Goal: Information Seeking & Learning: Learn about a topic

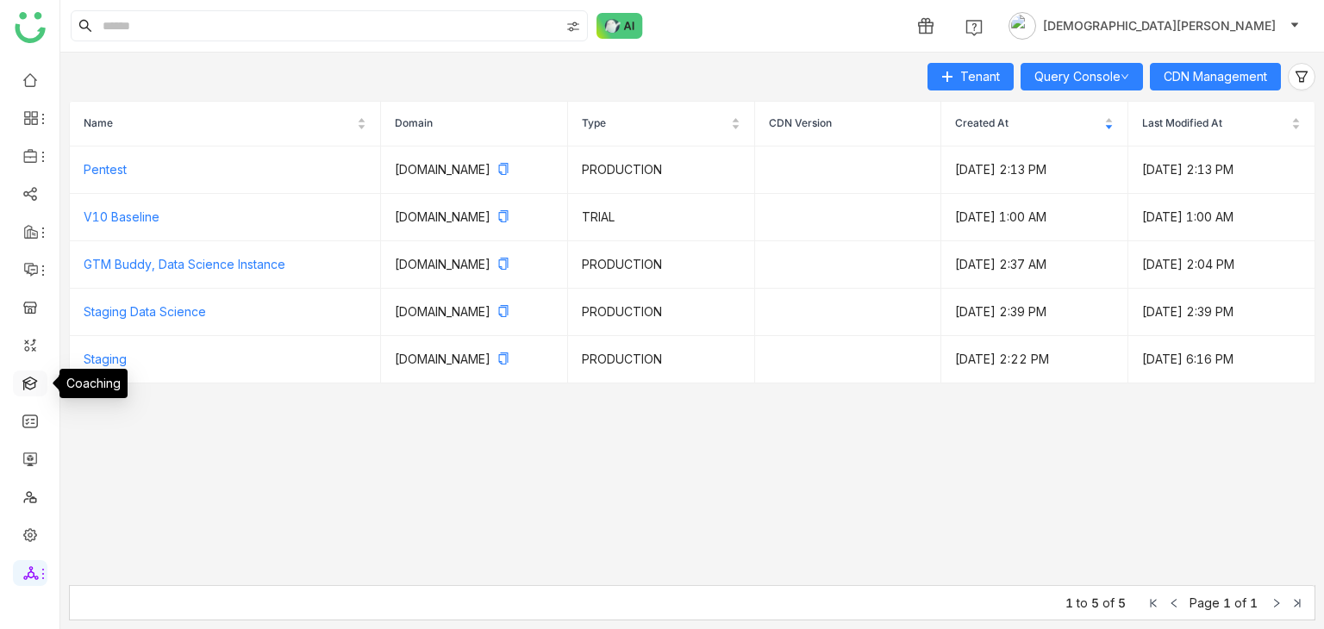
click at [28, 386] on link at bounding box center [30, 382] width 16 height 15
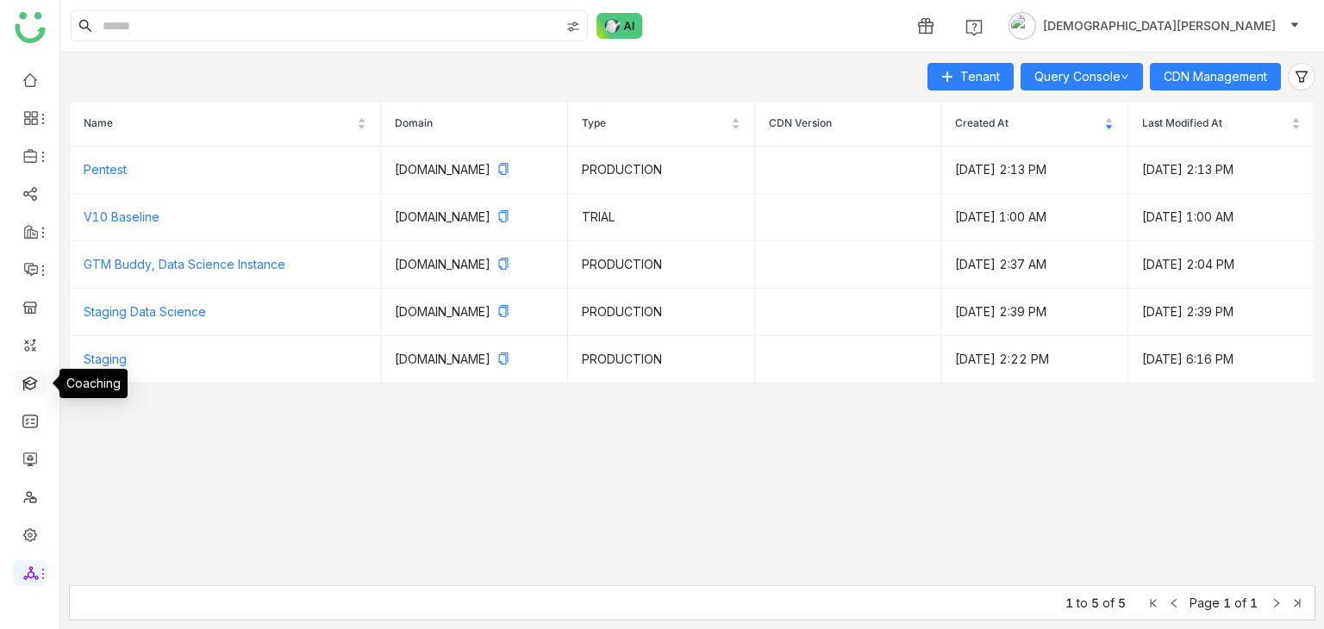
click at [29, 383] on link at bounding box center [30, 382] width 16 height 15
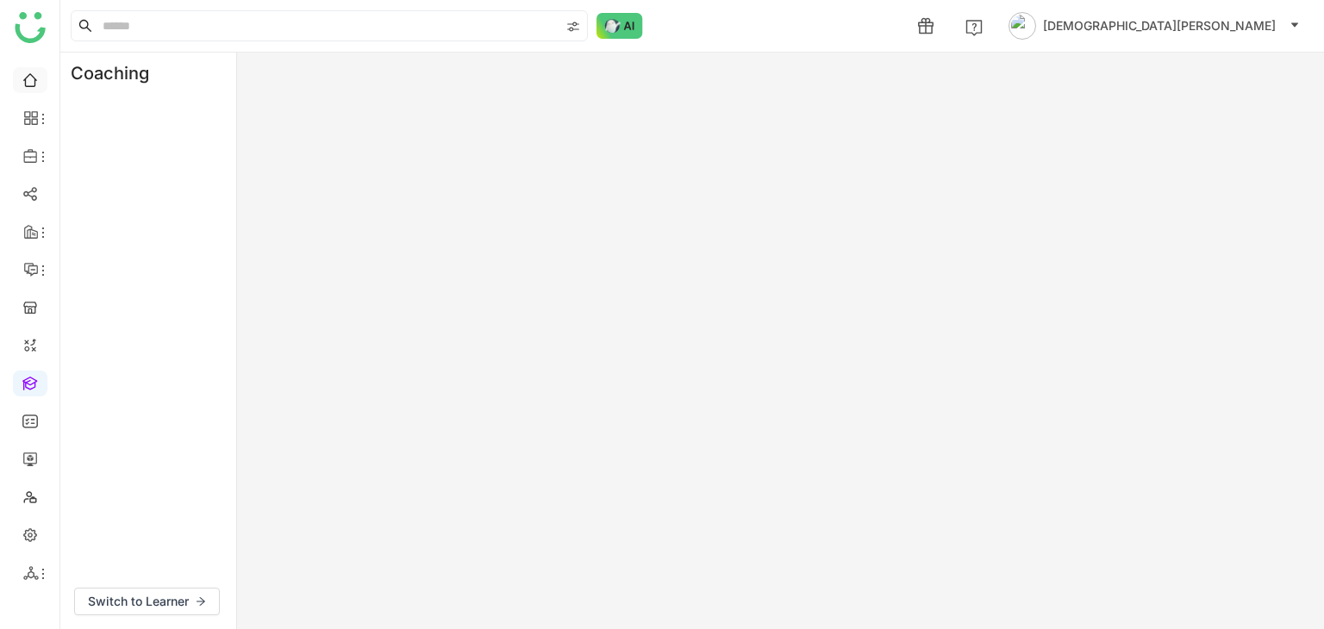
click at [30, 78] on link at bounding box center [30, 79] width 16 height 15
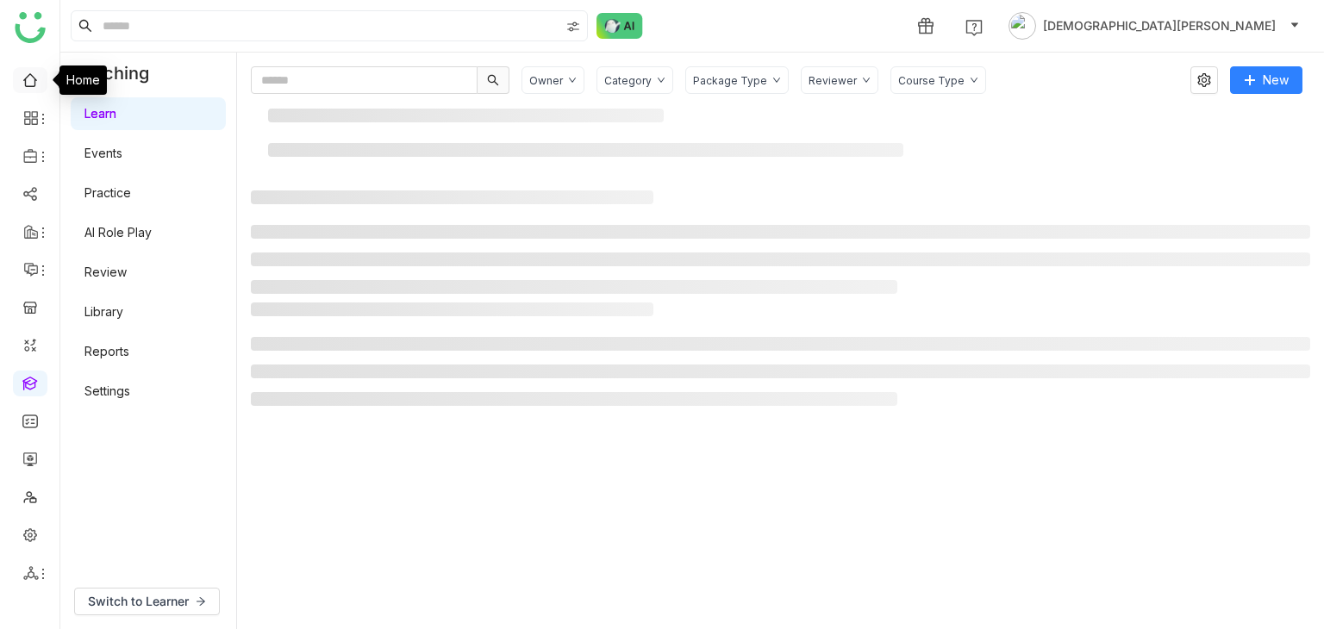
click at [30, 78] on link at bounding box center [30, 79] width 16 height 15
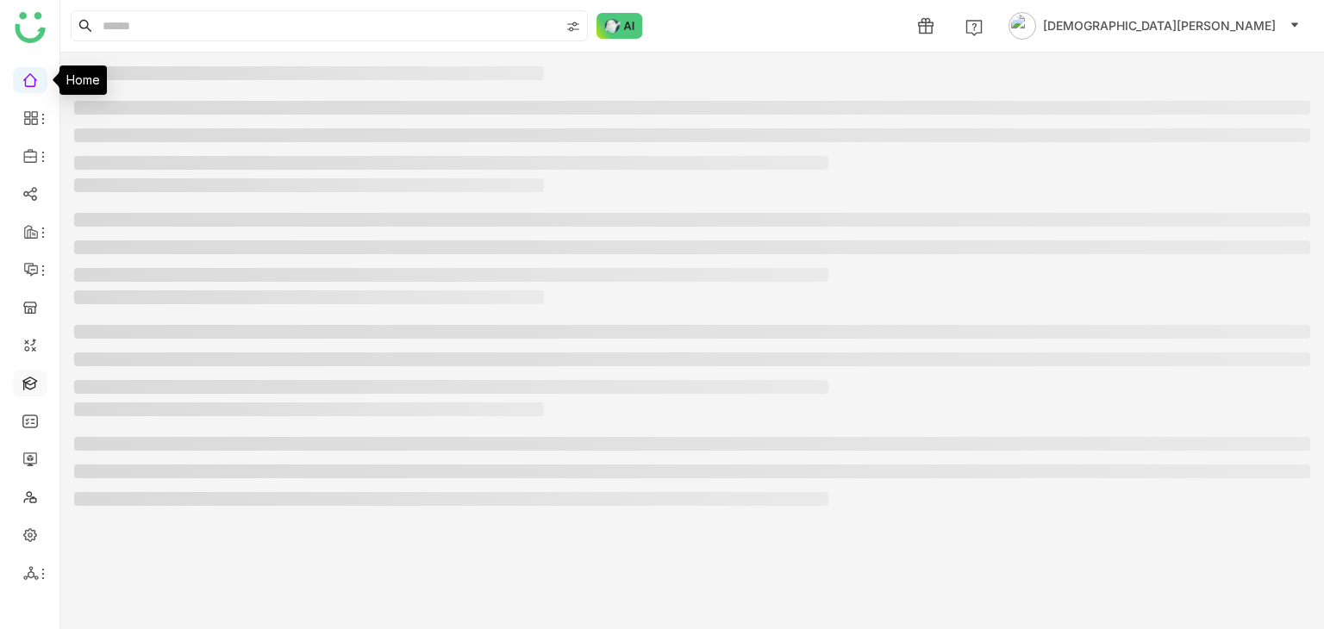
click at [32, 375] on link at bounding box center [30, 382] width 16 height 15
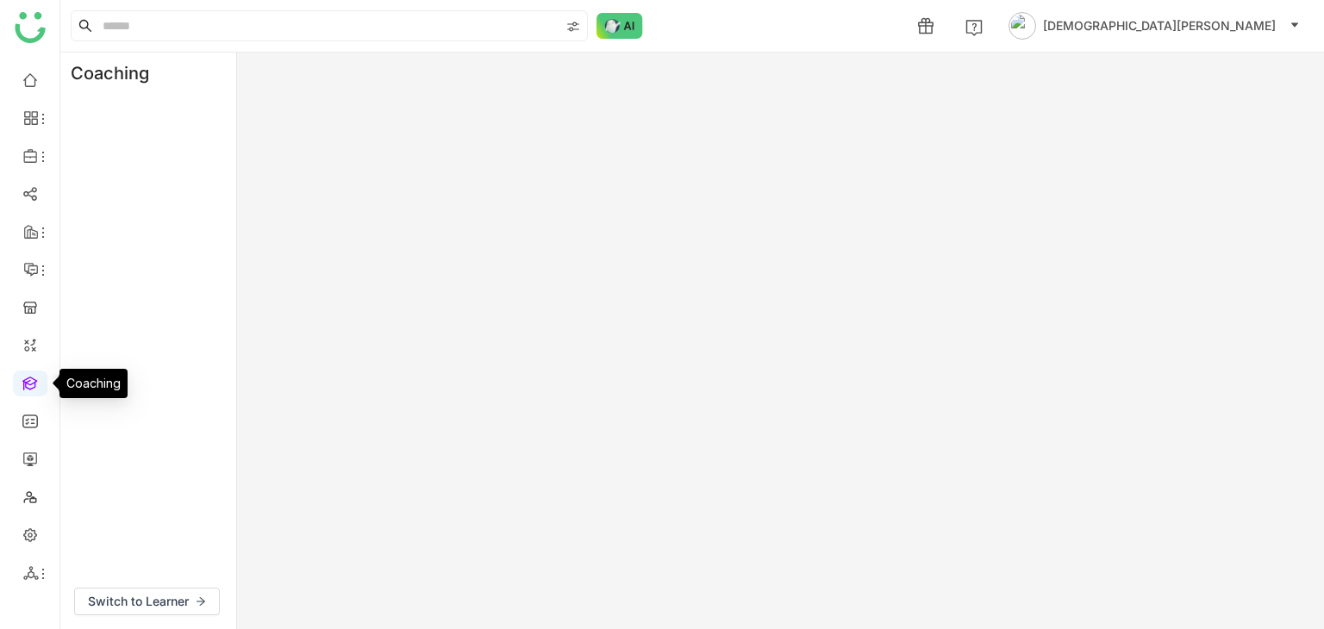
click at [28, 380] on link at bounding box center [30, 382] width 16 height 15
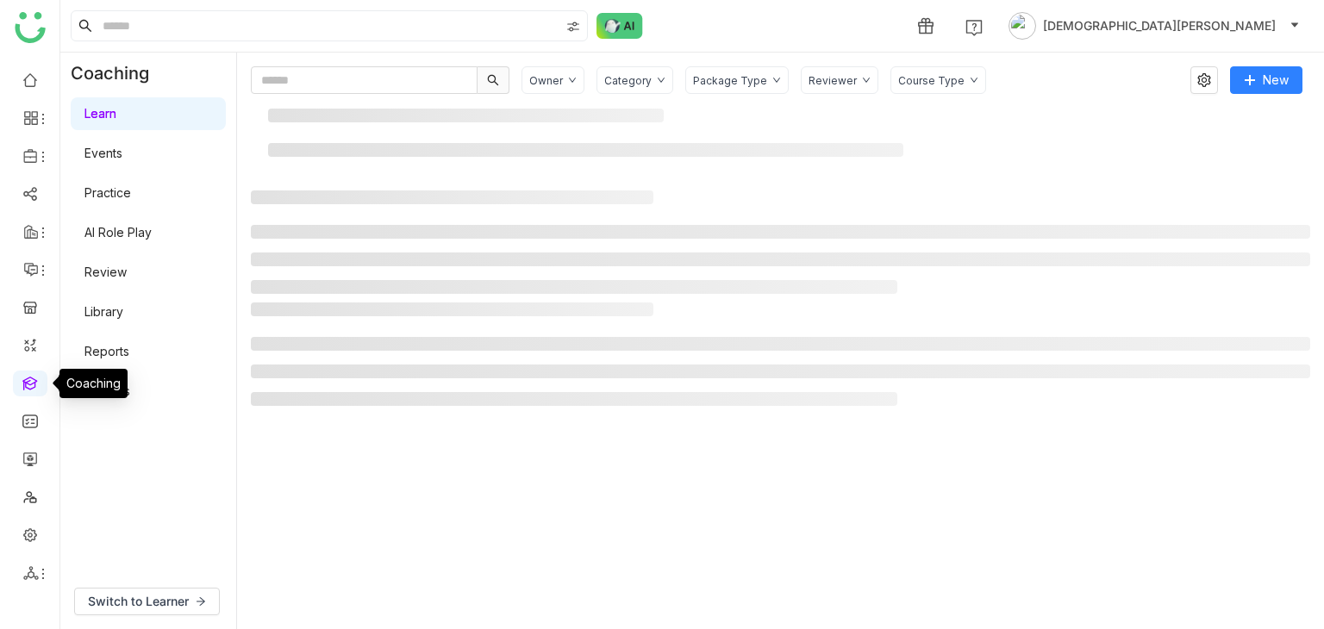
click at [28, 380] on link at bounding box center [30, 382] width 16 height 15
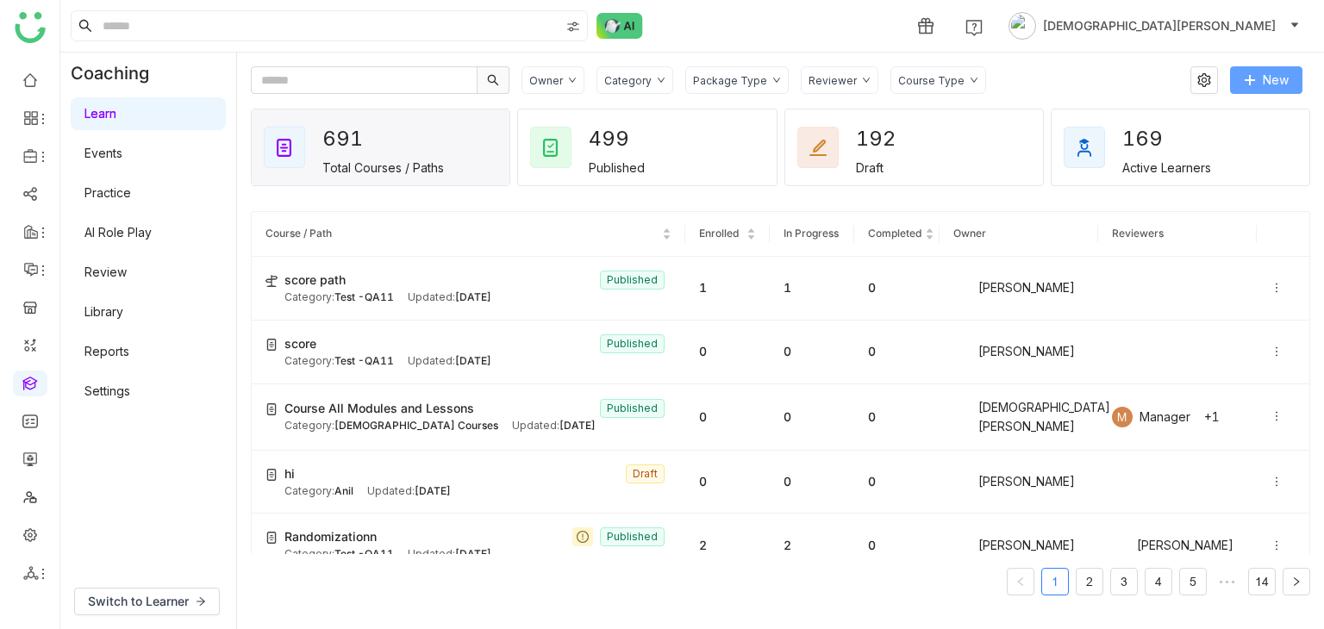
click at [1251, 74] on icon at bounding box center [1250, 80] width 12 height 12
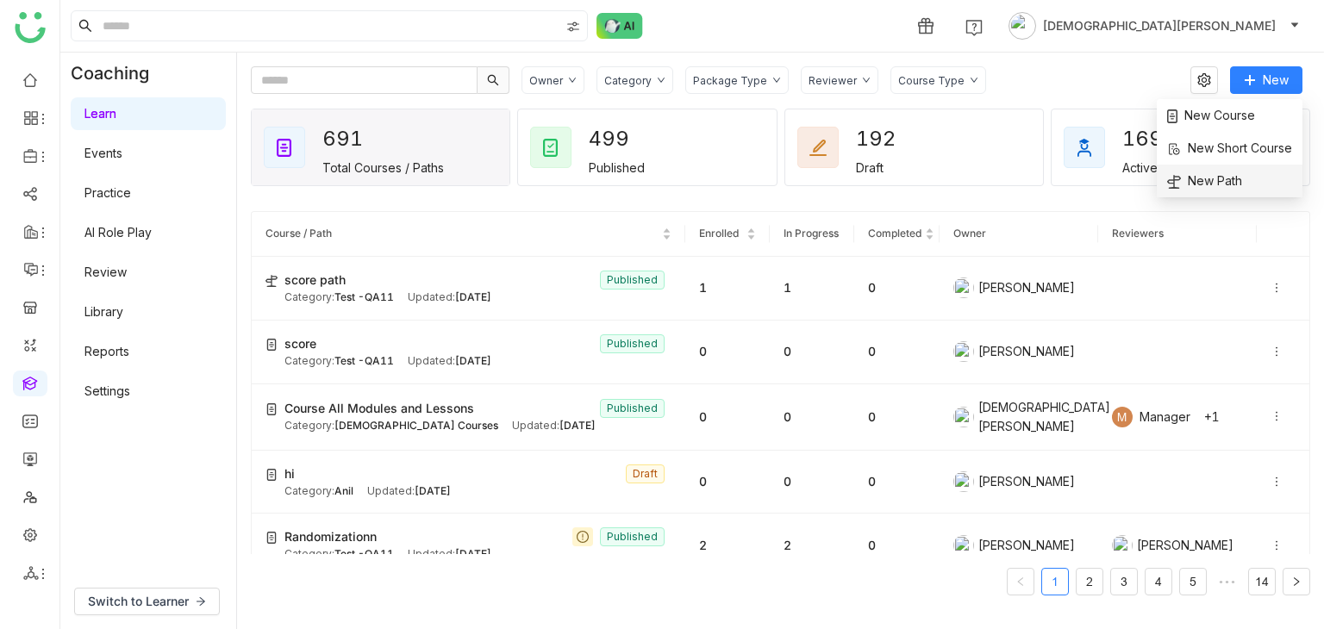
click at [1190, 183] on span "New Path" at bounding box center [1204, 181] width 75 height 19
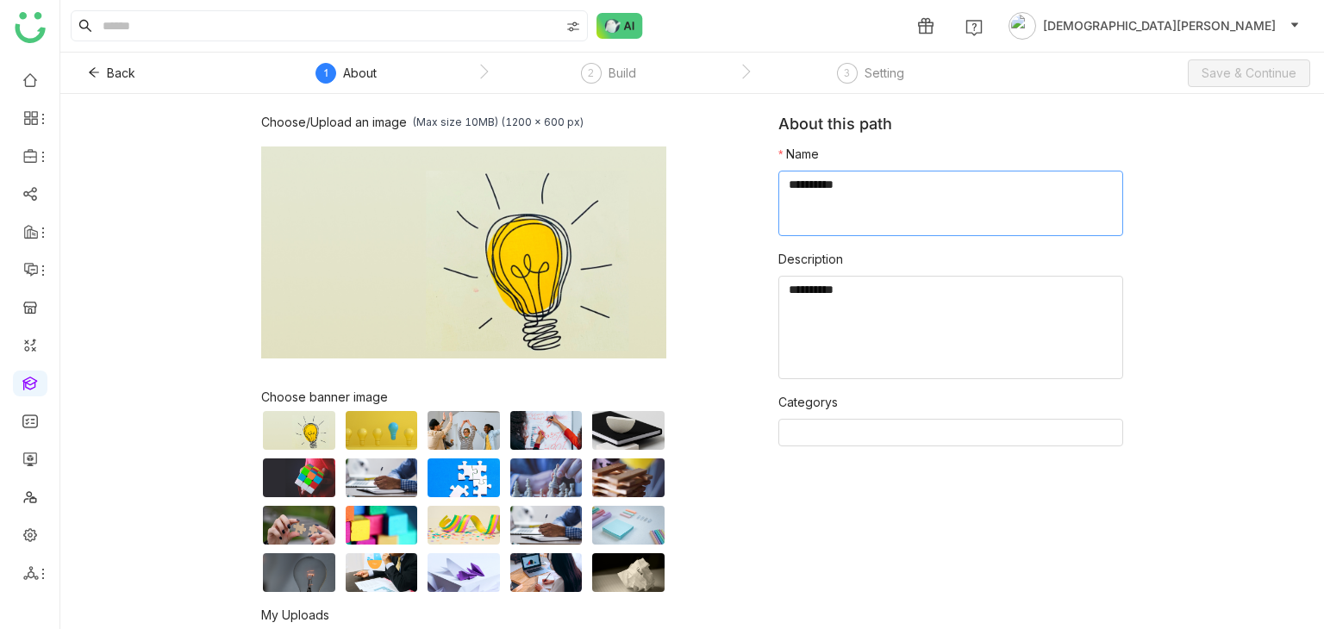
click at [840, 197] on textarea at bounding box center [950, 204] width 345 height 66
type textarea "**********"
click at [828, 328] on textarea at bounding box center [950, 327] width 345 height 103
paste textarea "**********"
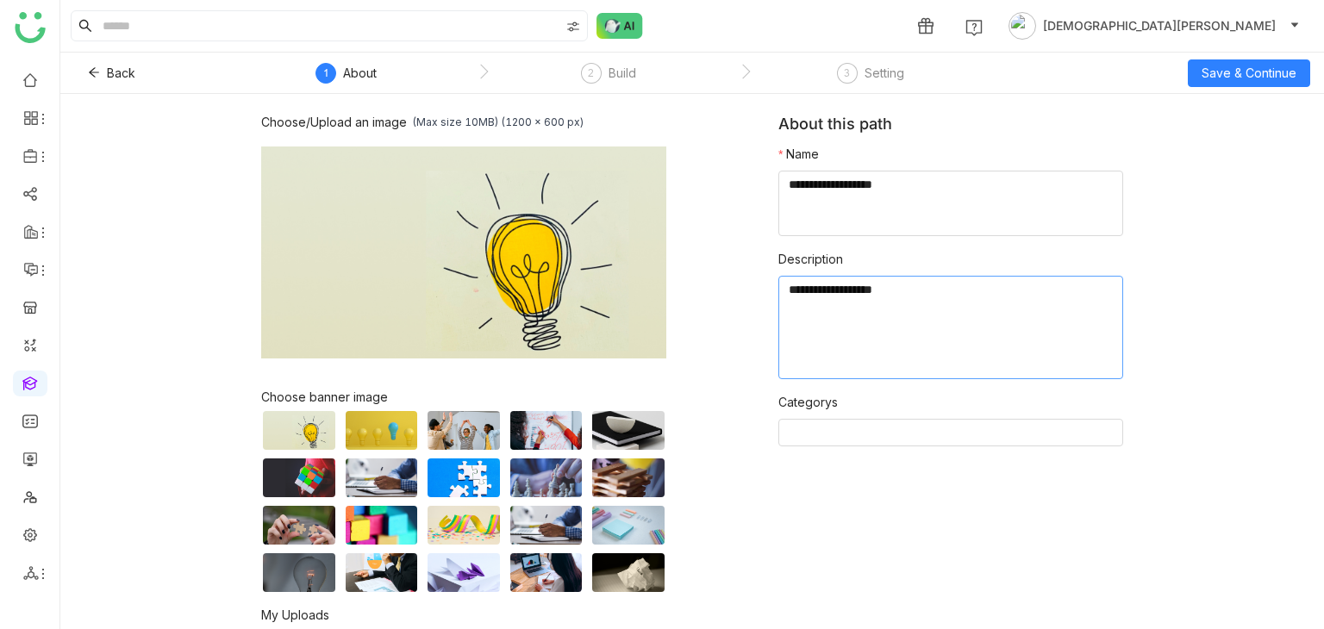
paste textarea "**********"
type textarea "**********"
click at [1245, 80] on span "Save & Continue" at bounding box center [1249, 73] width 95 height 19
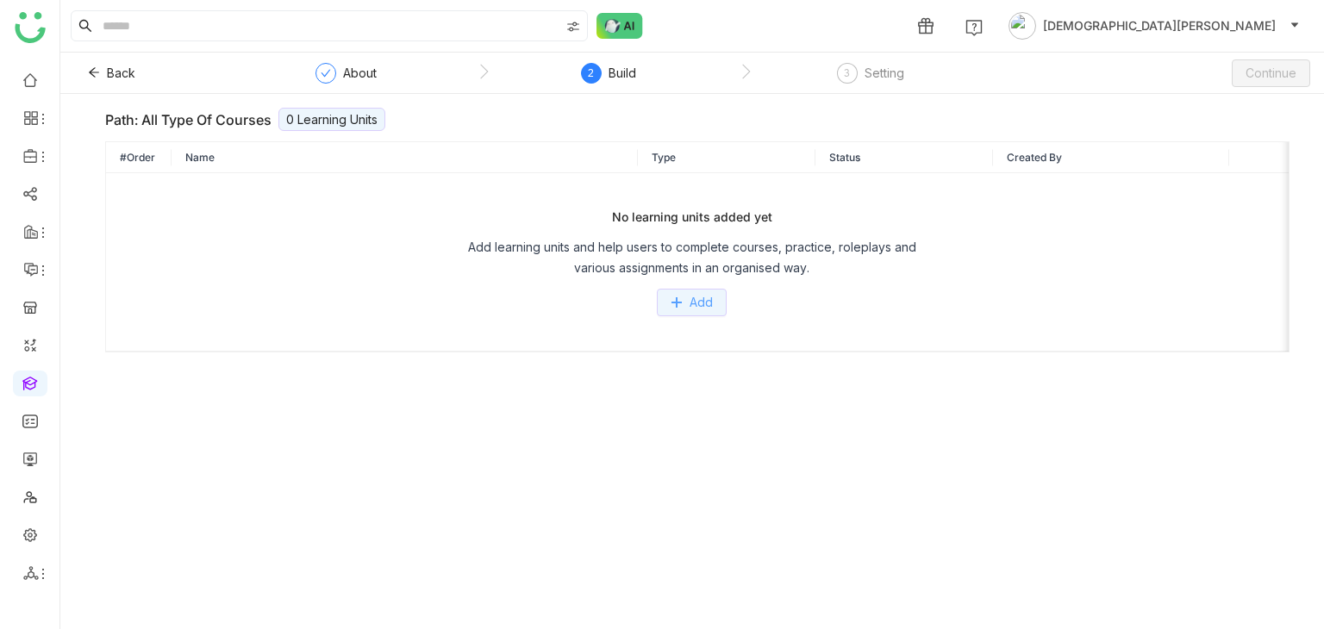
click at [679, 298] on icon at bounding box center [677, 303] width 12 height 12
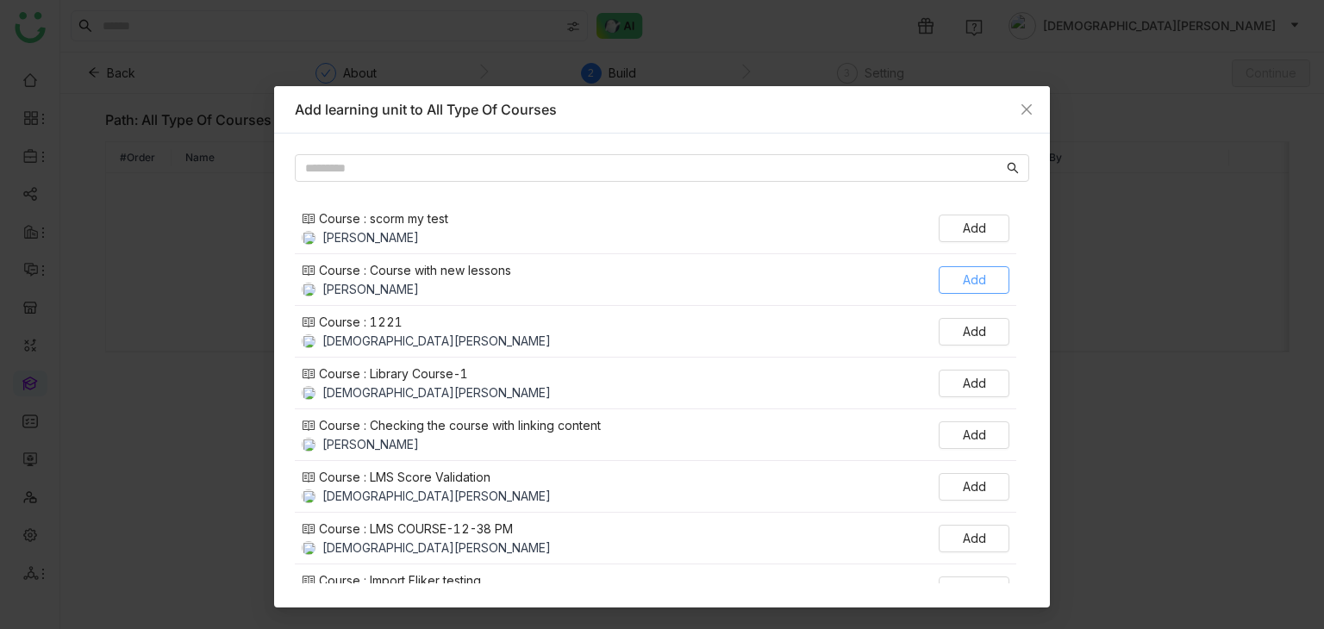
click at [984, 283] on span "Add" at bounding box center [974, 280] width 23 height 19
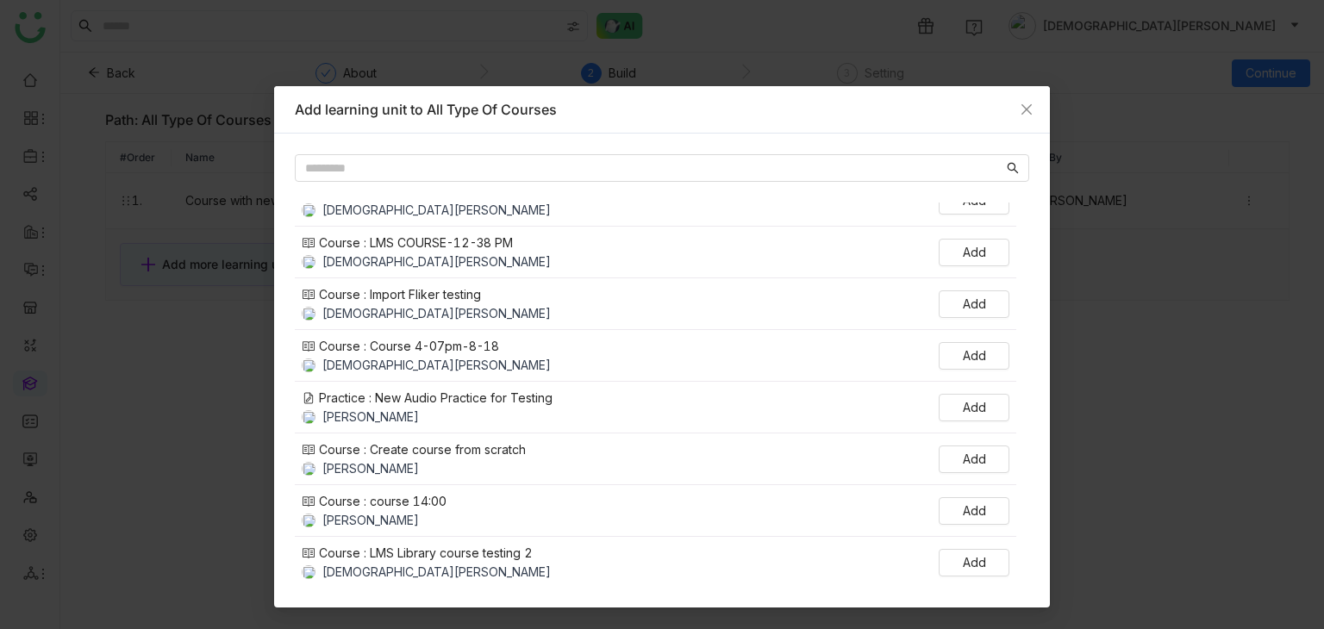
scroll to position [340, 0]
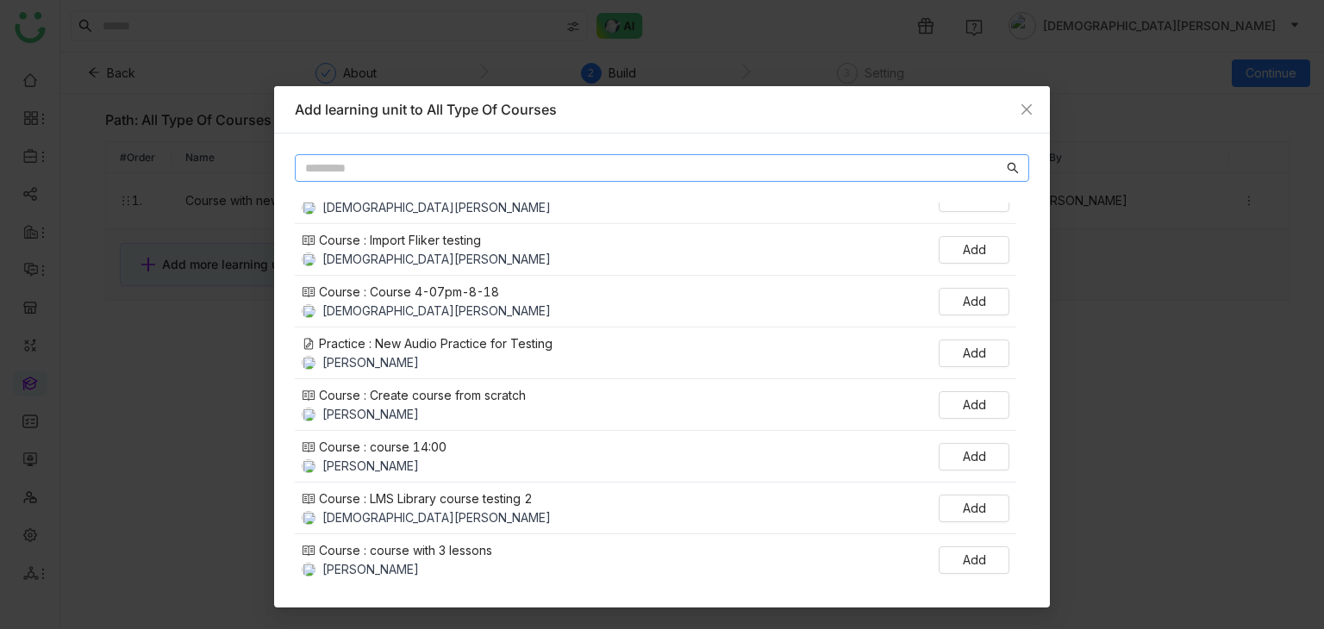
click at [421, 173] on input "text" at bounding box center [654, 168] width 698 height 19
type input "****"
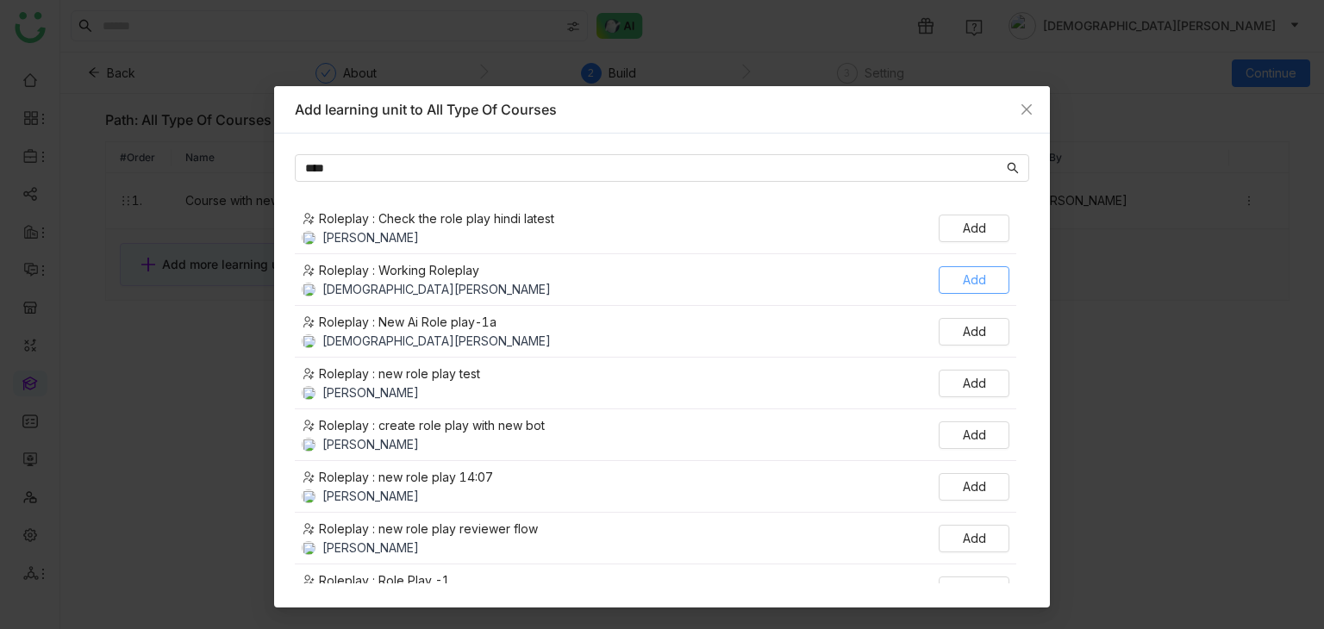
click at [976, 288] on span "Add" at bounding box center [974, 280] width 23 height 19
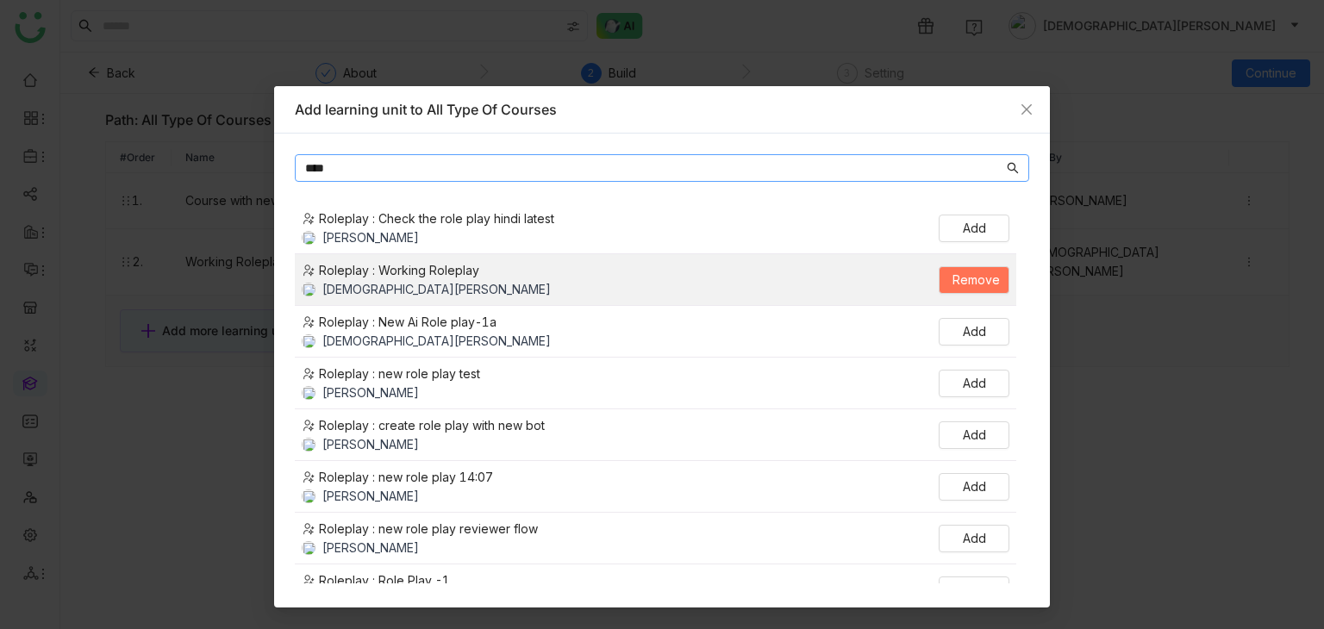
click at [448, 170] on input "****" at bounding box center [654, 168] width 698 height 19
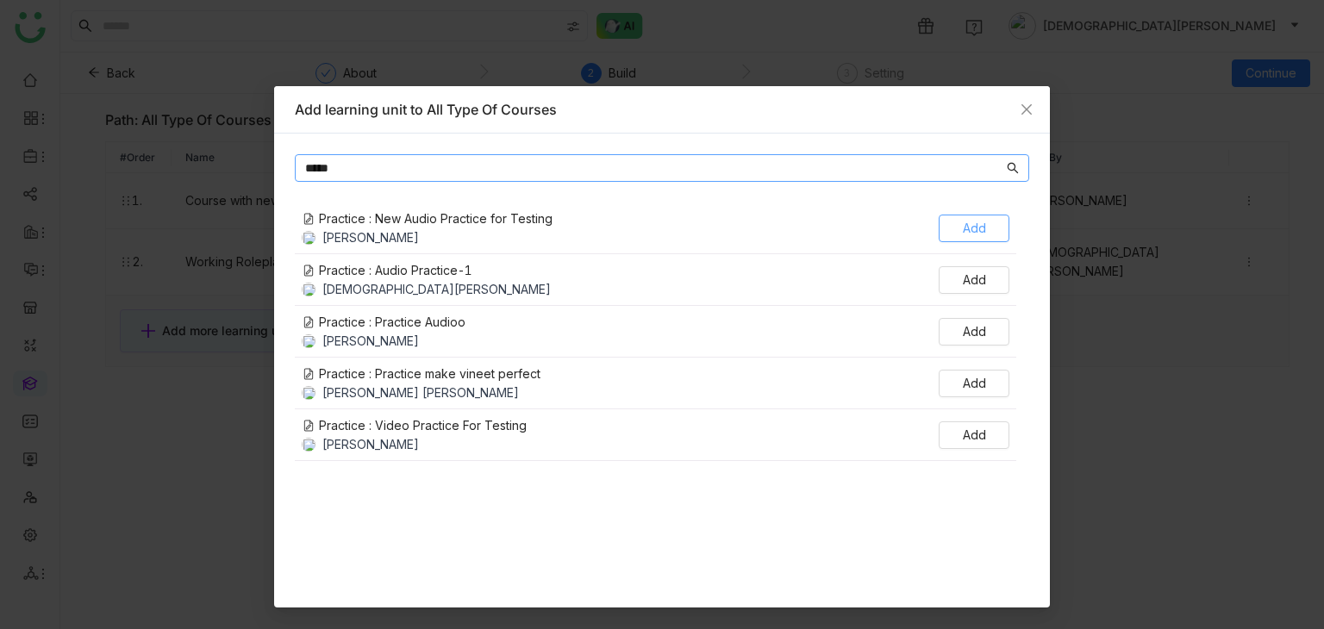
type input "*****"
click at [970, 228] on span "Add" at bounding box center [974, 228] width 23 height 19
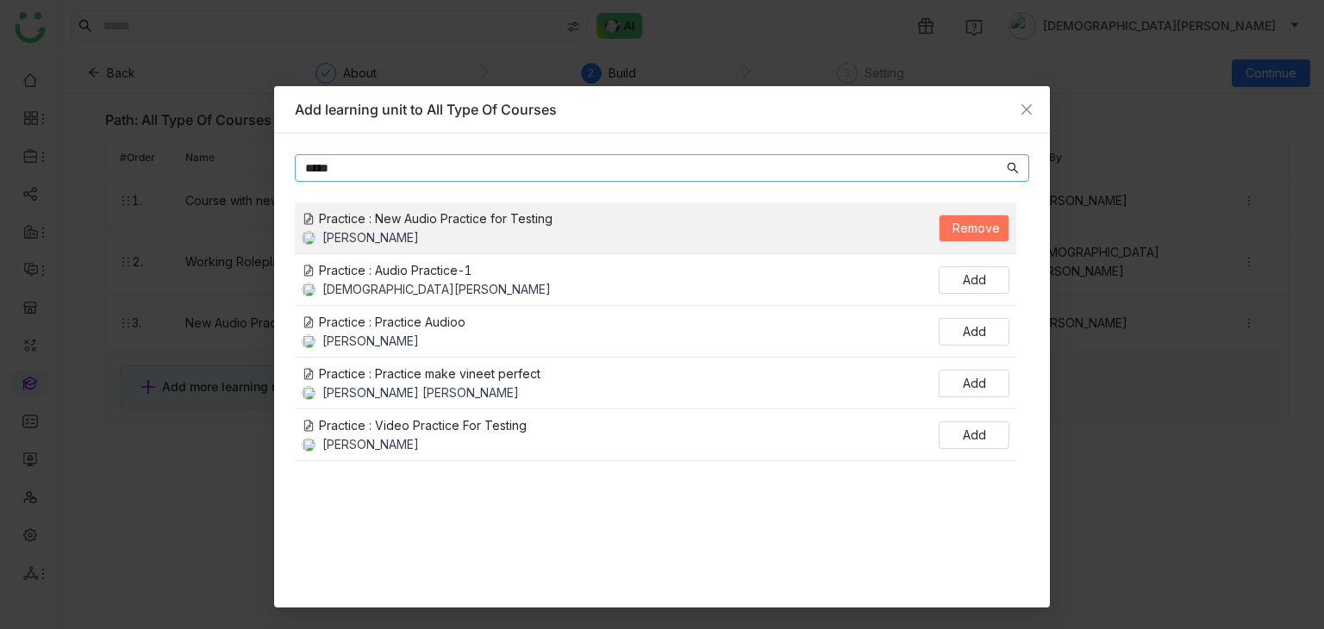
click at [549, 166] on input "*****" at bounding box center [654, 168] width 698 height 19
type input "*****"
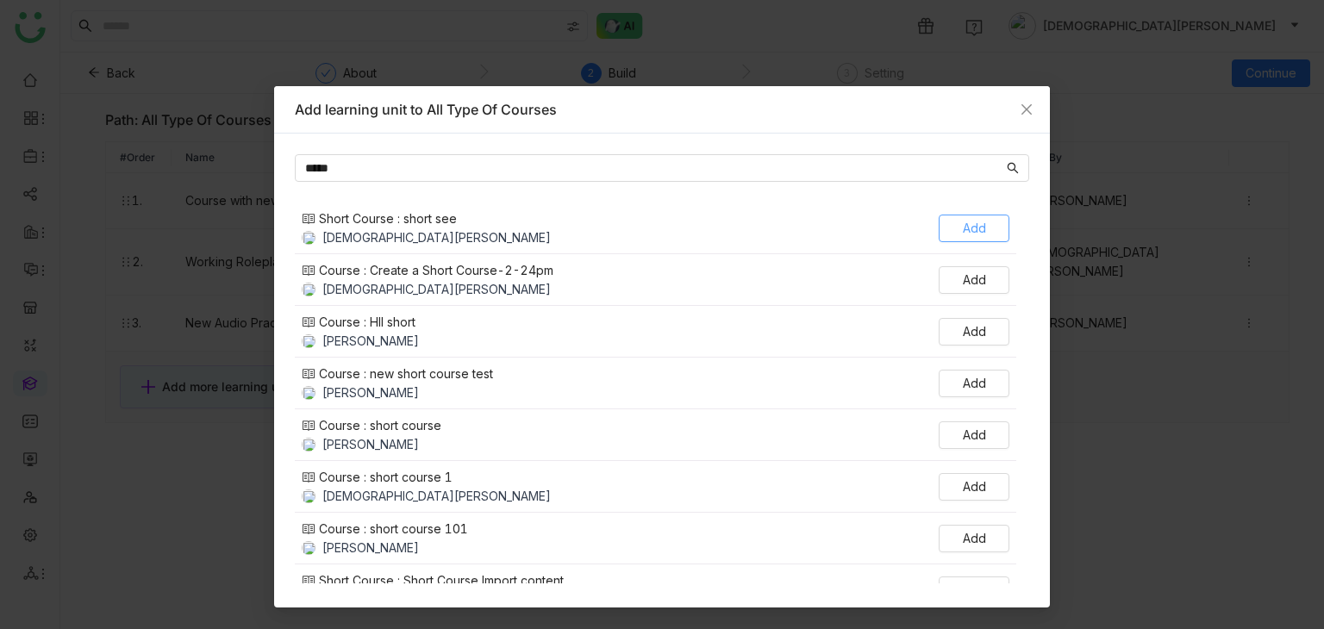
click at [972, 219] on span "Add" at bounding box center [974, 228] width 23 height 19
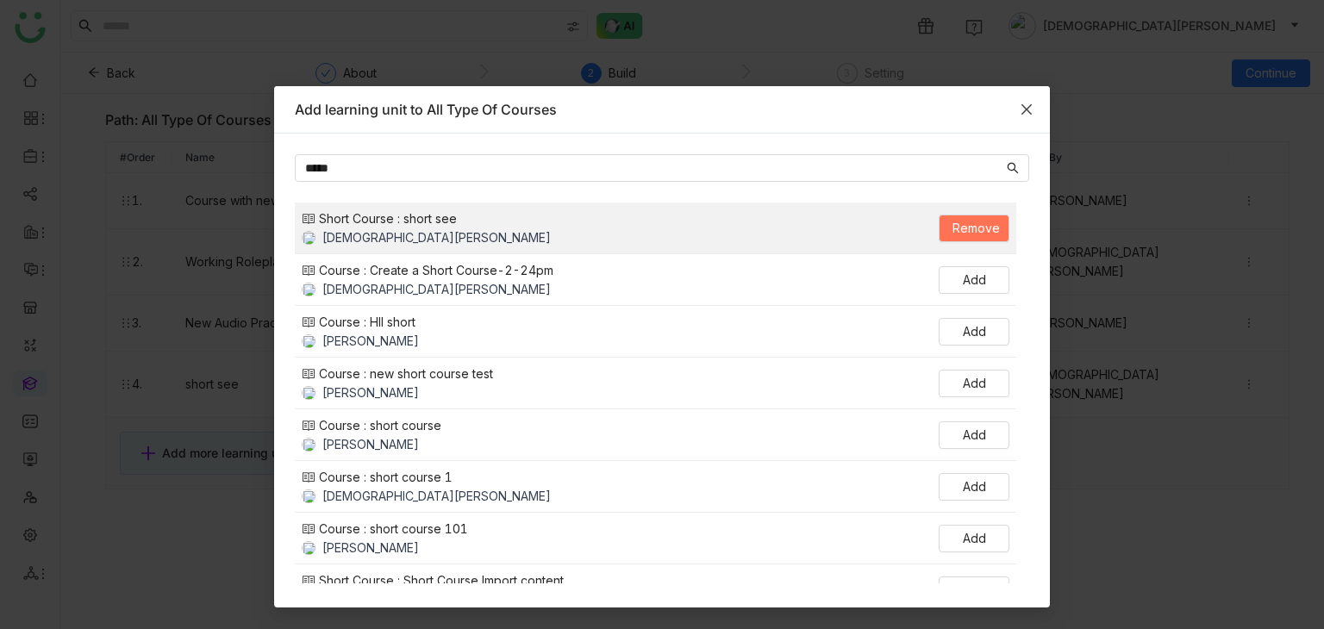
click at [1024, 109] on icon "Close" at bounding box center [1027, 110] width 14 height 14
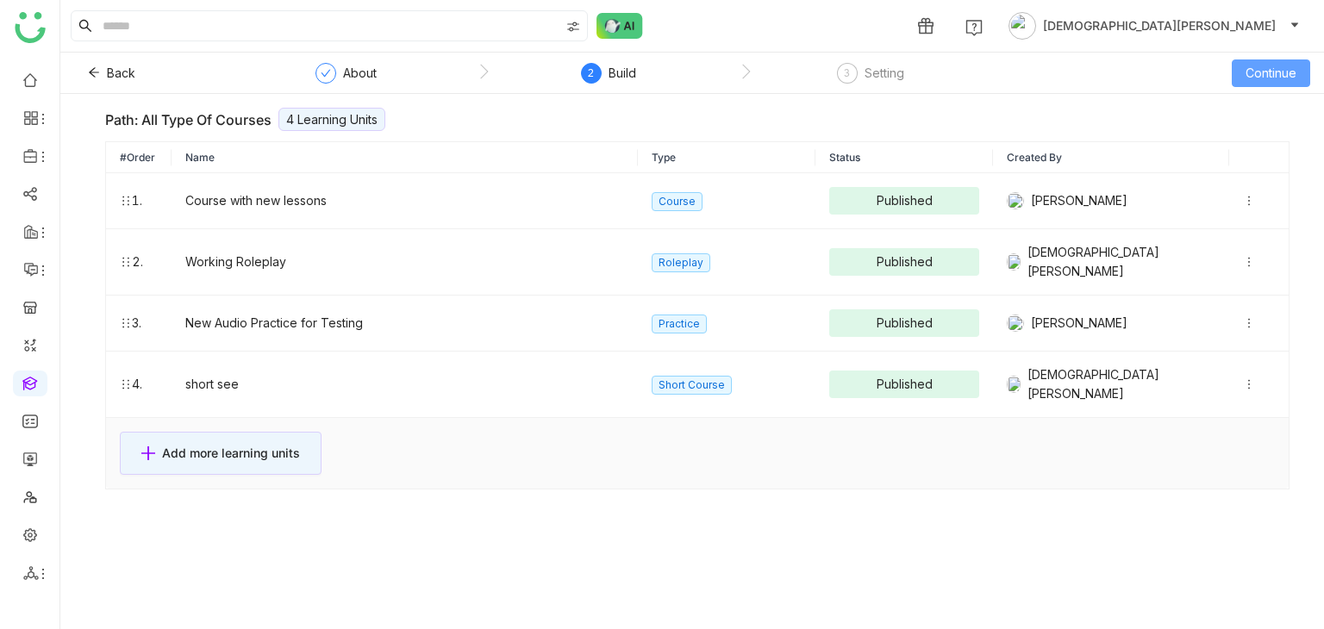
click at [1246, 77] on span "Continue" at bounding box center [1271, 73] width 51 height 19
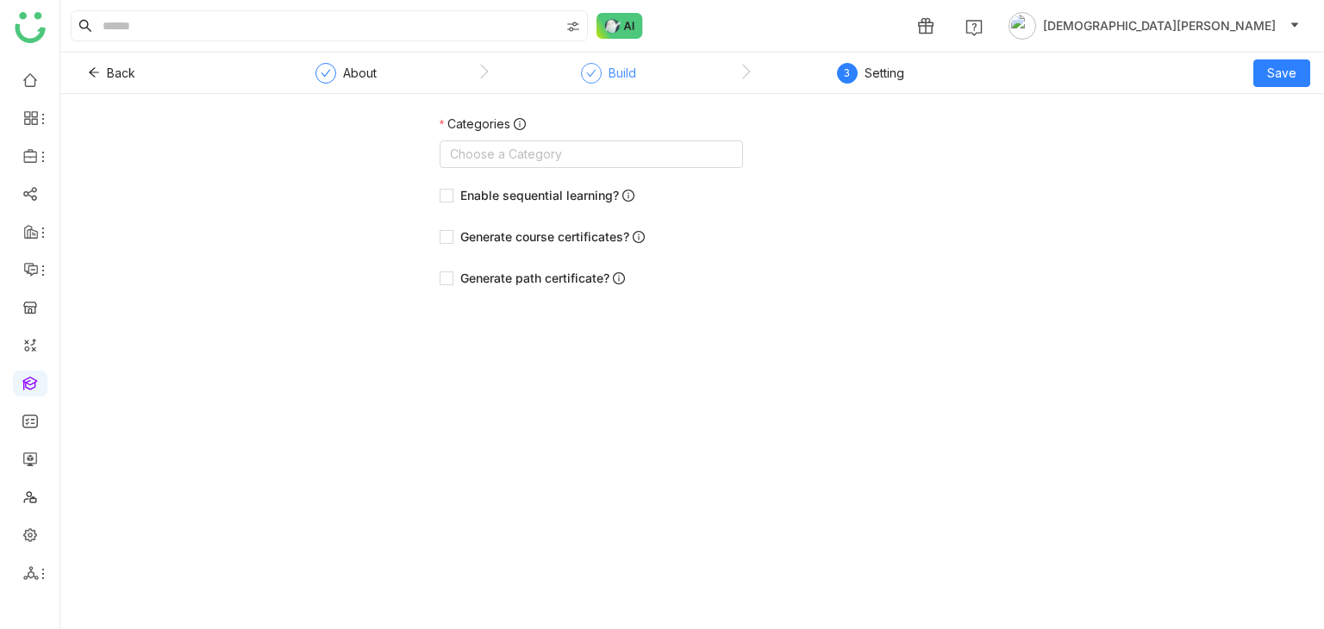
click at [603, 84] on div "Build" at bounding box center [608, 78] width 55 height 31
click at [565, 154] on nz-select-top-control "Choose a Category" at bounding box center [591, 155] width 303 height 28
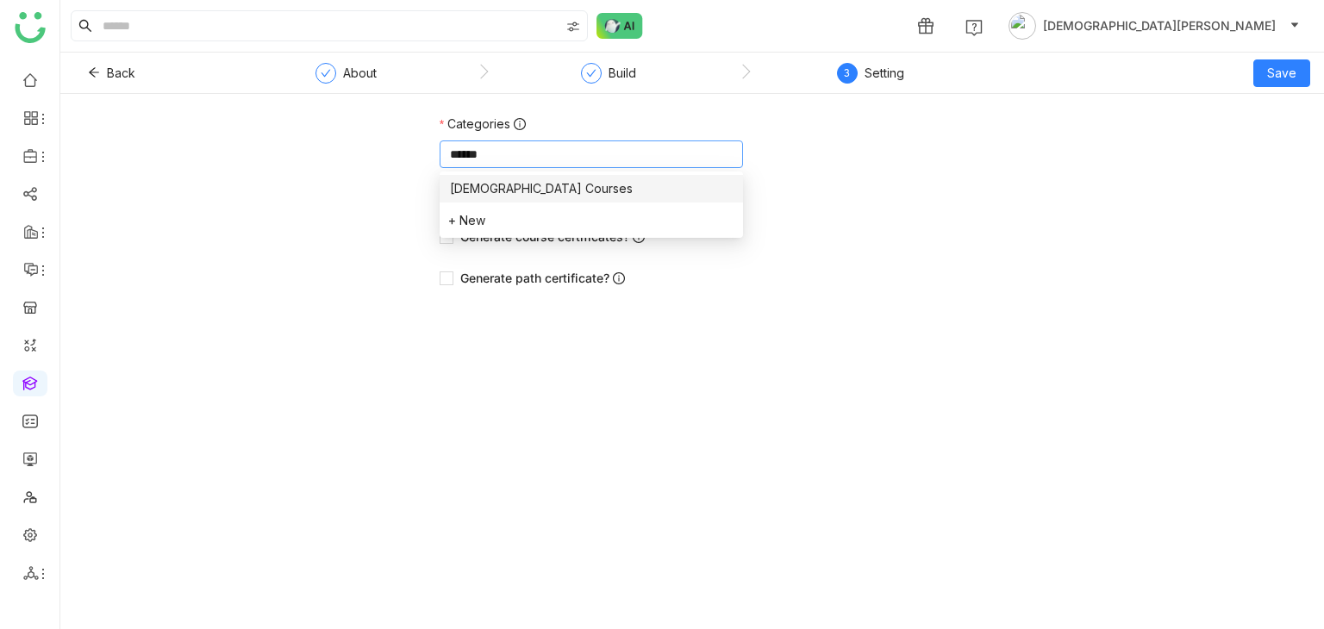
type input "******"
click at [537, 184] on div "Vishnu Courses" at bounding box center [591, 188] width 283 height 19
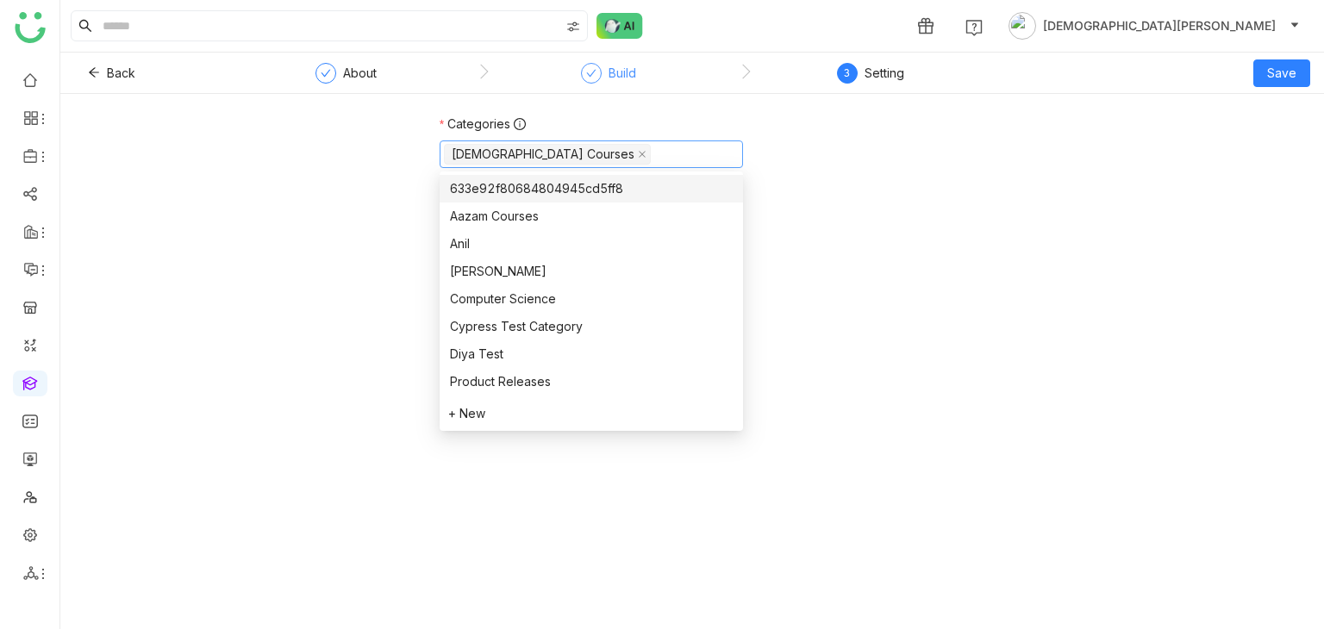
click at [615, 77] on div "Build" at bounding box center [623, 73] width 28 height 21
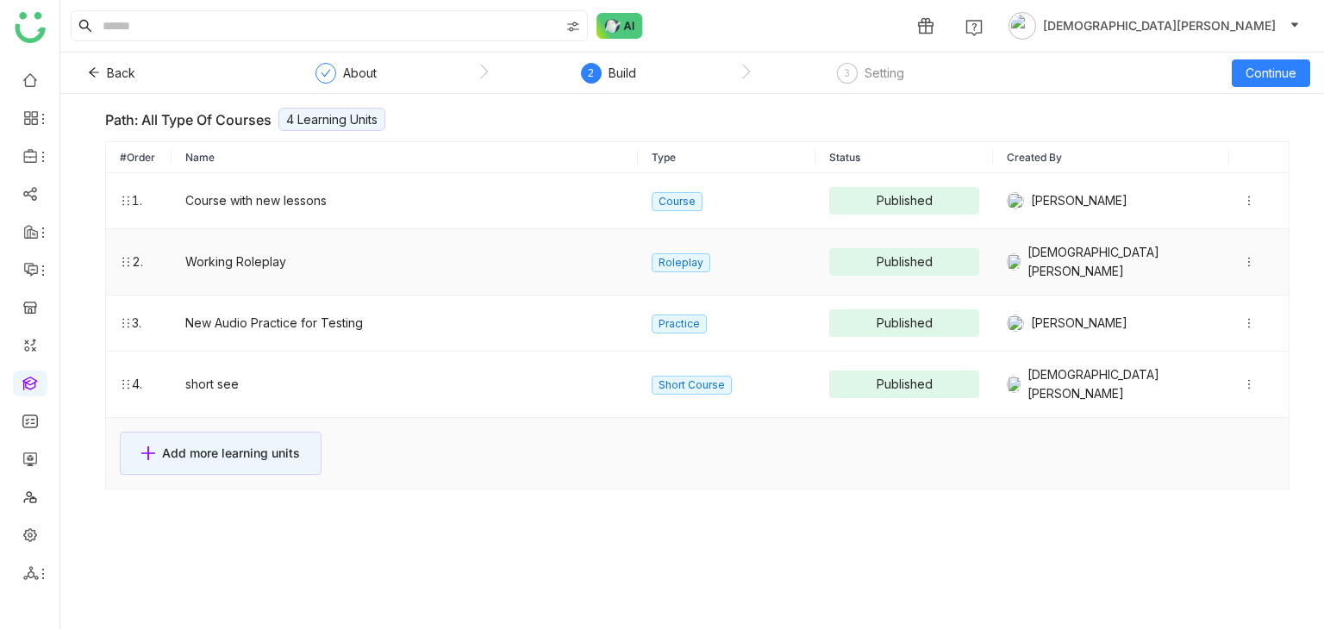
click at [1243, 256] on icon at bounding box center [1249, 262] width 12 height 12
click at [1243, 200] on icon at bounding box center [1249, 201] width 12 height 12
click at [1270, 74] on span "Continue" at bounding box center [1271, 73] width 51 height 19
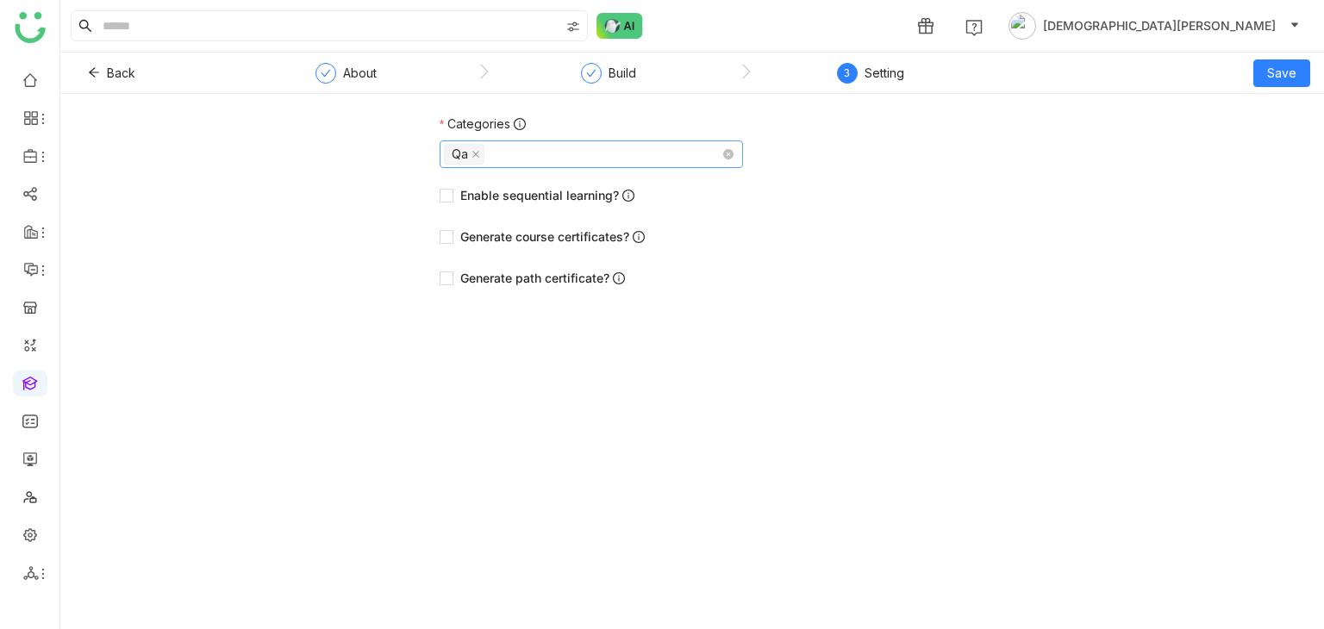
click at [535, 156] on nz-select-top-control "Qa" at bounding box center [591, 155] width 303 height 28
type input "******"
click at [525, 191] on div "[DEMOGRAPHIC_DATA] Courses" at bounding box center [591, 188] width 283 height 19
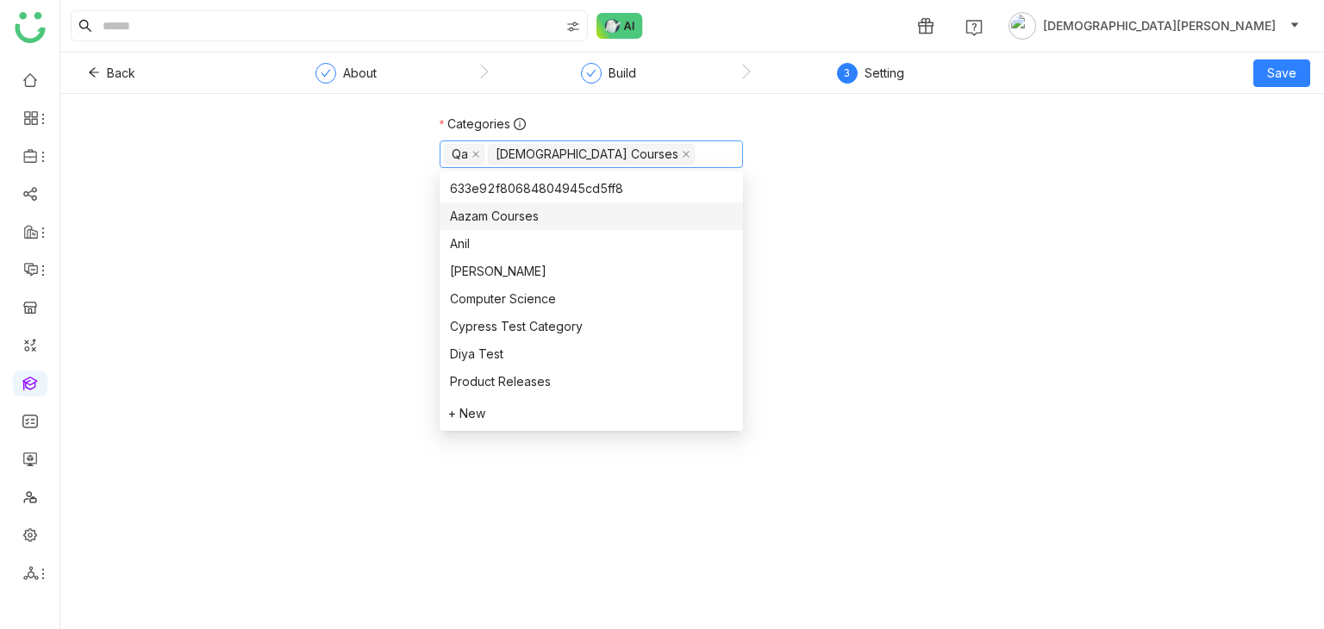
click at [343, 222] on div "Categories Qa Vishnu Courses Enable sequential learning? Generate course certif…" at bounding box center [692, 210] width 1264 height 191
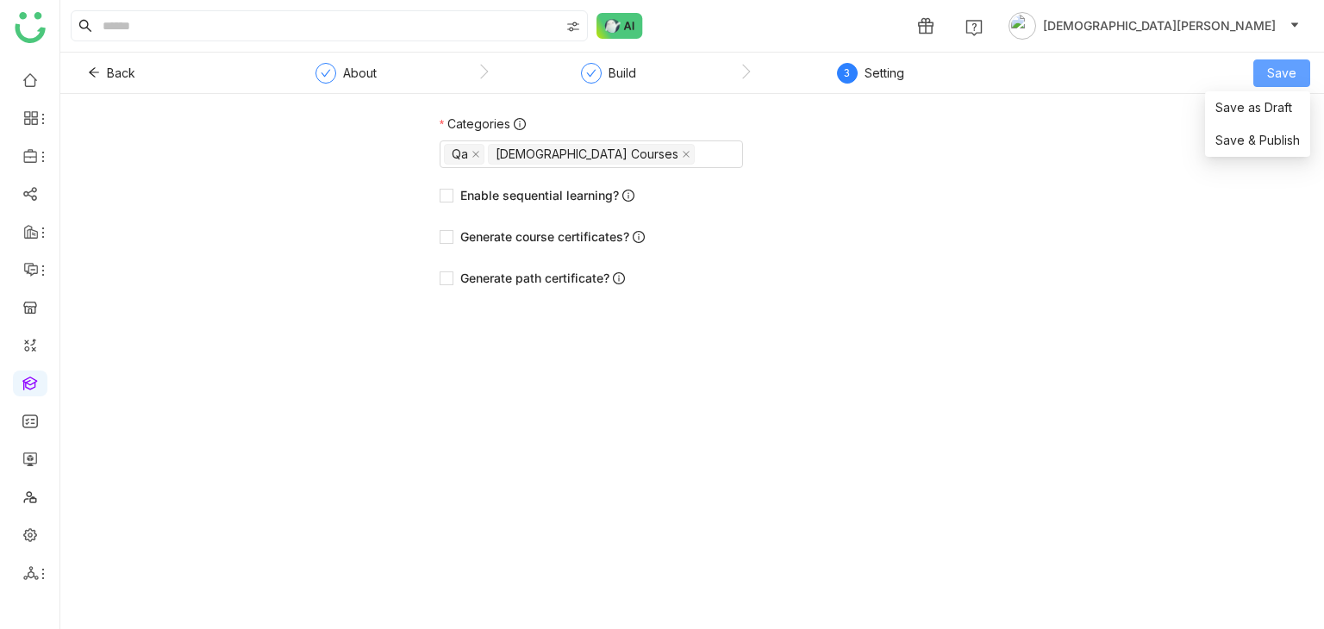
click at [1290, 70] on span "Save" at bounding box center [1281, 73] width 29 height 19
click at [1262, 147] on span "Save & Publish" at bounding box center [1257, 140] width 84 height 19
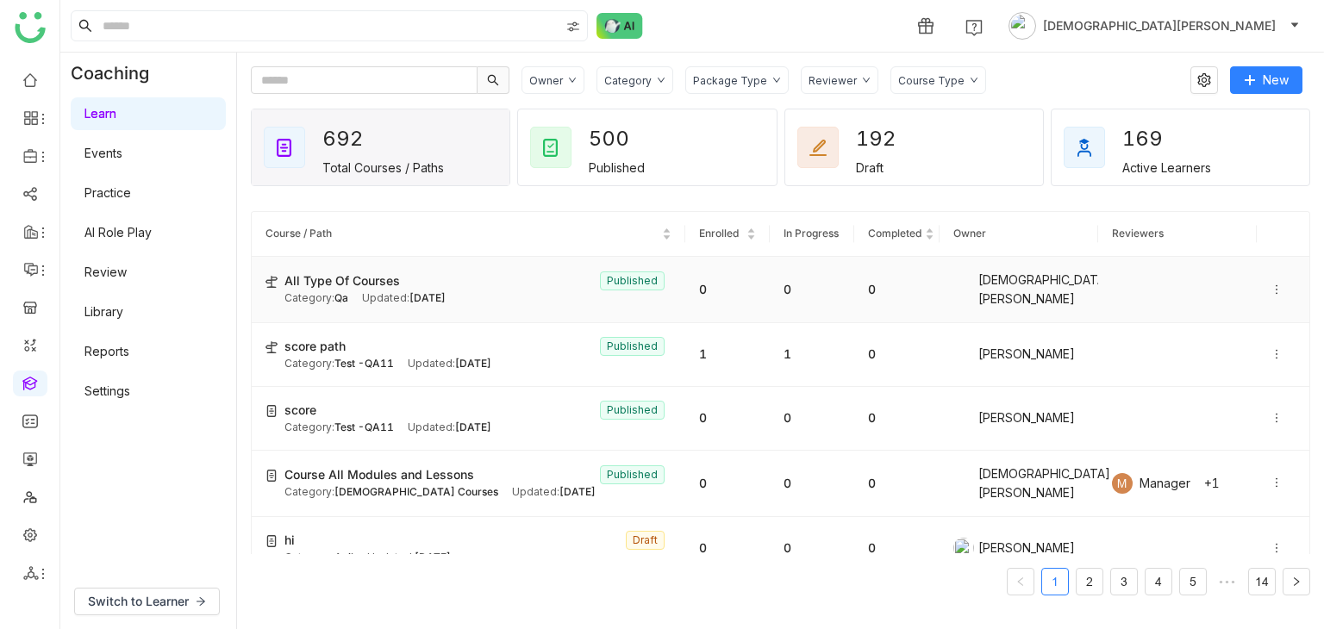
click at [1271, 290] on icon at bounding box center [1277, 290] width 12 height 12
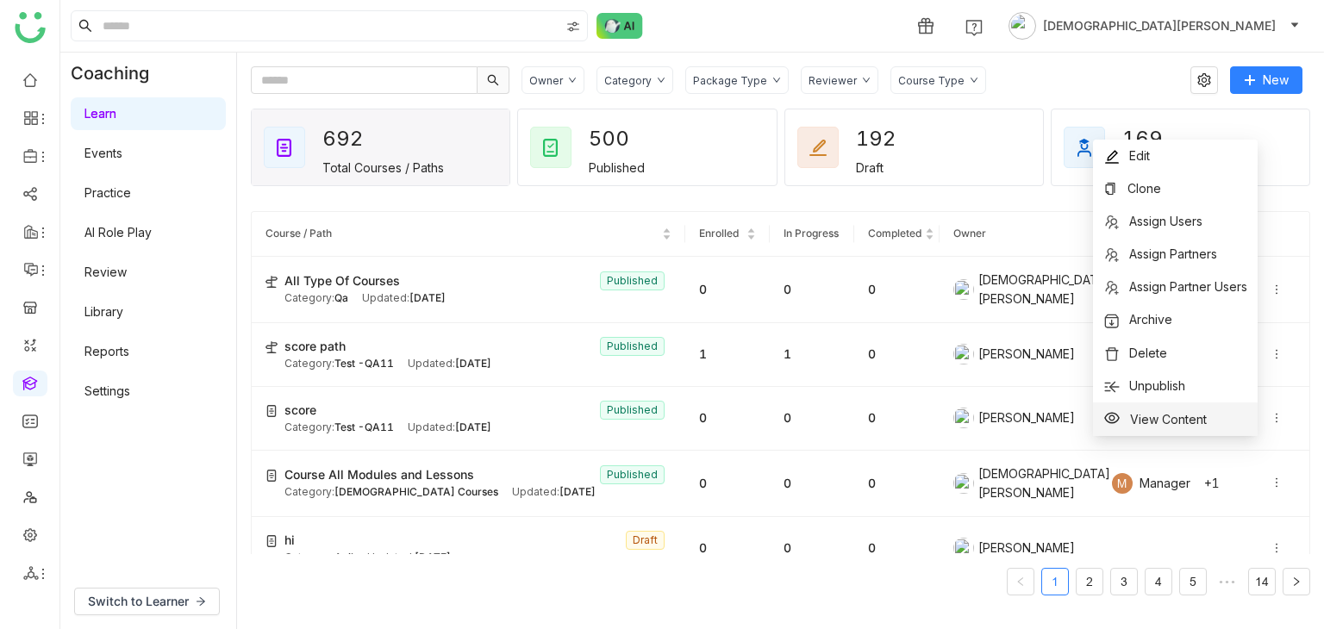
click at [1136, 425] on span "View Content" at bounding box center [1168, 419] width 77 height 15
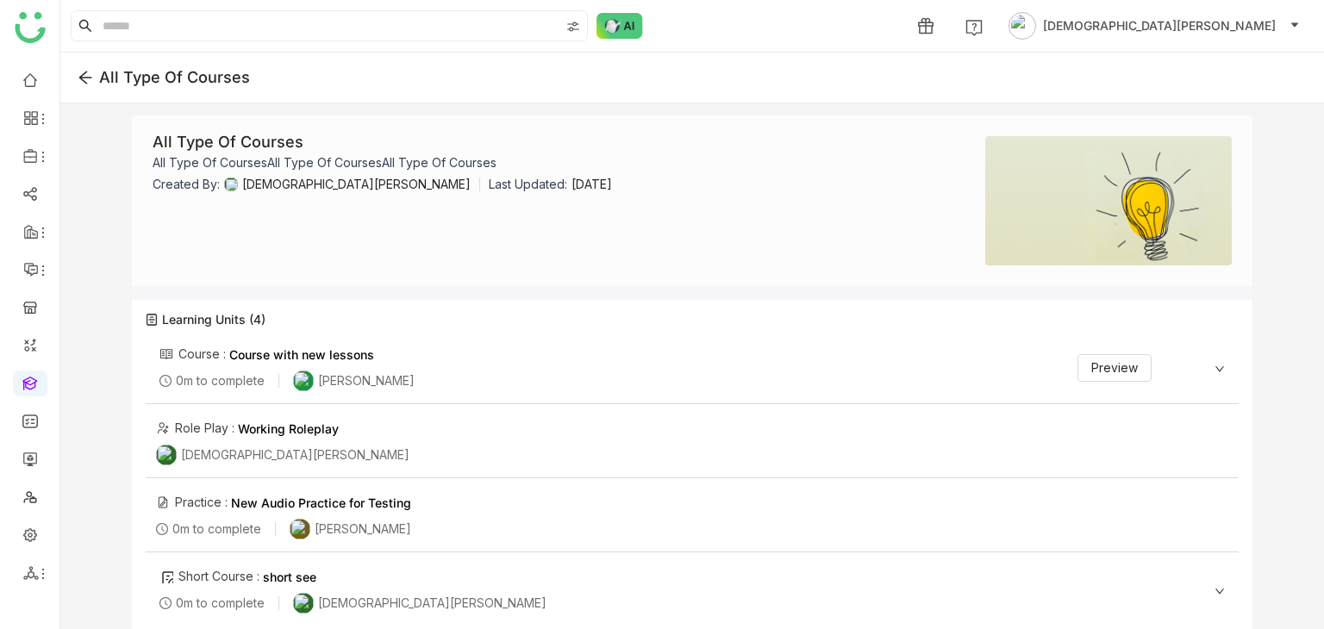
scroll to position [14, 0]
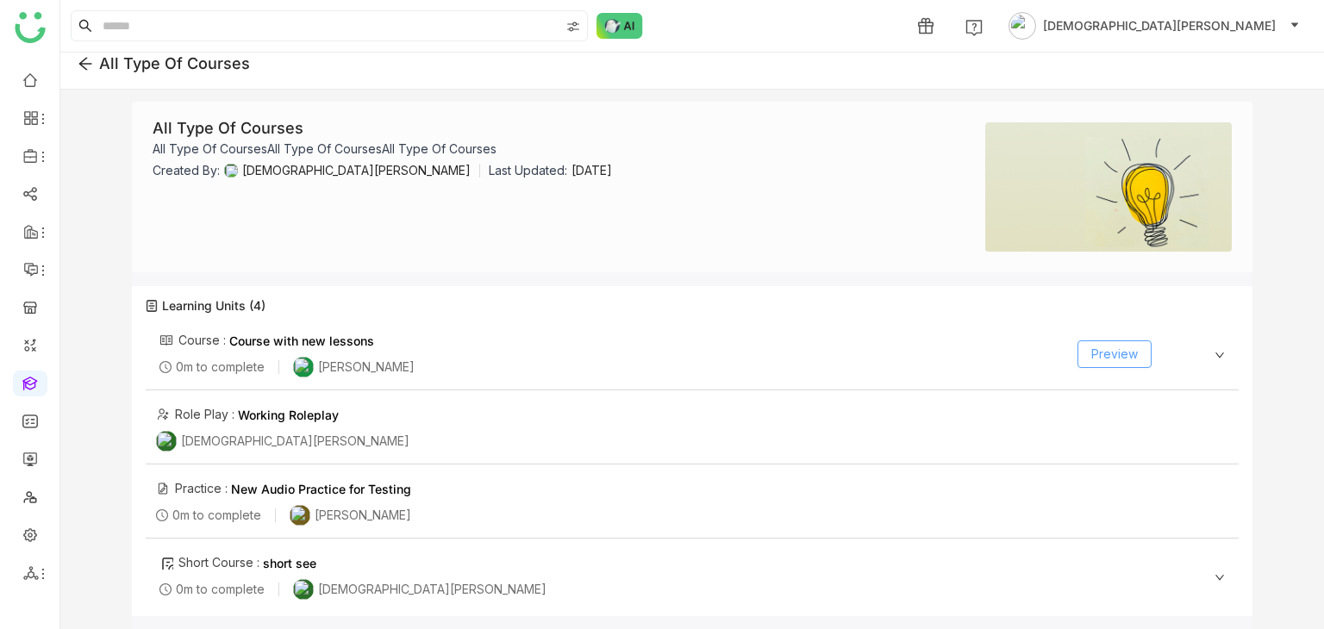
click at [1110, 354] on span "Preview" at bounding box center [1114, 354] width 47 height 19
click at [87, 65] on icon at bounding box center [86, 64] width 16 height 16
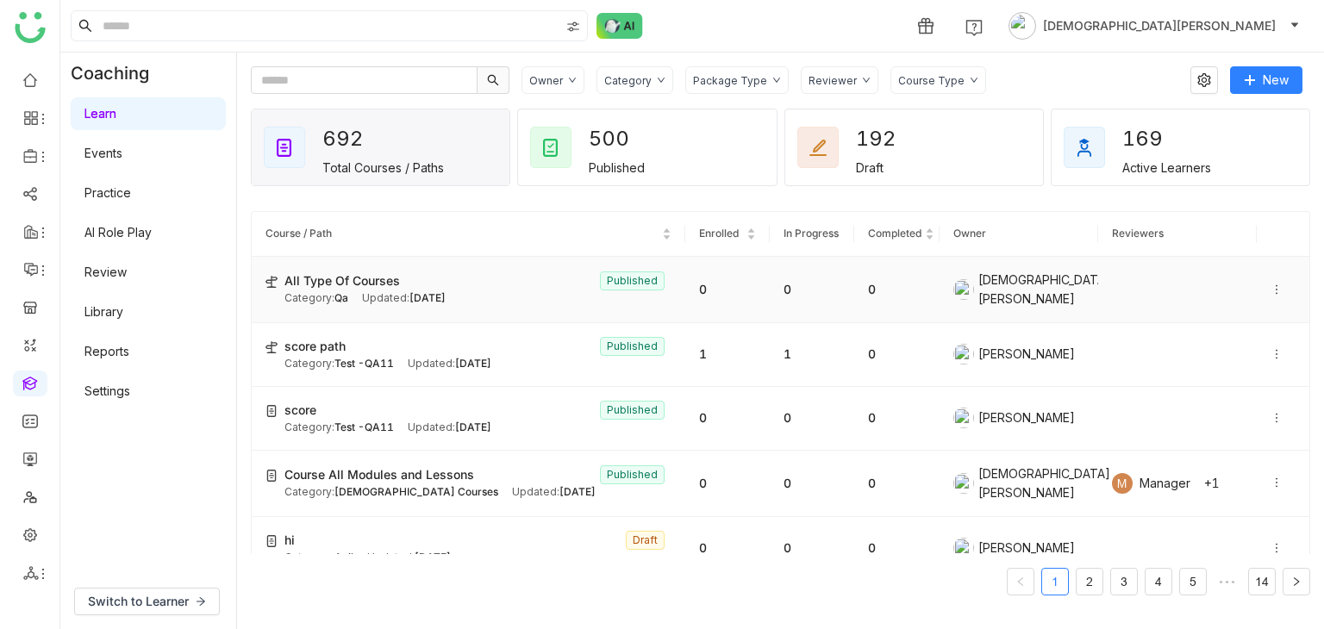
click at [1271, 284] on icon at bounding box center [1277, 290] width 12 height 12
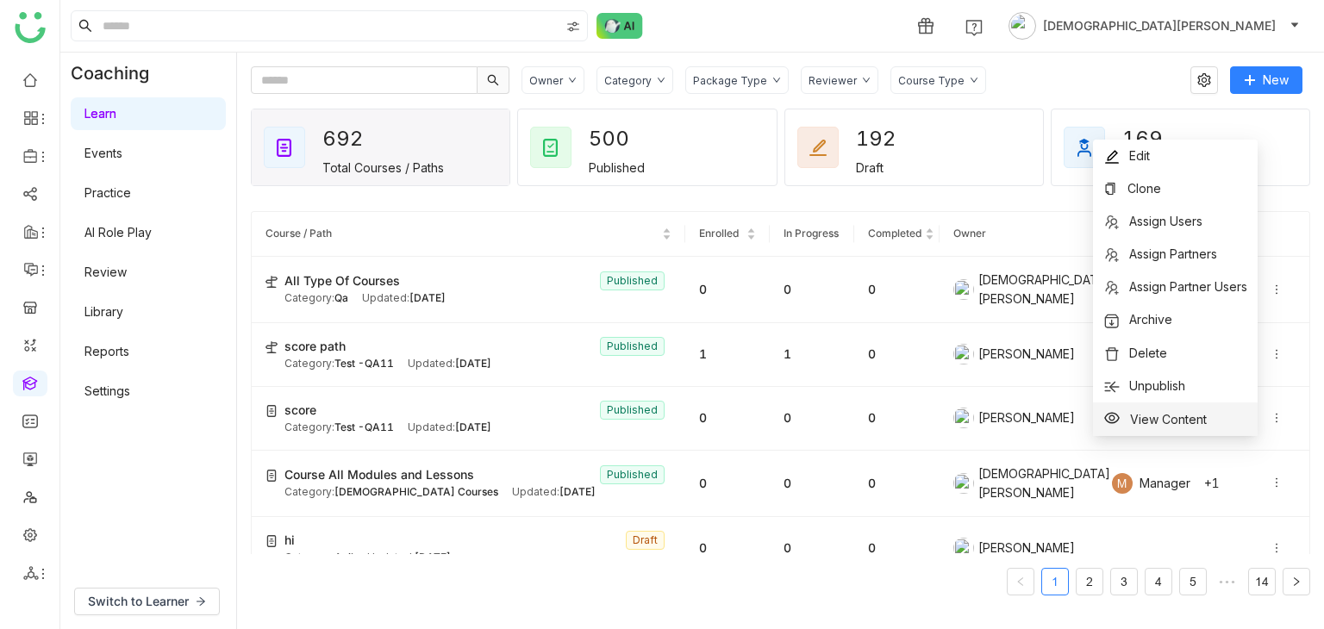
click at [1142, 418] on span "View Content" at bounding box center [1168, 419] width 77 height 15
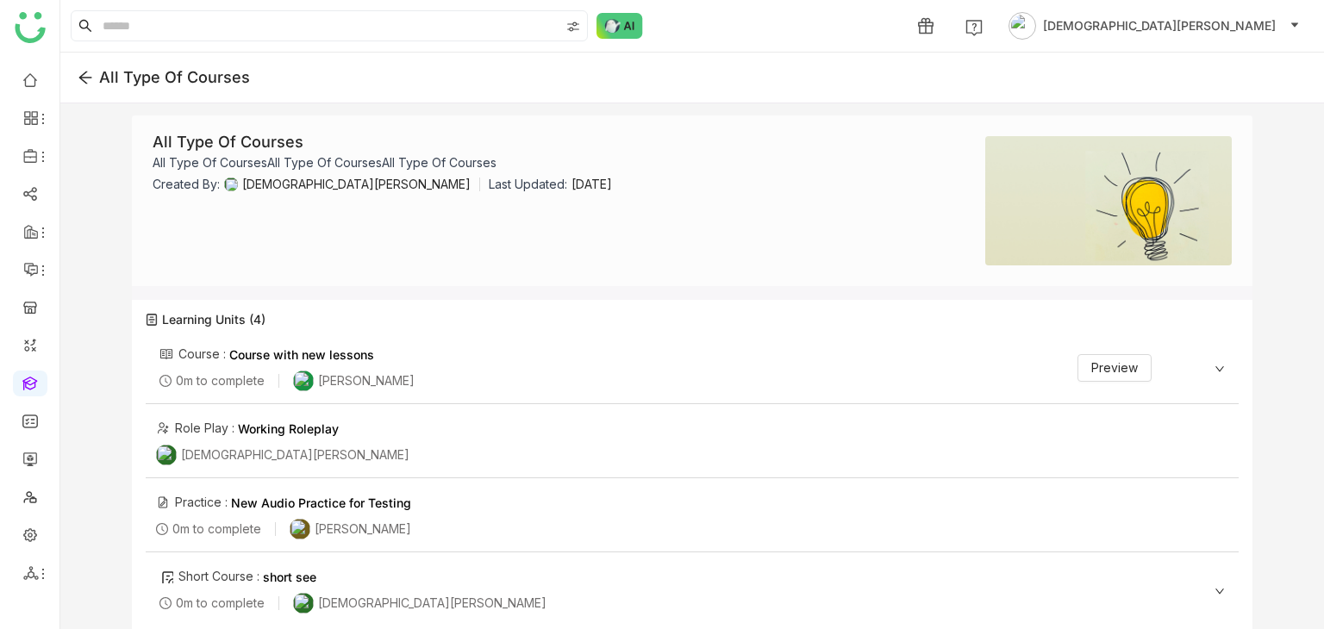
scroll to position [14, 0]
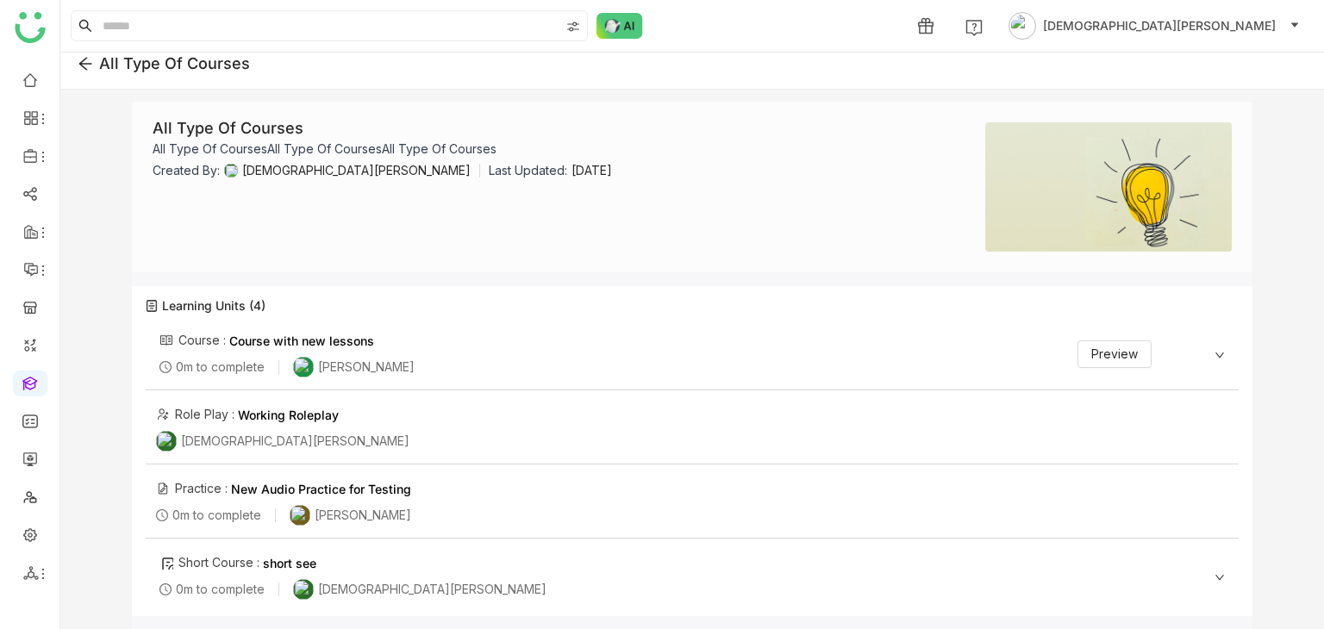
click at [1215, 356] on icon at bounding box center [1219, 355] width 9 height 5
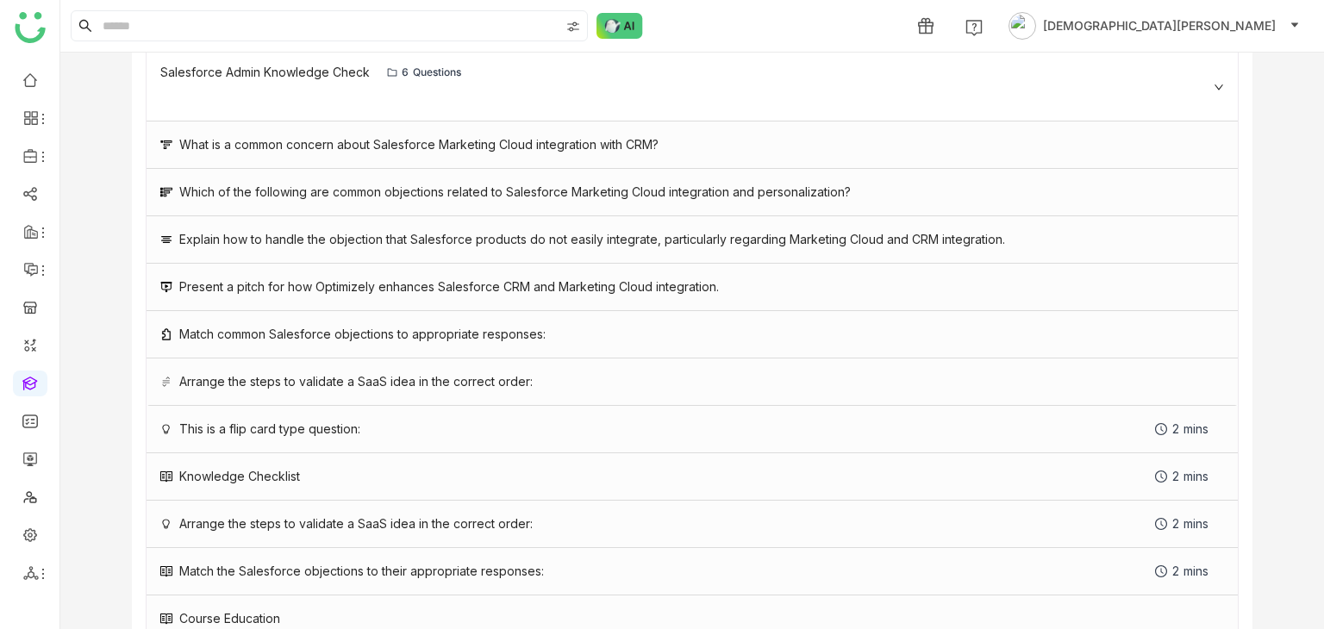
scroll to position [5138, 0]
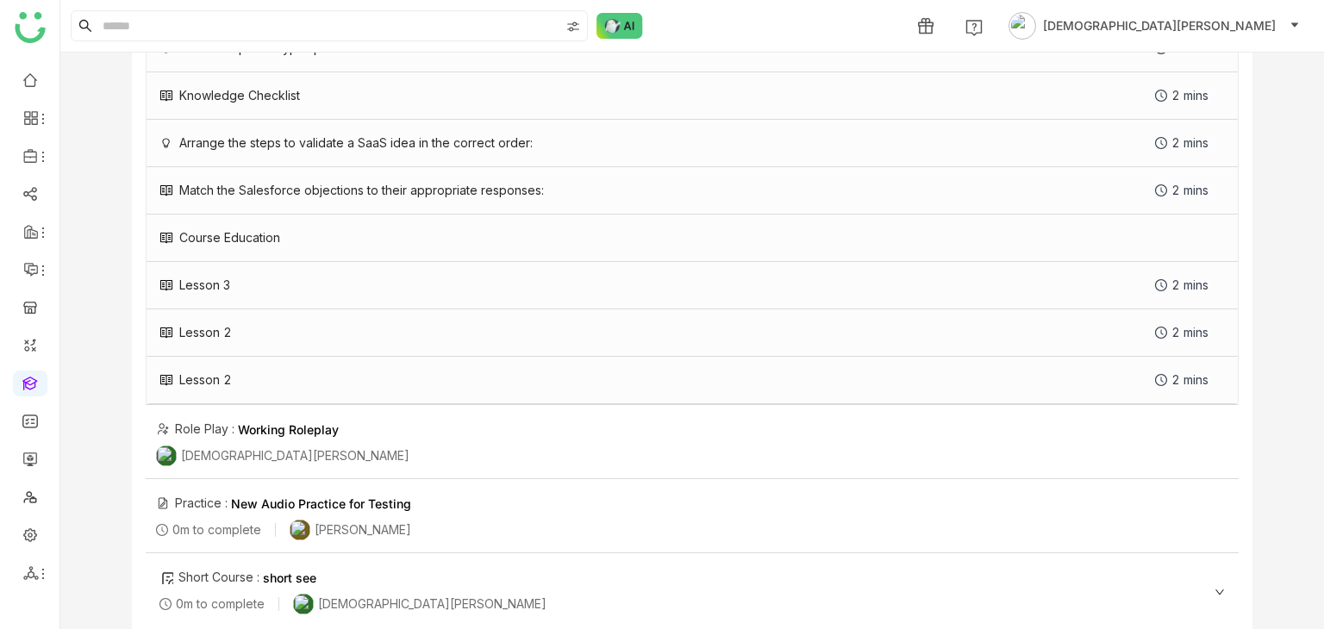
click at [1215, 587] on icon at bounding box center [1220, 592] width 10 height 10
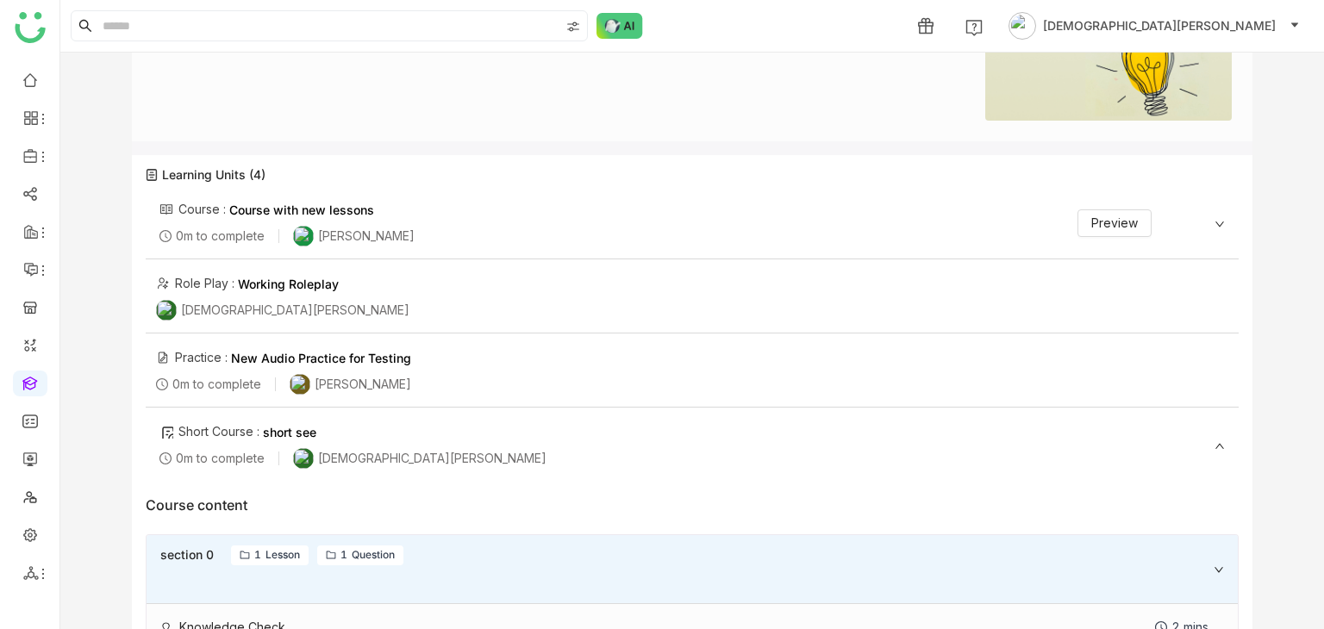
scroll to position [231, 0]
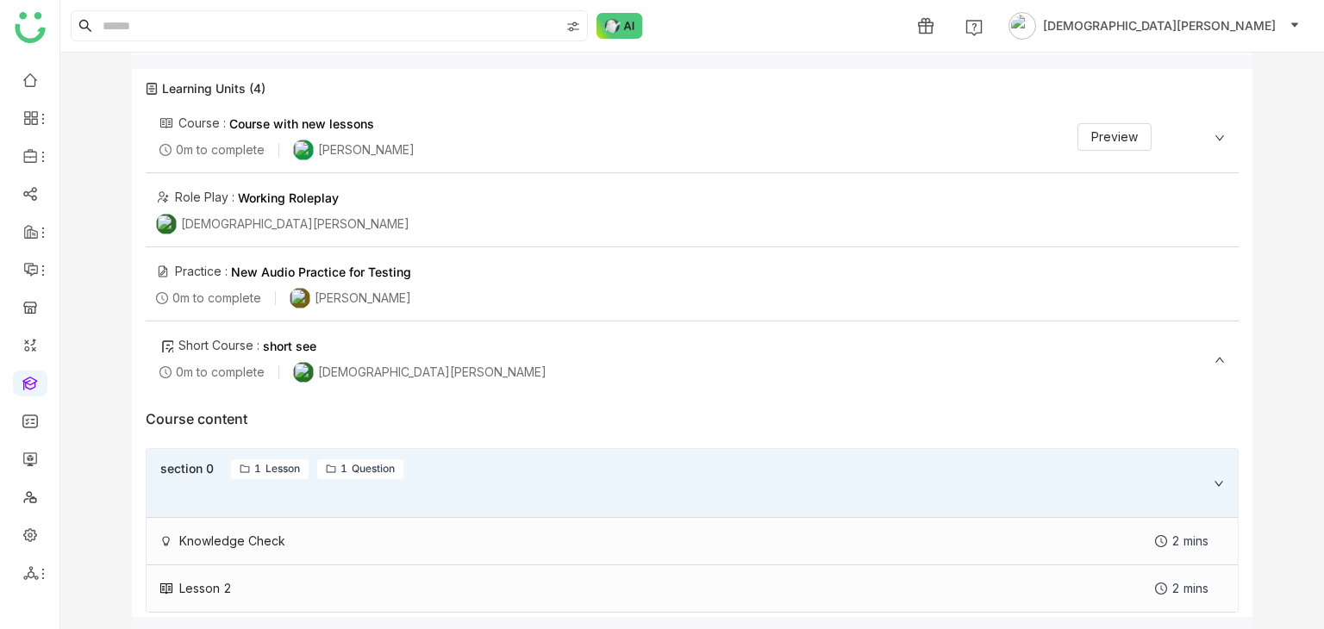
click at [1217, 478] on icon at bounding box center [1219, 483] width 10 height 10
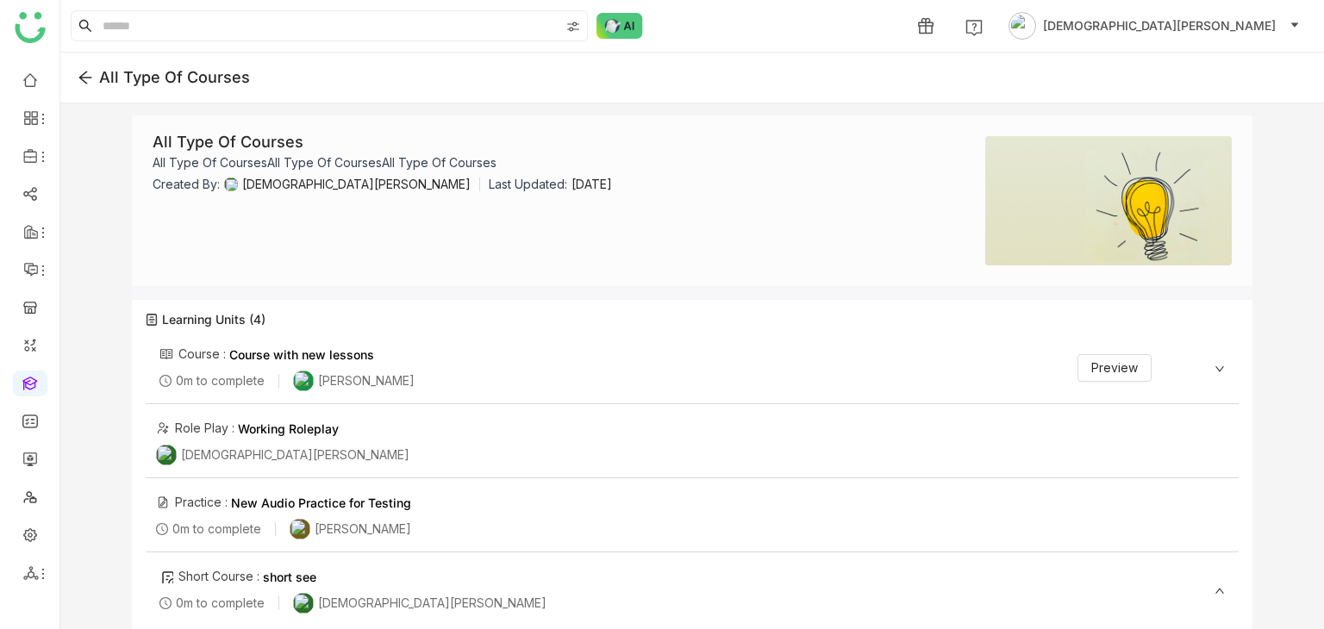
scroll to position [137, 0]
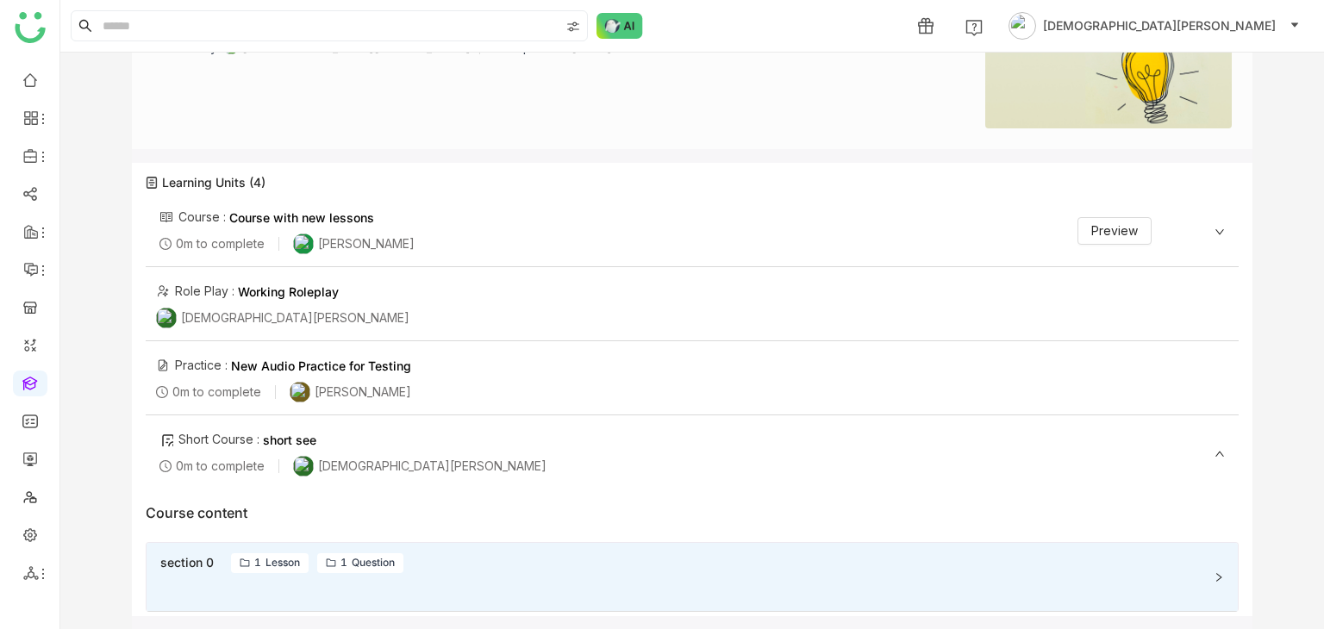
click at [1213, 446] on div "Short Course : short see 0m to complete Vishnu Vardhan" at bounding box center [692, 454] width 1093 height 69
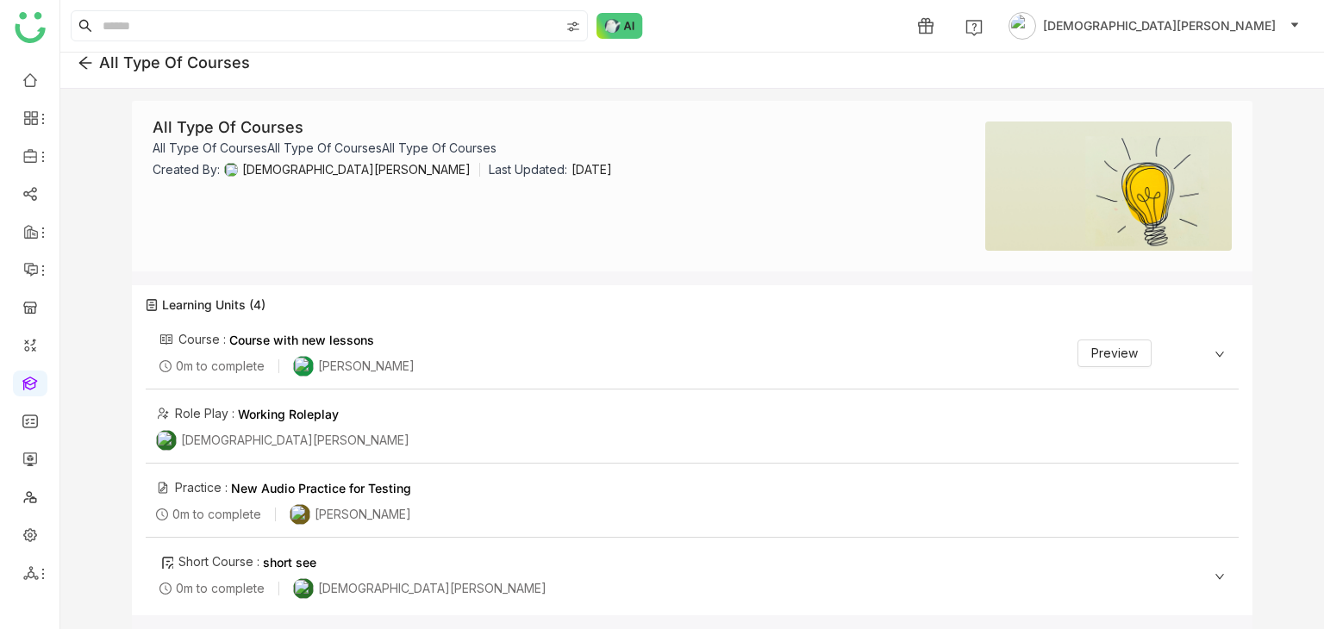
scroll to position [14, 0]
click at [1200, 353] on div "Course : Course with new lessons 0m to complete Arif uddin Preview" at bounding box center [692, 355] width 1093 height 69
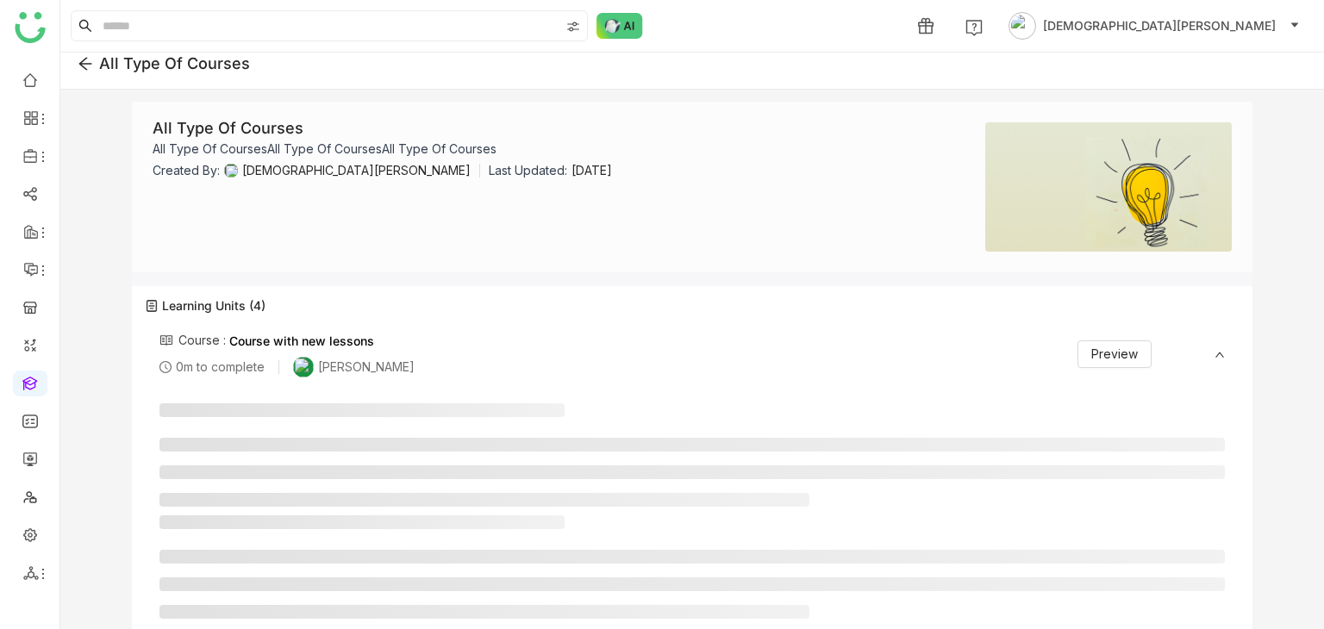
scroll to position [137, 0]
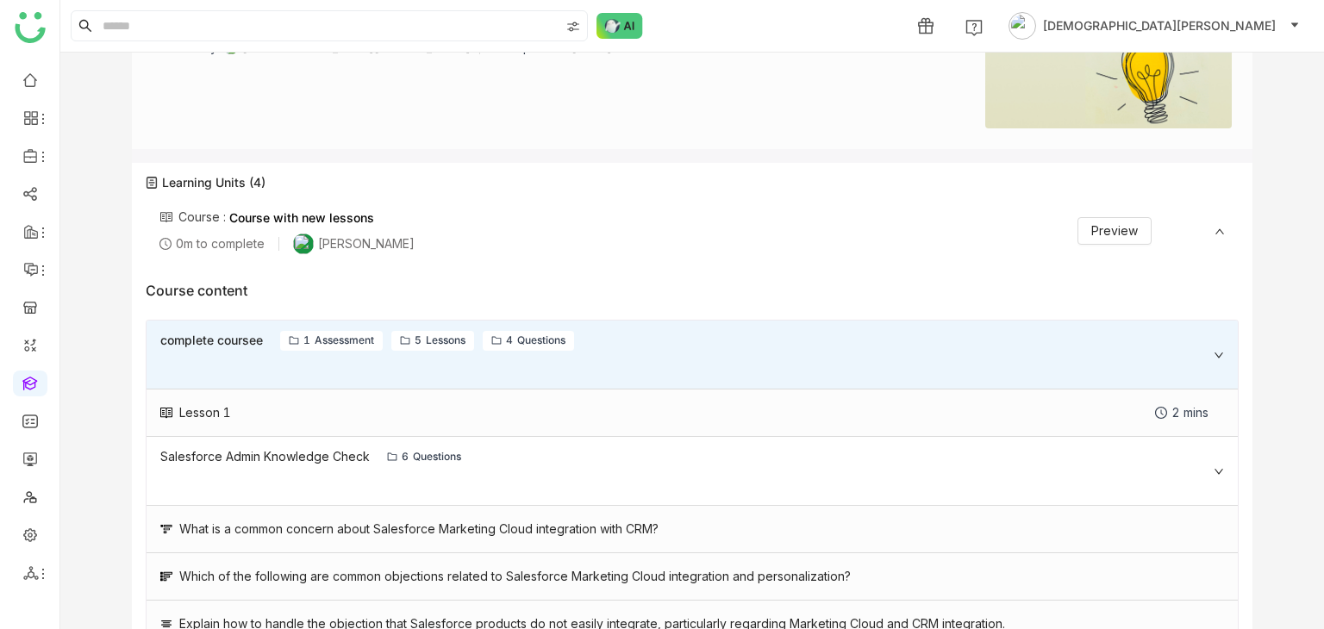
click at [1214, 351] on icon at bounding box center [1219, 355] width 10 height 10
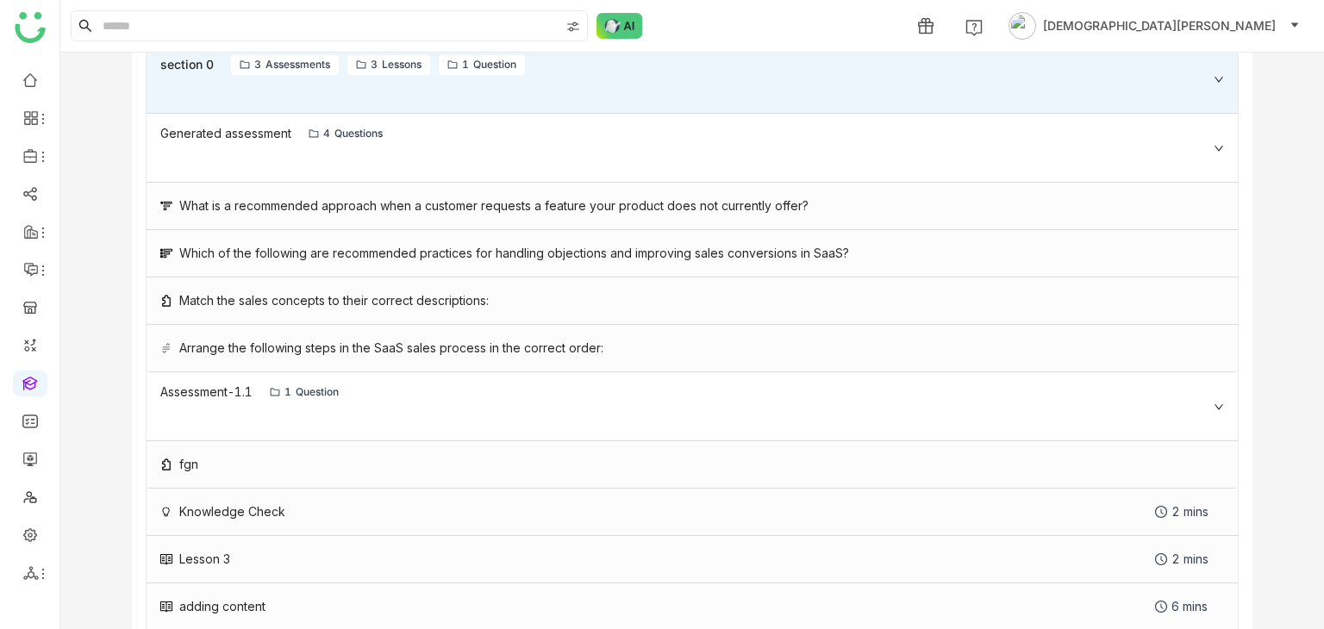
scroll to position [437, 0]
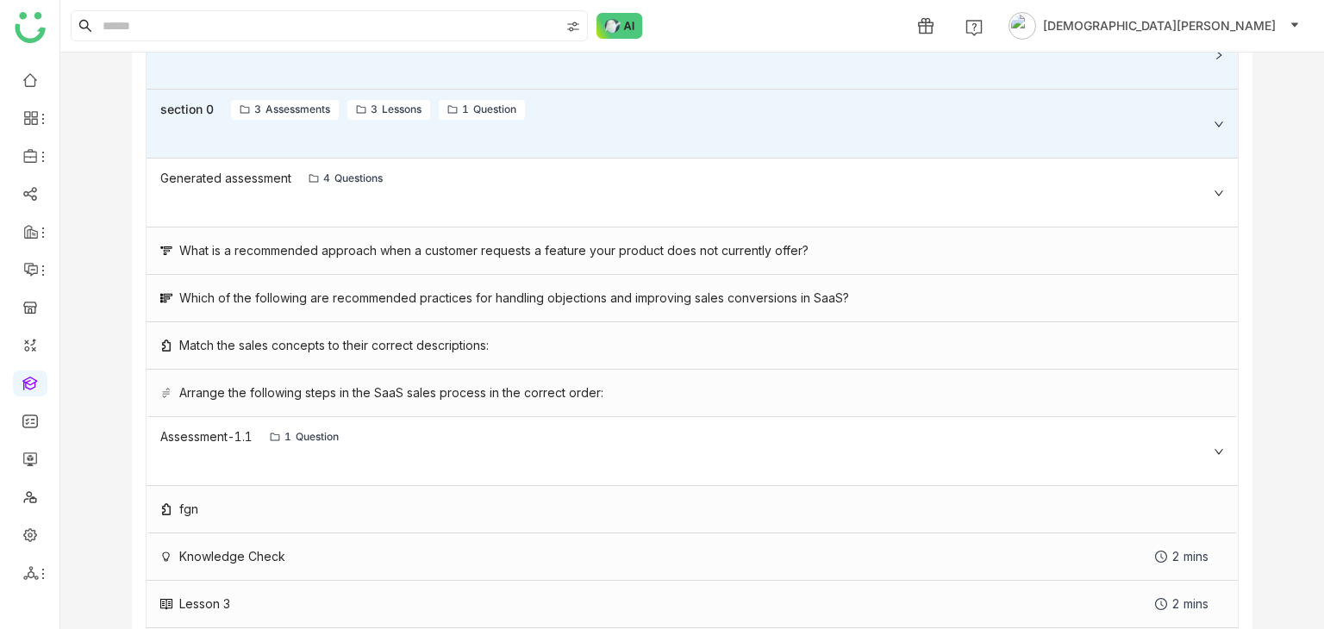
click at [920, 198] on div "Generated assessment 4 Questions" at bounding box center [692, 193] width 1091 height 69
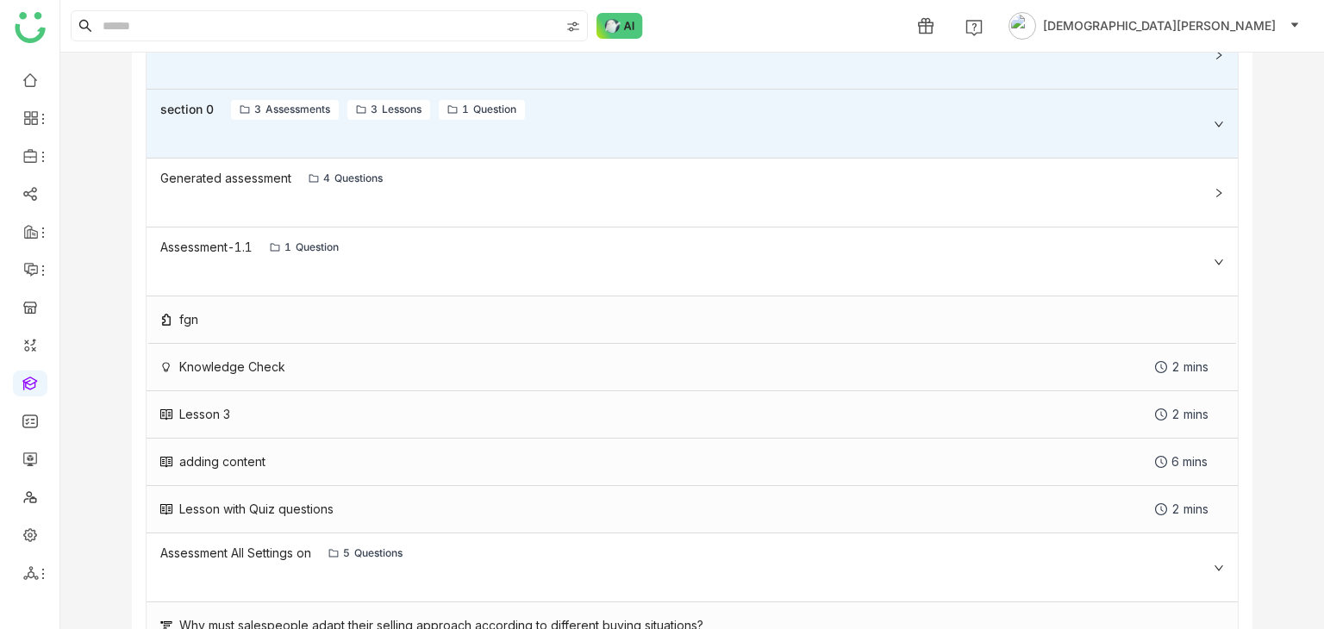
click at [920, 198] on div "Generated assessment 4 Questions" at bounding box center [692, 193] width 1091 height 69
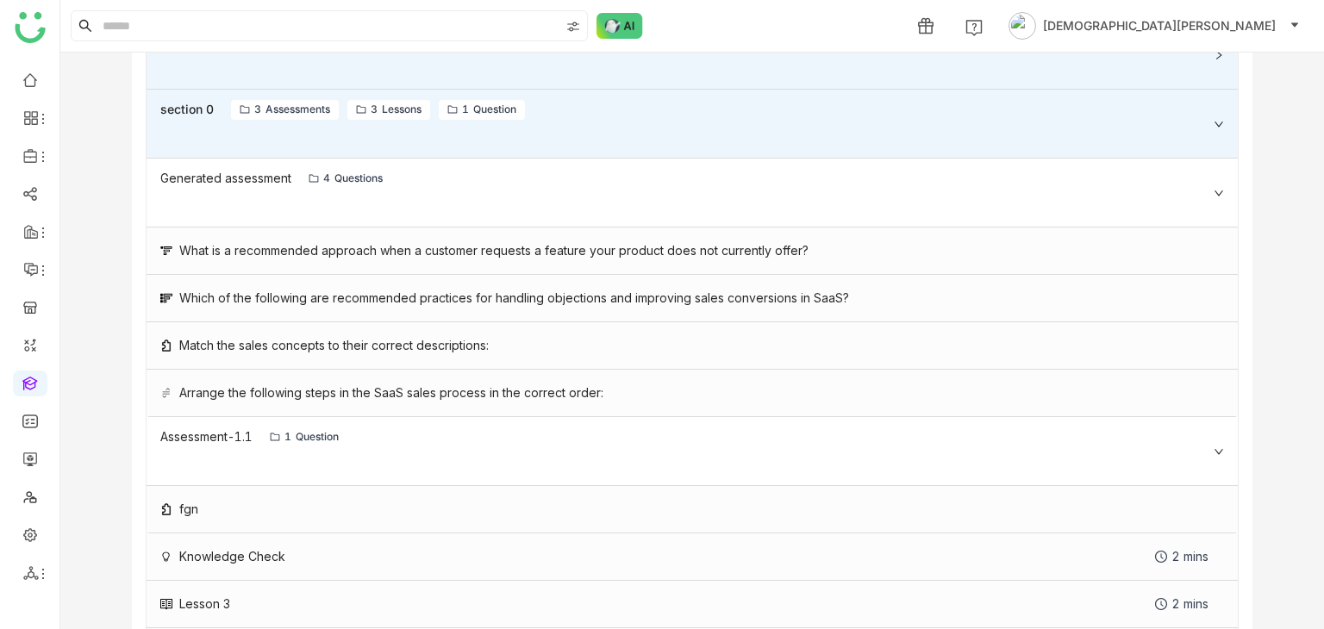
click at [920, 198] on div "Generated assessment 4 Questions" at bounding box center [692, 193] width 1091 height 69
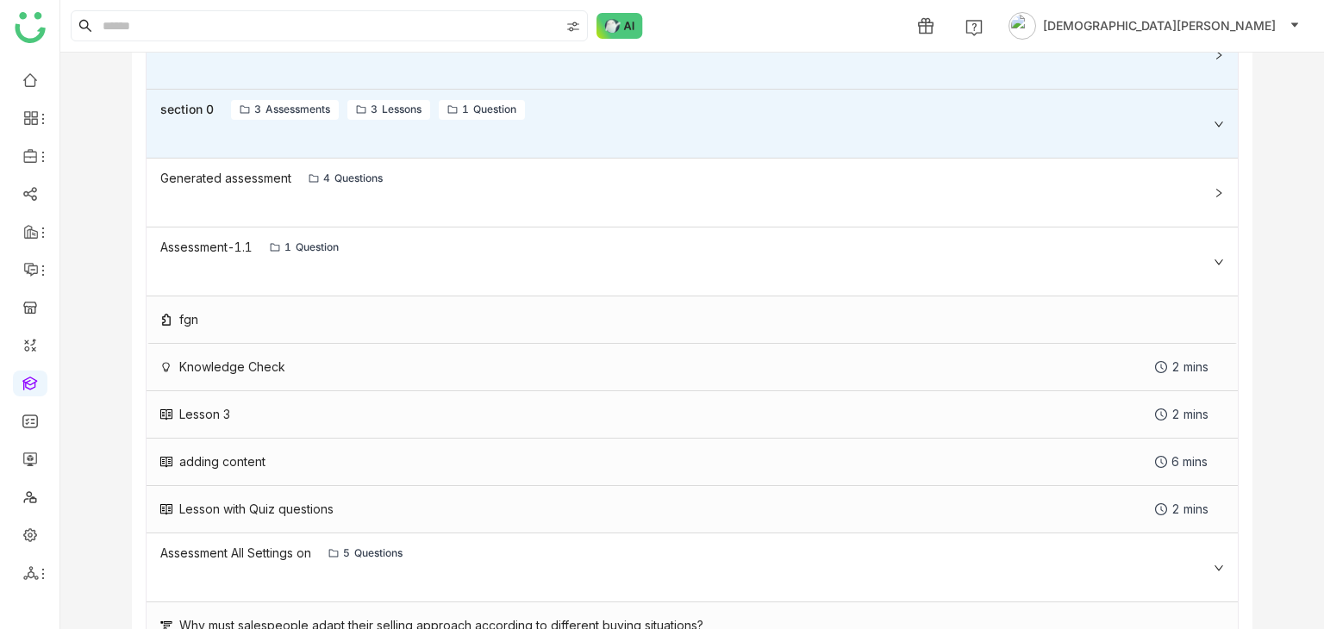
click at [740, 259] on div "Assessment-1.1 1 Question" at bounding box center [692, 262] width 1091 height 69
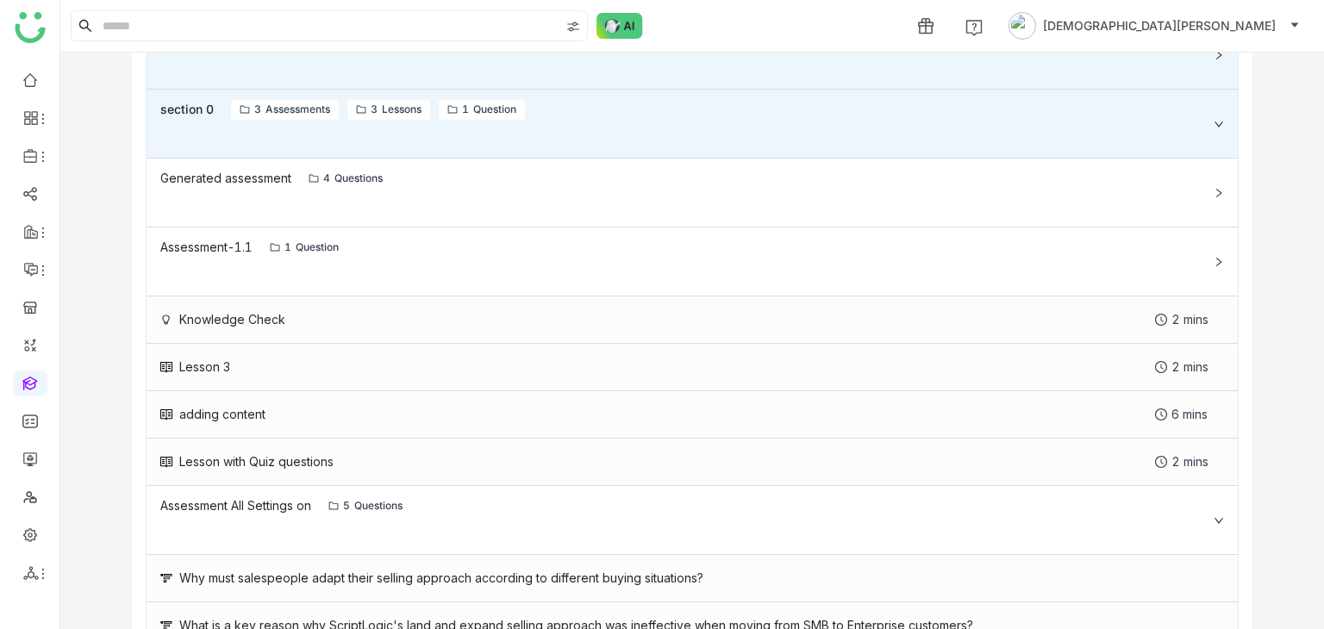
click at [740, 259] on div "Assessment-1.1 1 Question" at bounding box center [692, 262] width 1091 height 69
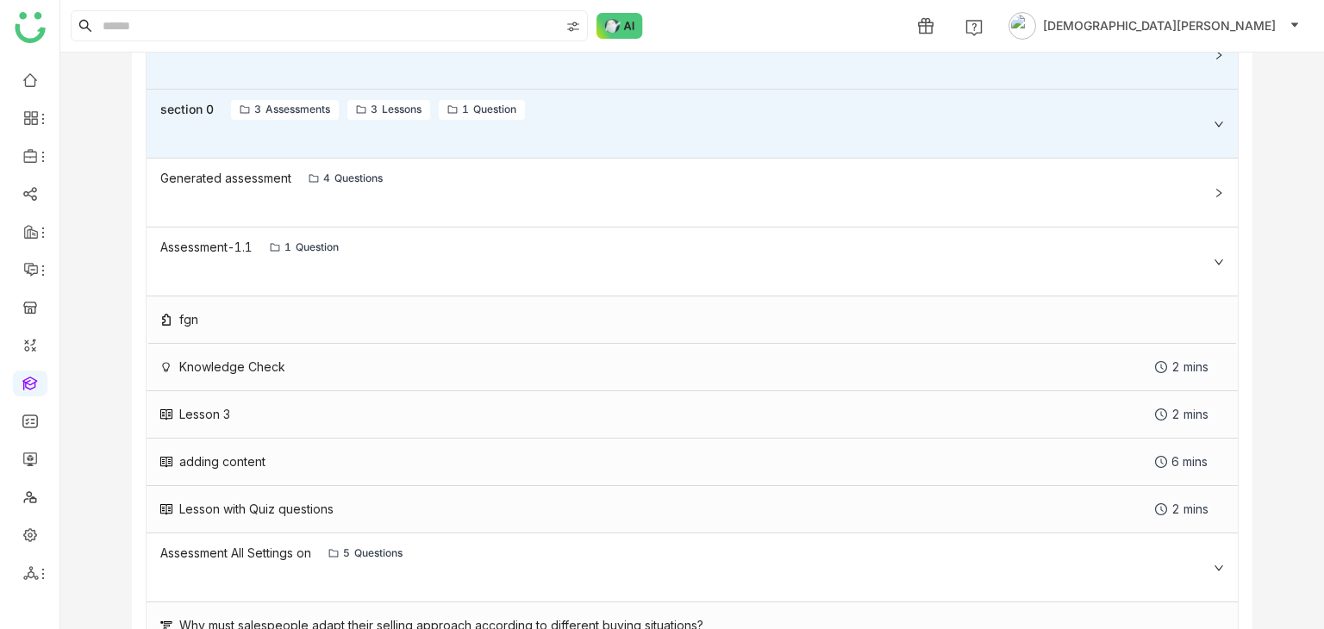
click at [759, 255] on div "Assessment-1.1 1 Question" at bounding box center [681, 248] width 1043 height 20
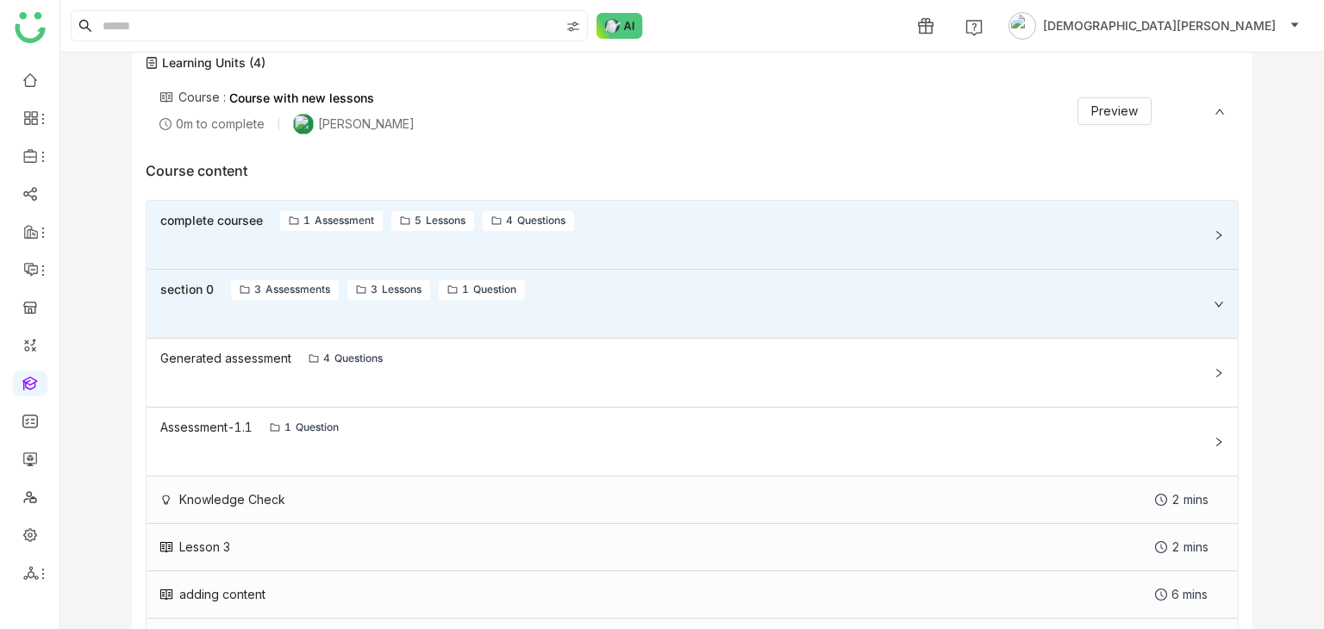
scroll to position [328, 0]
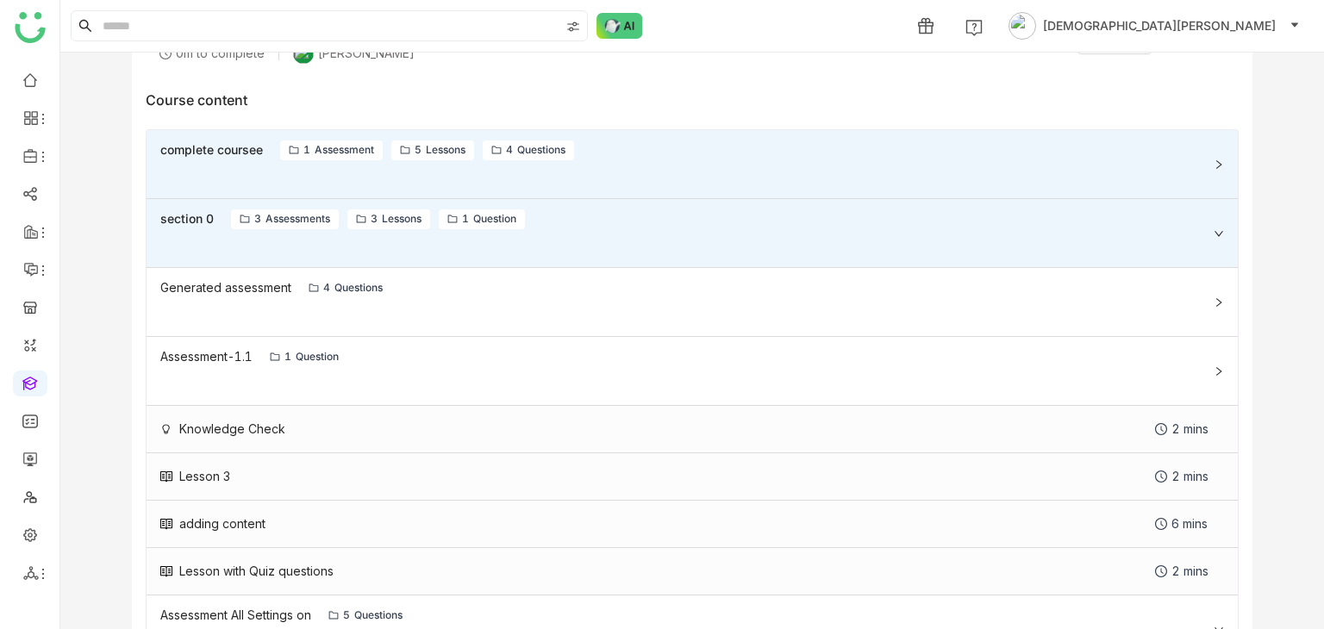
click at [527, 313] on div "Generated assessment 4 Questions" at bounding box center [692, 302] width 1091 height 69
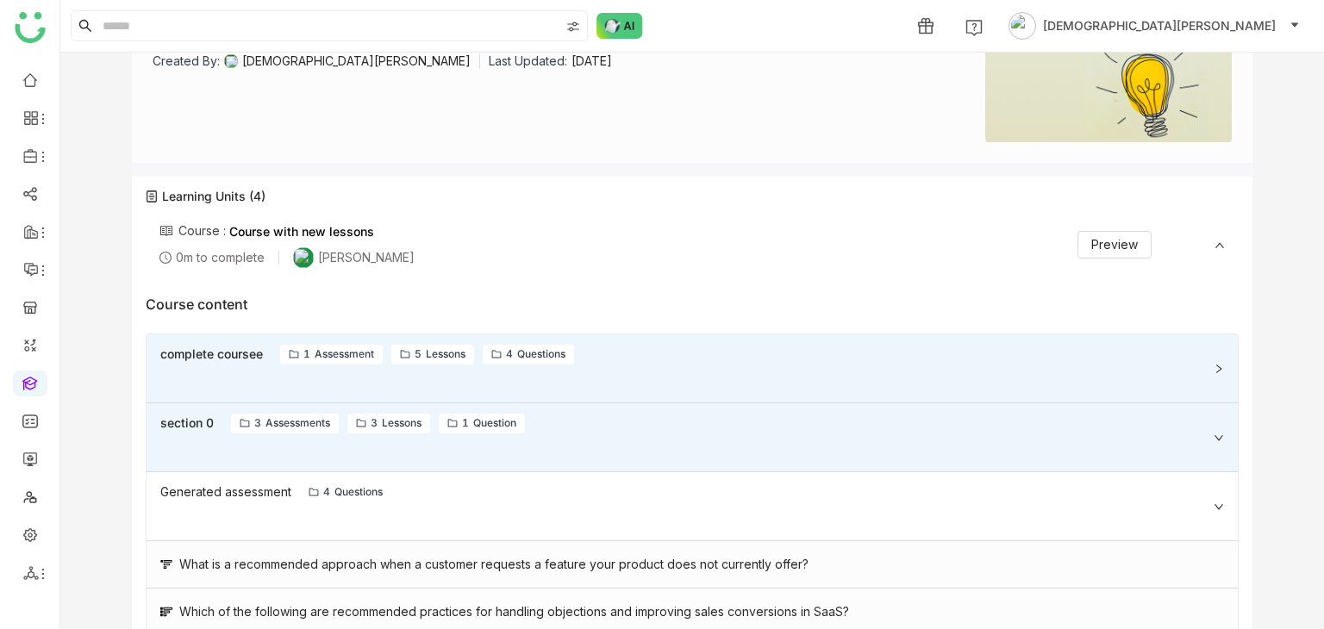
scroll to position [0, 0]
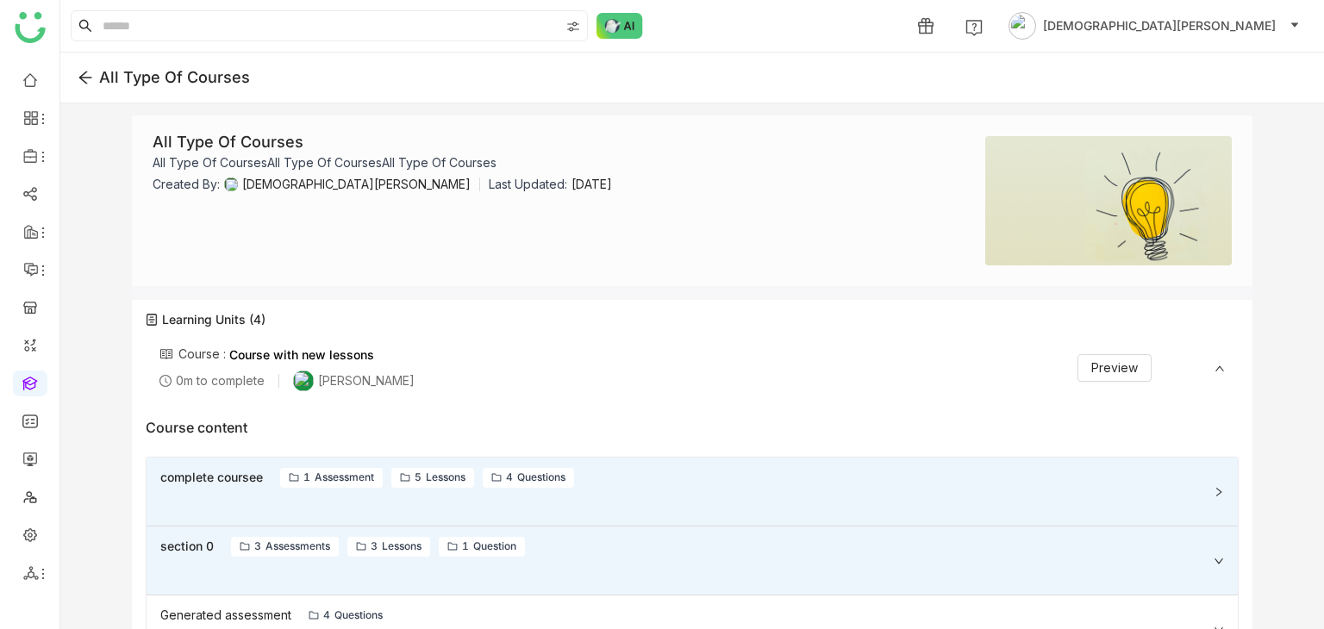
click at [85, 74] on icon at bounding box center [86, 78] width 16 height 16
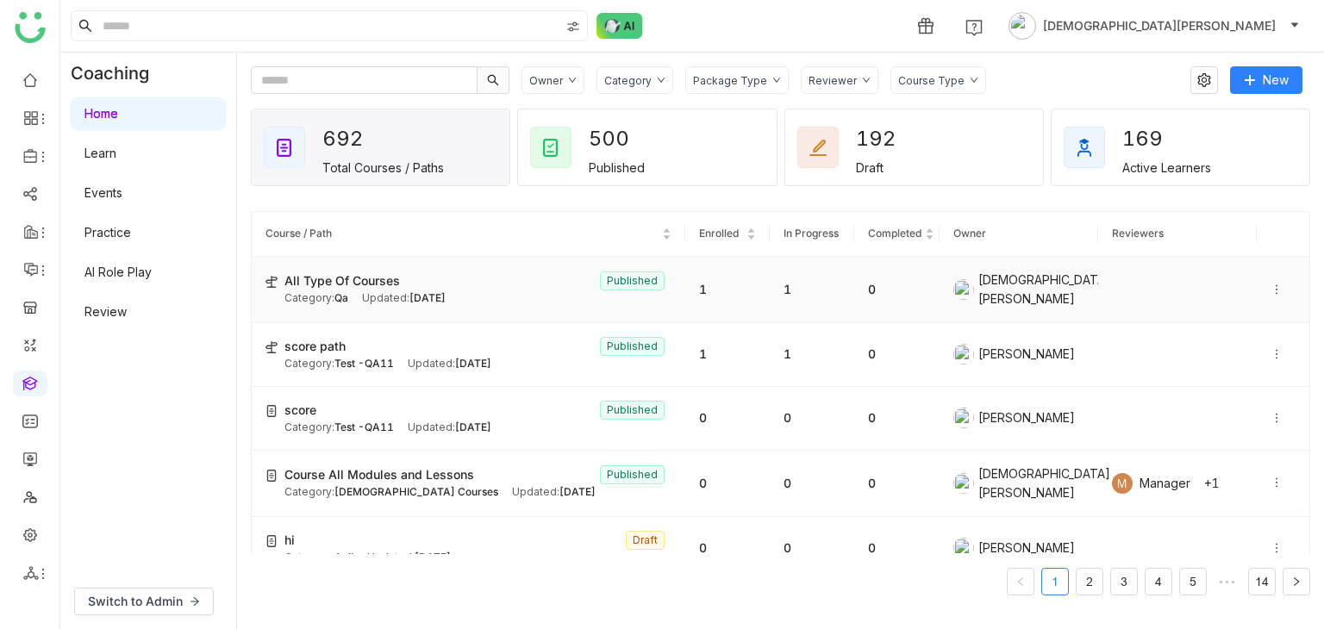
click at [433, 291] on span "[DATE]" at bounding box center [427, 297] width 36 height 13
click at [352, 290] on div "Category: Qa Updated: Sep 09, 2025" at bounding box center [477, 298] width 387 height 16
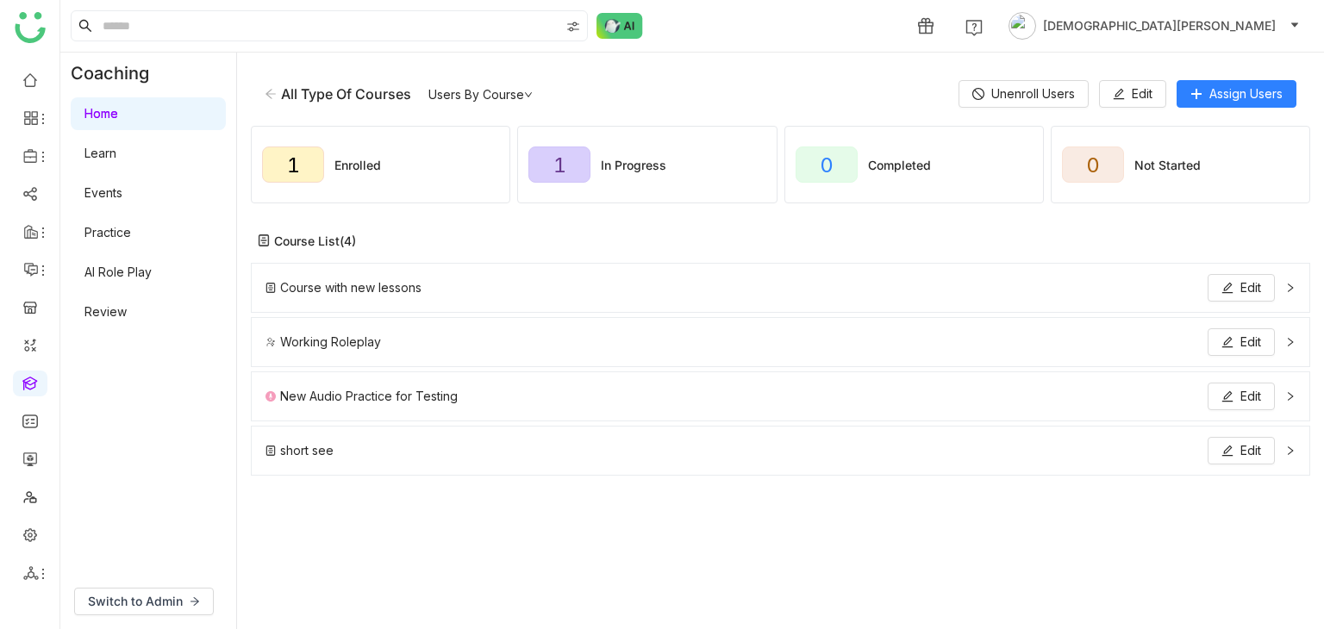
click at [978, 342] on div "Working Roleplay Edit" at bounding box center [769, 342] width 1009 height 28
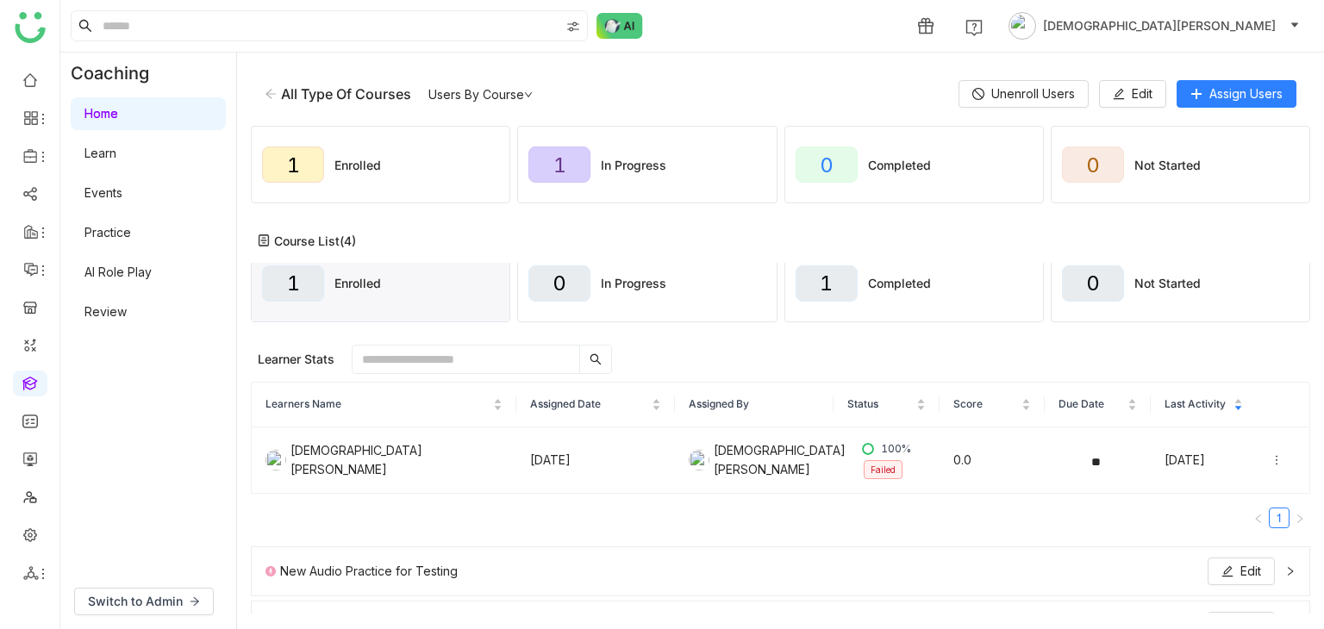
scroll to position [140, 0]
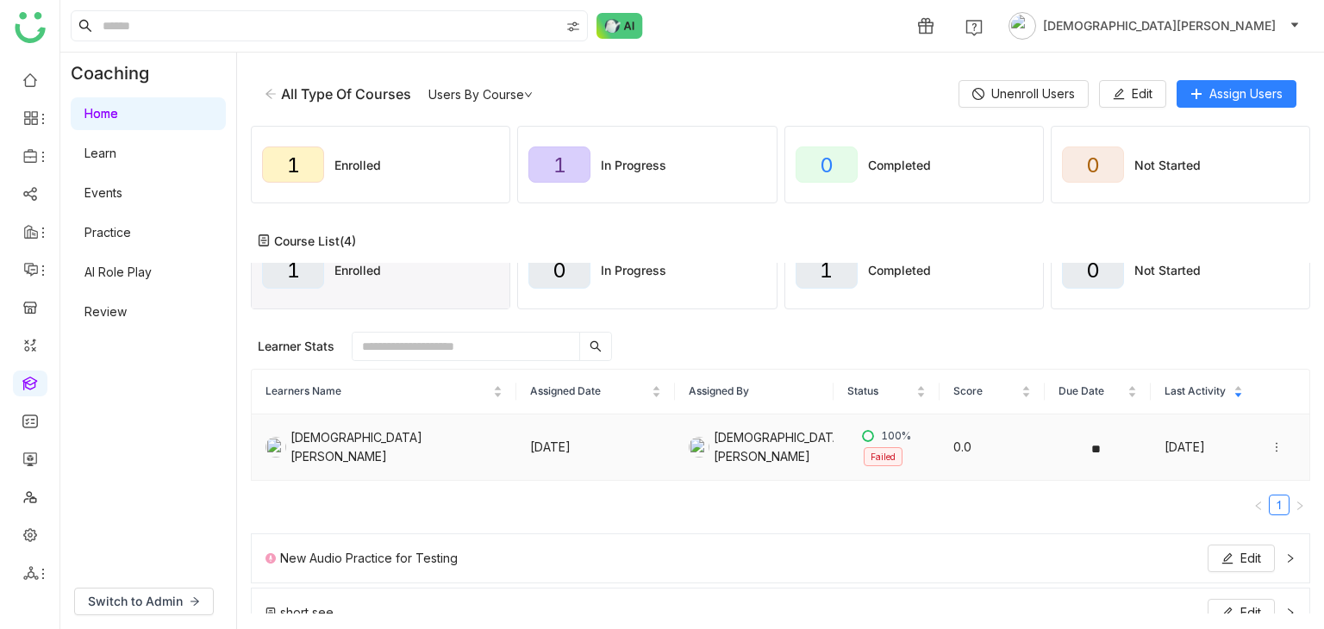
click at [1271, 446] on icon at bounding box center [1277, 447] width 12 height 12
click at [1141, 425] on div "View Submission" at bounding box center [1178, 429] width 115 height 19
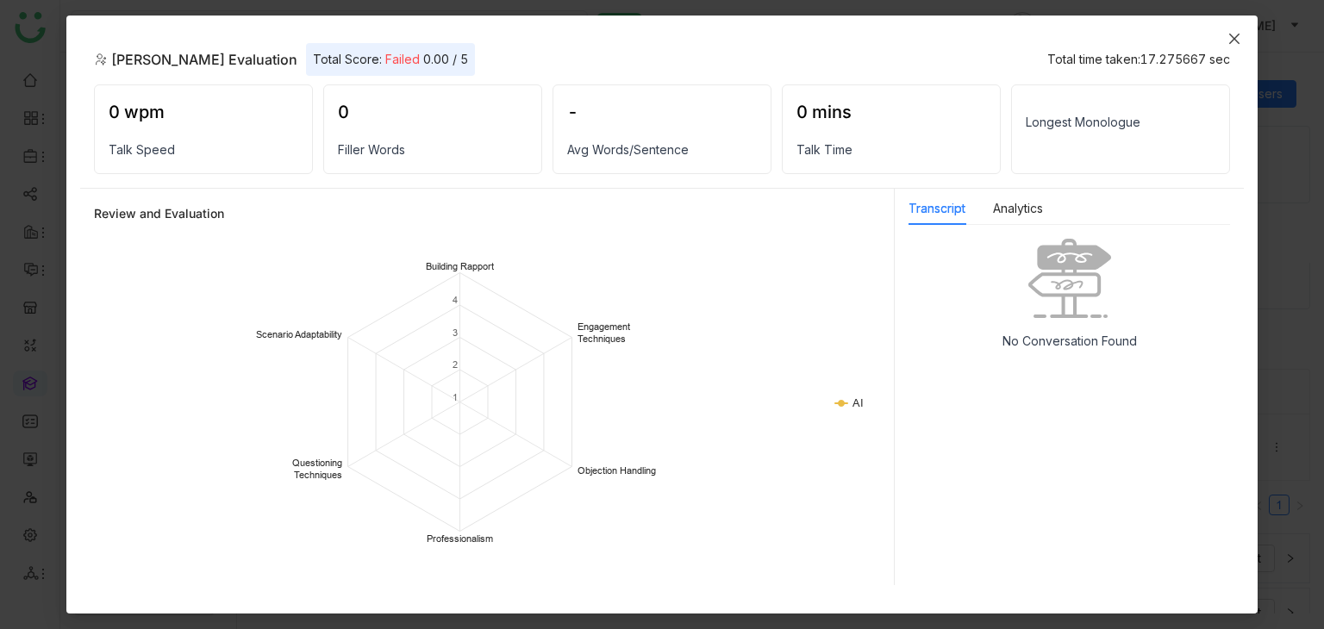
scroll to position [0, 0]
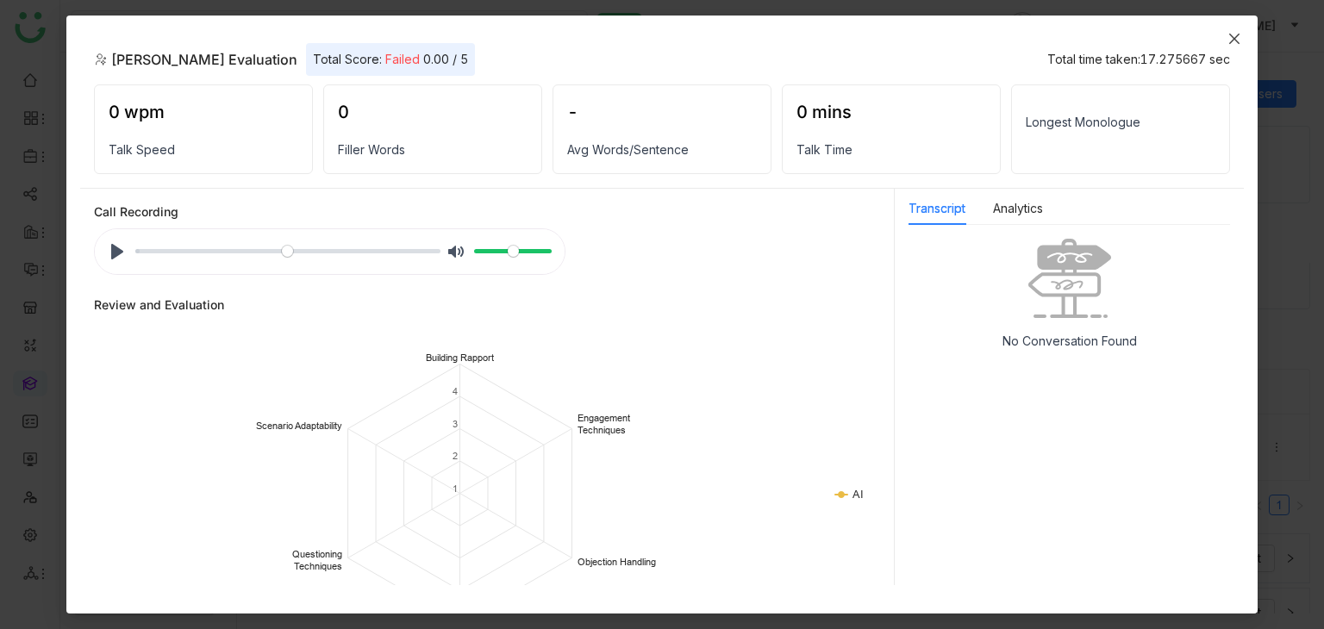
click at [1241, 37] on span "Close" at bounding box center [1234, 39] width 47 height 47
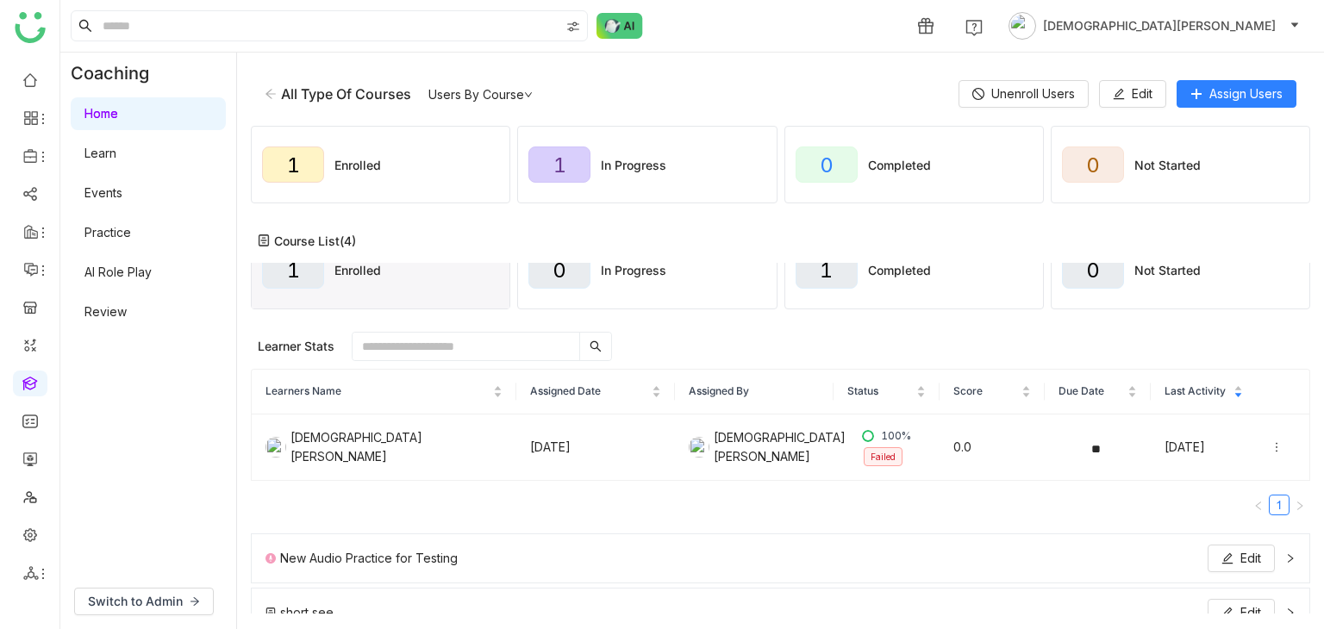
scroll to position [166, 0]
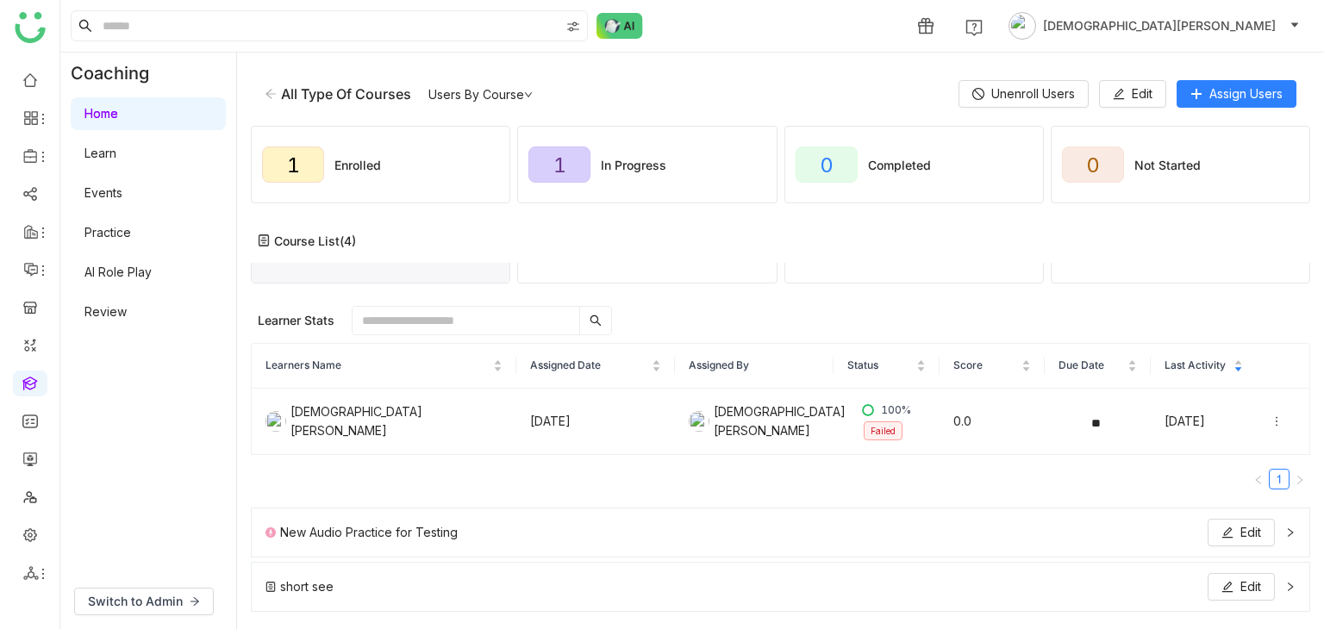
click at [1106, 582] on div "short see Edit" at bounding box center [769, 587] width 1009 height 28
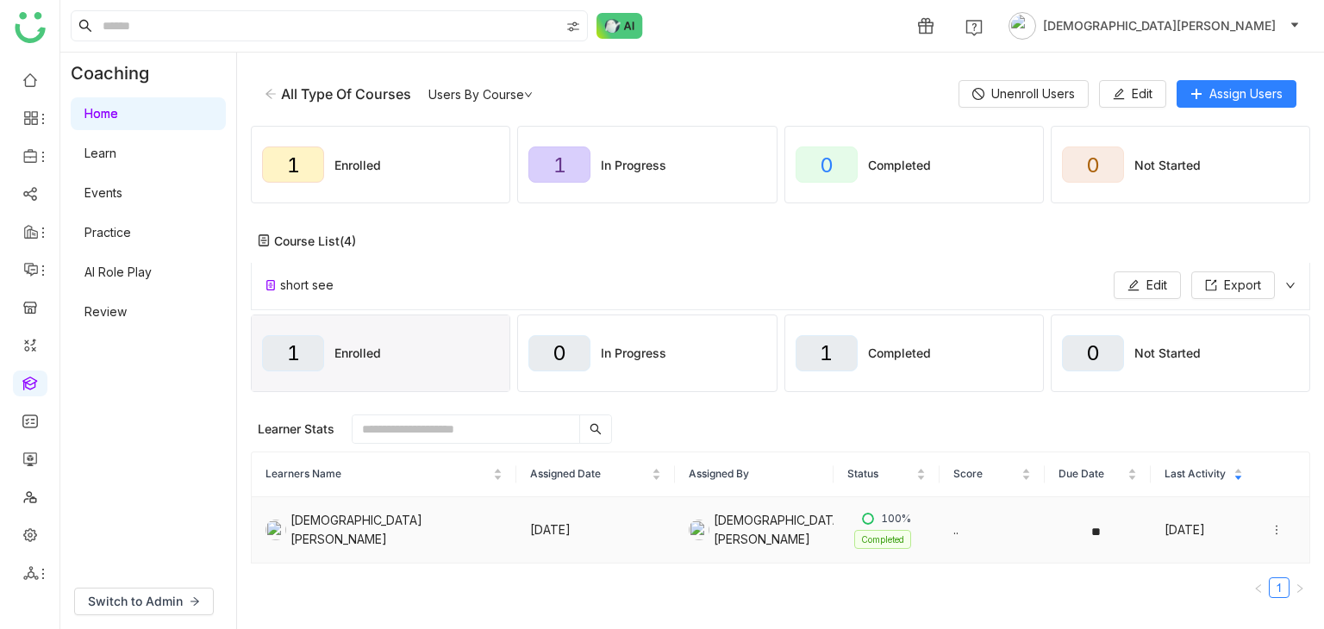
click at [1271, 528] on icon at bounding box center [1277, 530] width 12 height 12
click at [1171, 525] on div "View Submission" at bounding box center [1178, 527] width 115 height 19
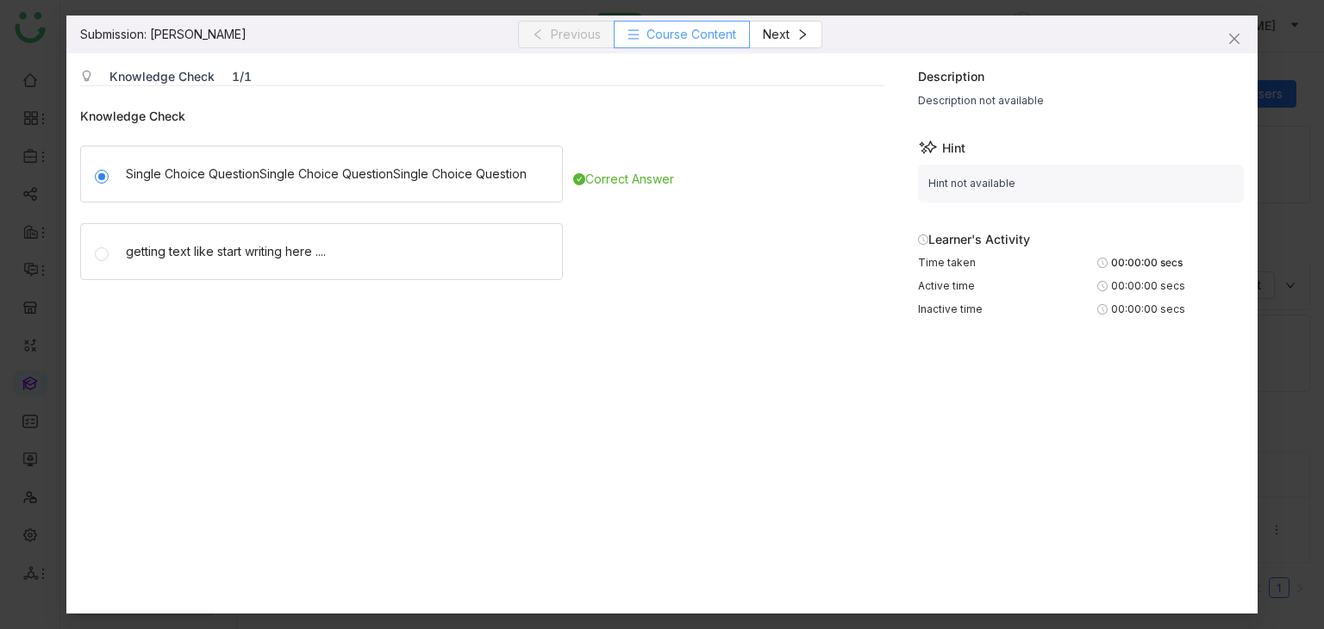
click at [711, 34] on span "Course Content" at bounding box center [692, 34] width 90 height 19
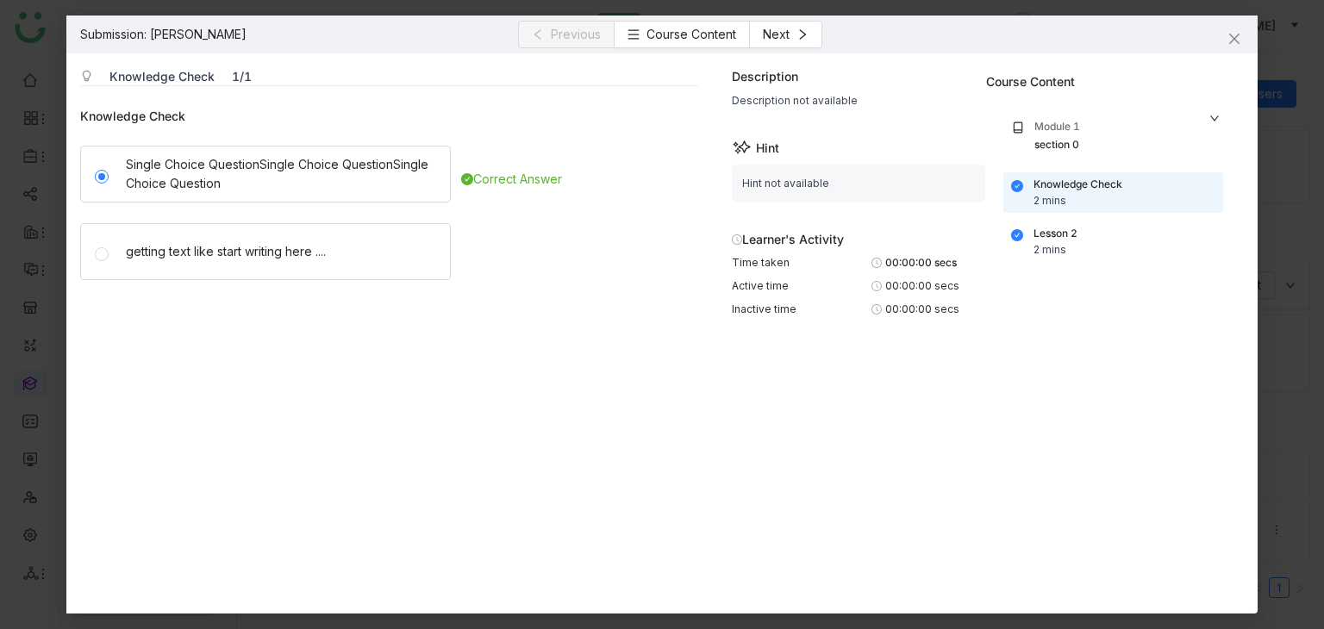
click at [1057, 124] on div "Module 1" at bounding box center [1057, 127] width 46 height 16
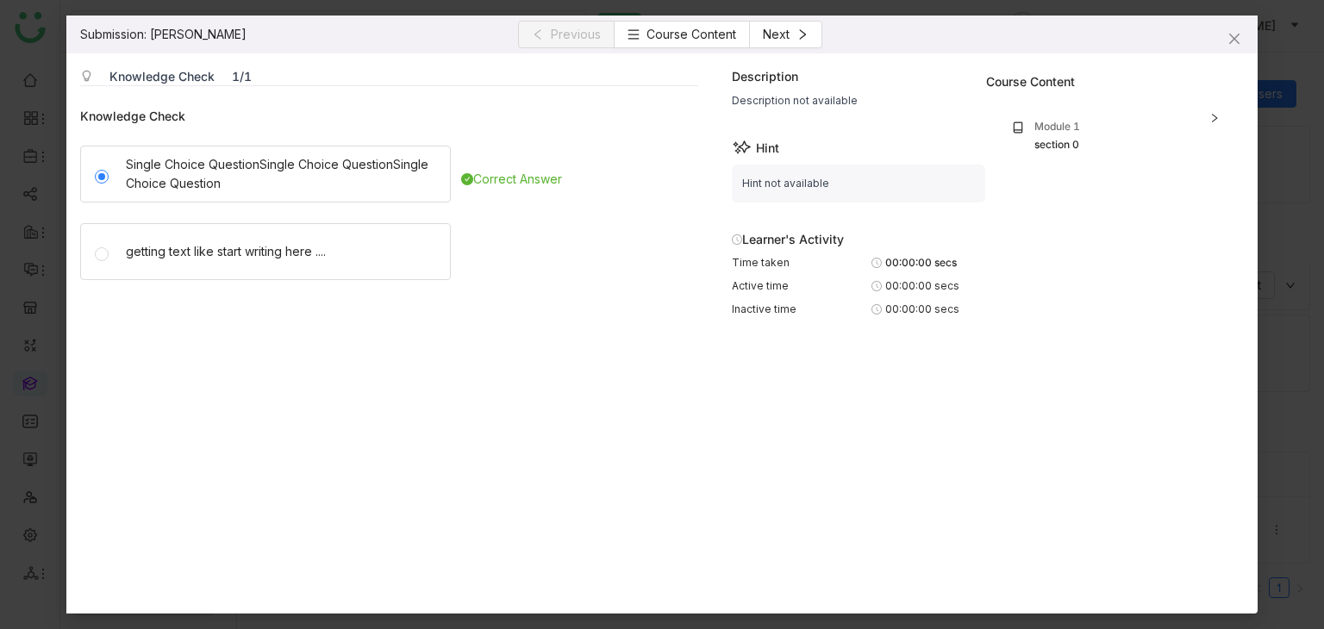
click at [1057, 124] on div "Module 1" at bounding box center [1057, 127] width 46 height 16
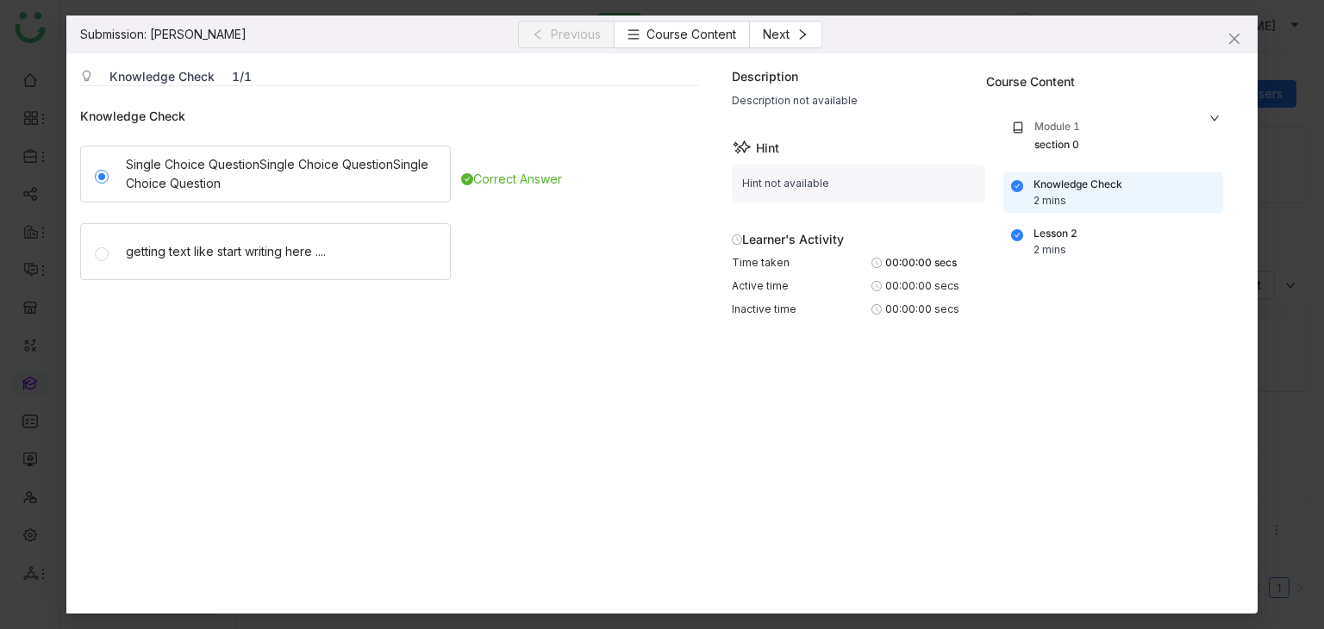
click at [1065, 247] on div "2 mins" at bounding box center [1050, 250] width 33 height 16
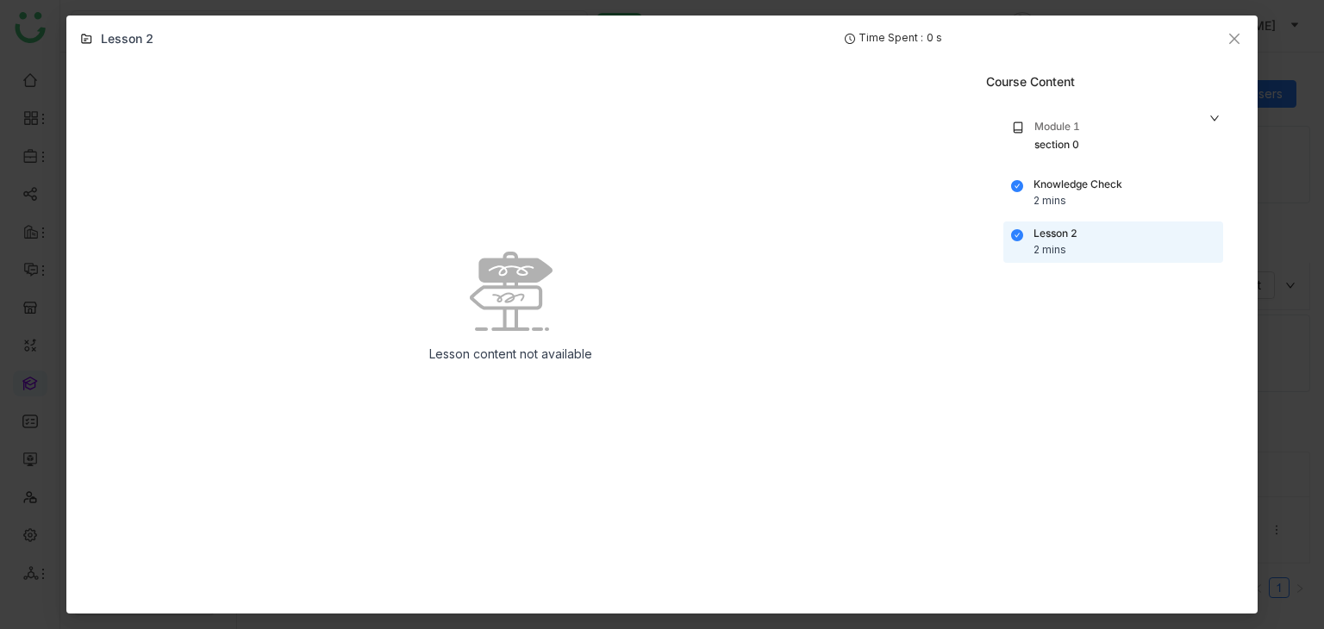
click at [1083, 187] on div "Knowledge Check" at bounding box center [1078, 185] width 89 height 16
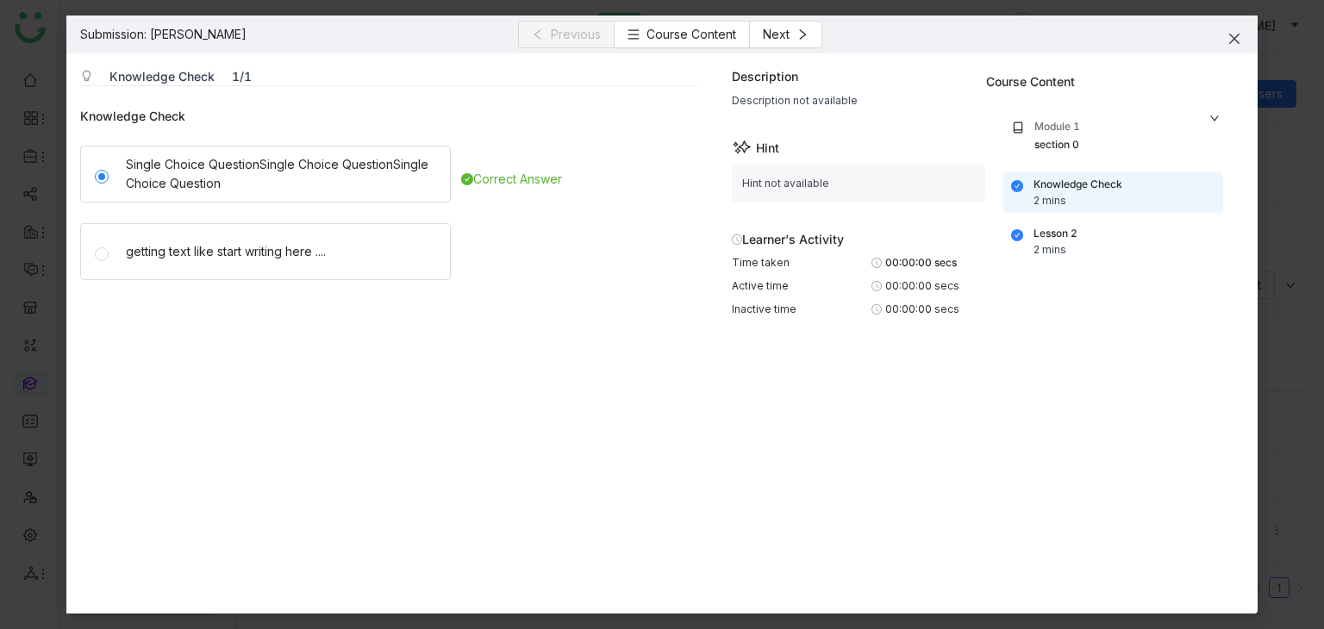
click at [1233, 36] on icon "Close" at bounding box center [1234, 39] width 10 height 10
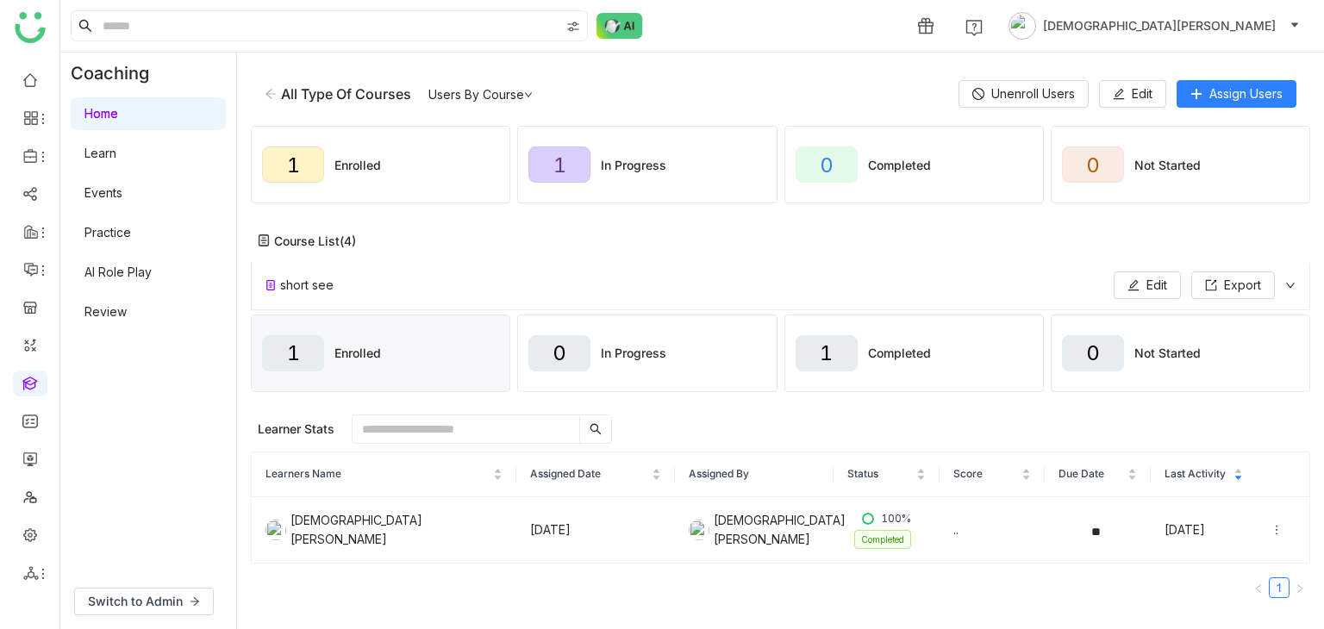
scroll to position [0, 0]
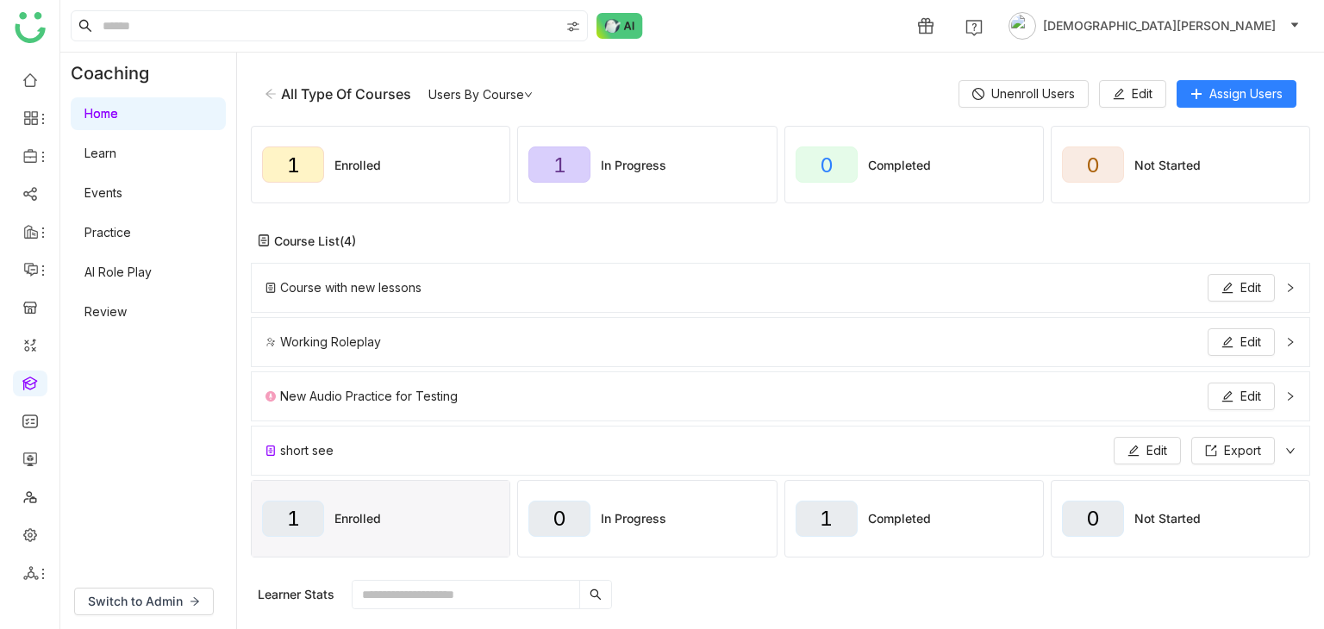
click at [872, 327] on div "Working Roleplay Edit" at bounding box center [780, 342] width 1059 height 50
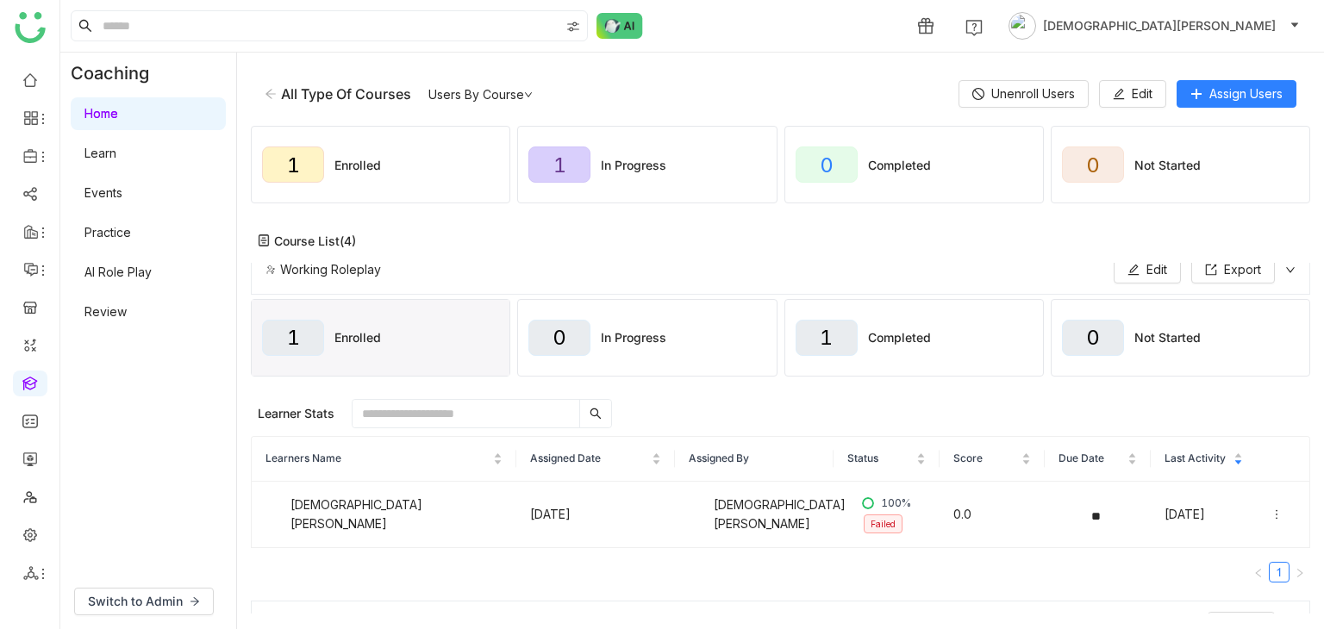
scroll to position [166, 0]
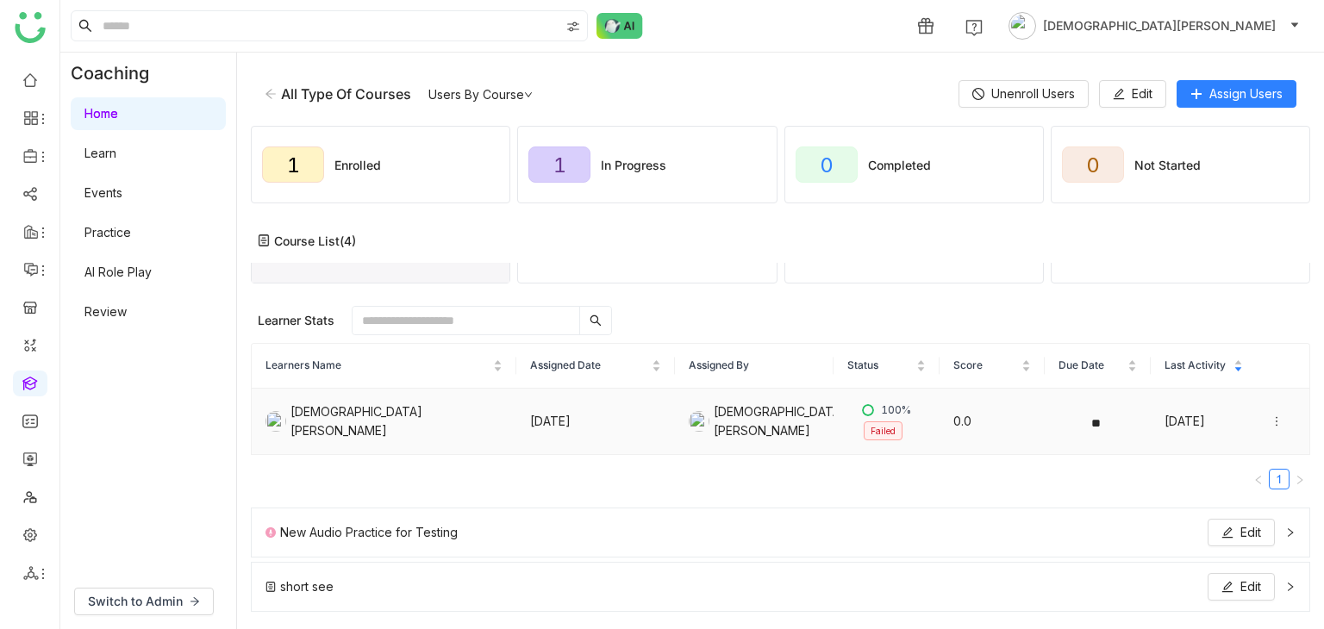
click at [1271, 418] on icon at bounding box center [1277, 421] width 12 height 12
click at [1139, 402] on div "View Submission" at bounding box center [1178, 403] width 115 height 19
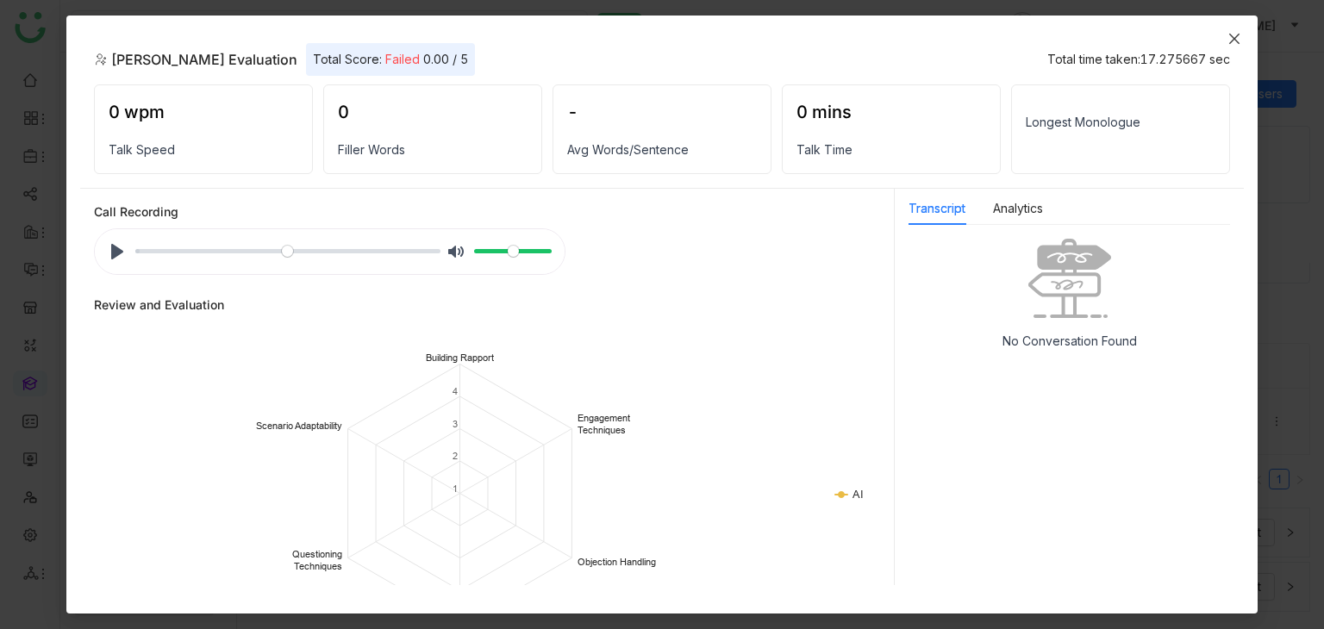
click at [1231, 36] on icon "Close" at bounding box center [1235, 39] width 14 height 14
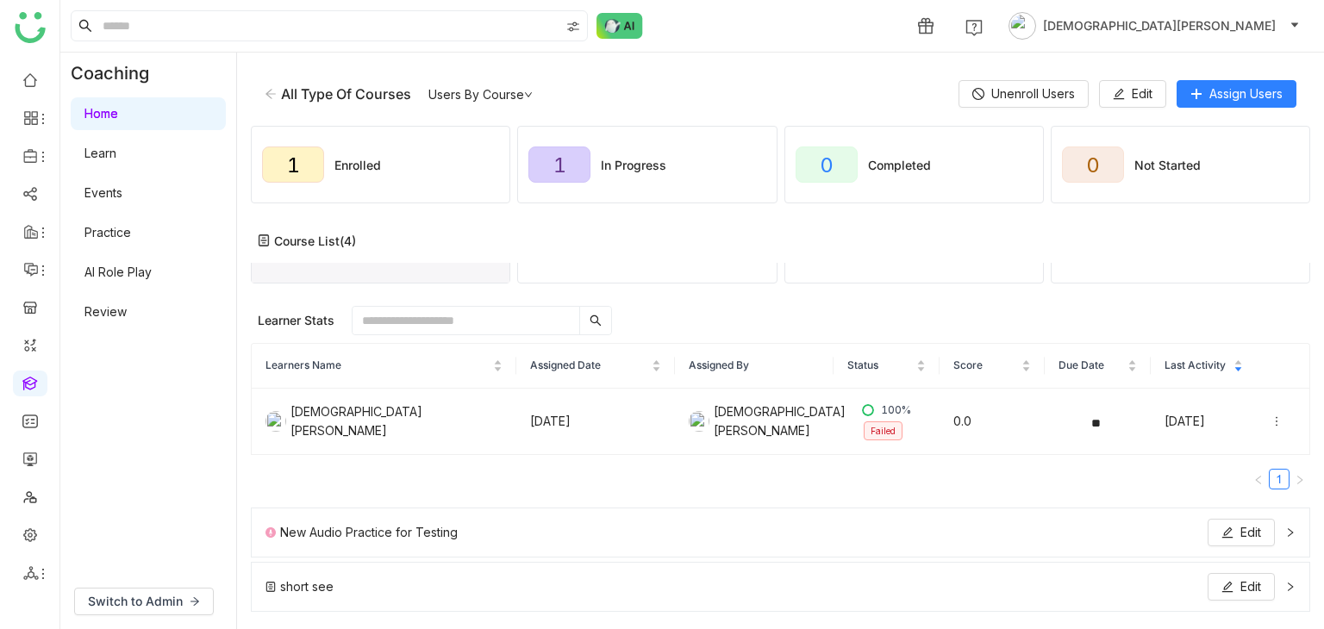
click at [135, 265] on link "AI Role Play" at bounding box center [117, 272] width 67 height 15
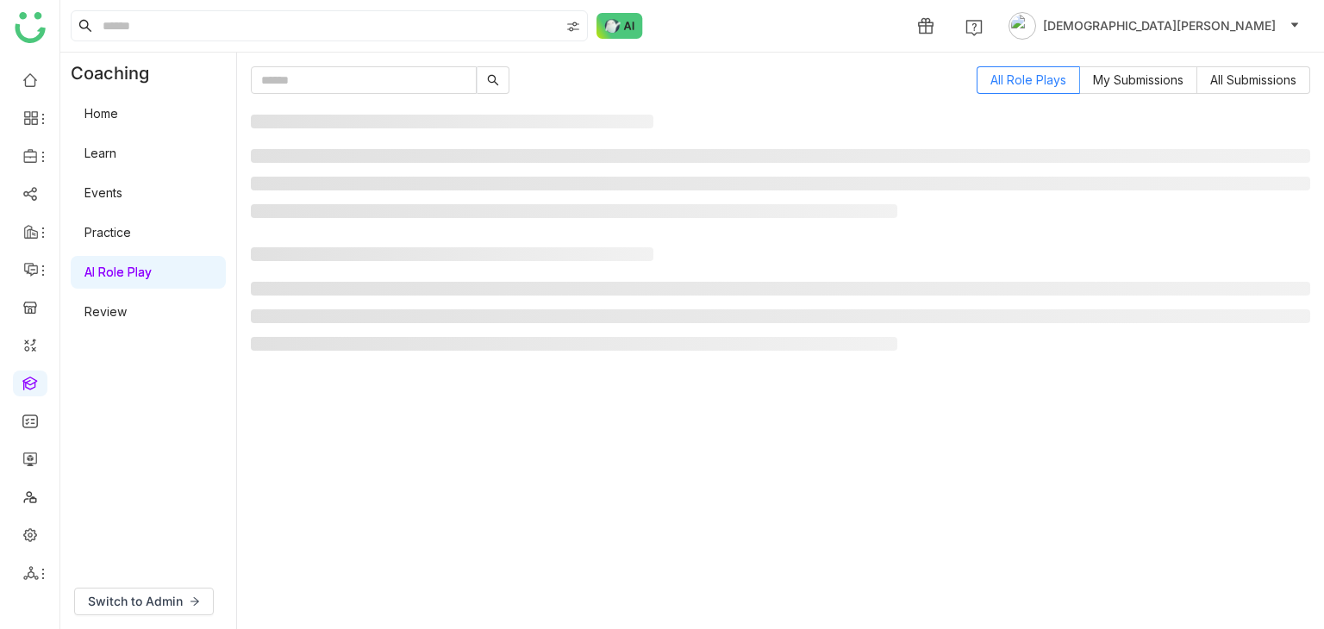
click at [135, 265] on link "AI Role Play" at bounding box center [117, 272] width 67 height 15
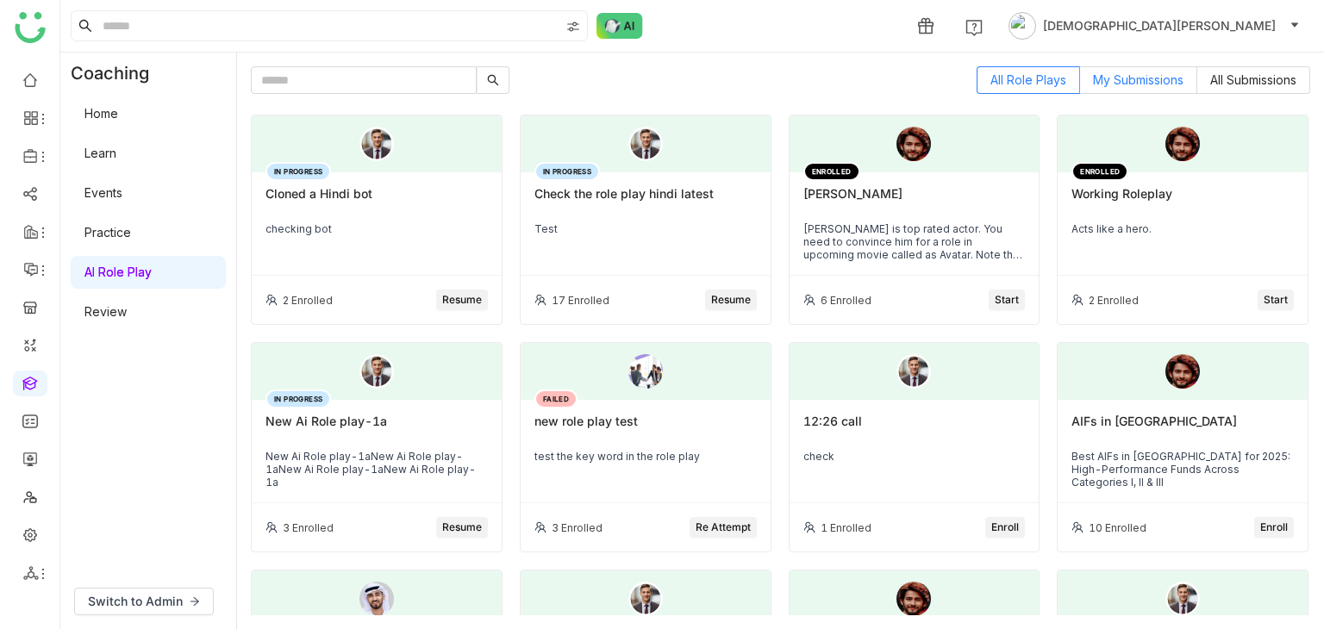
click at [1121, 84] on span "My Submissions" at bounding box center [1138, 79] width 91 height 15
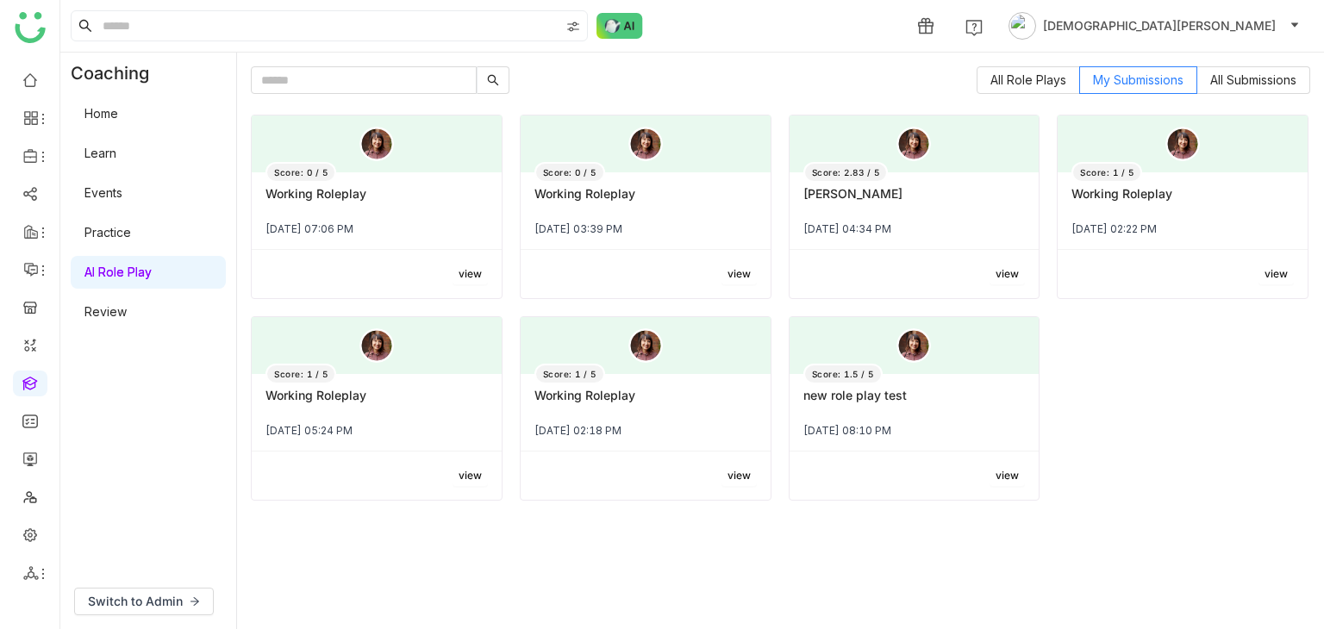
click at [894, 216] on div "Score: 2.83 / 5 Mahesh Babu Jul 24, 2025 04:34 PM" at bounding box center [915, 211] width 250 height 78
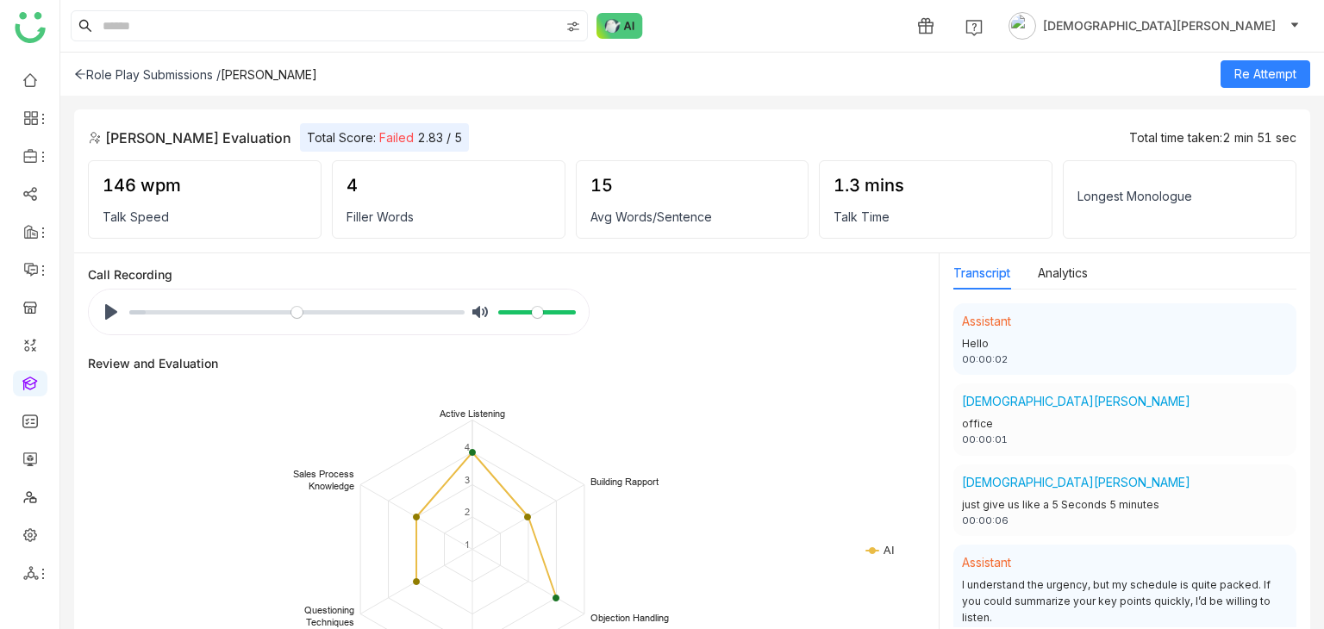
click at [103, 72] on div "Role Play Submissions /" at bounding box center [147, 74] width 147 height 15
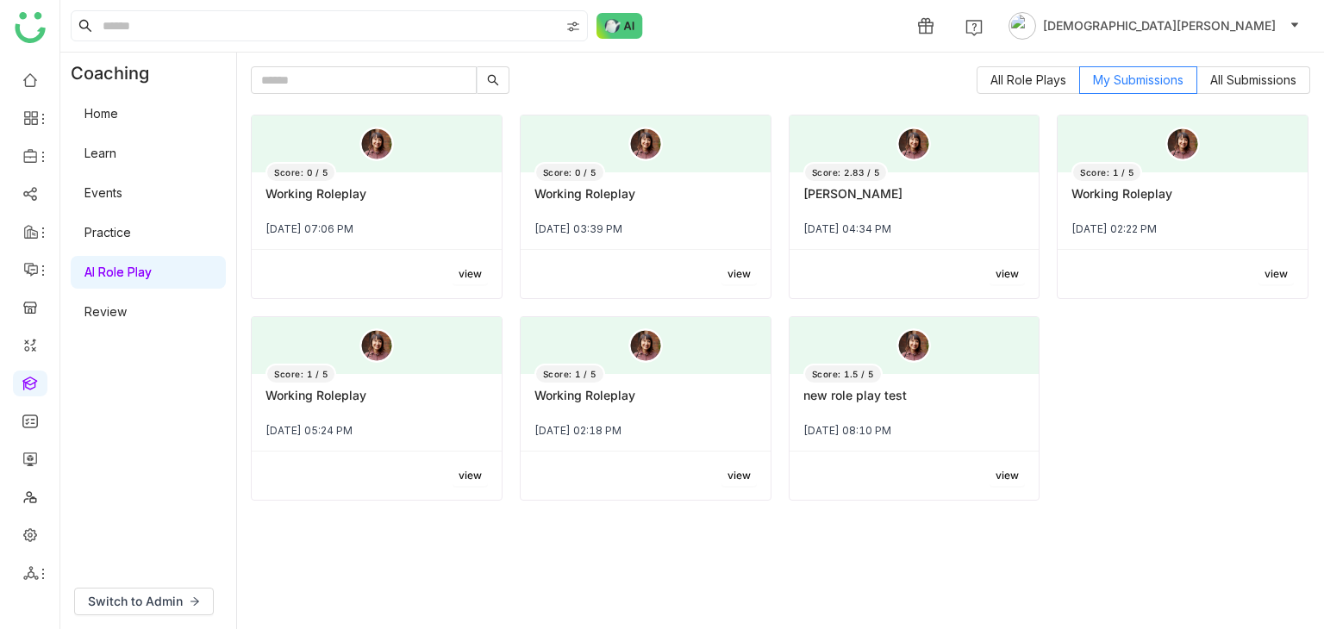
click at [333, 196] on div "Working Roleplay" at bounding box center [376, 200] width 222 height 29
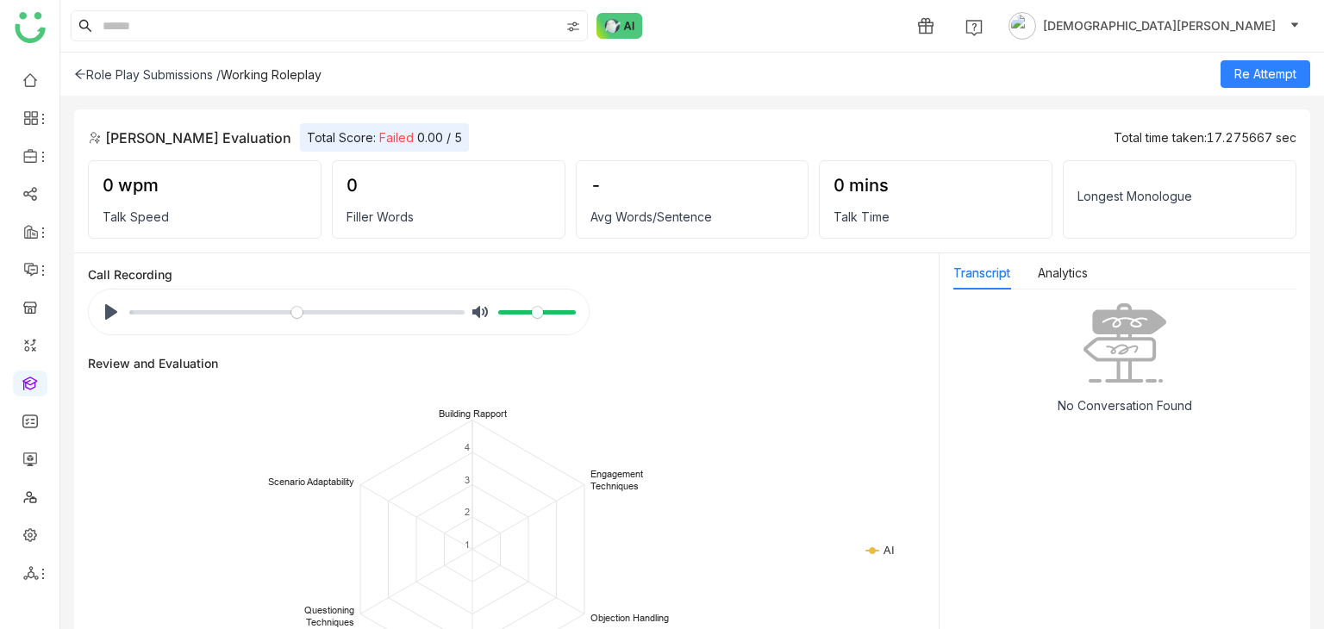
click at [114, 70] on div "Role Play Submissions /" at bounding box center [147, 74] width 147 height 15
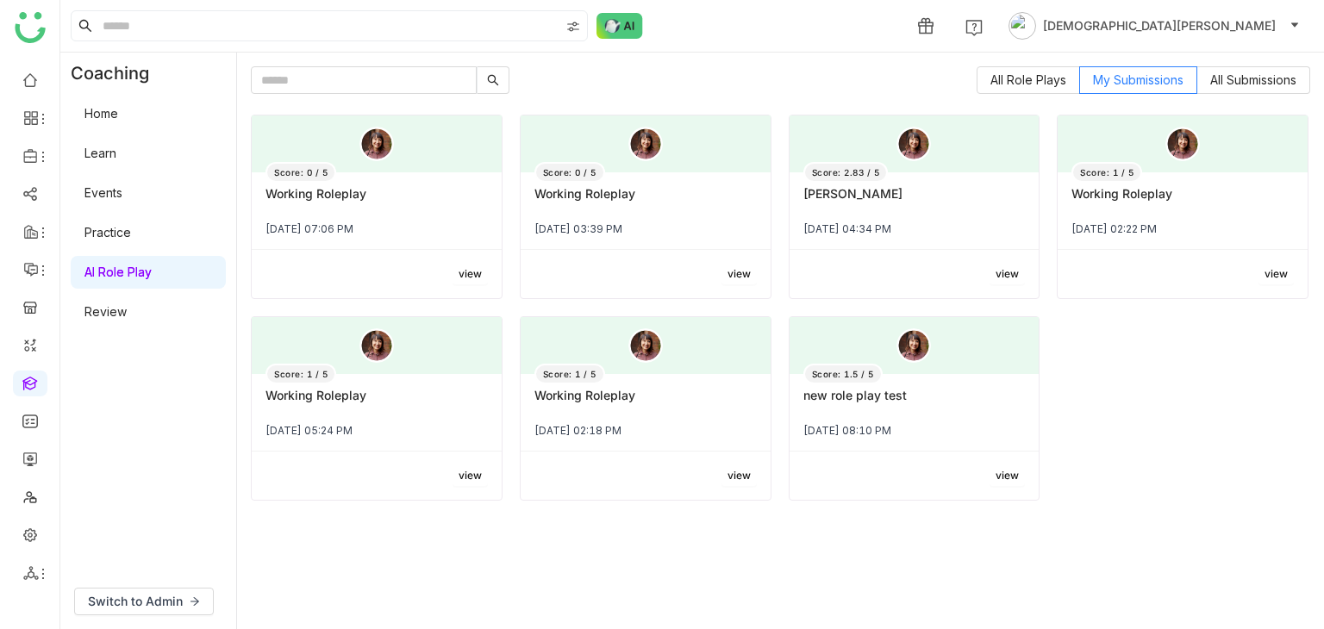
click at [651, 182] on div "Score: 0 / 5 Working Roleplay Sep 4, 2025 03:39 PM" at bounding box center [646, 211] width 250 height 78
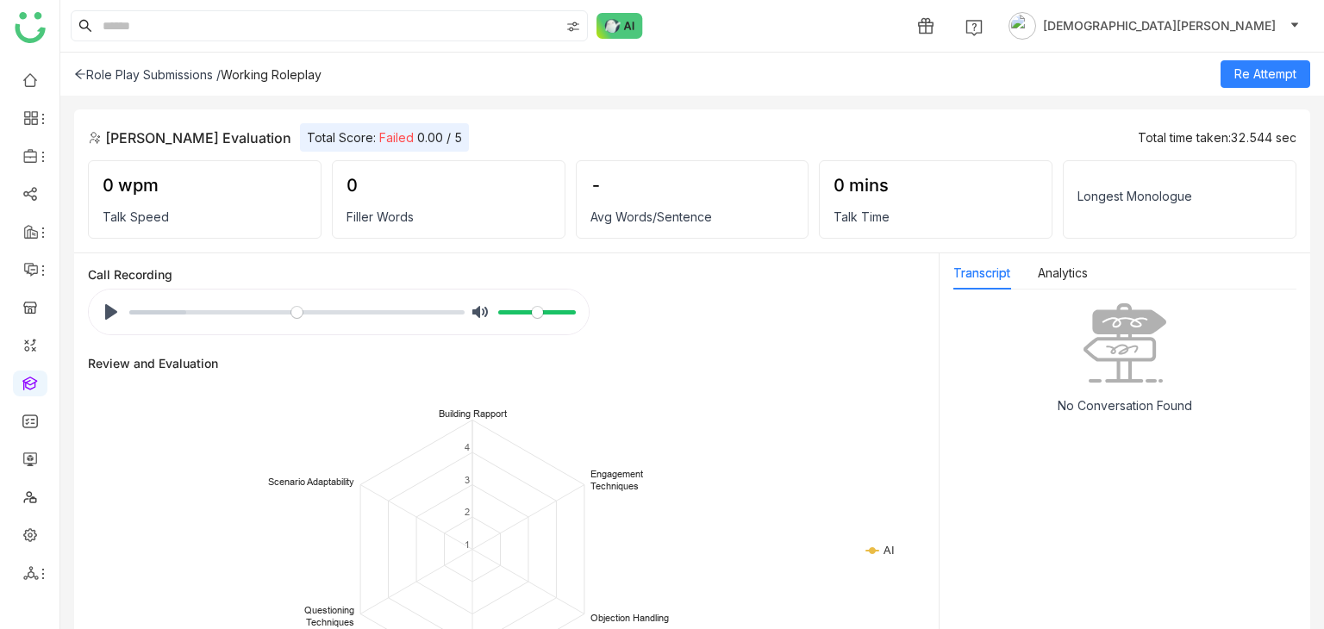
click at [116, 68] on div "Role Play Submissions /" at bounding box center [147, 74] width 147 height 15
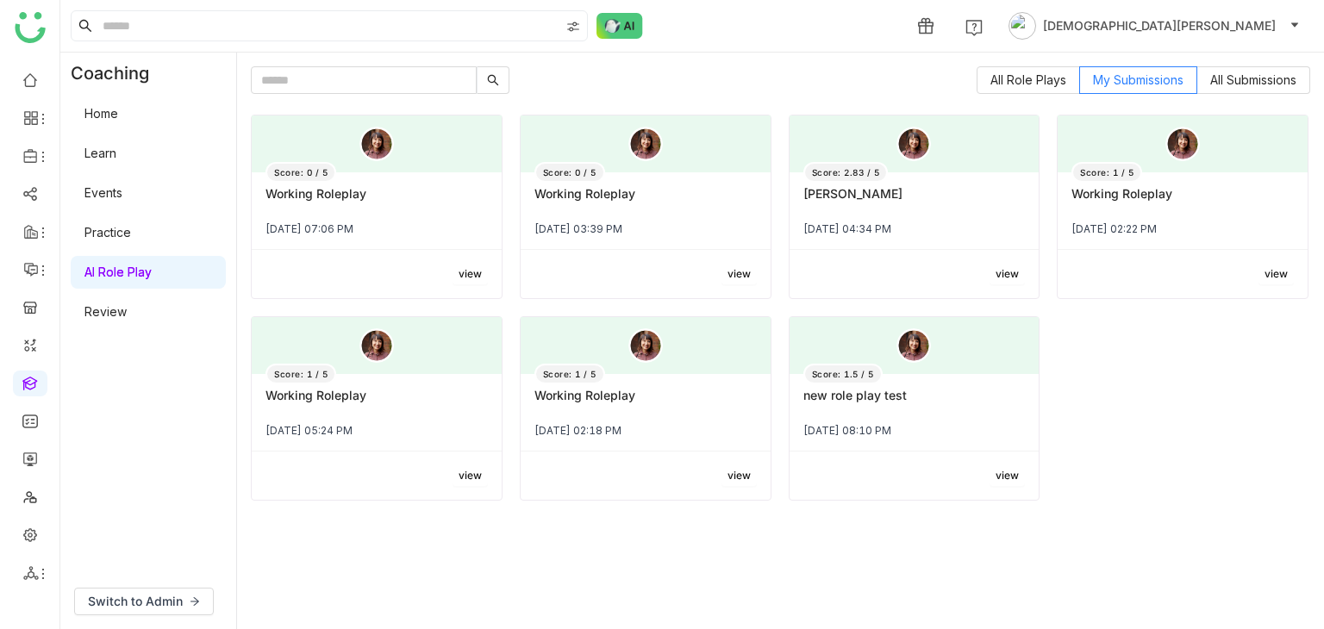
click at [118, 314] on link "Review" at bounding box center [105, 311] width 42 height 15
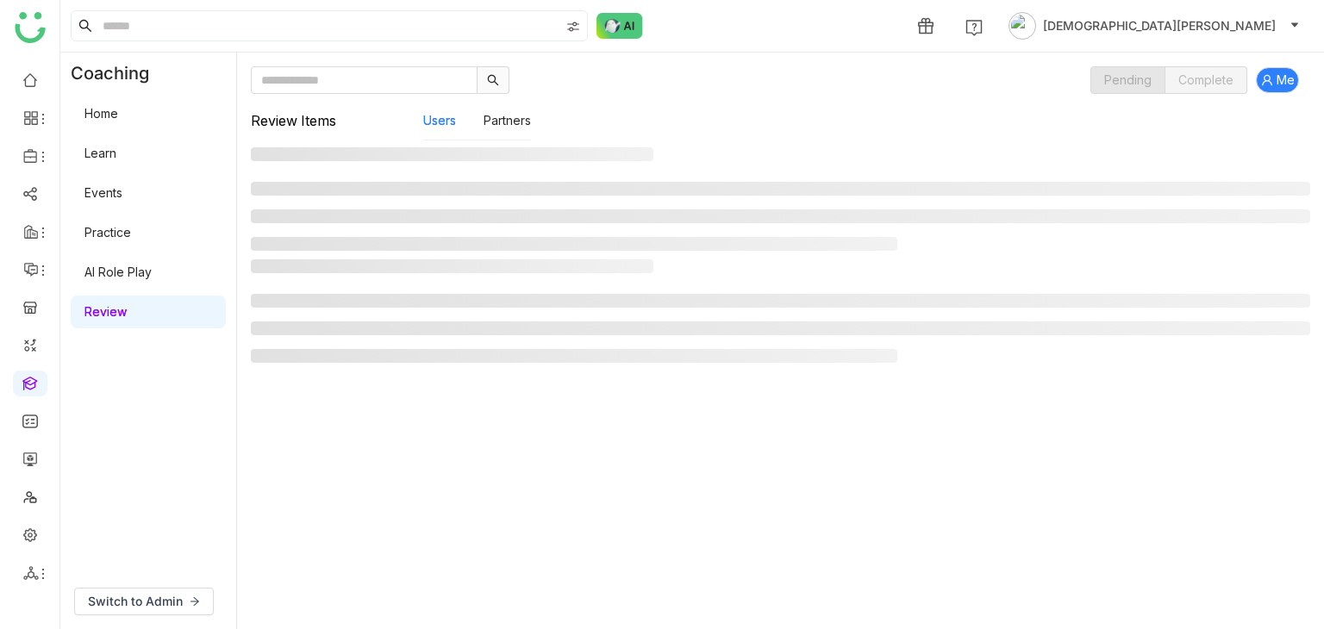
click at [105, 304] on link "Review" at bounding box center [105, 311] width 42 height 15
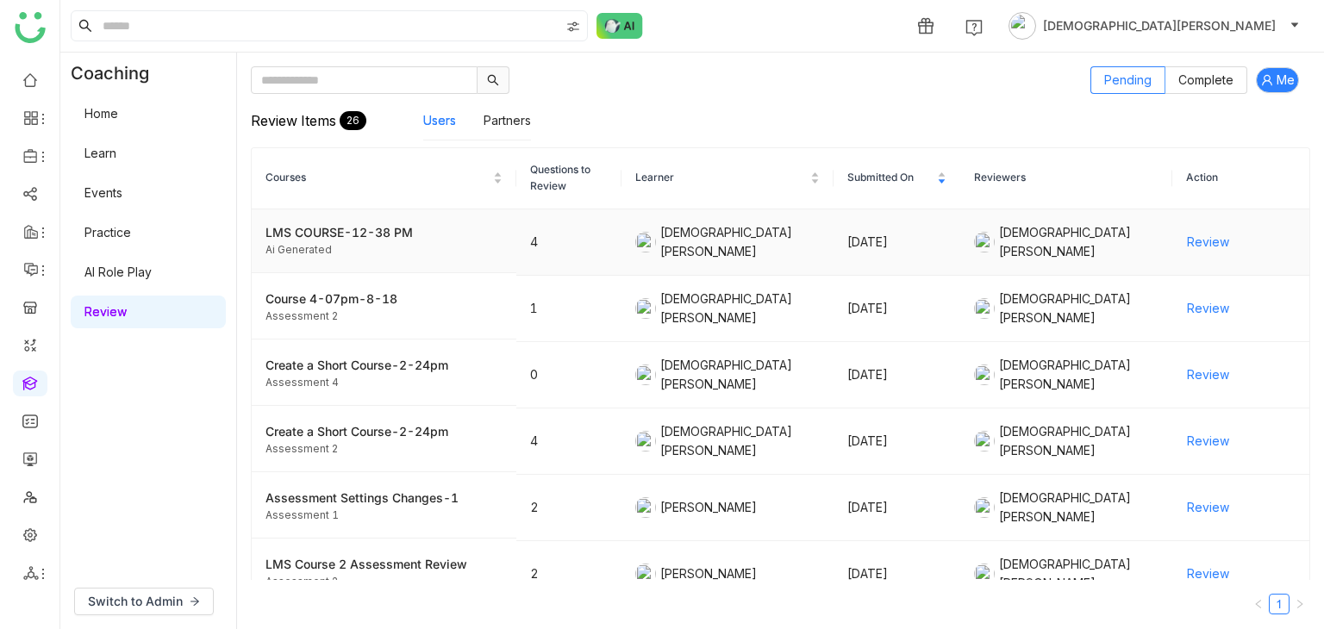
click at [1193, 237] on span "Review" at bounding box center [1208, 242] width 42 height 19
click at [126, 272] on link "AI Role Play" at bounding box center [117, 272] width 67 height 15
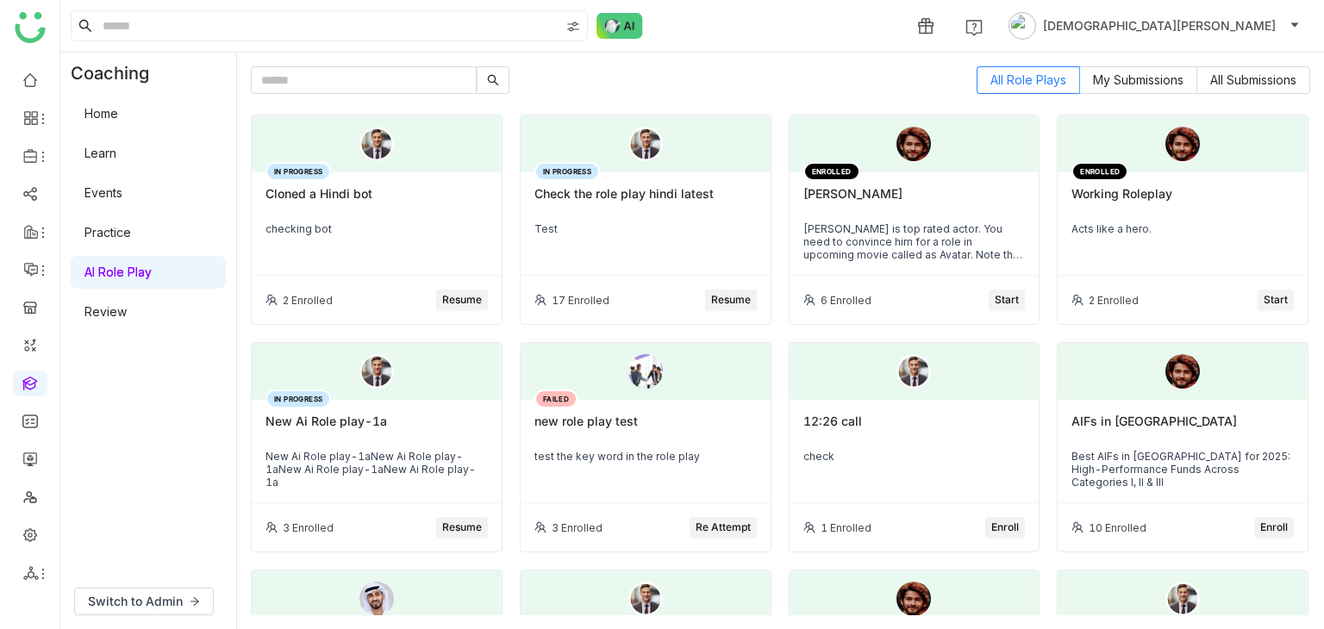
click at [119, 239] on link "Practice" at bounding box center [107, 232] width 47 height 15
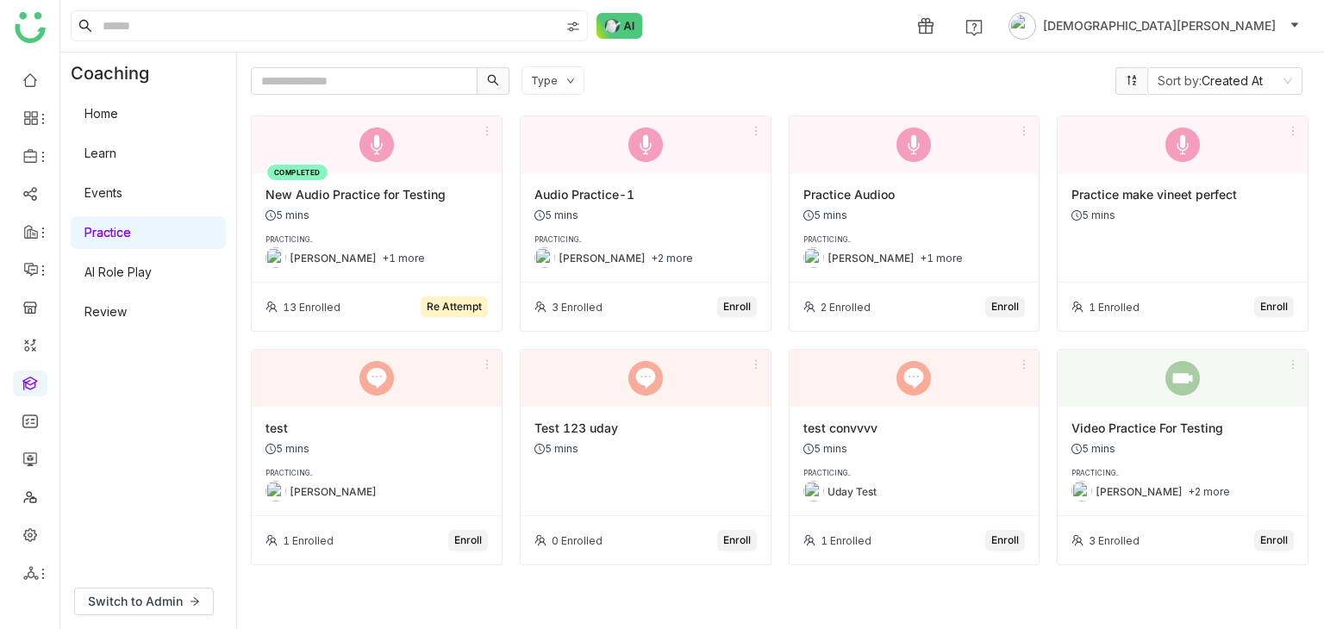
click at [364, 215] on div "5 mins" at bounding box center [376, 215] width 222 height 13
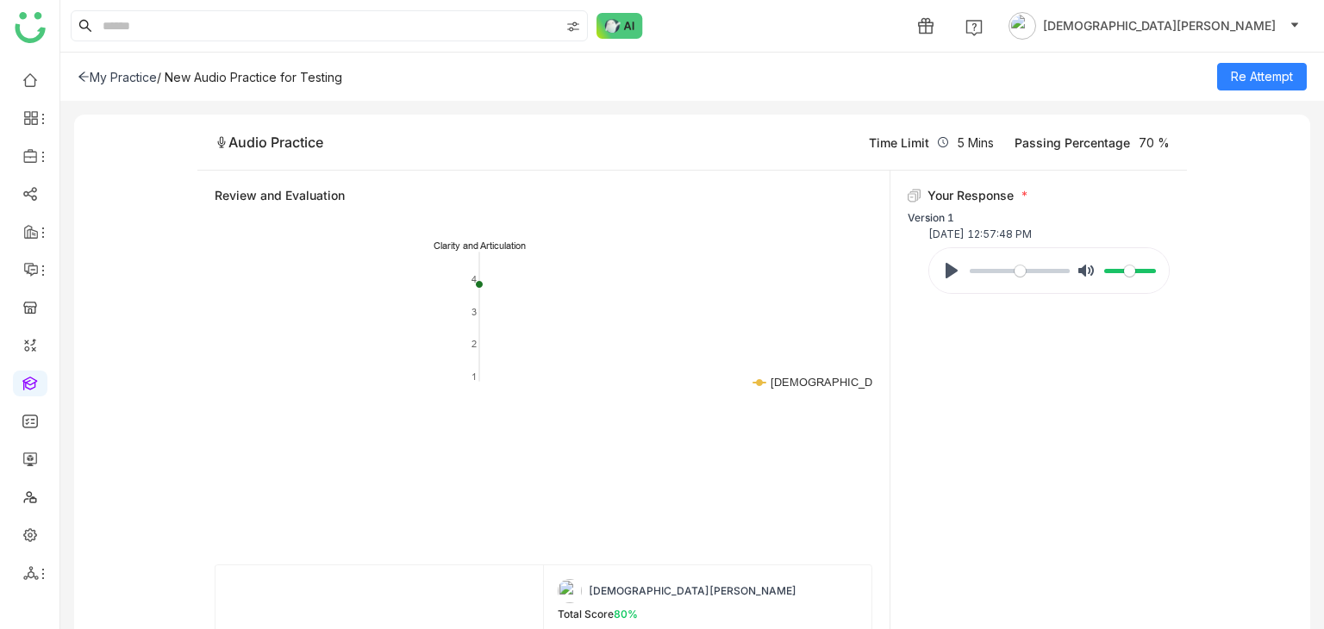
click at [101, 73] on div "My Practice" at bounding box center [117, 77] width 79 height 15
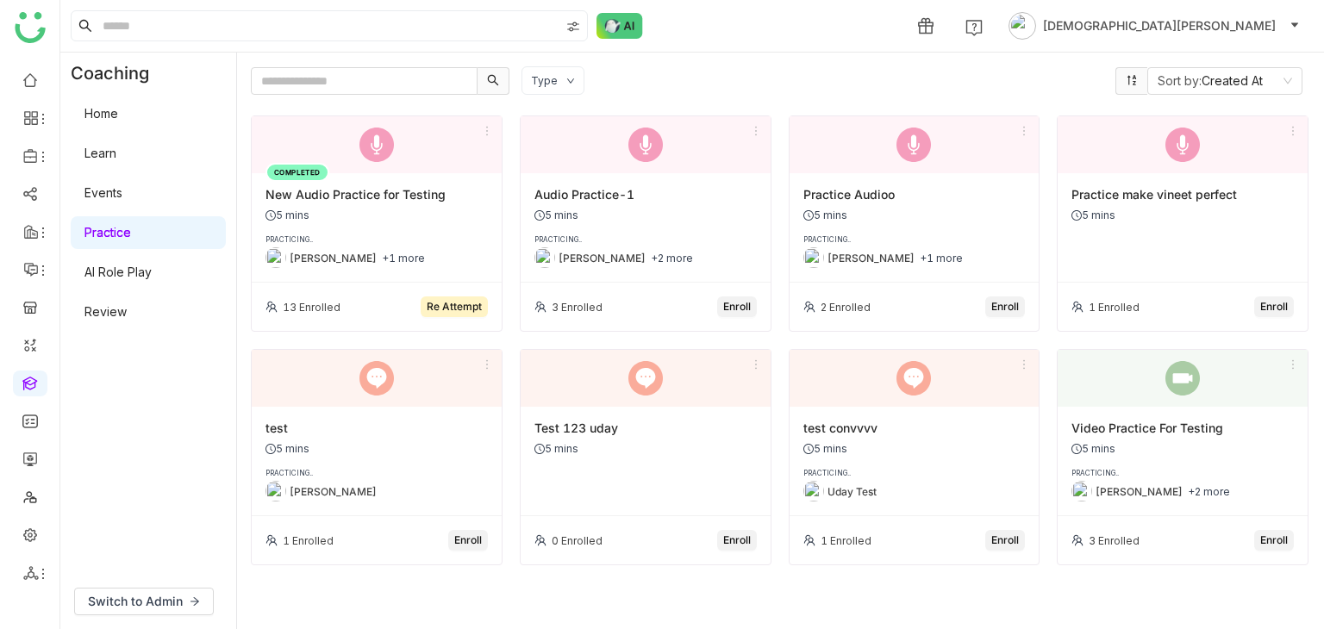
click at [122, 193] on link "Events" at bounding box center [103, 192] width 38 height 15
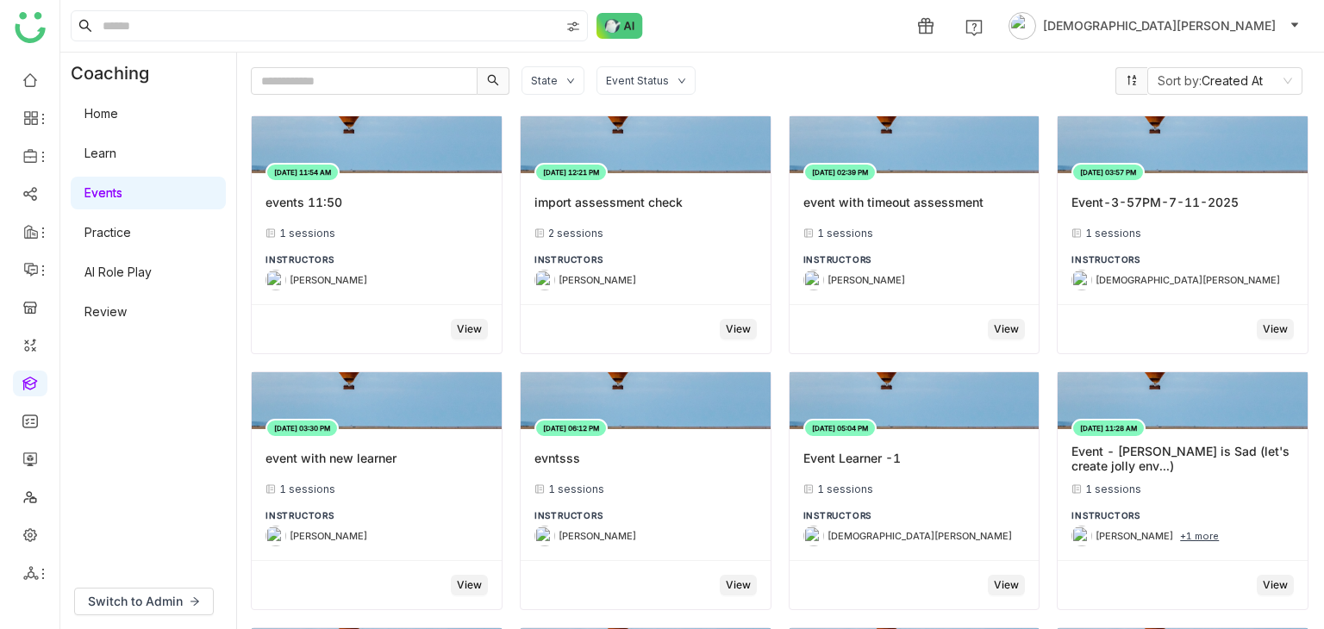
click at [116, 157] on link "Learn" at bounding box center [100, 153] width 32 height 15
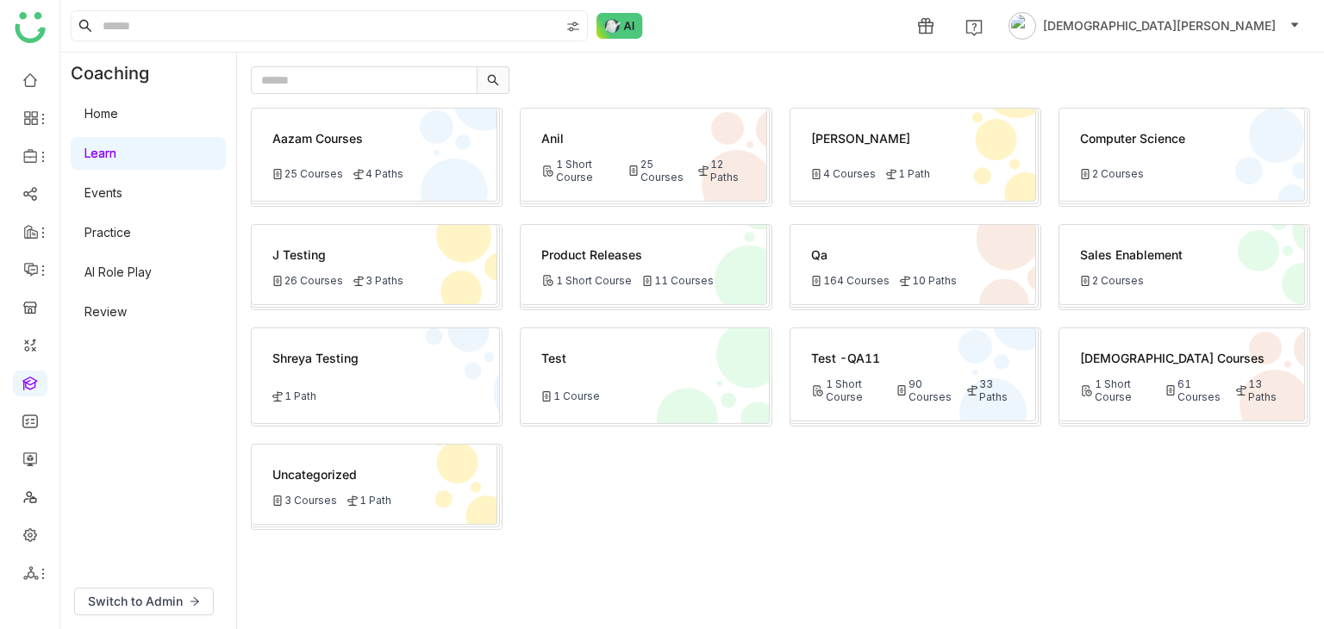
click at [1100, 384] on div "1 Short Course" at bounding box center [1118, 391] width 76 height 26
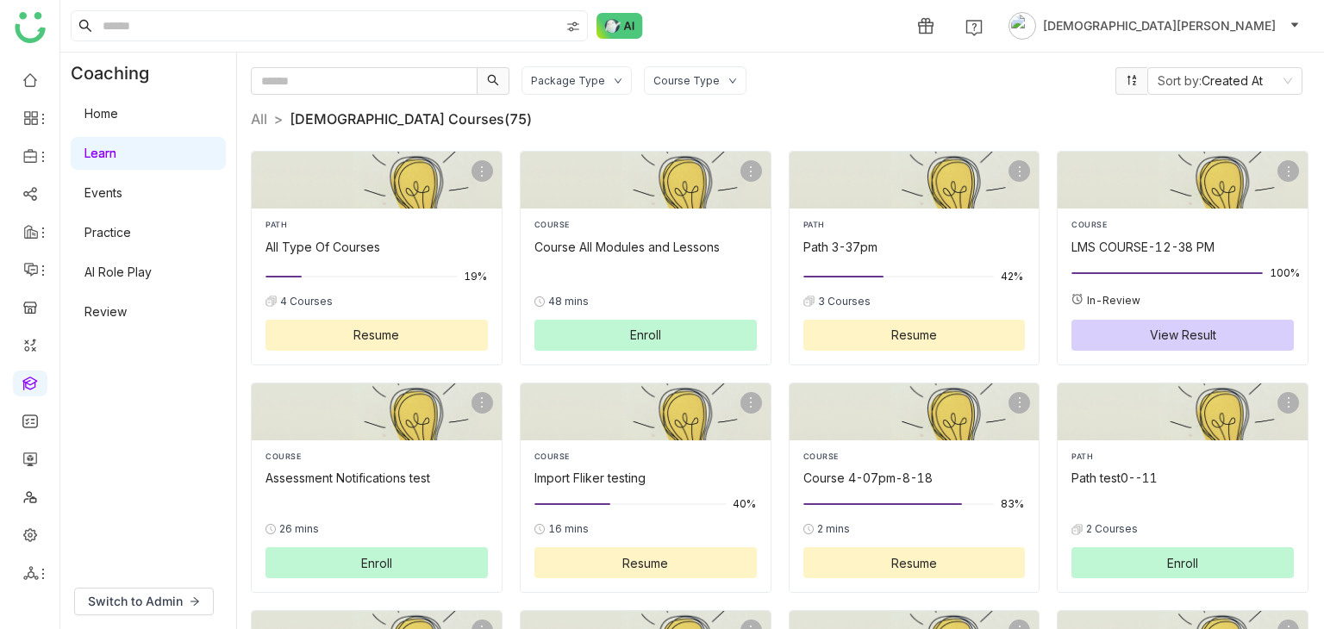
click at [595, 75] on div "Package Type" at bounding box center [568, 80] width 74 height 13
click at [565, 158] on span "Learning Path" at bounding box center [591, 149] width 91 height 19
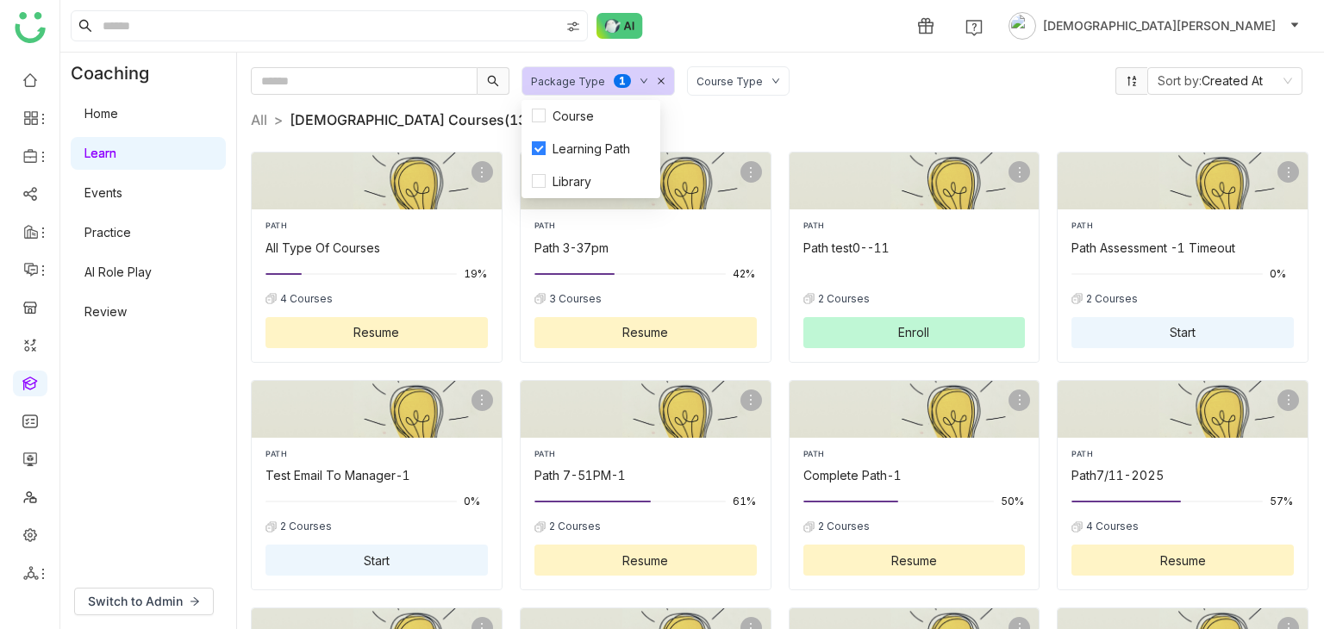
click at [900, 106] on div "All > Vishnu Courses (13) >" at bounding box center [780, 113] width 1059 height 35
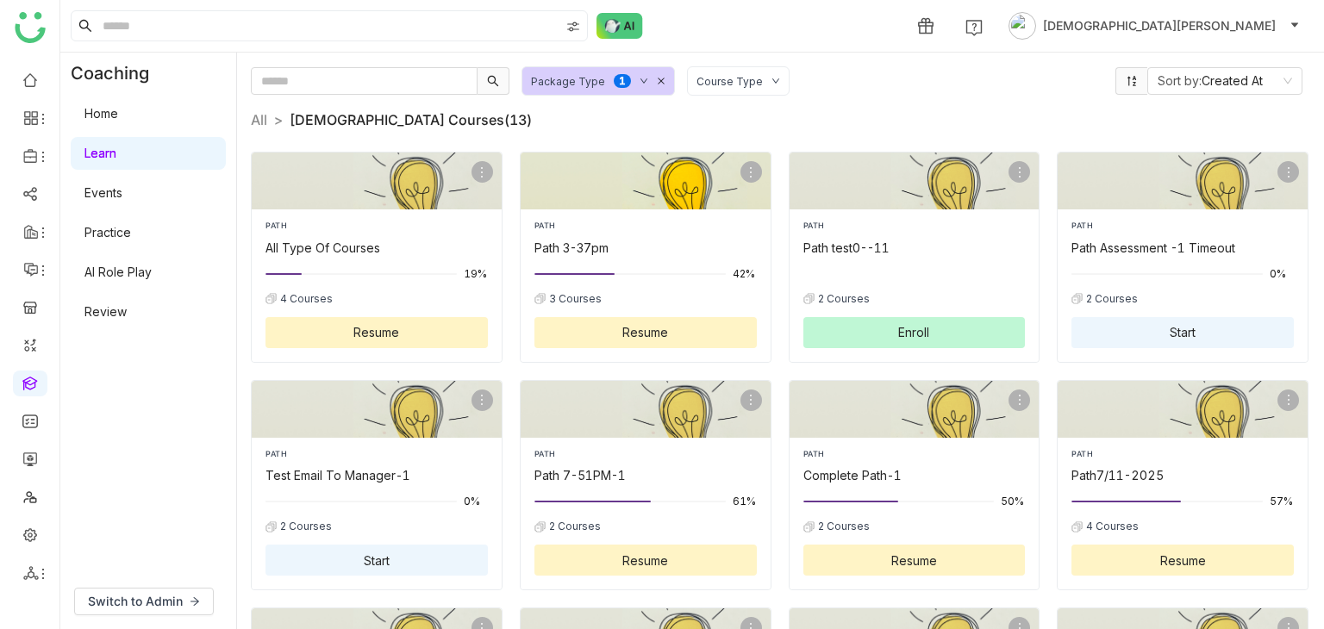
click at [664, 249] on div "Path 3-37pm" at bounding box center [645, 248] width 222 height 18
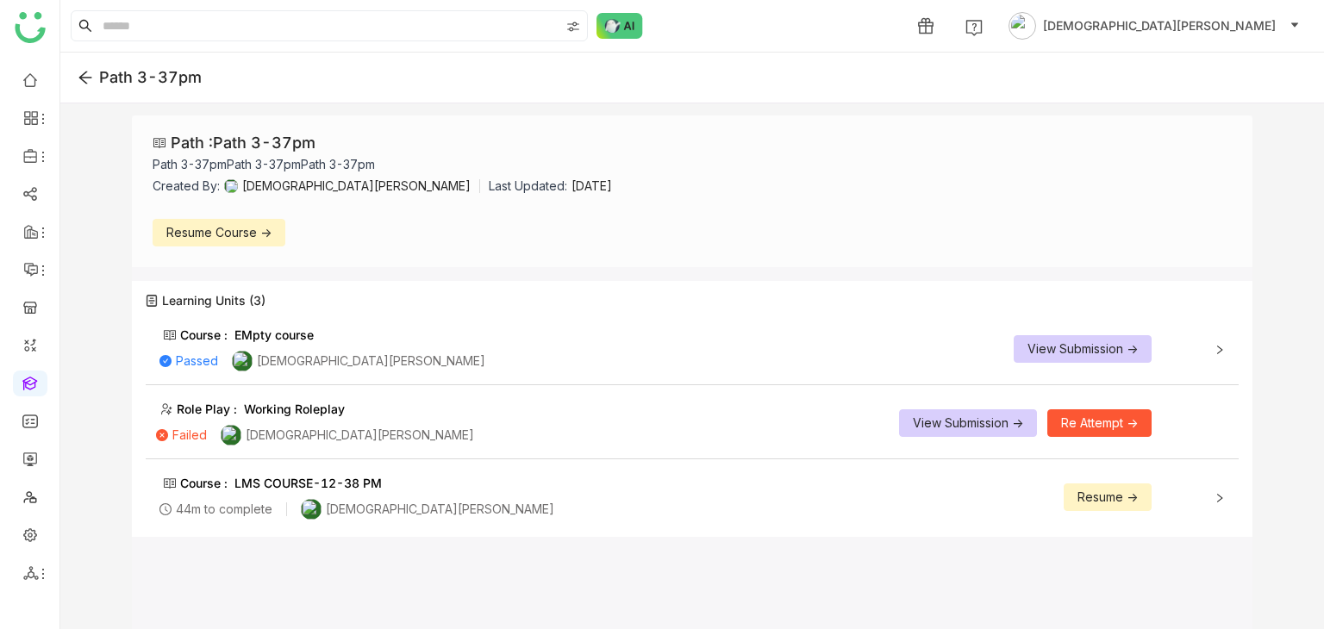
click at [1096, 345] on span "View Submission ->" at bounding box center [1083, 349] width 110 height 19
click at [978, 419] on span "View Submission ->" at bounding box center [968, 423] width 110 height 19
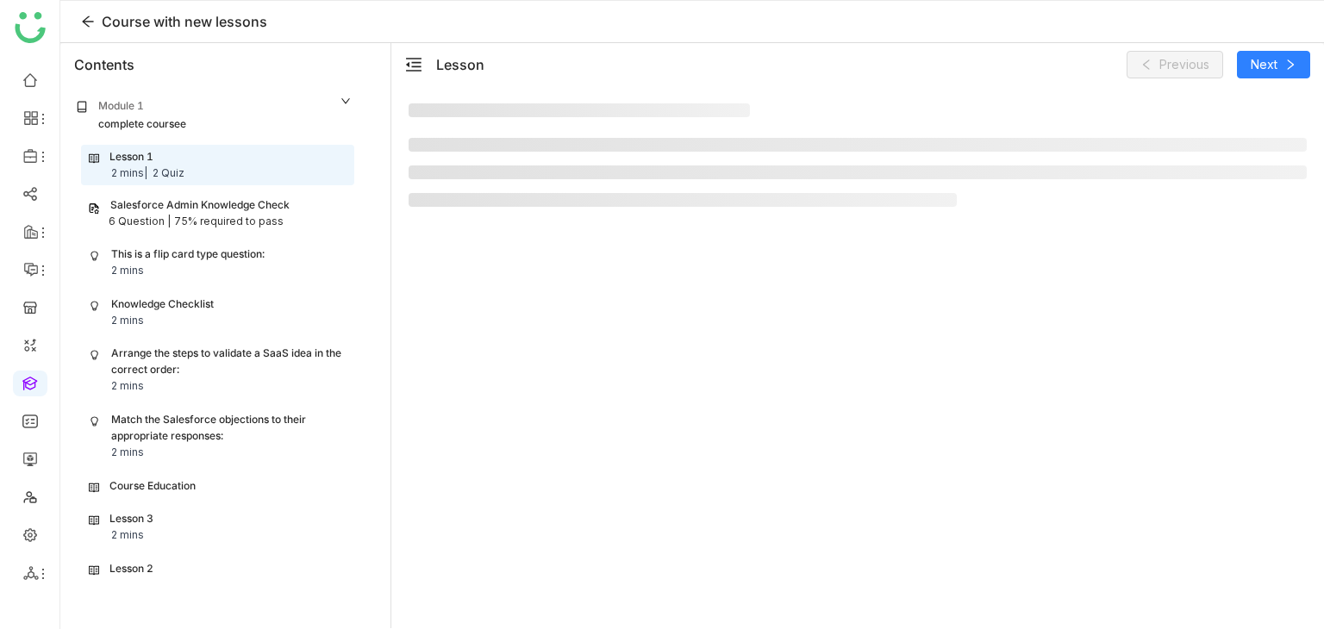
scroll to position [59, 0]
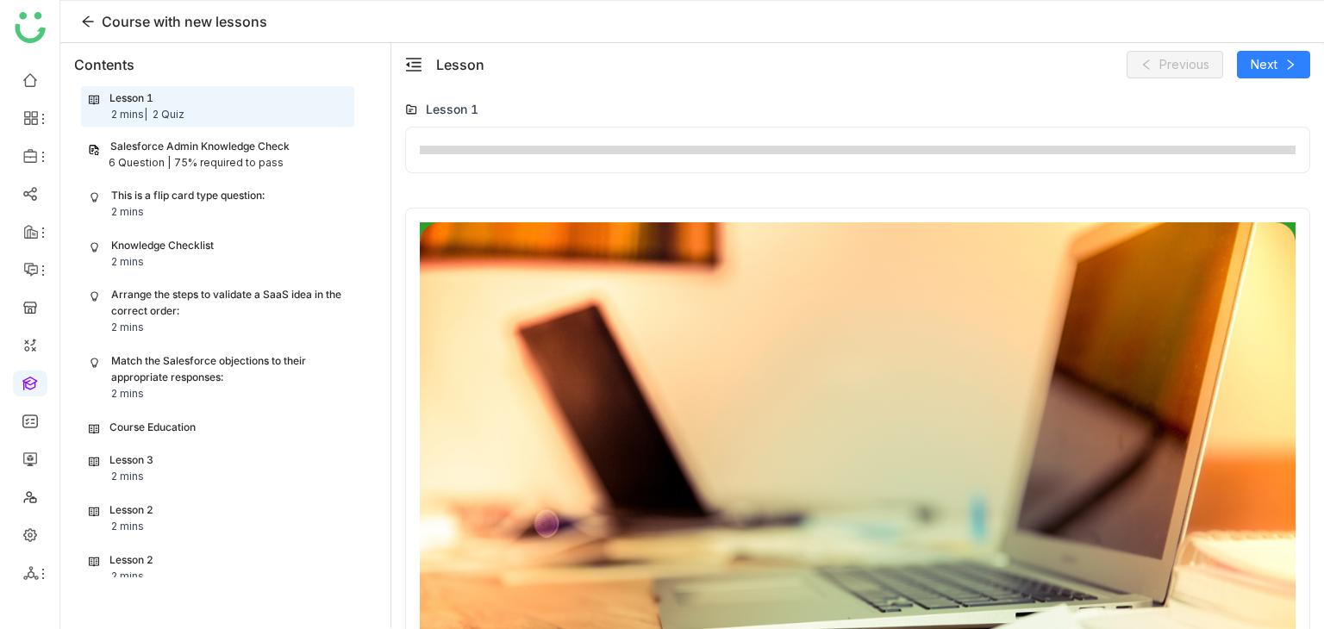
type input "*"
click at [91, 22] on icon at bounding box center [88, 22] width 14 height 14
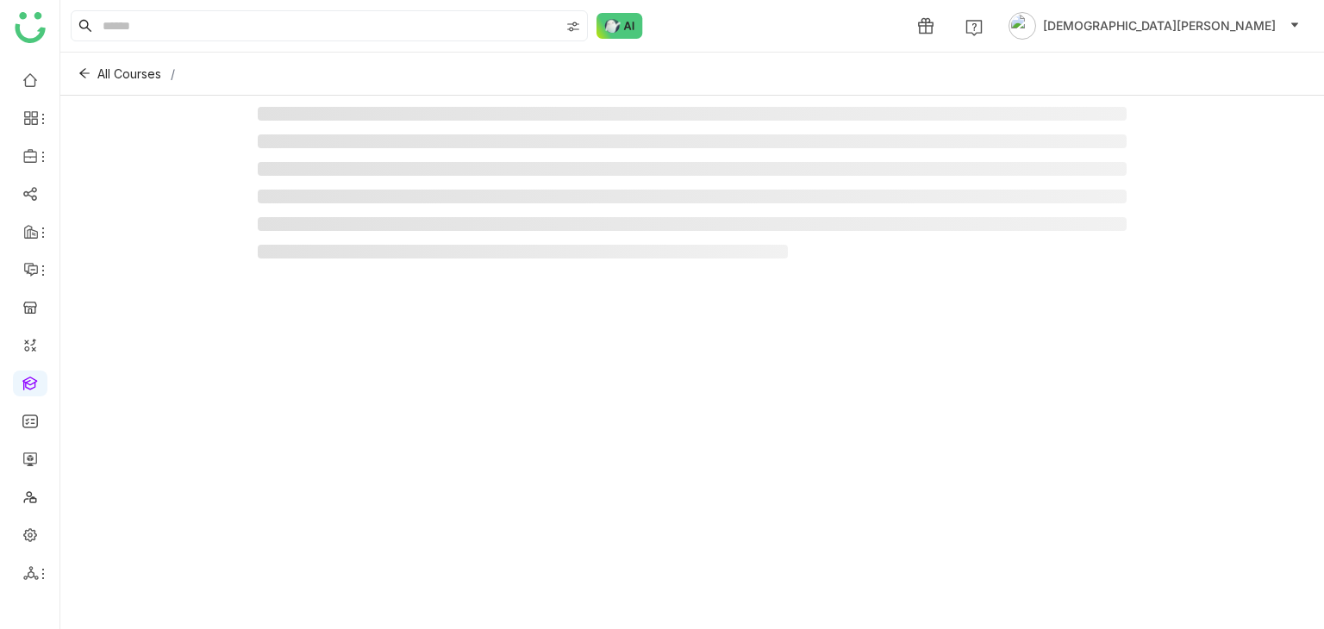
click at [91, 22] on icon at bounding box center [85, 26] width 14 height 14
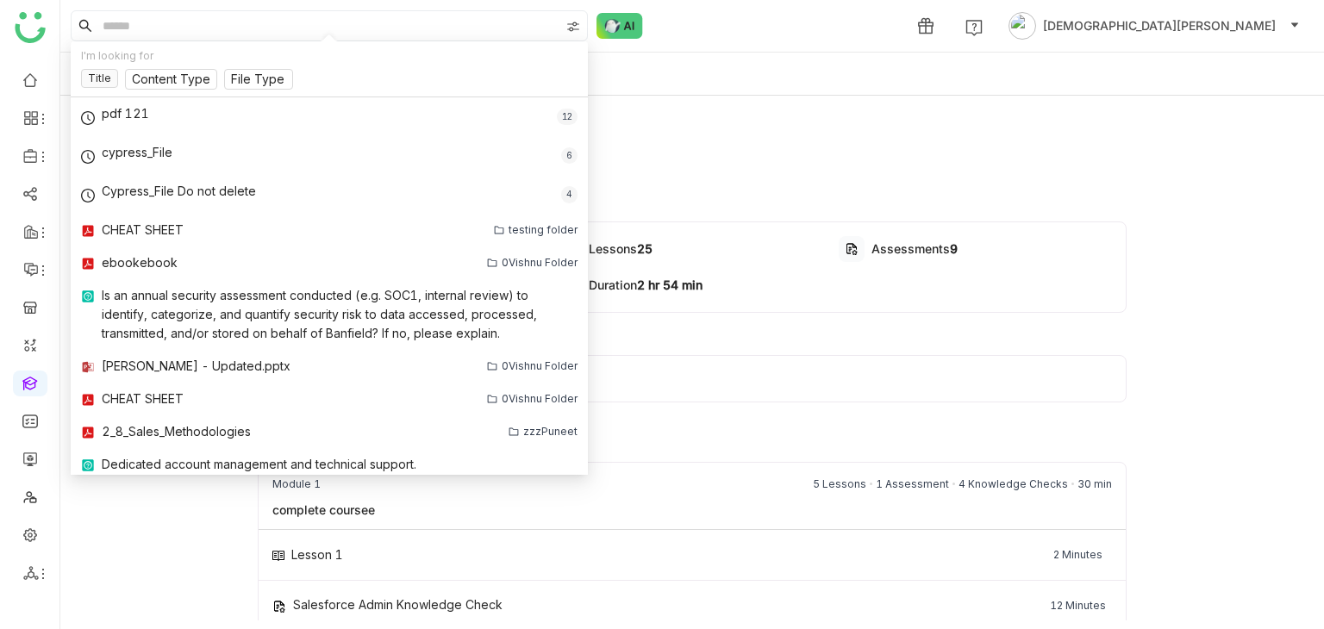
click at [152, 532] on div "Course with new lessons Preview Course Overview Modules 11 Lessons 25 Assessmen…" at bounding box center [692, 358] width 1264 height 525
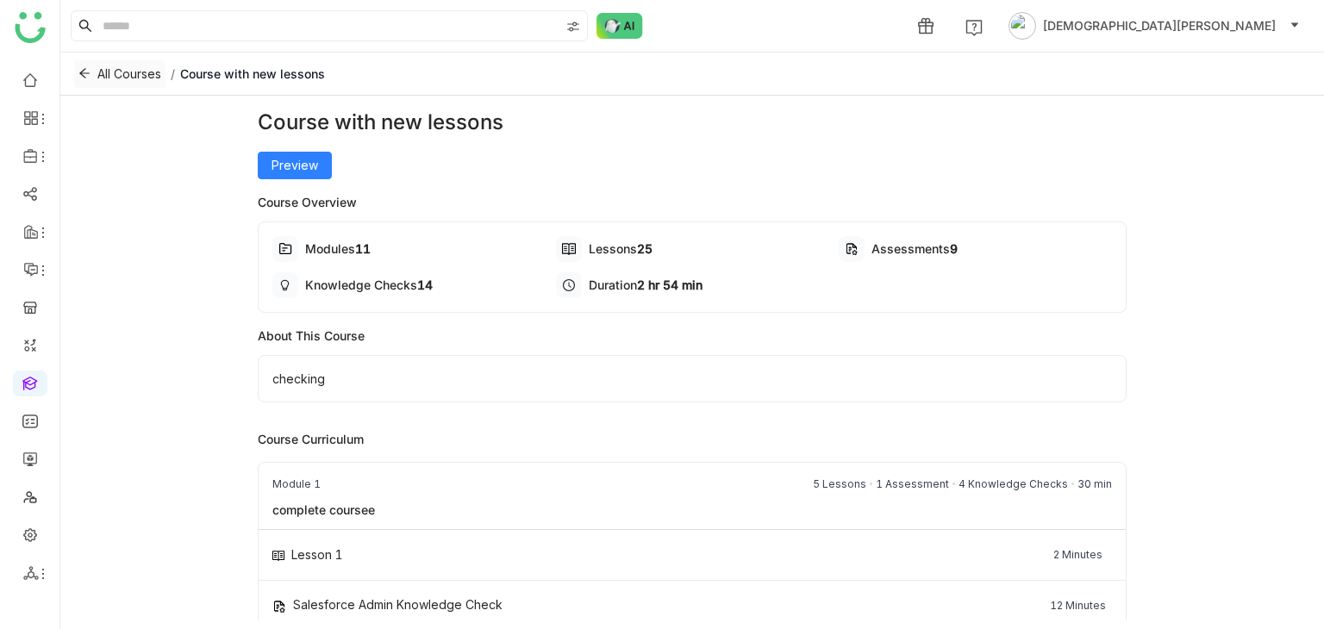
click at [104, 72] on span "All Courses" at bounding box center [129, 74] width 64 height 19
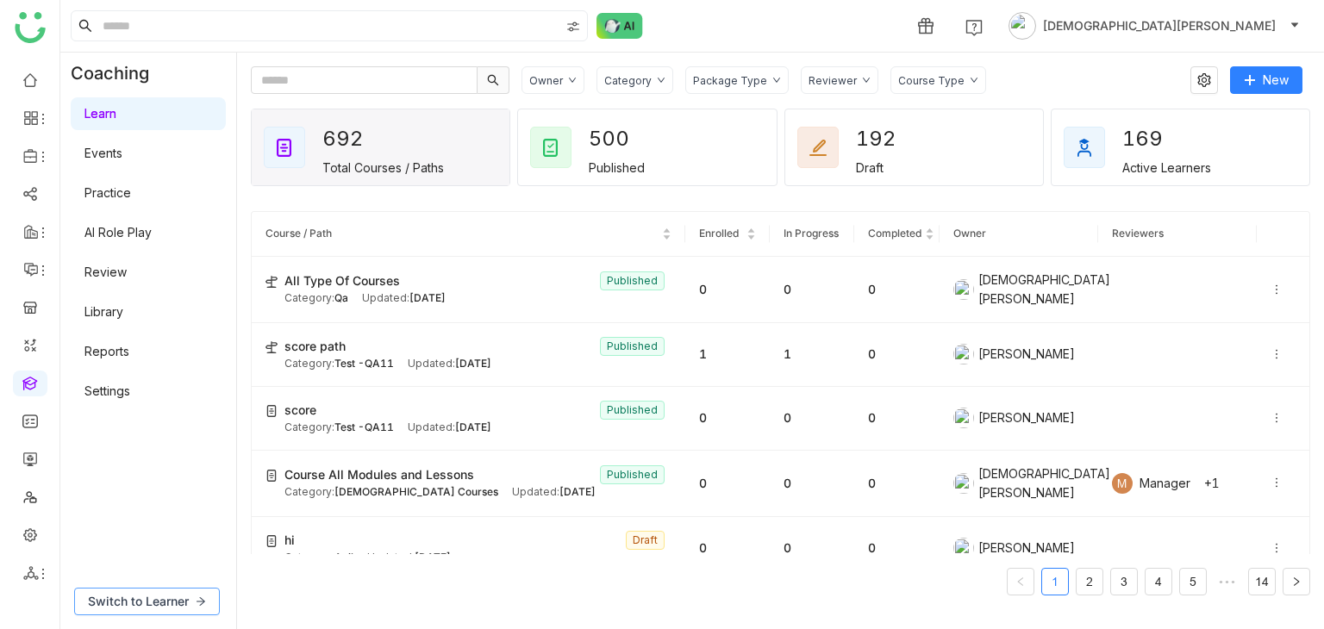
click at [176, 596] on span "Switch to Learner" at bounding box center [138, 601] width 101 height 19
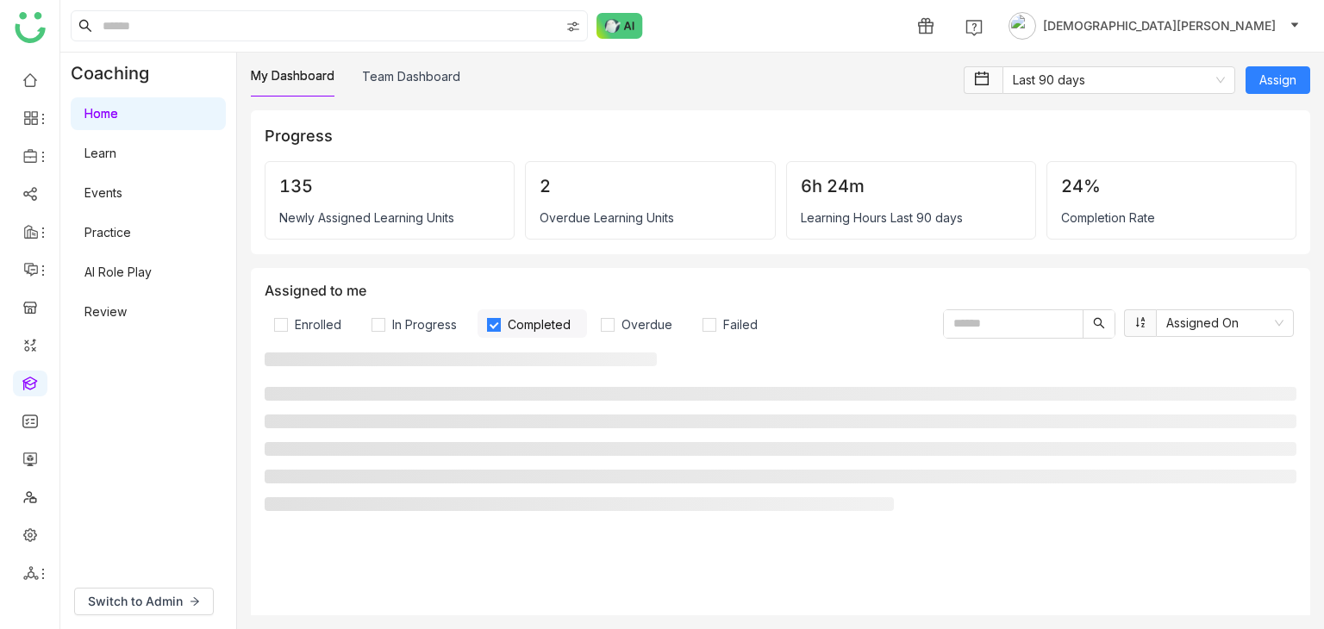
click at [121, 170] on div "Home Learn Events Practice AI Role Play Review" at bounding box center [148, 213] width 176 height 238
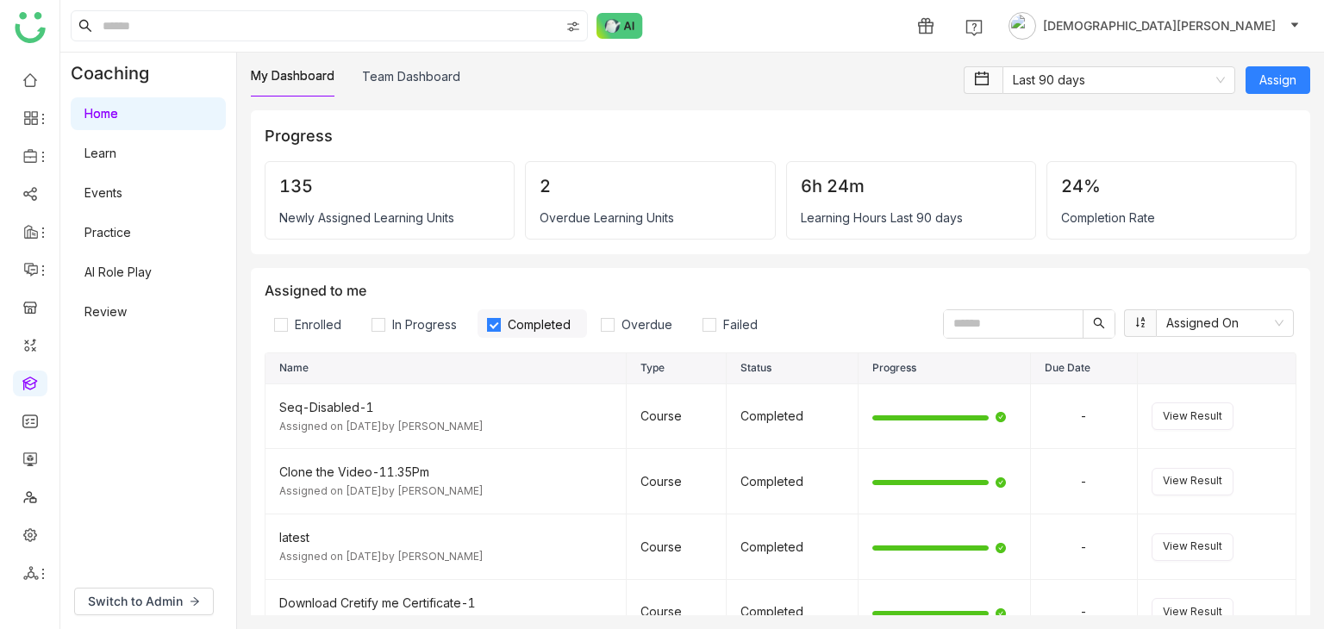
click at [116, 160] on link "Learn" at bounding box center [100, 153] width 32 height 15
click at [116, 157] on link "Learn" at bounding box center [100, 153] width 32 height 15
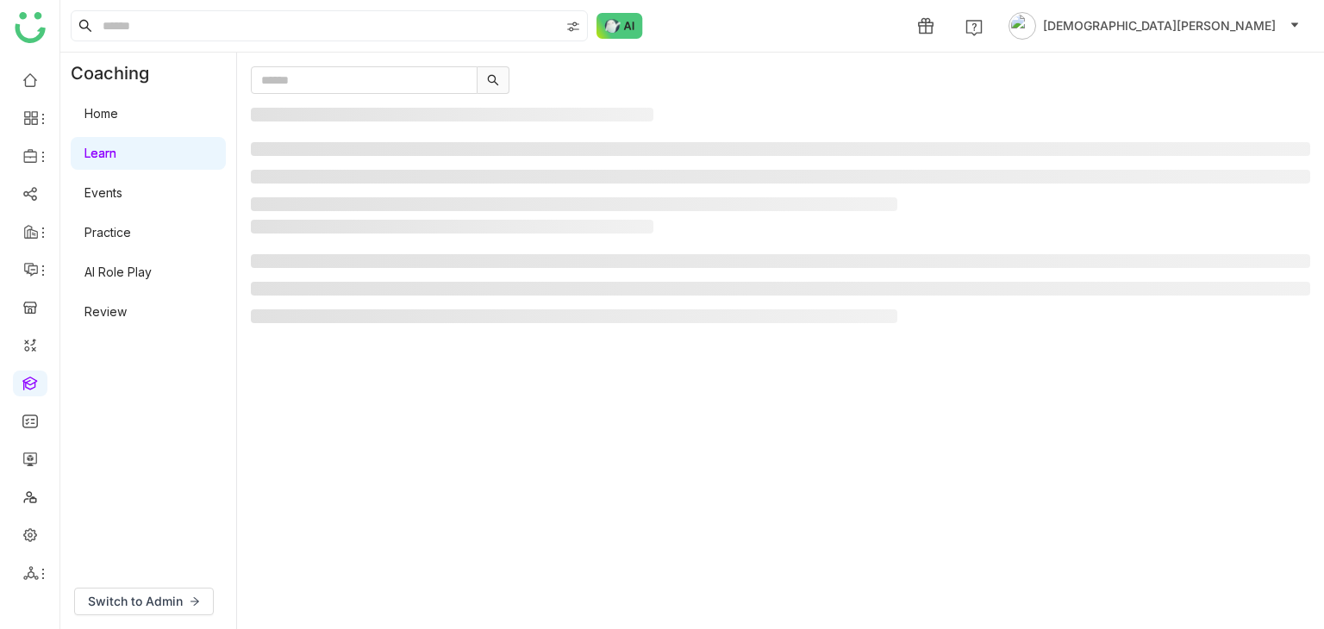
click at [116, 157] on link "Learn" at bounding box center [100, 153] width 32 height 15
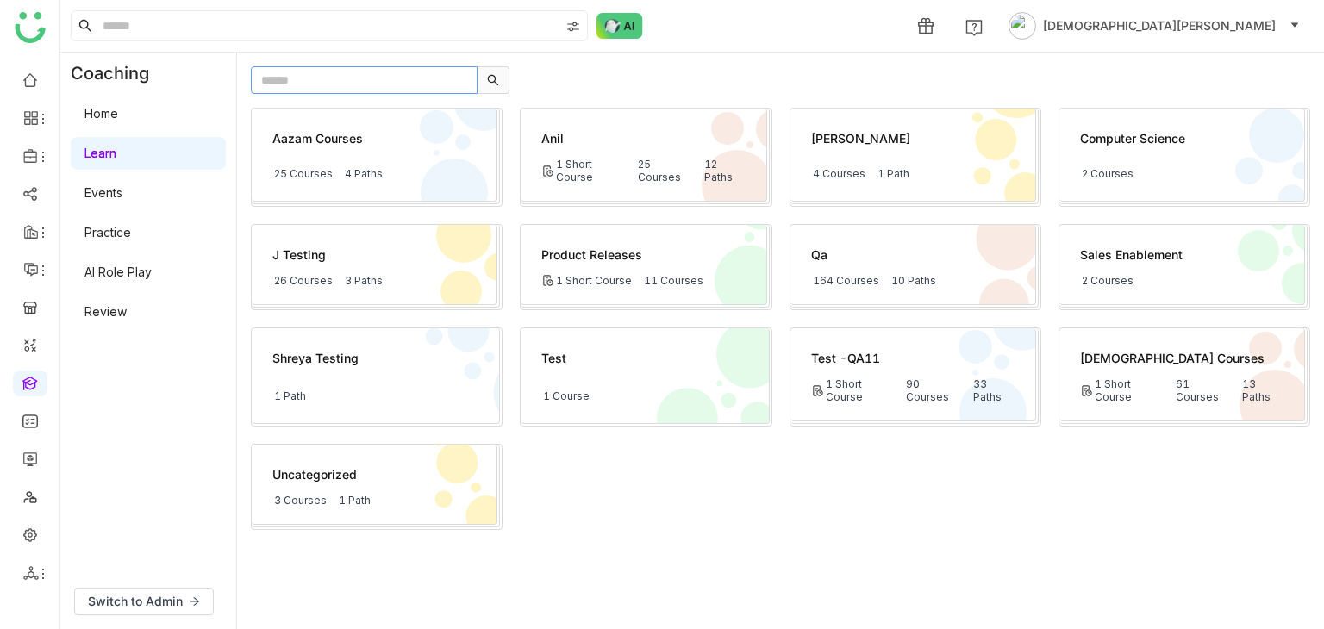
click at [296, 76] on input "text" at bounding box center [364, 80] width 227 height 28
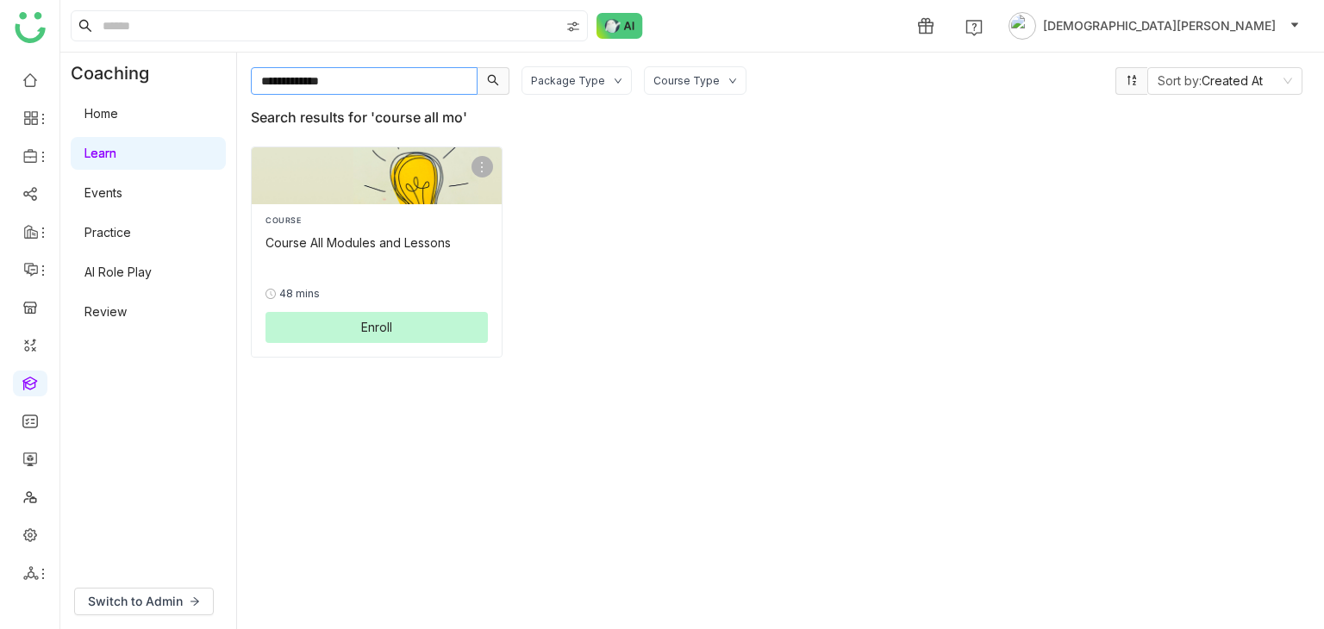
type input "**********"
click at [362, 266] on div "0% 48 mins Enroll" at bounding box center [376, 301] width 222 height 84
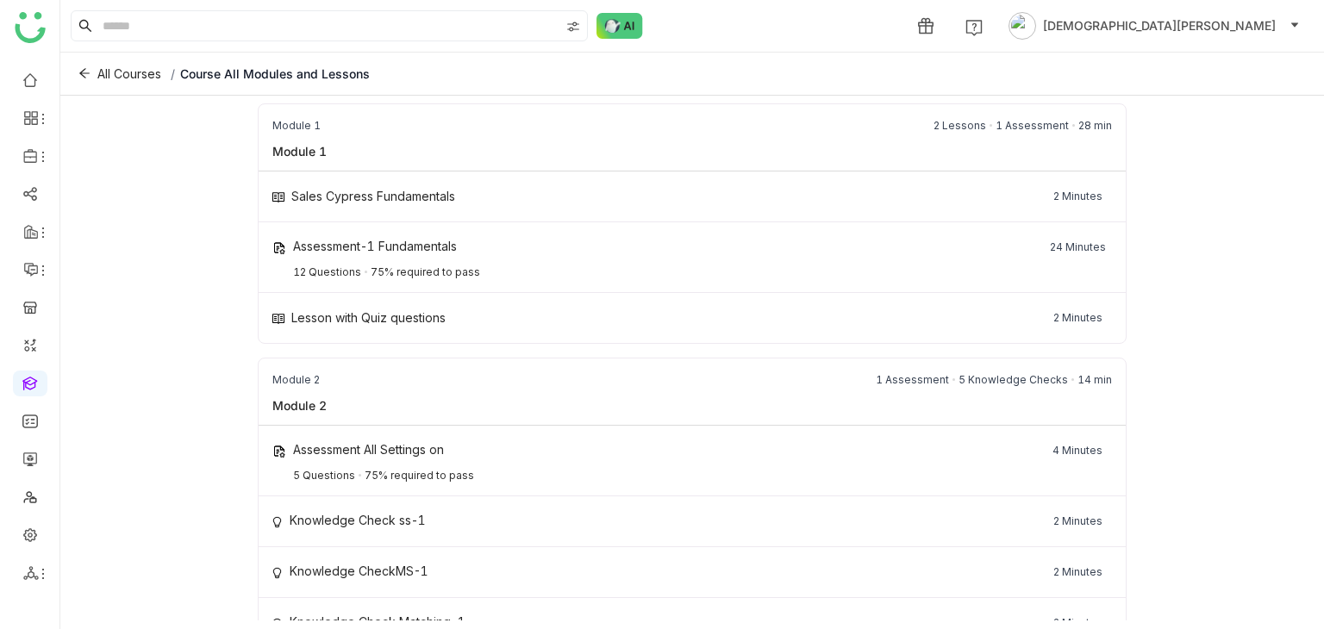
scroll to position [403, 0]
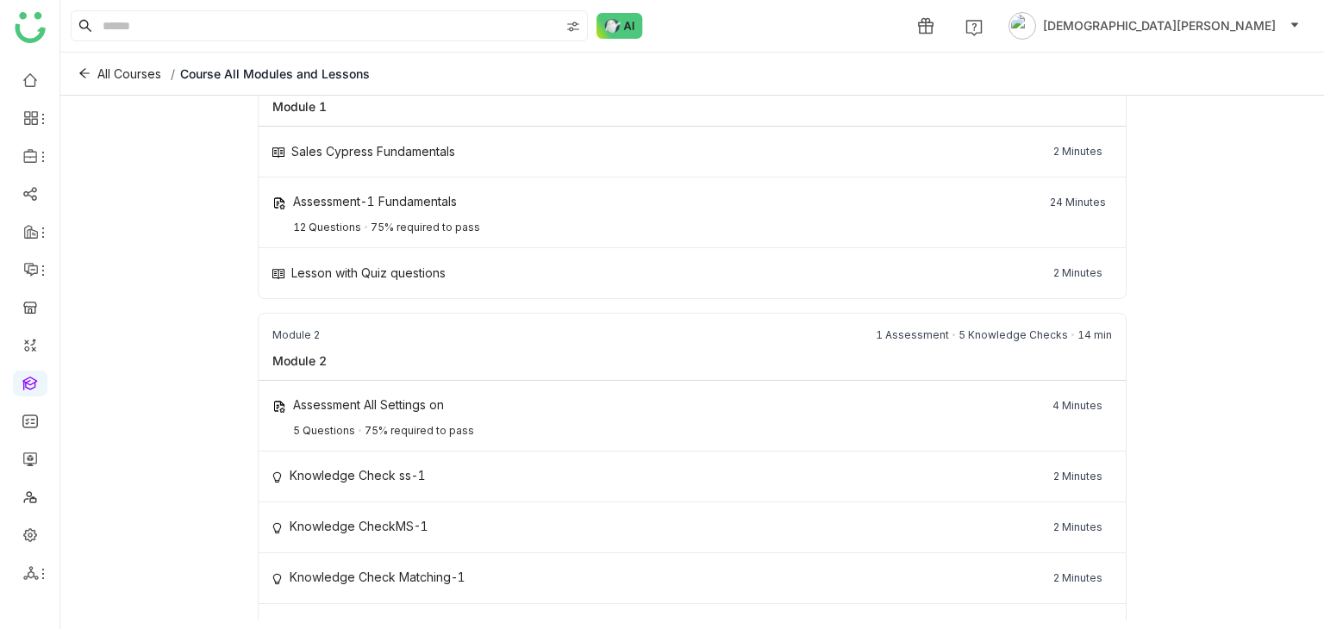
click at [831, 342] on div "Module 2 1 Assessment 5 Knowledge Checks 14 min" at bounding box center [693, 333] width 868 height 38
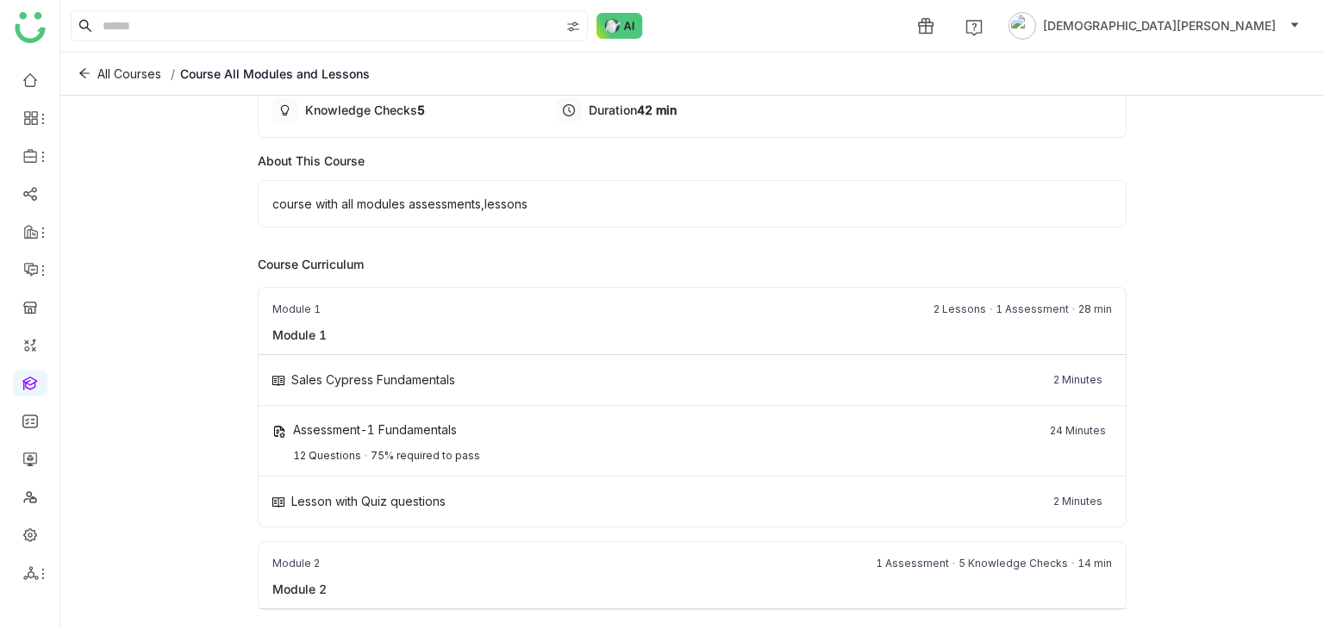
scroll to position [172, 0]
click at [684, 331] on div "Module 1 2 Lessons 1 Assessment 28 min Module 1 Sales Cypress Fundamentals 2 Mi…" at bounding box center [693, 410] width 870 height 241
click at [669, 328] on div "Module 1 2 Lessons 1 Assessment 28 min Module 1 Sales Cypress Fundamentals 2 Mi…" at bounding box center [693, 410] width 870 height 241
click at [121, 76] on span "All Courses" at bounding box center [129, 74] width 64 height 19
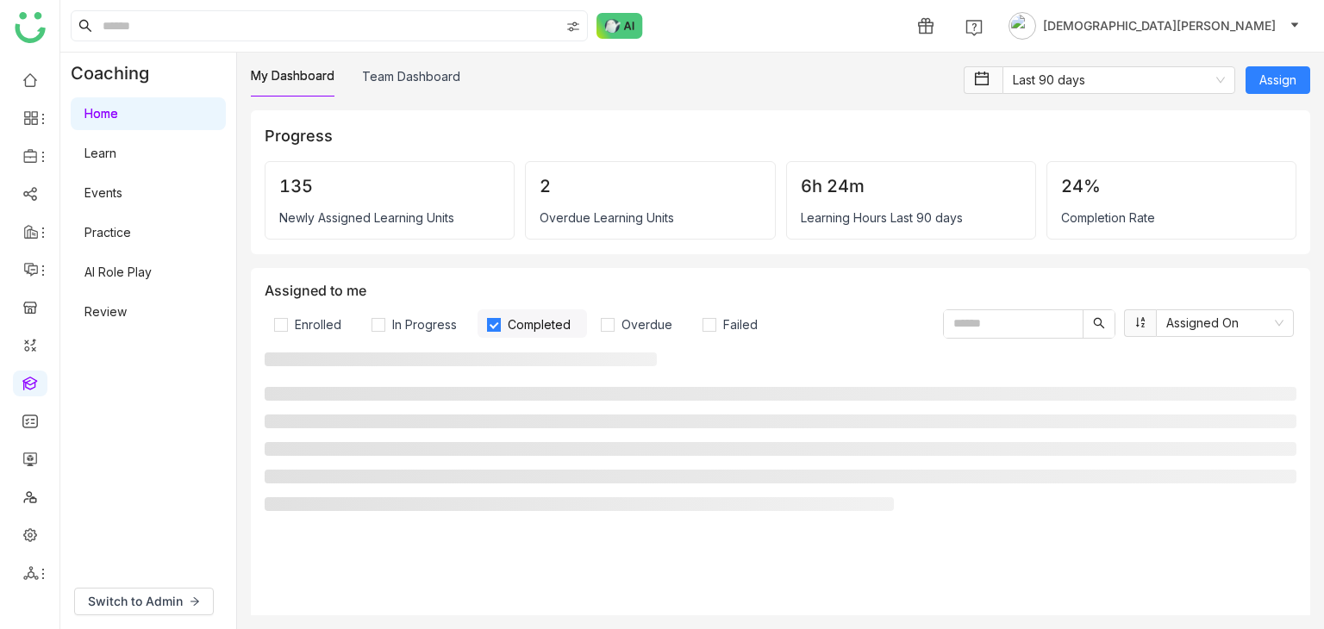
click at [116, 159] on link "Learn" at bounding box center [100, 153] width 32 height 15
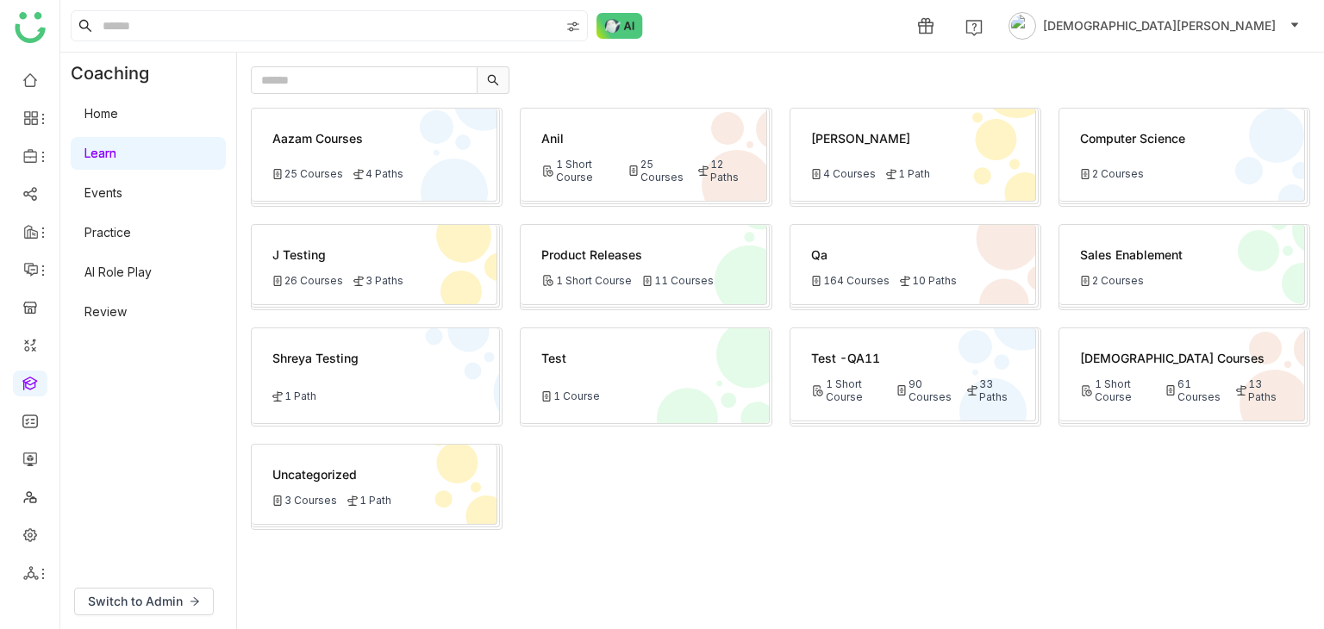
click at [1145, 366] on div "Vishnu Courses 1 Short Course 61 Courses 13 Paths" at bounding box center [1182, 374] width 246 height 93
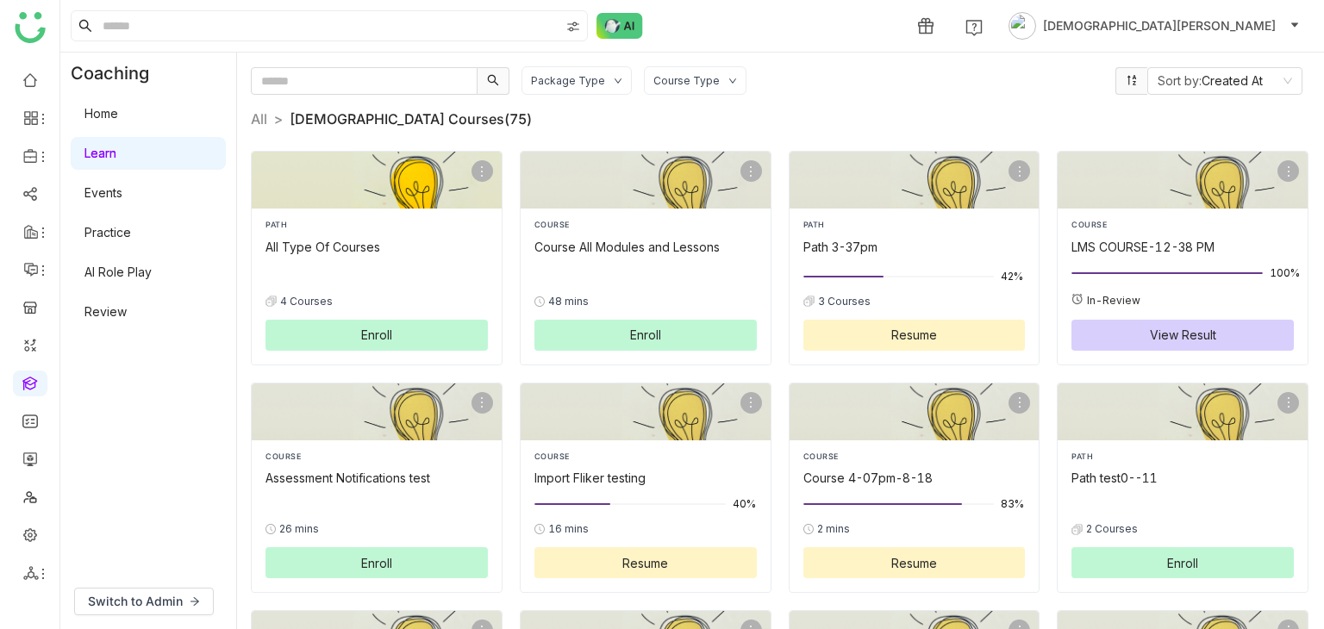
click at [355, 256] on div "PATH All Type Of Courses 0% 4 Courses Enroll" at bounding box center [376, 285] width 222 height 132
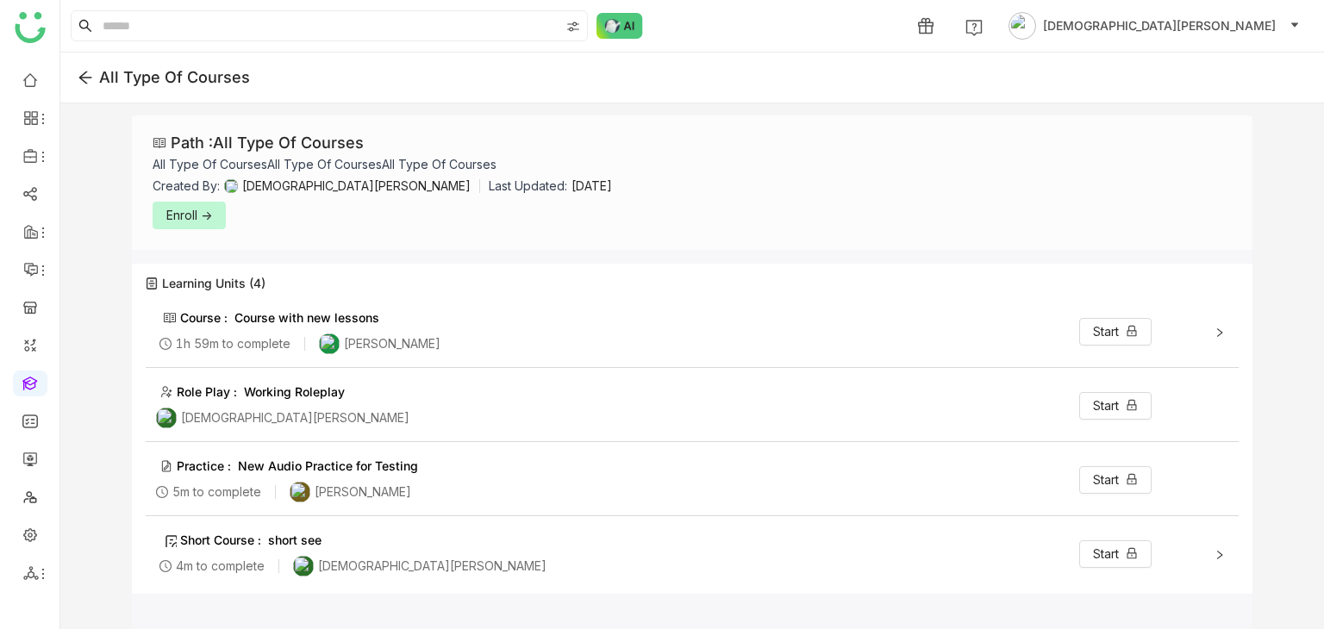
click at [187, 216] on span "Enroll ->" at bounding box center [189, 215] width 46 height 19
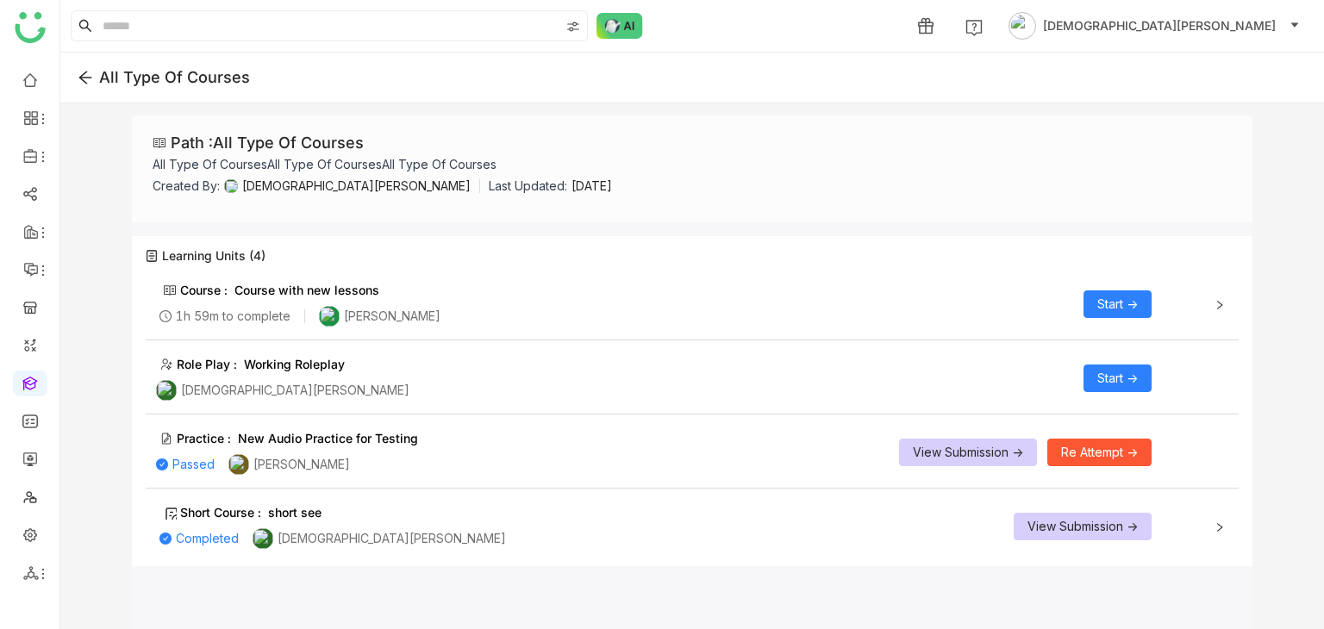
click at [1212, 313] on div "Course : Course with new lessons 1h 59m to complete Arif uddin Start ->" at bounding box center [692, 305] width 1093 height 69
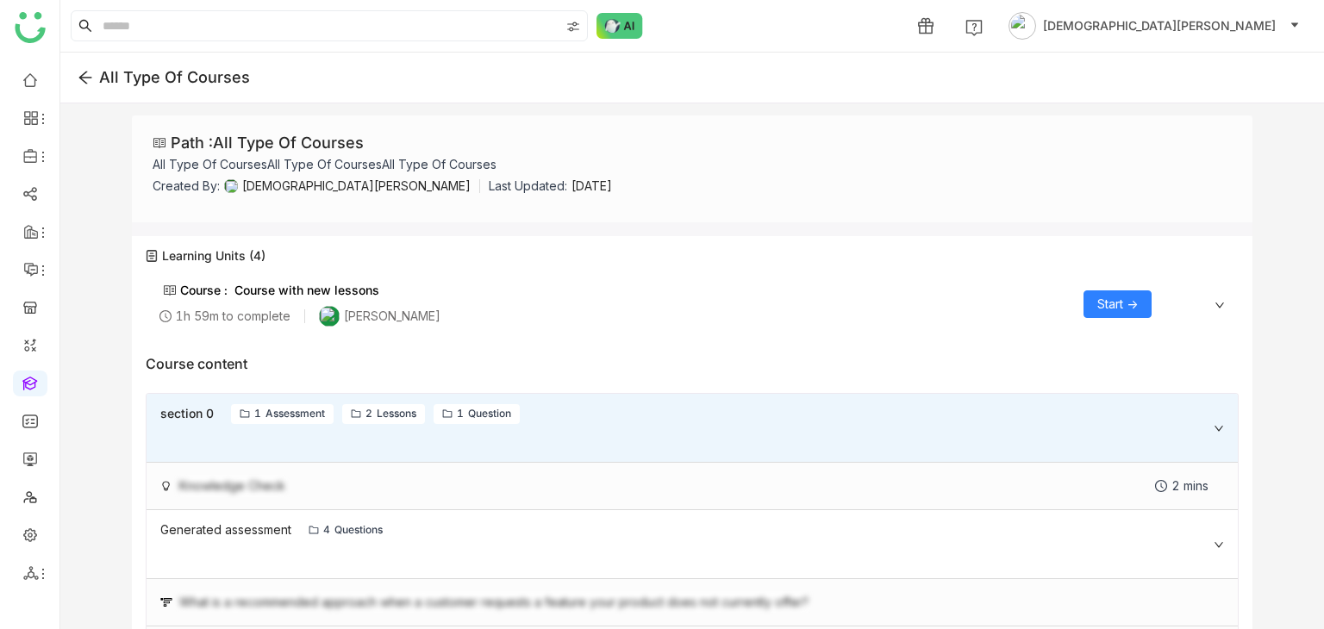
click at [1117, 304] on span "Start ->" at bounding box center [1117, 304] width 41 height 19
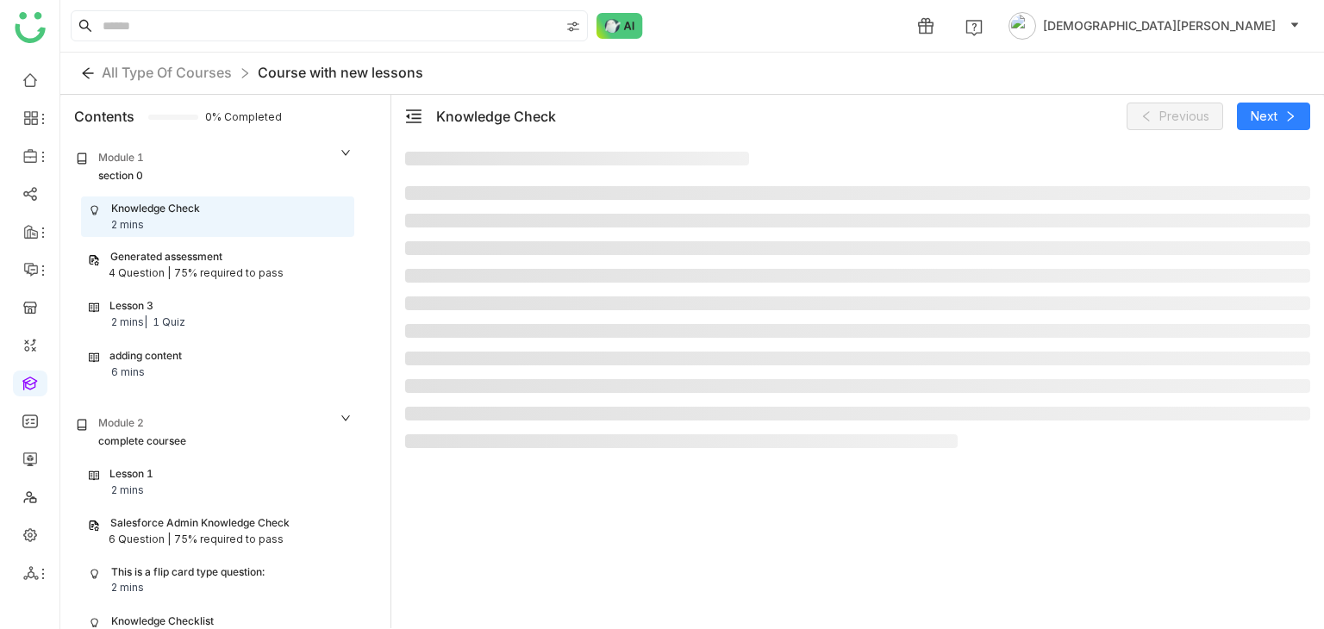
scroll to position [59, 0]
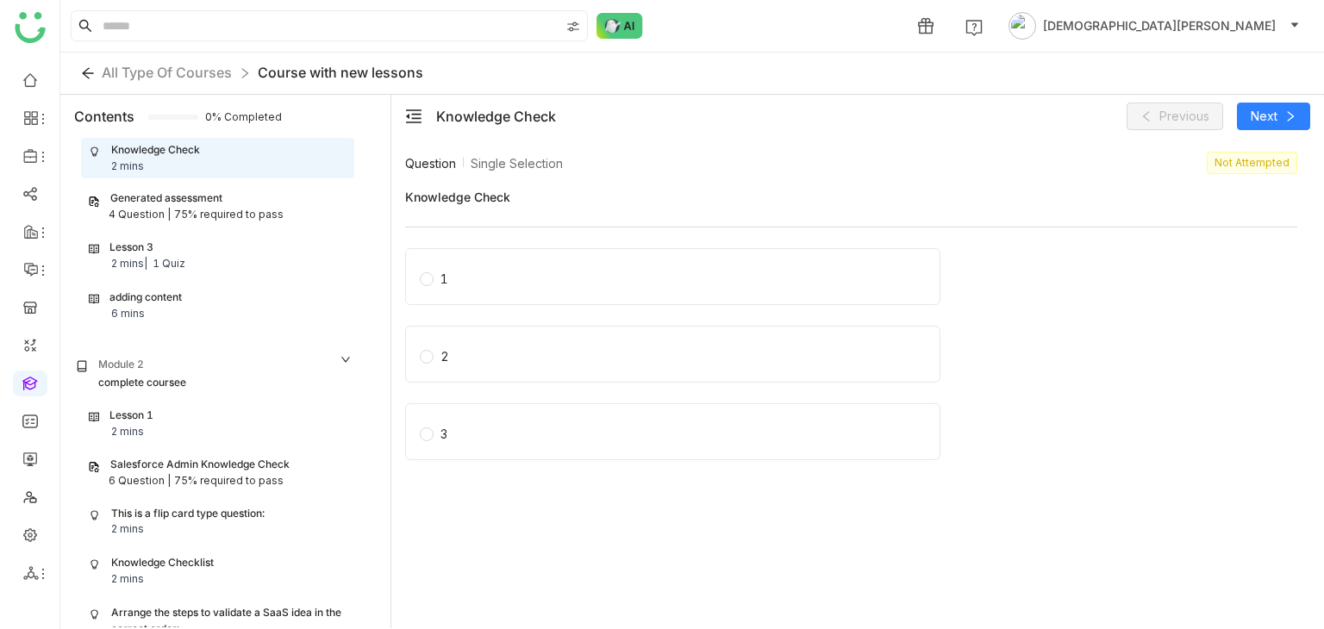
click at [220, 204] on div "Generated assessment" at bounding box center [166, 199] width 112 height 16
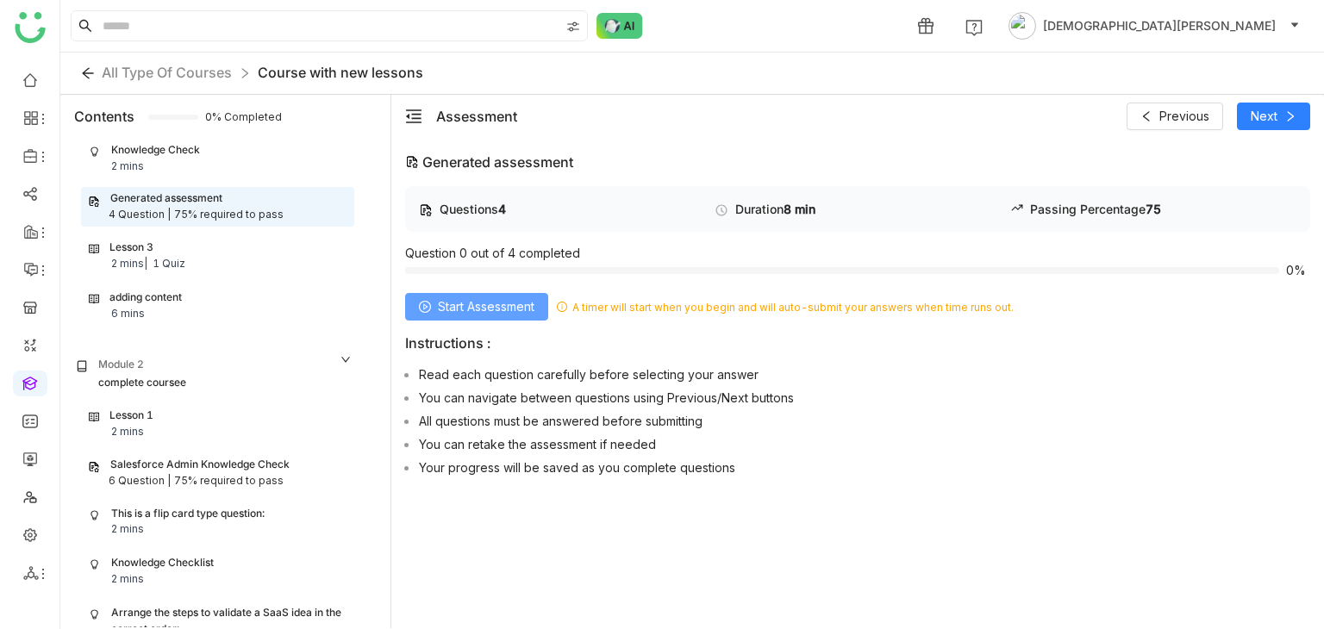
click at [457, 307] on span "Start Assessment" at bounding box center [486, 306] width 97 height 19
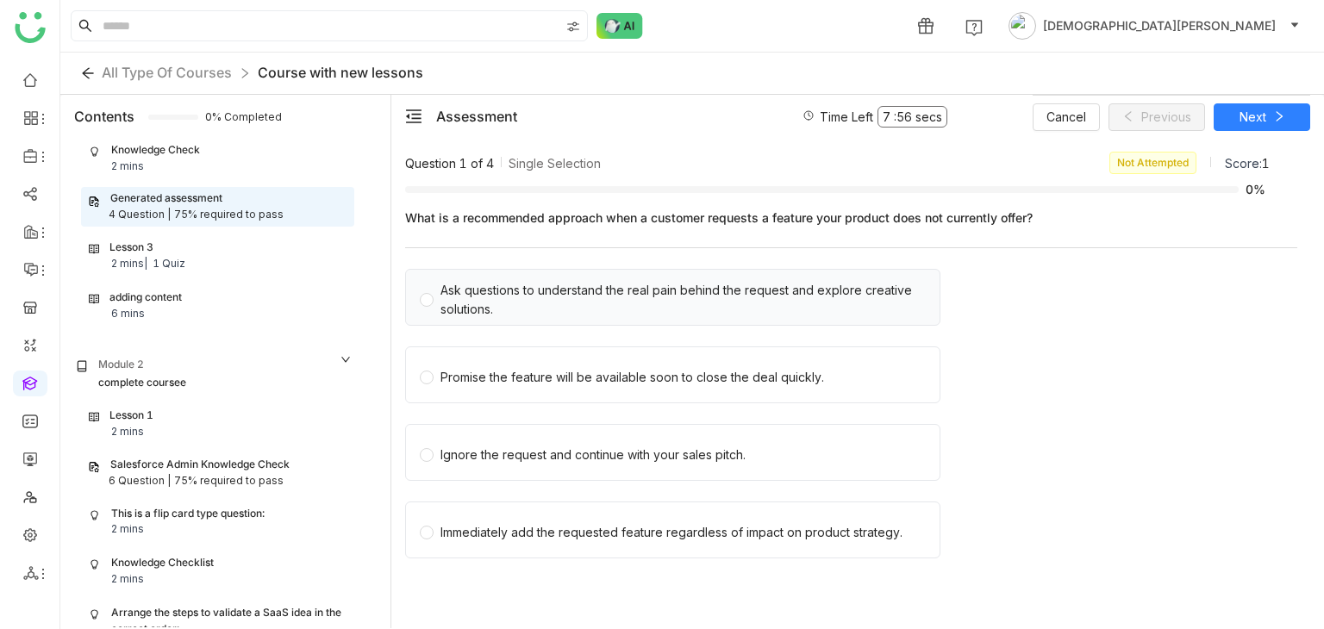
click at [517, 297] on div "Ask questions to understand the real pain behind the request and explore creati…" at bounding box center [682, 300] width 485 height 38
click at [1278, 122] on span at bounding box center [1279, 117] width 12 height 14
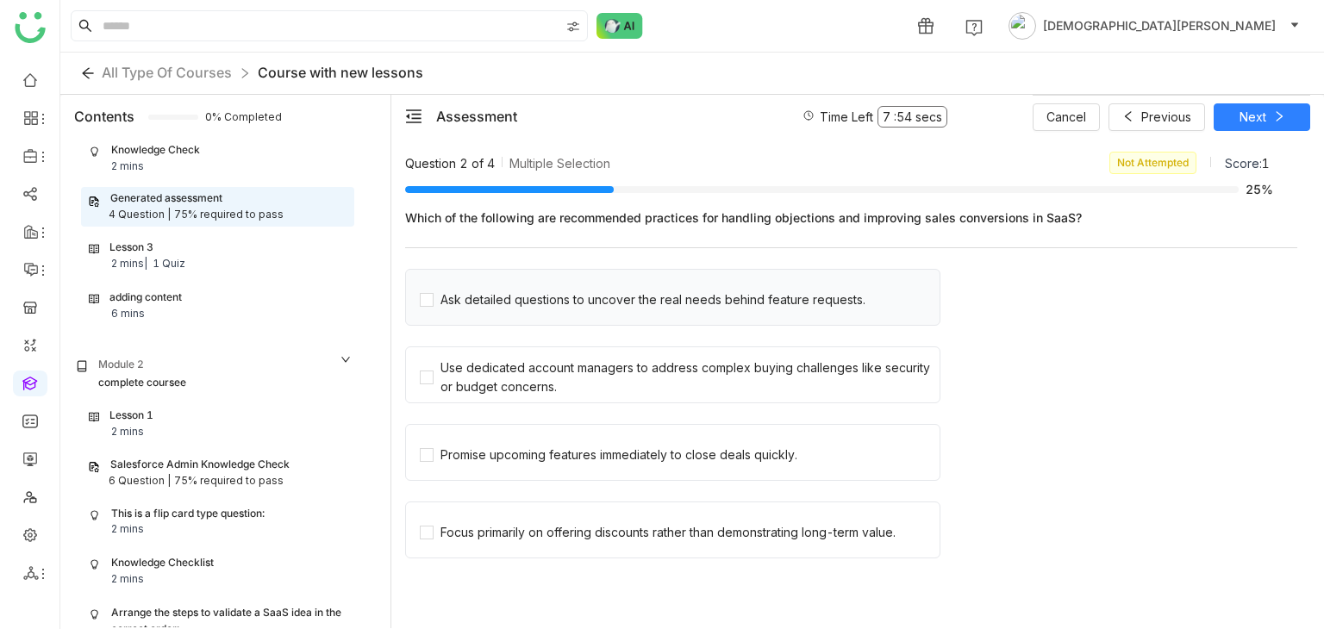
click at [648, 317] on div "Ask detailed questions to uncover the real needs behind feature requests." at bounding box center [672, 297] width 535 height 57
click at [619, 303] on div "Ask detailed questions to uncover the real needs behind feature requests." at bounding box center [652, 299] width 425 height 19
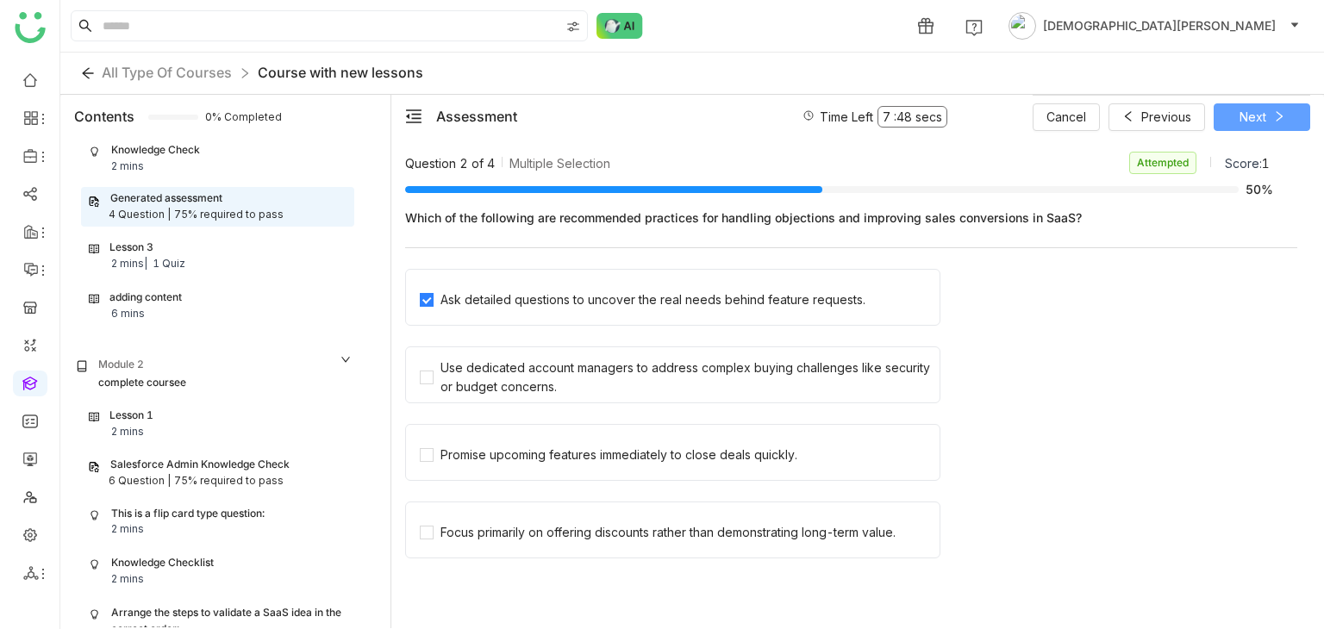
click at [1267, 122] on button "Next" at bounding box center [1262, 117] width 97 height 28
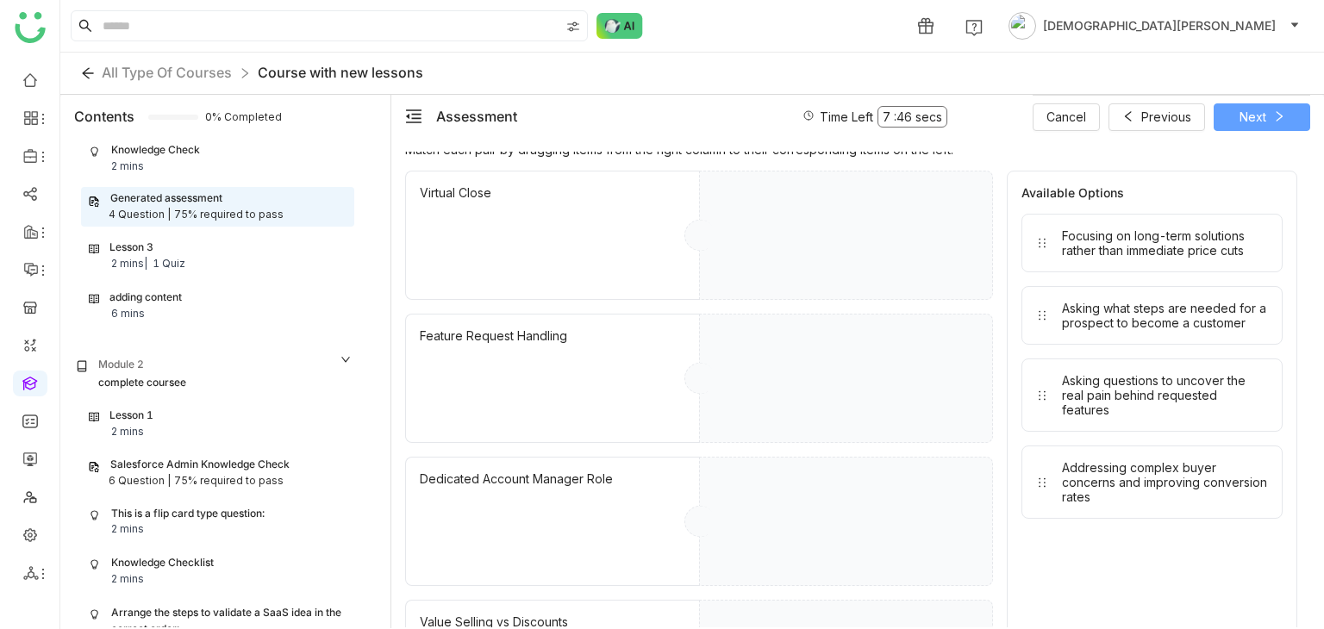
scroll to position [128, 0]
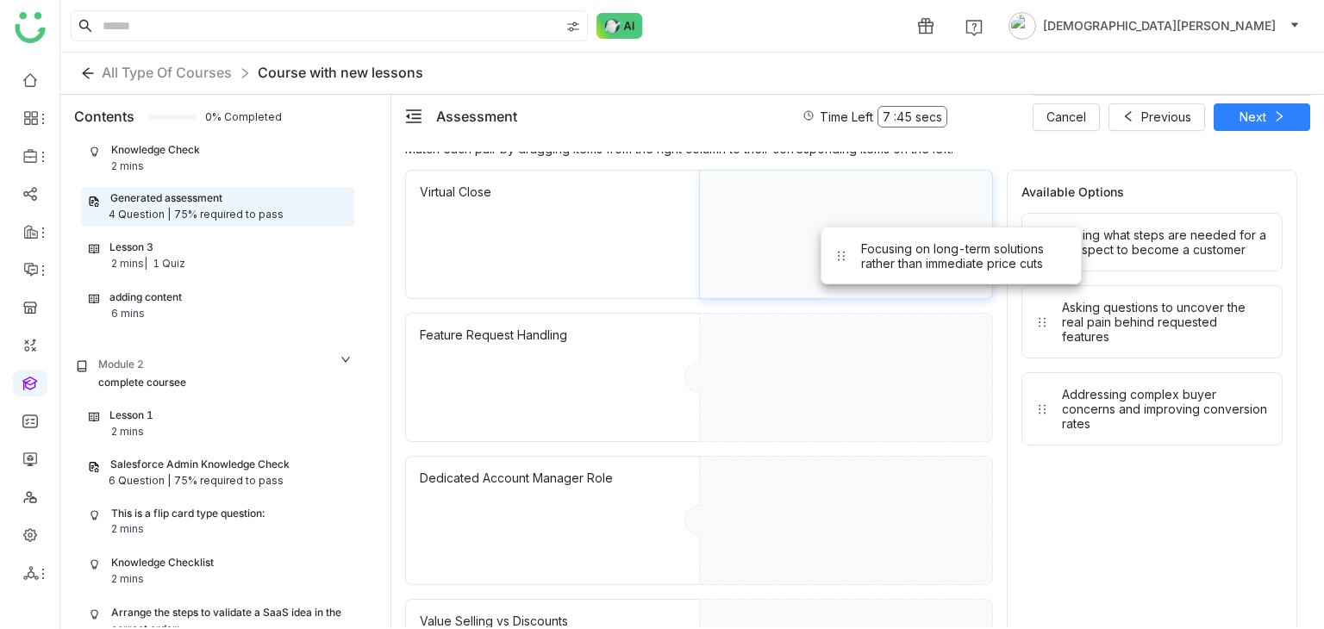
drag, startPoint x: 1114, startPoint y: 250, endPoint x: 737, endPoint y: 257, distance: 376.8
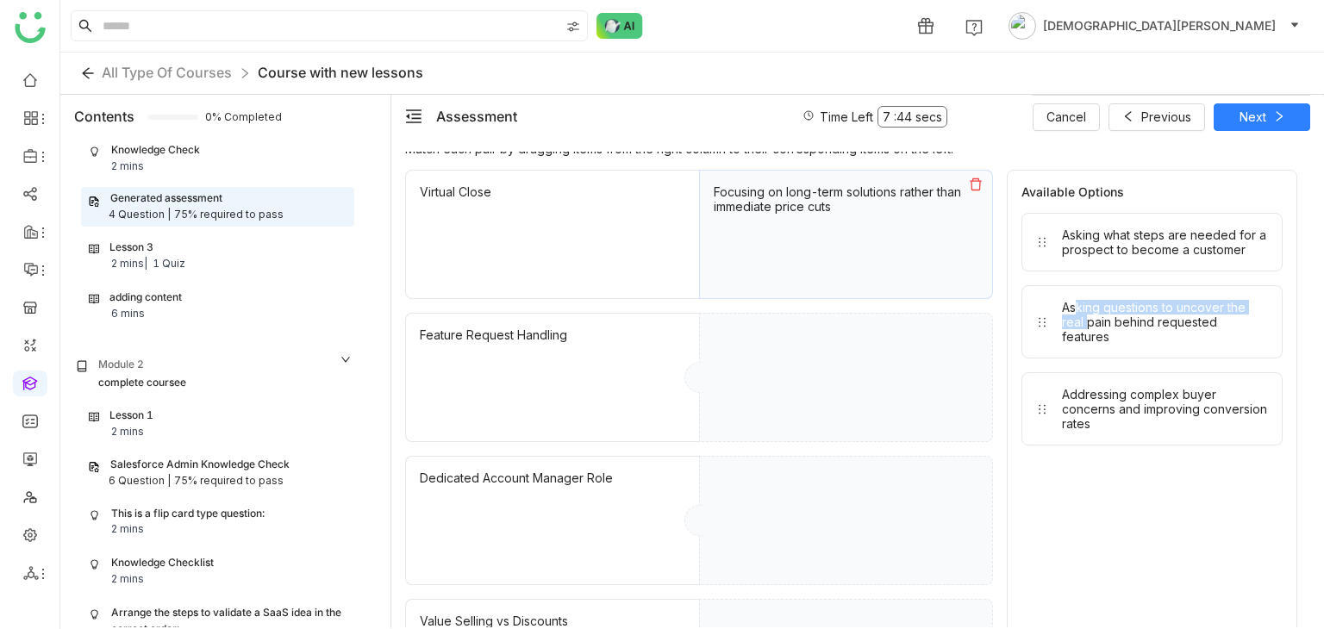
drag, startPoint x: 1083, startPoint y: 346, endPoint x: 1072, endPoint y: 307, distance: 40.1
click at [1072, 307] on div "Asking what steps are needed for a prospect to become a customer Asking questio…" at bounding box center [1151, 329] width 261 height 233
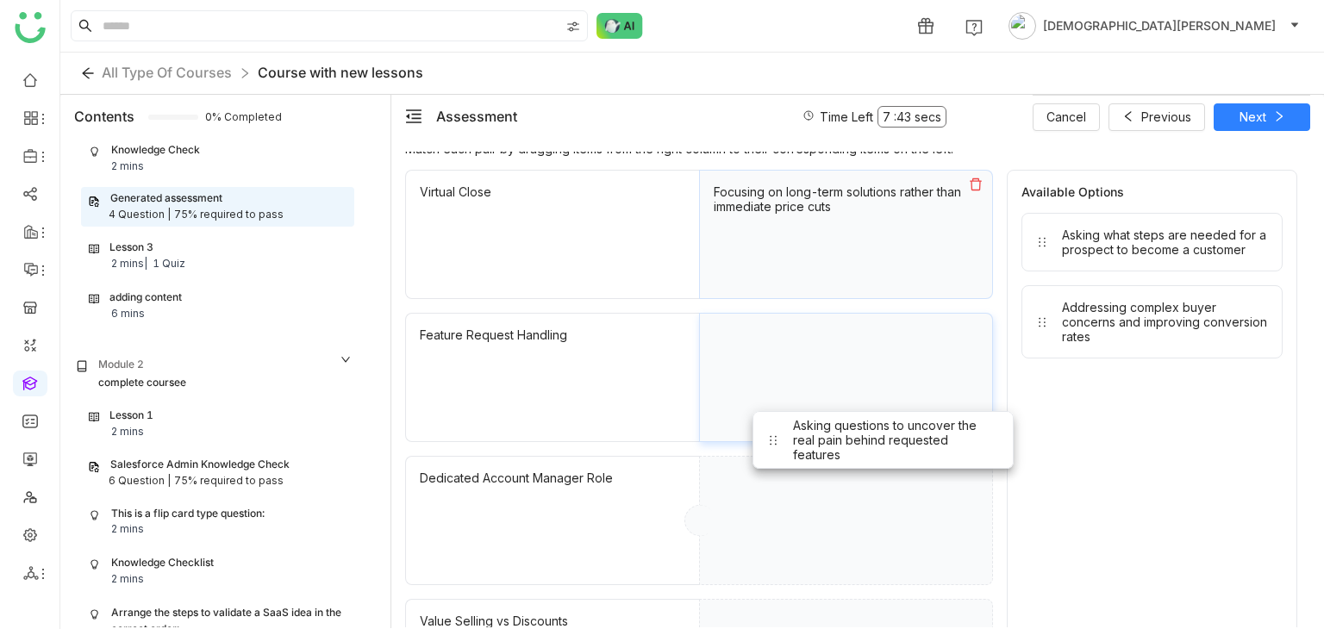
drag, startPoint x: 1072, startPoint y: 307, endPoint x: 767, endPoint y: 451, distance: 337.4
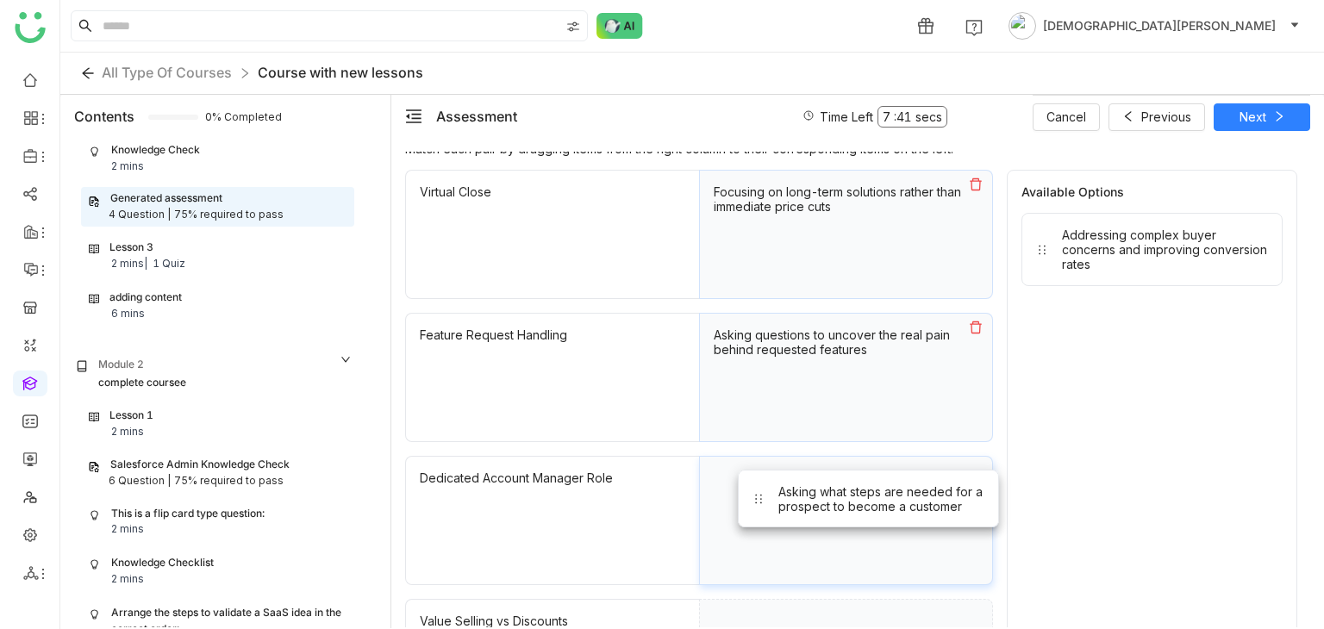
drag, startPoint x: 1128, startPoint y: 266, endPoint x: 829, endPoint y: 548, distance: 411.0
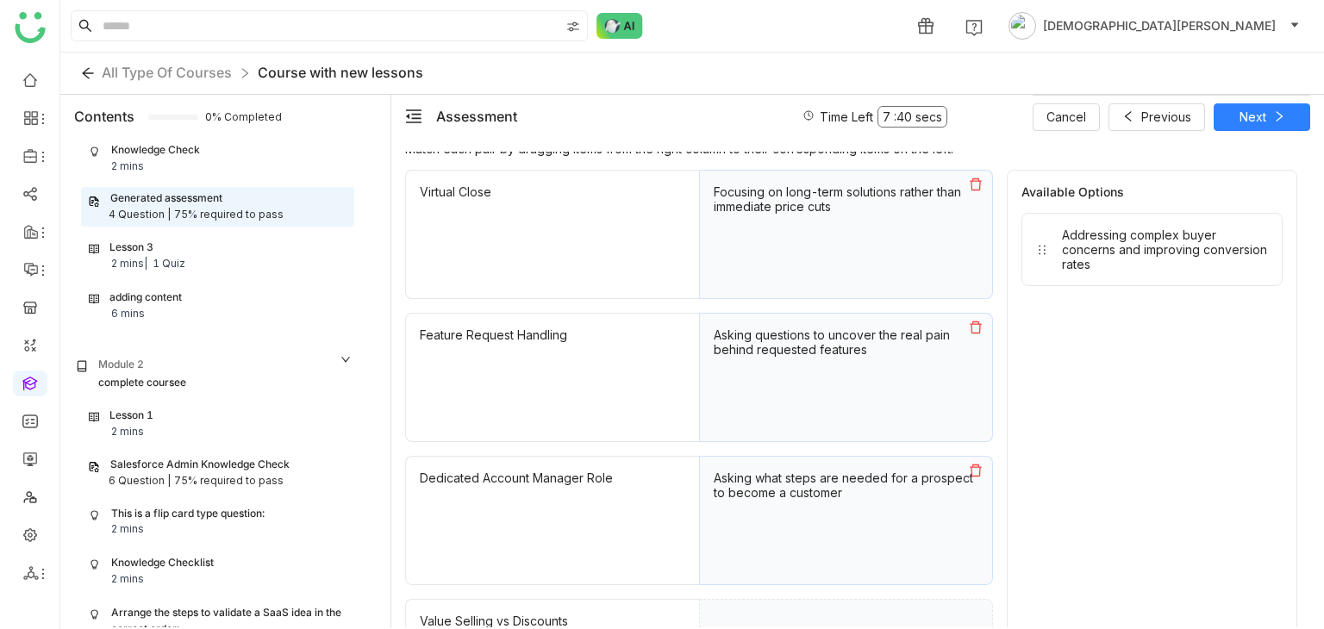
scroll to position [241, 0]
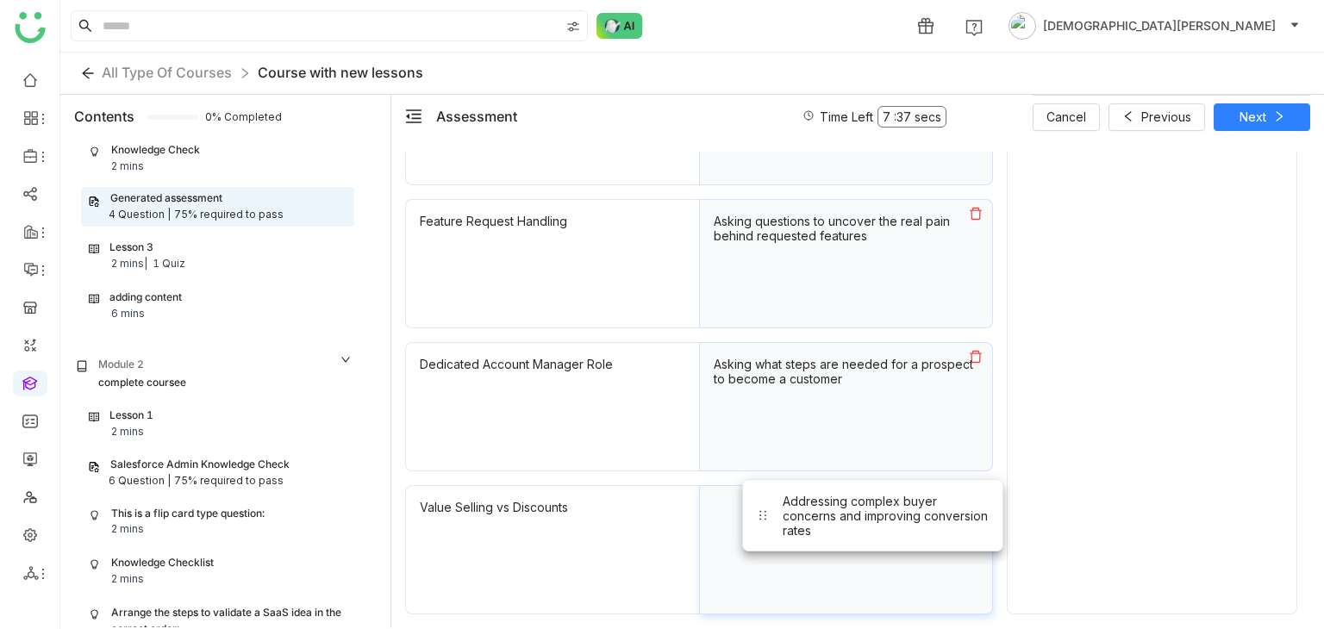
drag, startPoint x: 1096, startPoint y: 161, endPoint x: 815, endPoint y: 543, distance: 474.1
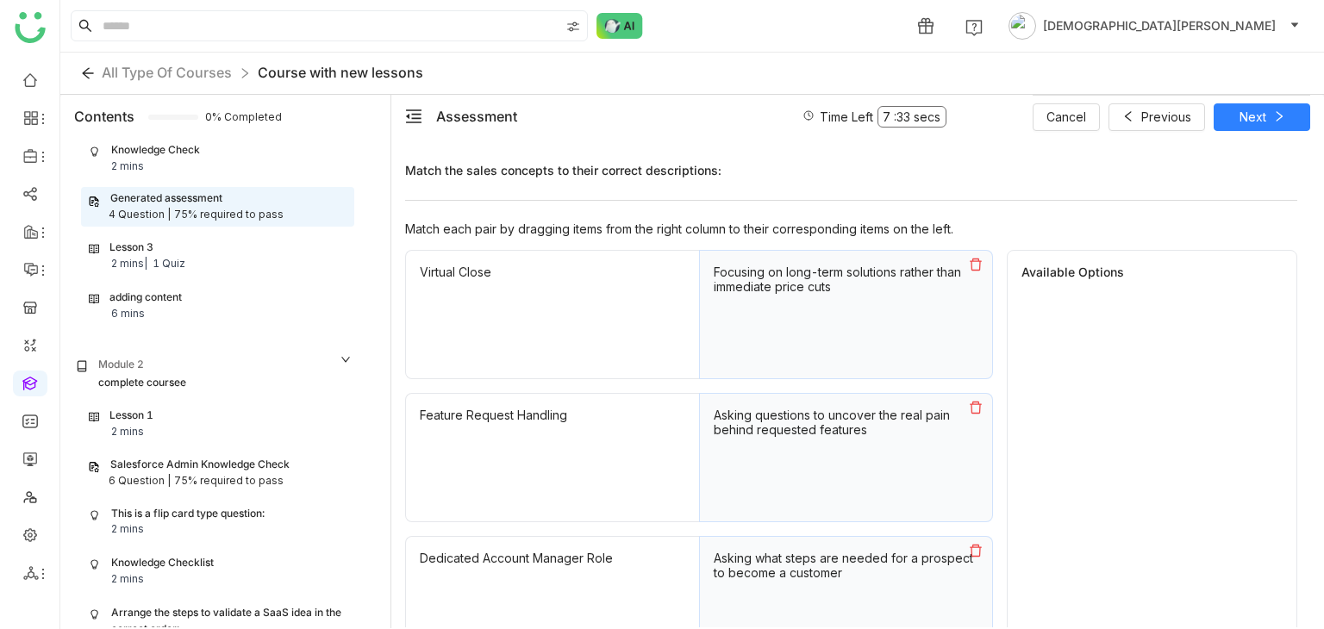
scroll to position [0, 0]
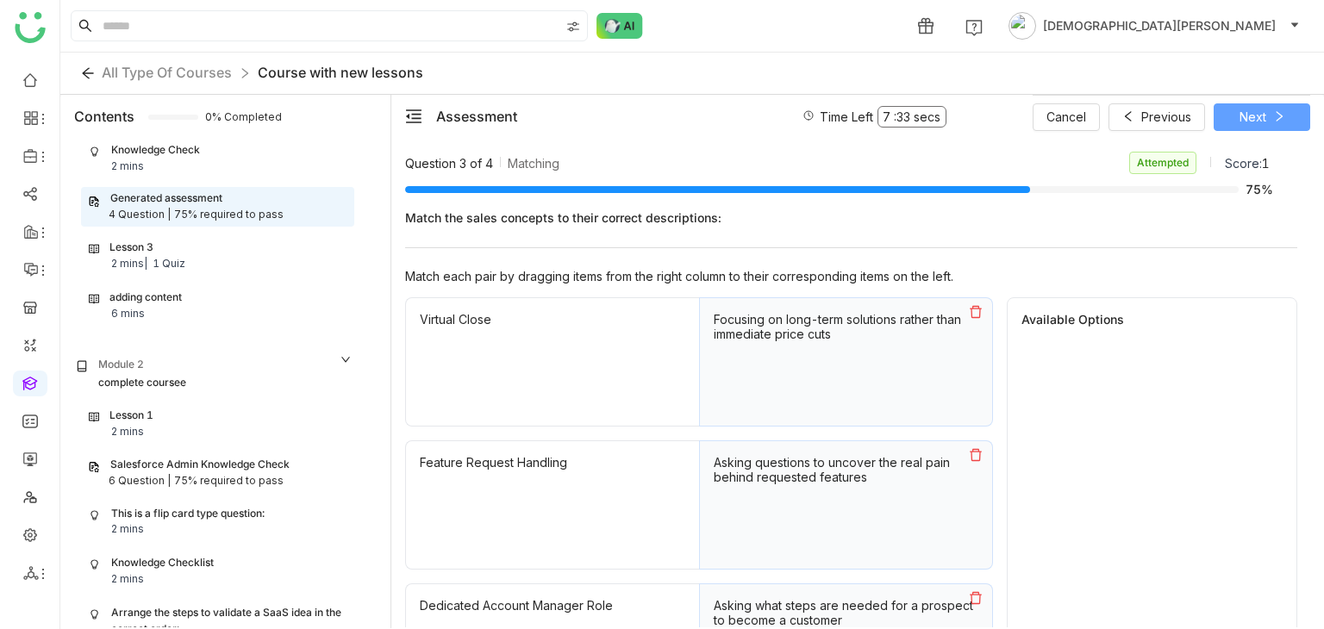
click at [1251, 121] on span "Next" at bounding box center [1253, 117] width 27 height 19
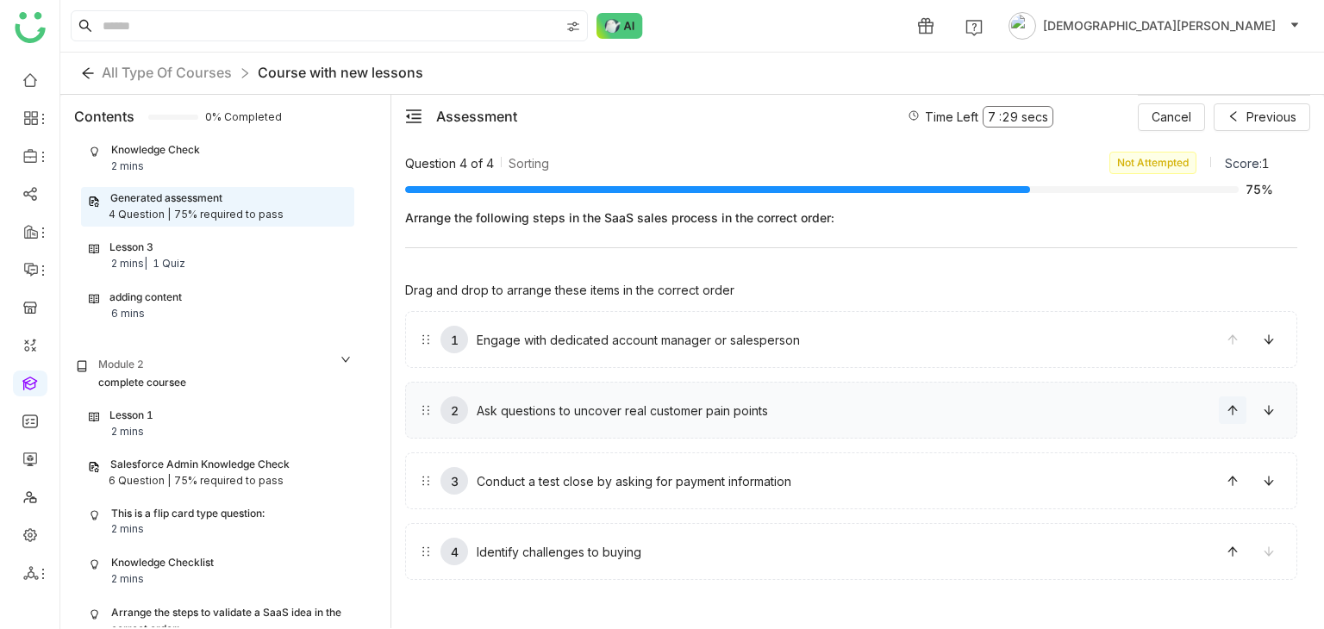
click at [1232, 409] on icon at bounding box center [1232, 409] width 9 height 9
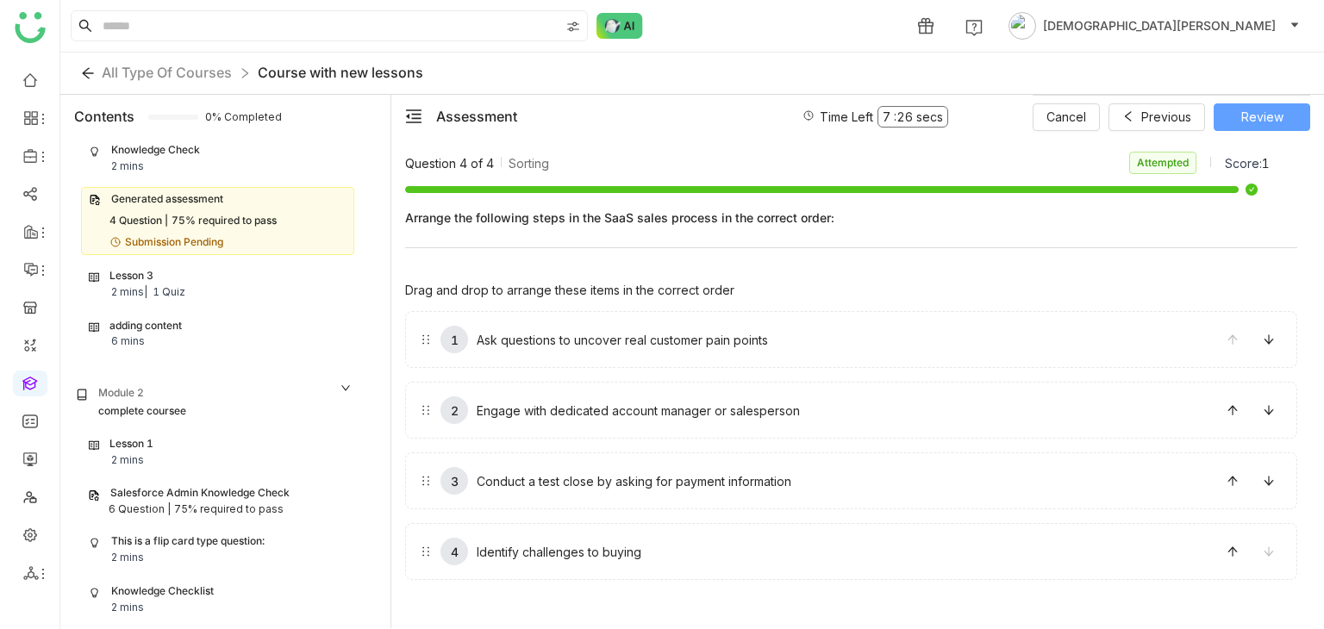
click at [1253, 119] on span "Review" at bounding box center [1262, 117] width 42 height 19
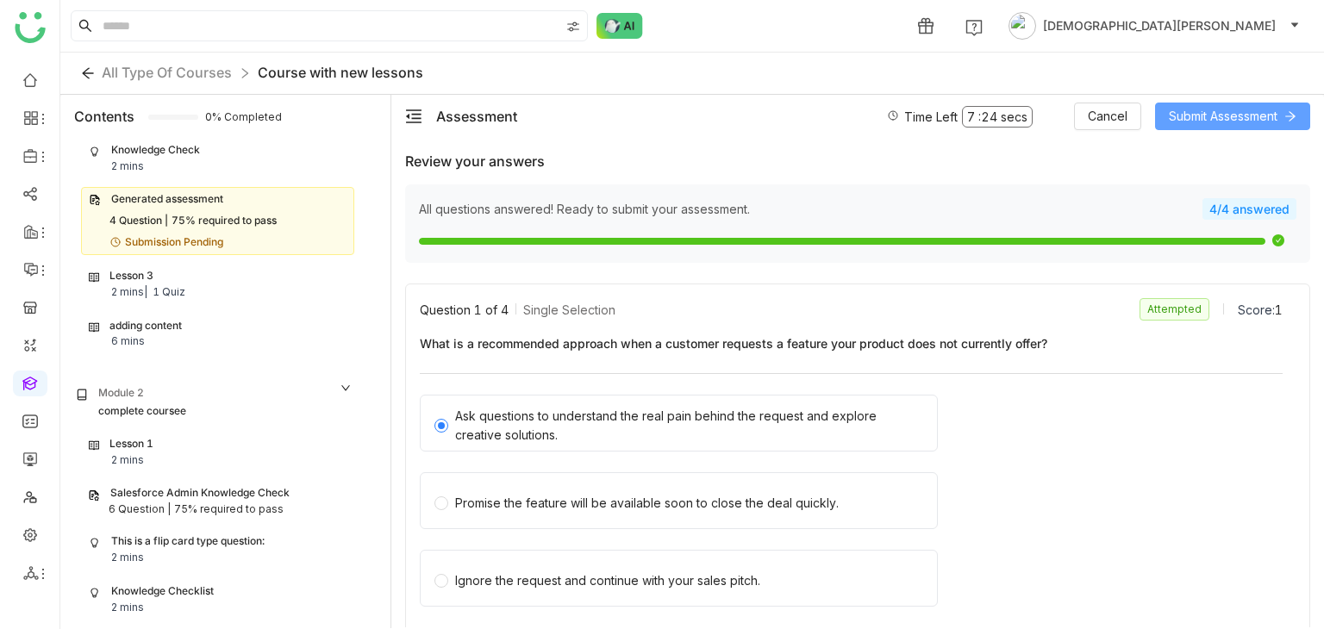
click at [1231, 114] on span "Submit Assessment" at bounding box center [1223, 116] width 109 height 19
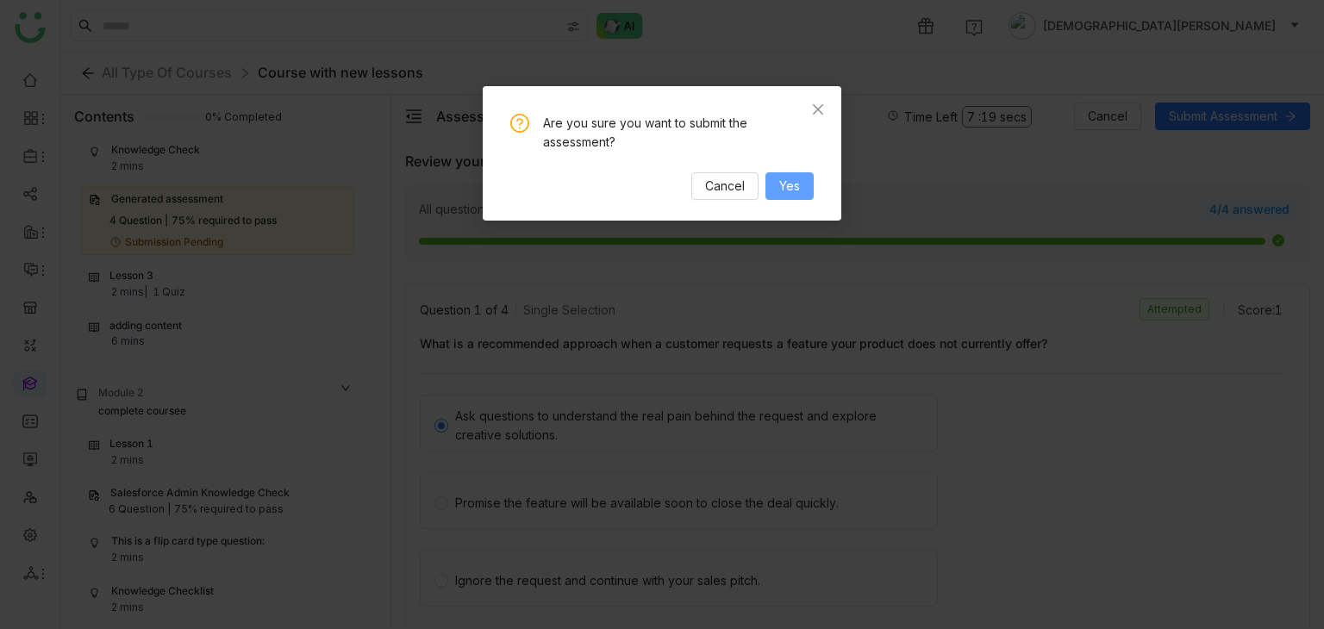
click at [790, 188] on span "Yes" at bounding box center [789, 186] width 21 height 19
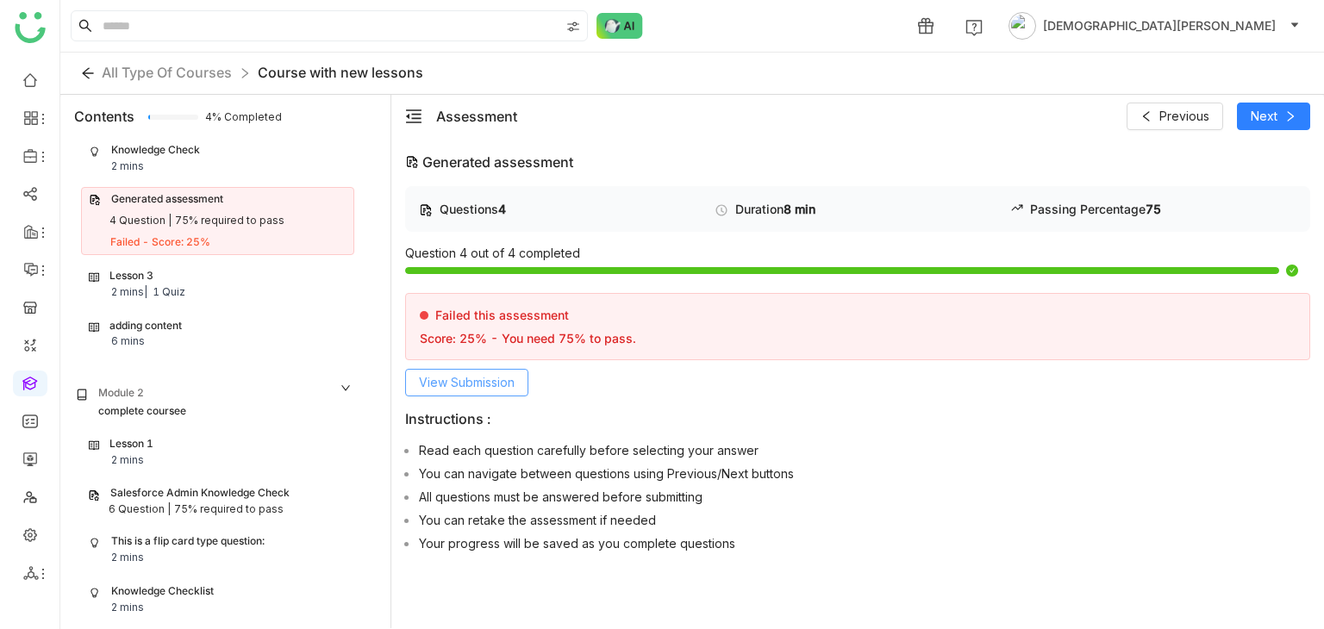
click at [505, 390] on span "View Submission" at bounding box center [467, 382] width 96 height 19
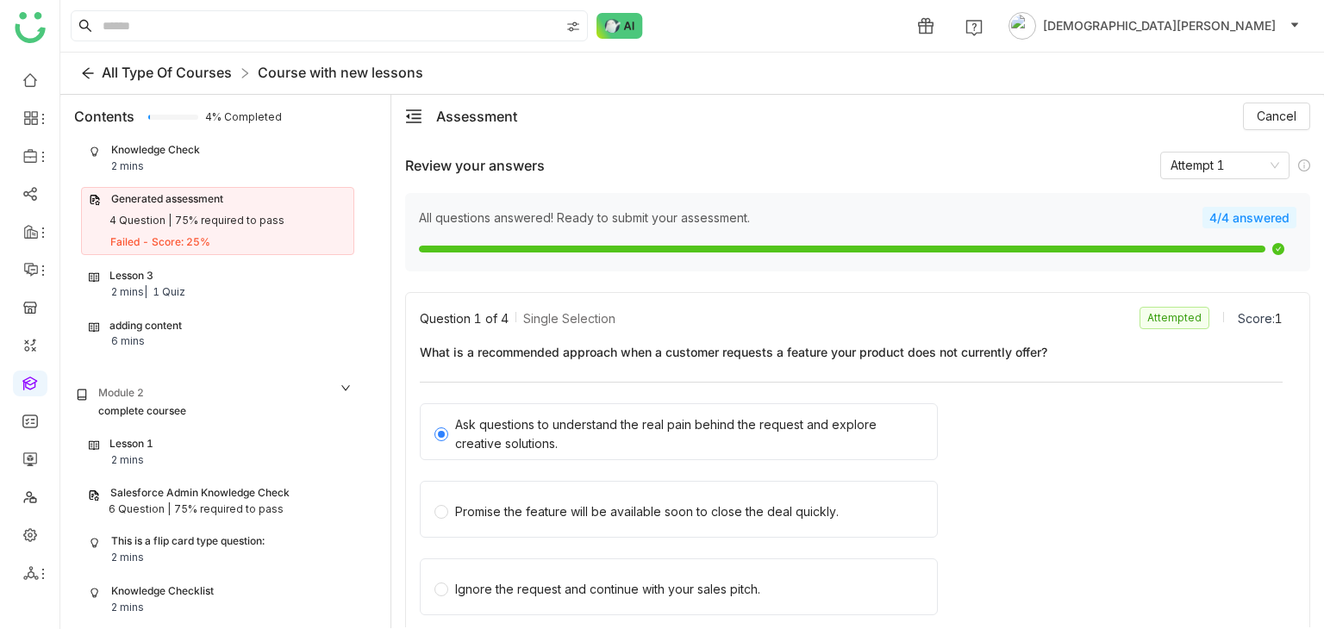
click at [159, 68] on span "All Type Of Courses" at bounding box center [167, 72] width 130 height 17
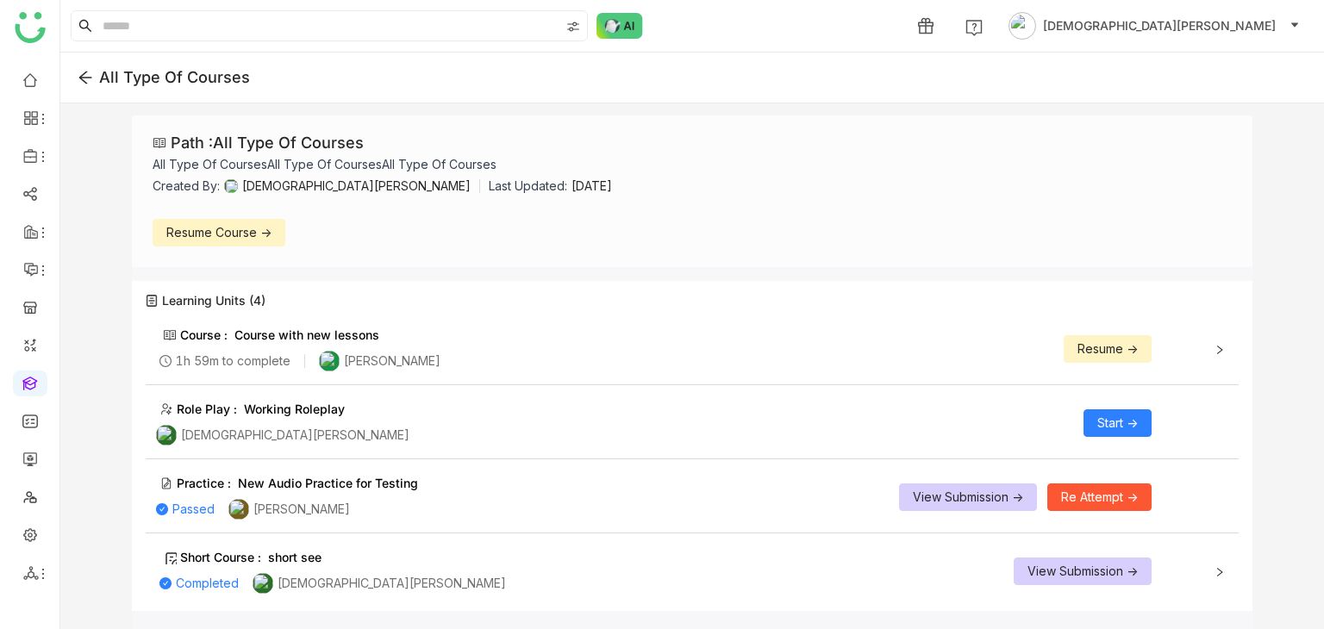
click at [1078, 573] on span "View Submission ->" at bounding box center [1083, 571] width 110 height 19
click at [1077, 573] on span "View Submission ->" at bounding box center [1083, 571] width 110 height 19
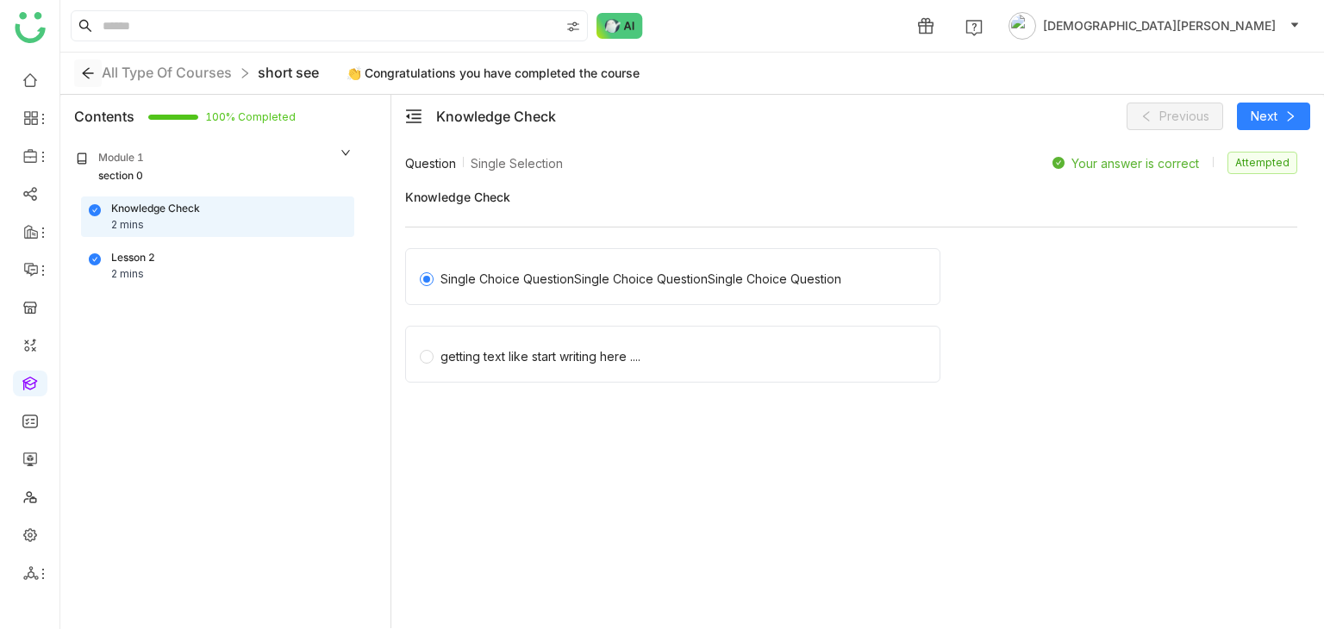
click at [95, 77] on icon at bounding box center [88, 73] width 26 height 14
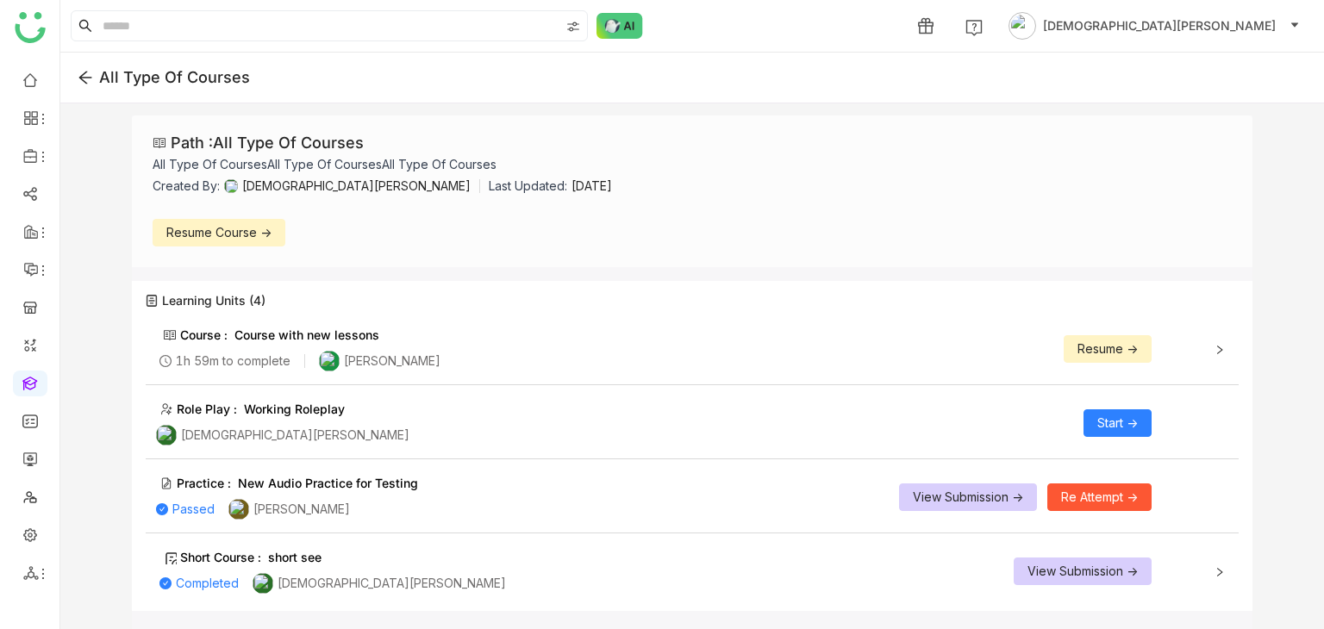
click at [945, 492] on span "View Submission ->" at bounding box center [968, 497] width 110 height 19
click at [958, 498] on span "View Submission ->" at bounding box center [968, 497] width 110 height 19
click at [1128, 427] on span "Start ->" at bounding box center [1117, 423] width 41 height 19
click at [1124, 418] on span "Start ->" at bounding box center [1117, 423] width 41 height 19
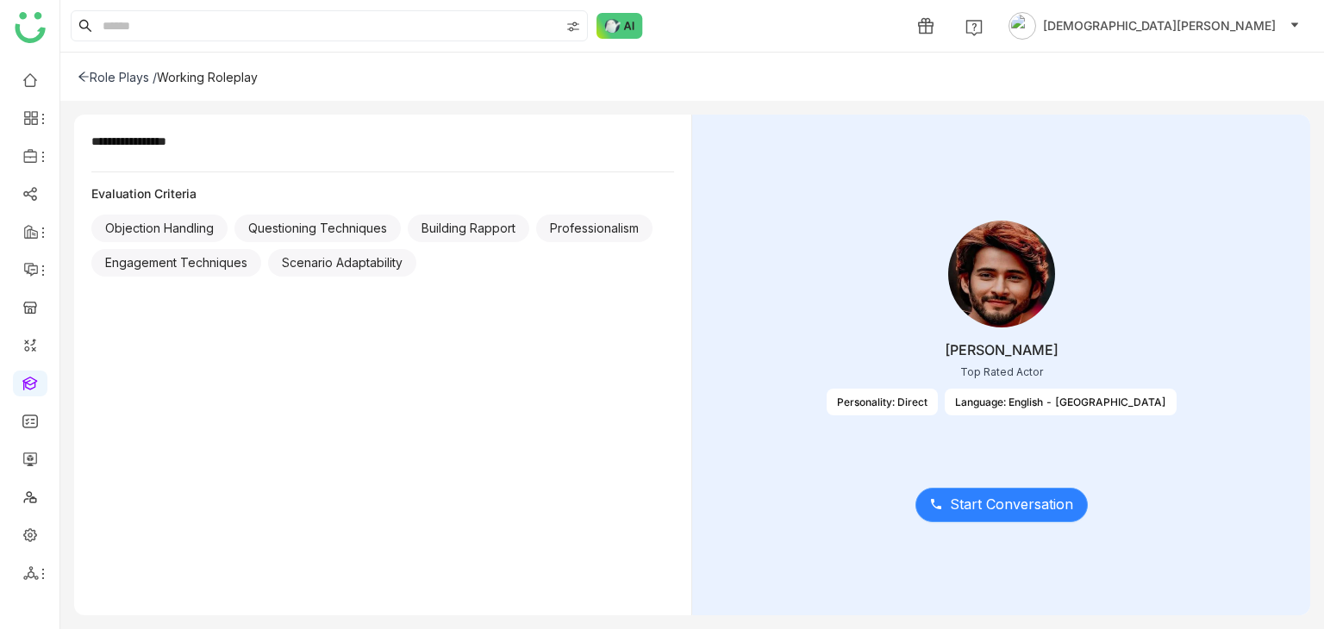
click at [990, 499] on span "Start Conversation" at bounding box center [1011, 505] width 123 height 22
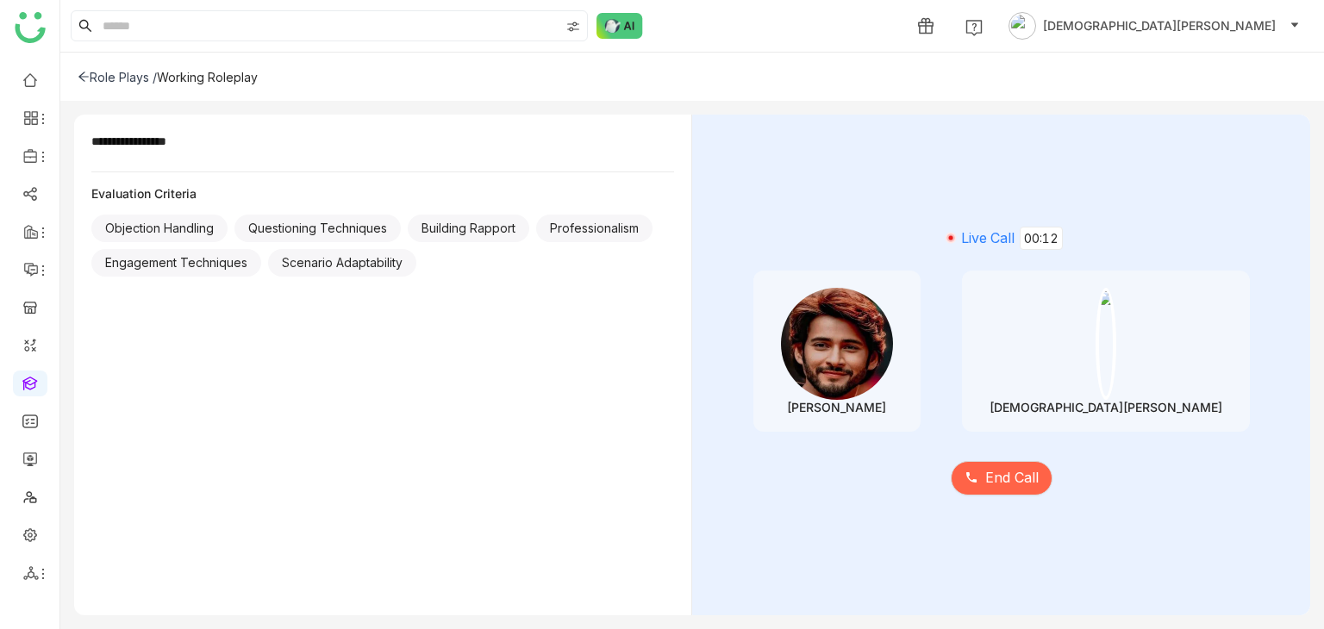
click at [665, 234] on div "Objection Handling Questioning Techniques Building Rapport Professionalism Enga…" at bounding box center [382, 249] width 583 height 69
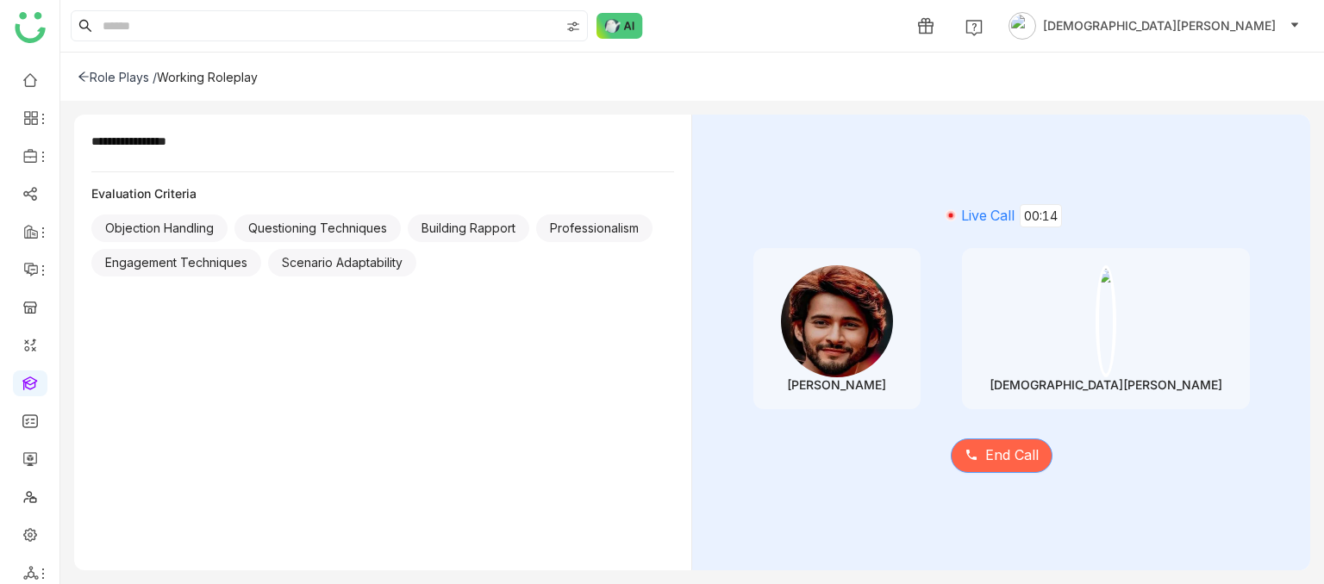
click at [1000, 447] on span "End Call" at bounding box center [1011, 456] width 53 height 22
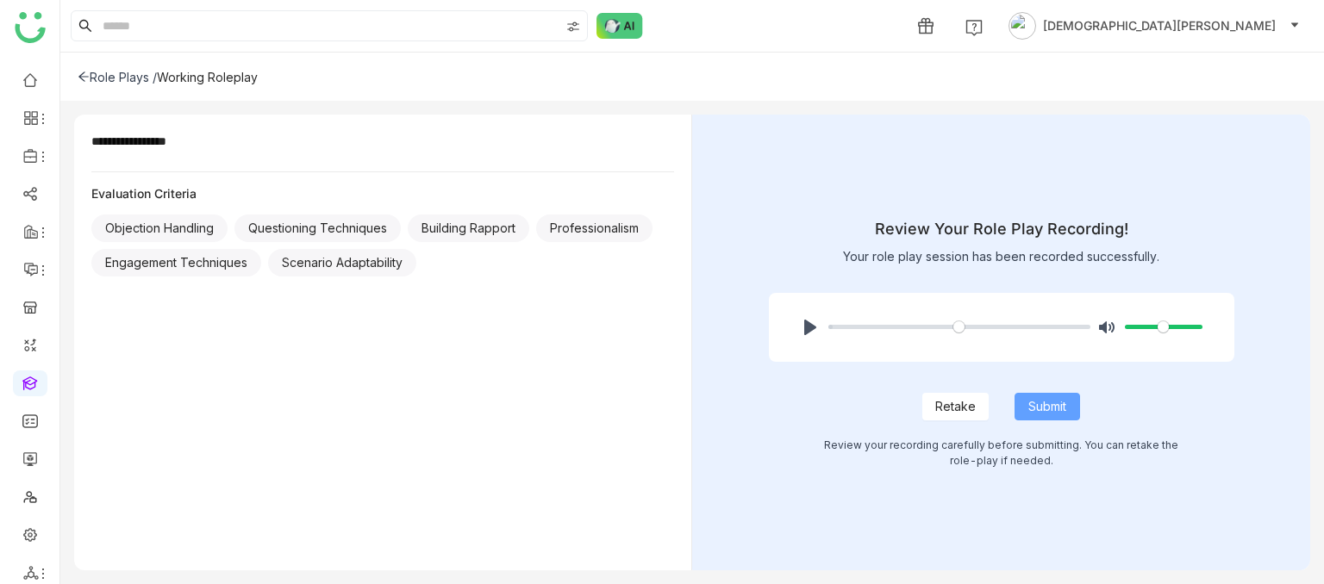
click at [1046, 402] on span "Submit" at bounding box center [1047, 406] width 38 height 19
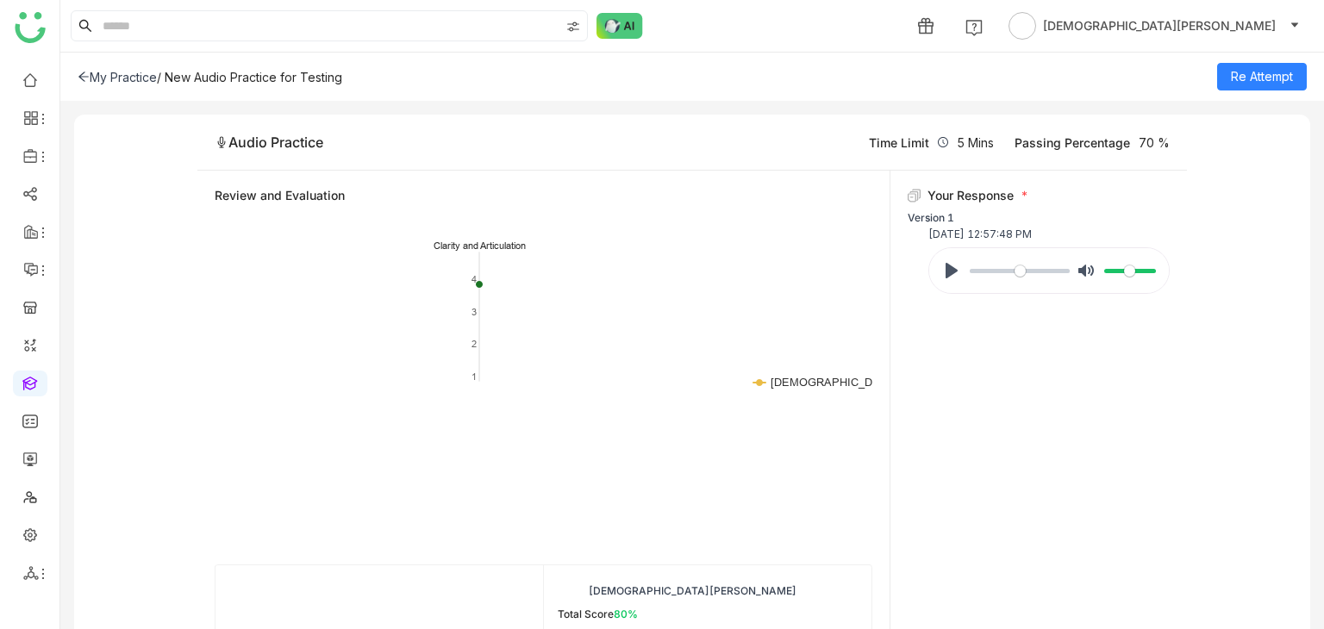
click at [86, 72] on icon at bounding box center [84, 77] width 12 height 12
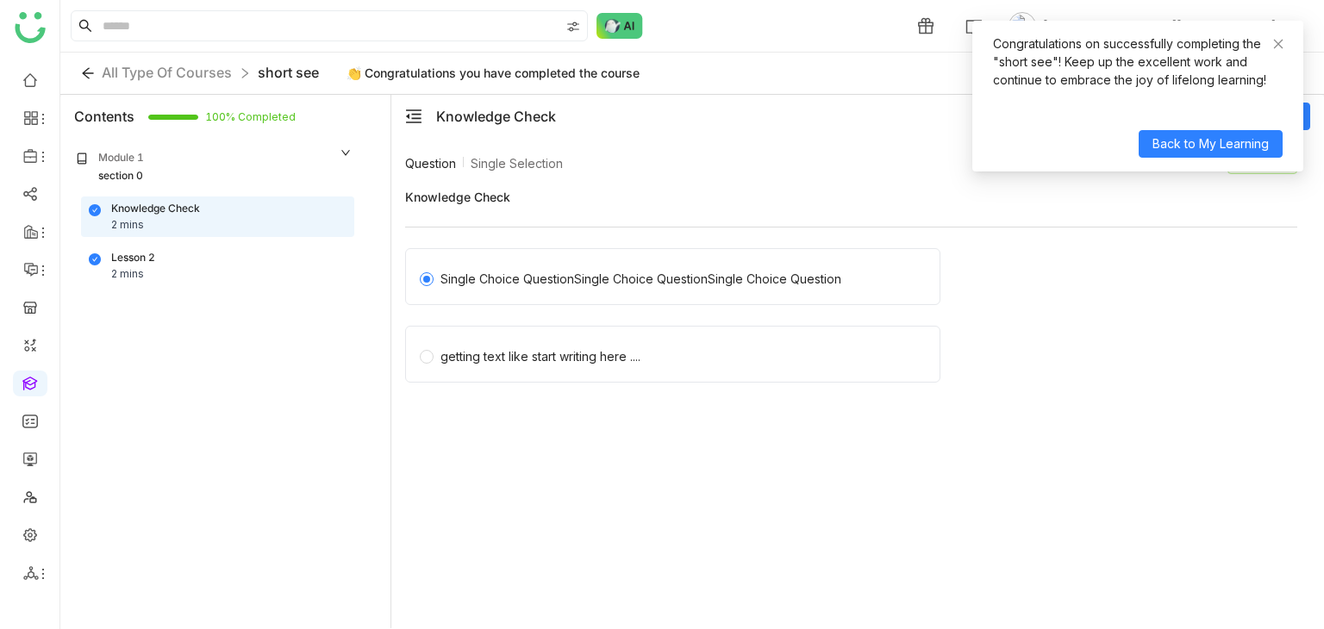
click at [152, 261] on div "Lesson 2" at bounding box center [133, 258] width 44 height 16
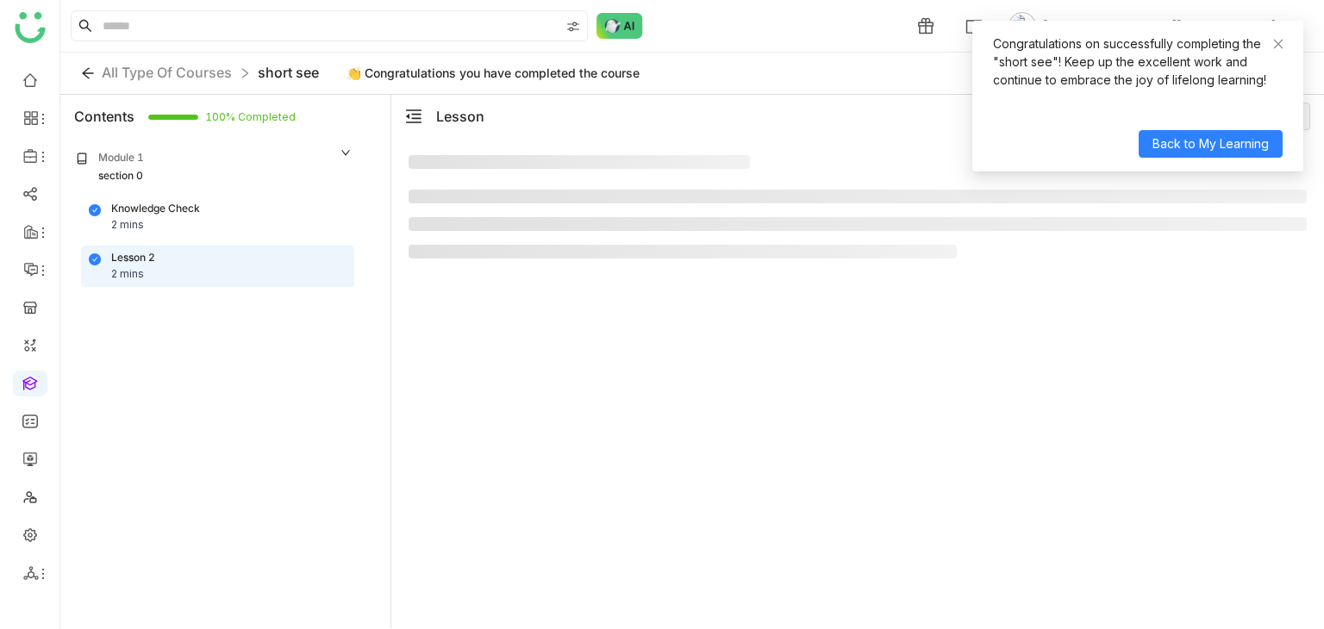
click at [152, 261] on div "Lesson 2" at bounding box center [133, 258] width 44 height 16
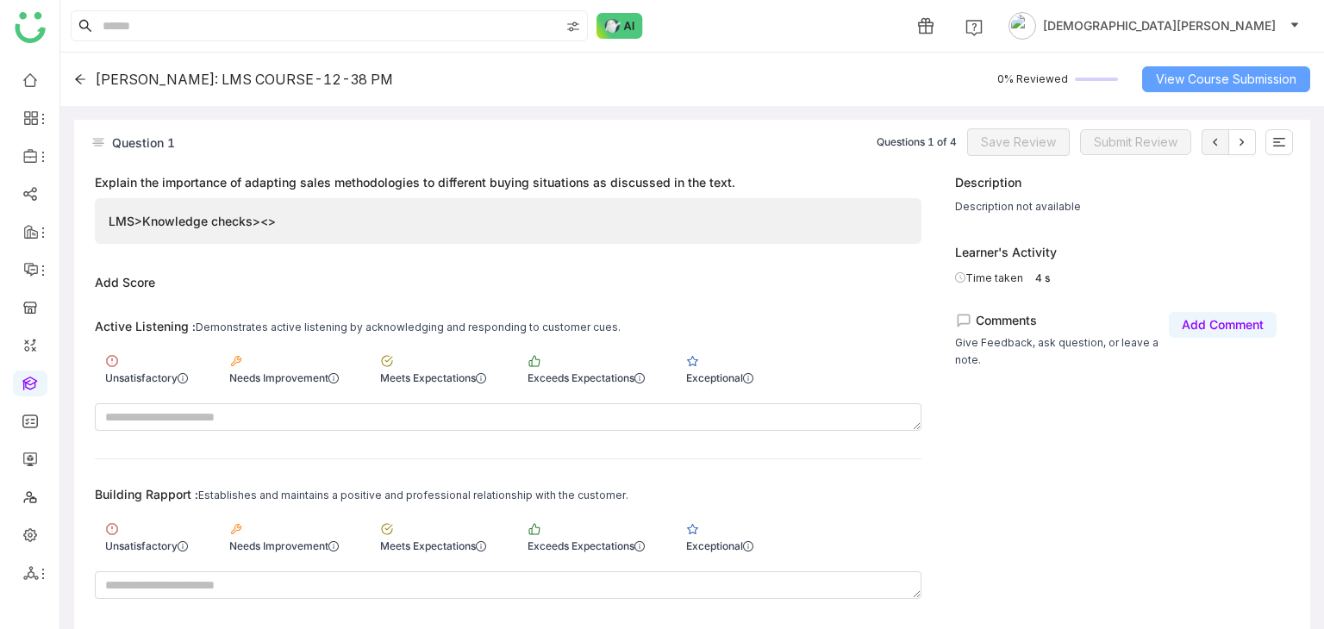
click at [1198, 80] on span "View Course Submission" at bounding box center [1226, 79] width 141 height 19
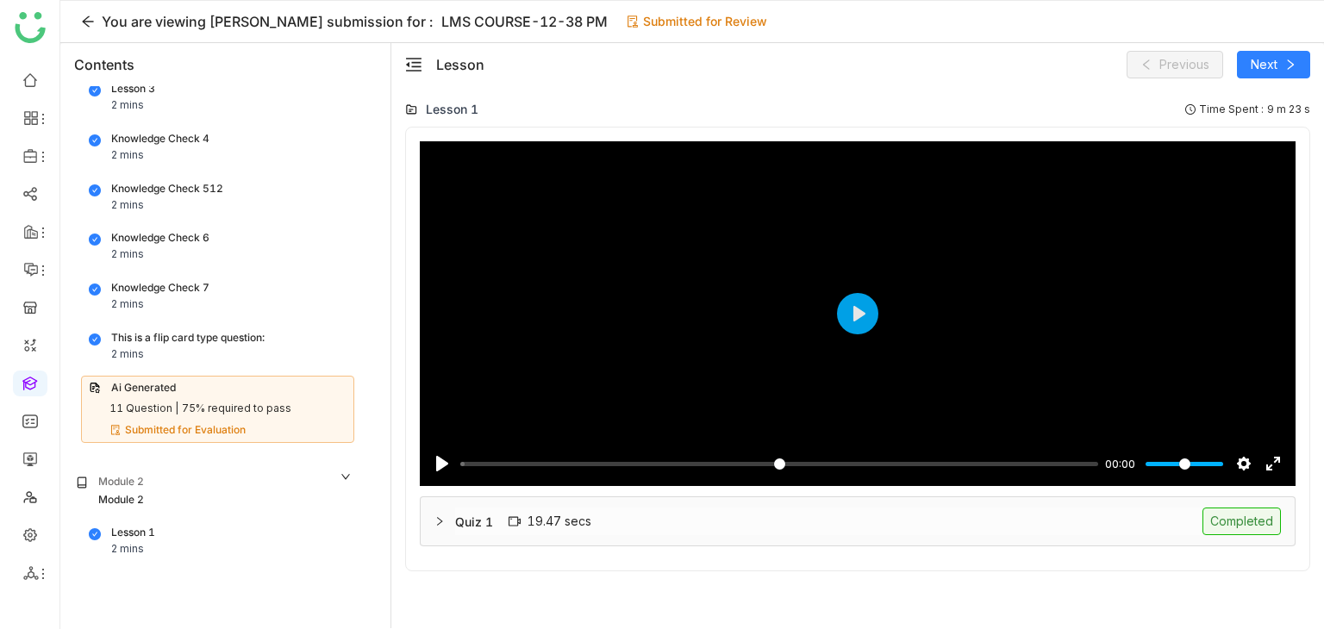
scroll to position [116, 0]
click at [165, 147] on div "Knowledge Check 4 2 mins" at bounding box center [218, 148] width 258 height 33
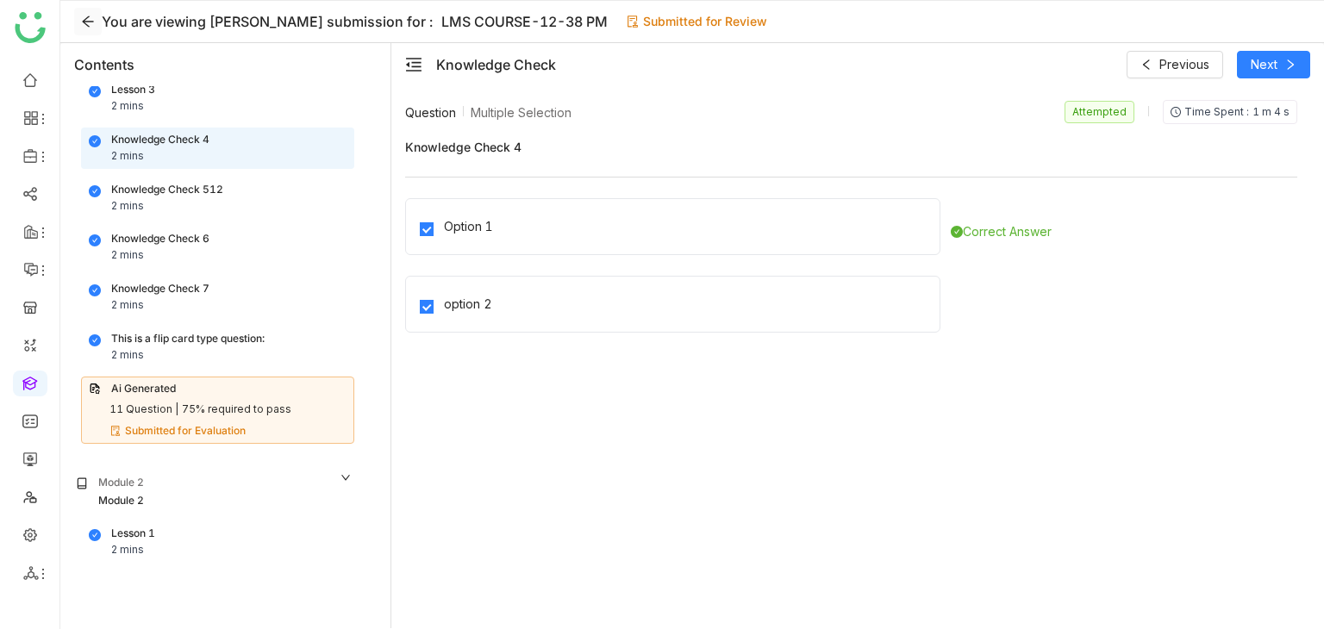
click at [84, 17] on icon at bounding box center [88, 22] width 14 height 14
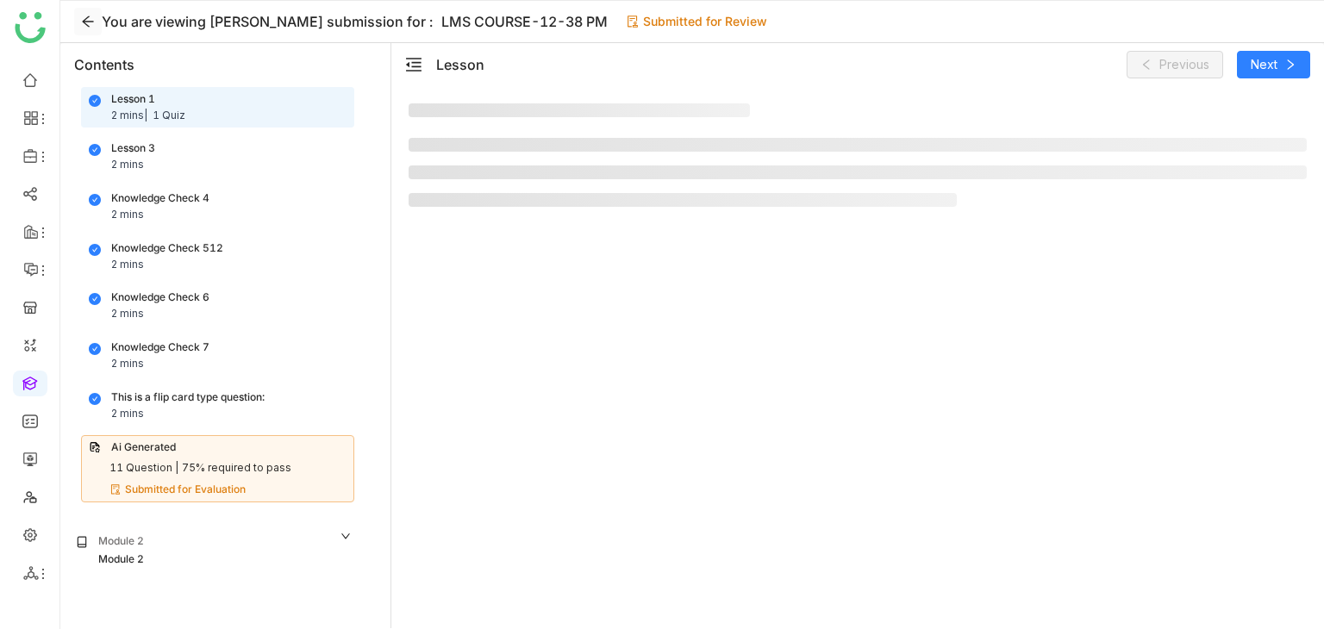
scroll to position [59, 0]
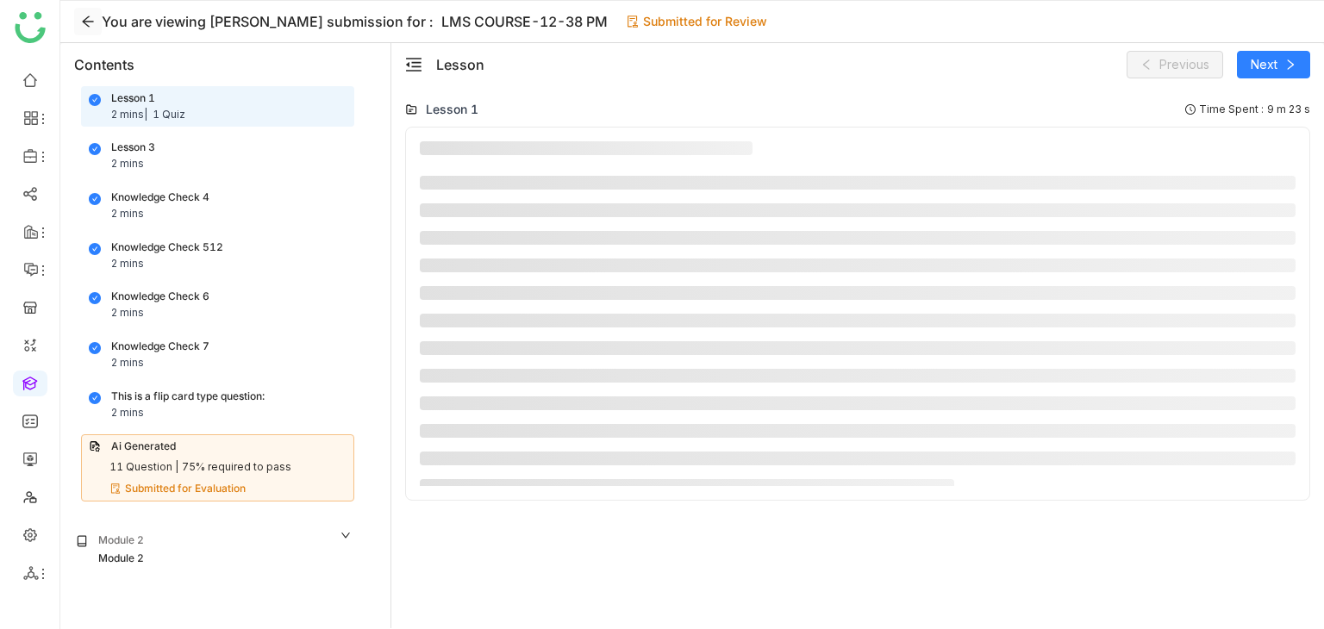
click at [93, 16] on icon at bounding box center [88, 22] width 14 height 14
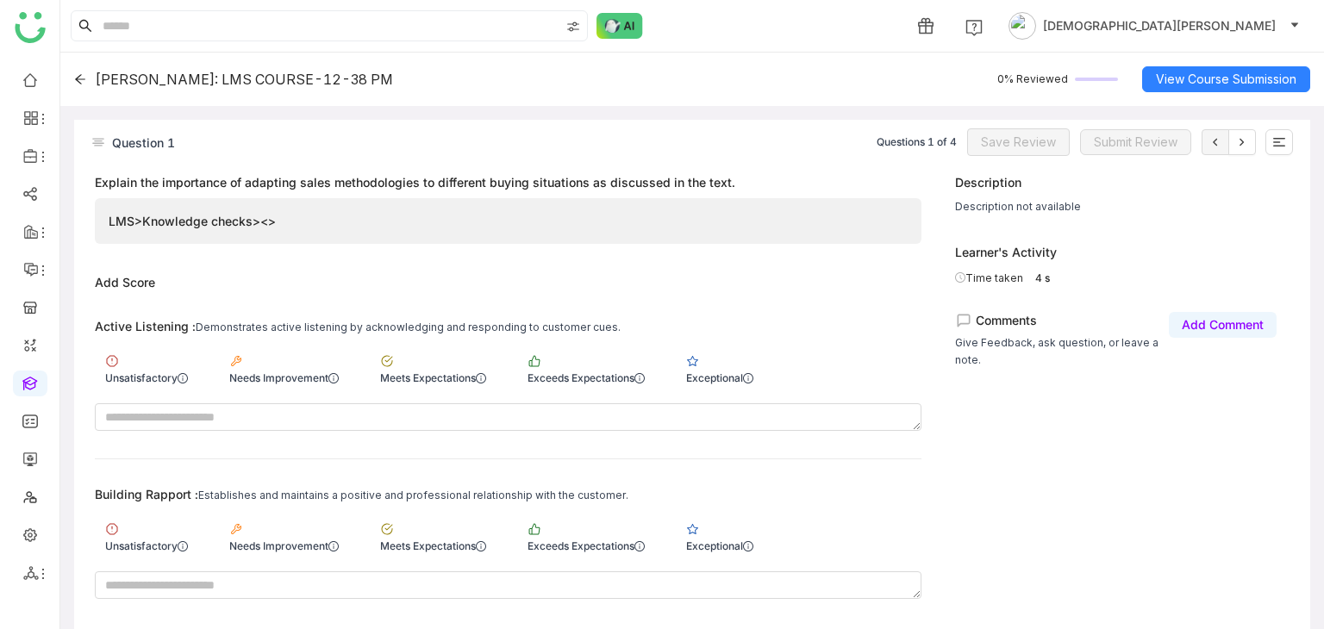
click at [78, 80] on icon at bounding box center [80, 79] width 12 height 12
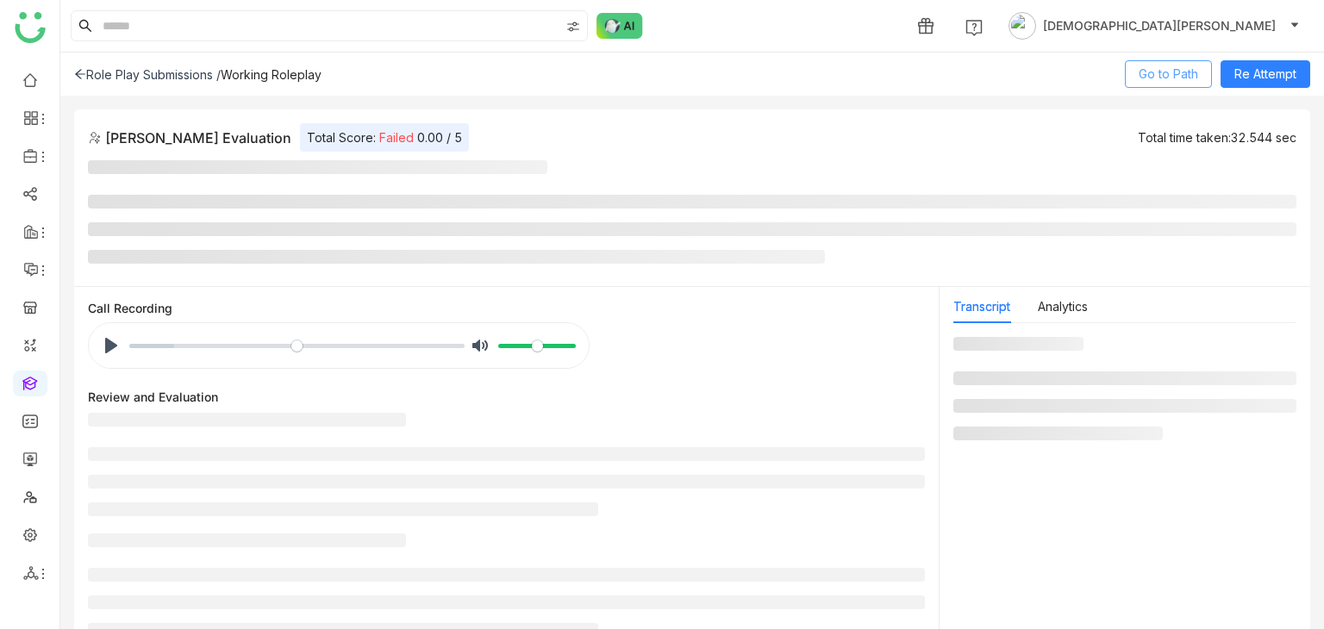
click at [1159, 73] on span "Go to Path" at bounding box center [1168, 74] width 59 height 19
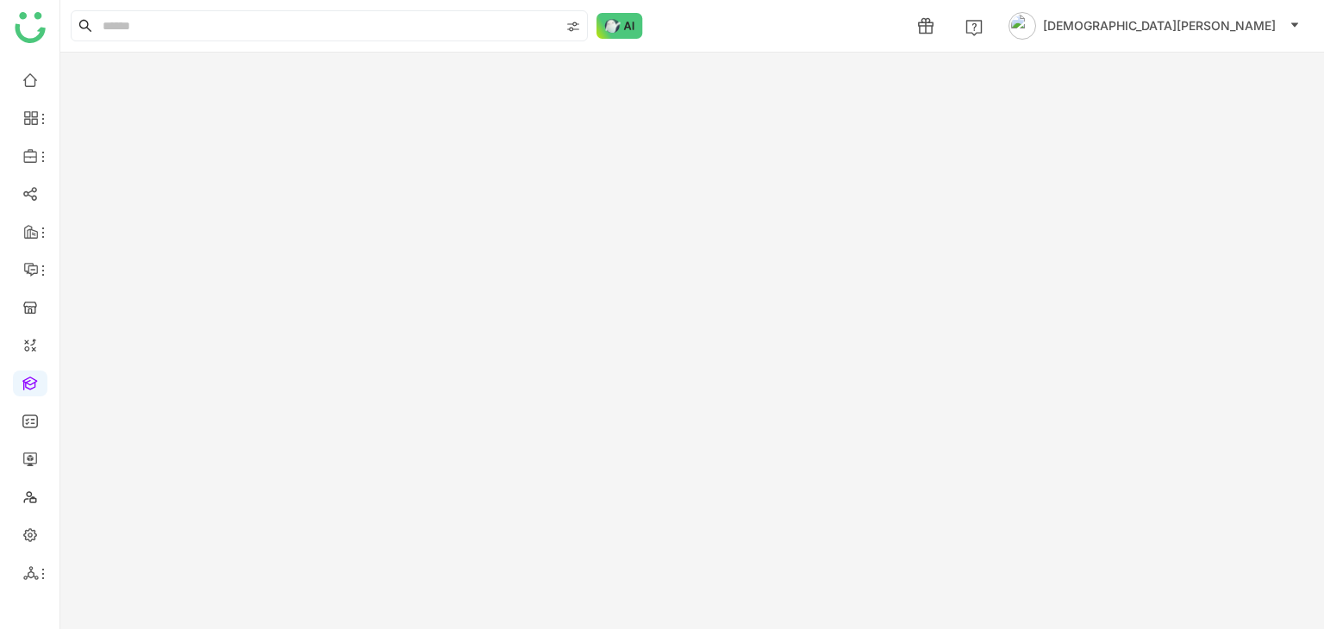
click at [1159, 73] on gtmb-course-summary at bounding box center [692, 341] width 1264 height 577
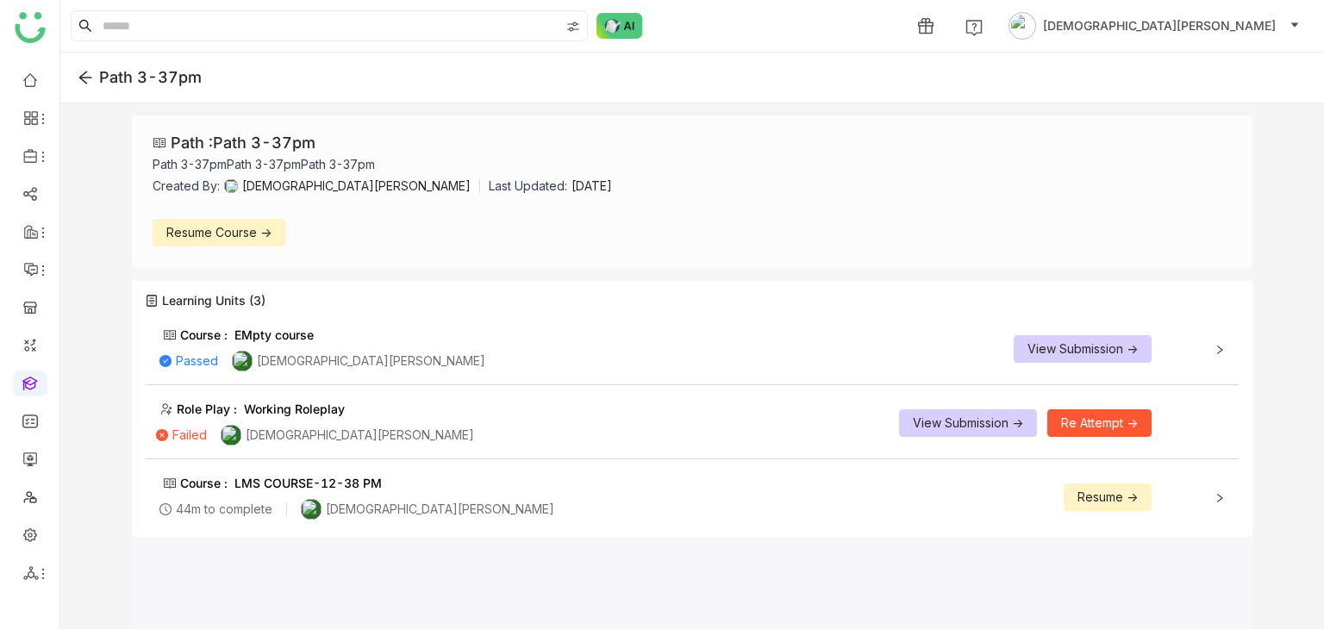
click at [1110, 488] on span "Resume ->" at bounding box center [1108, 497] width 60 height 19
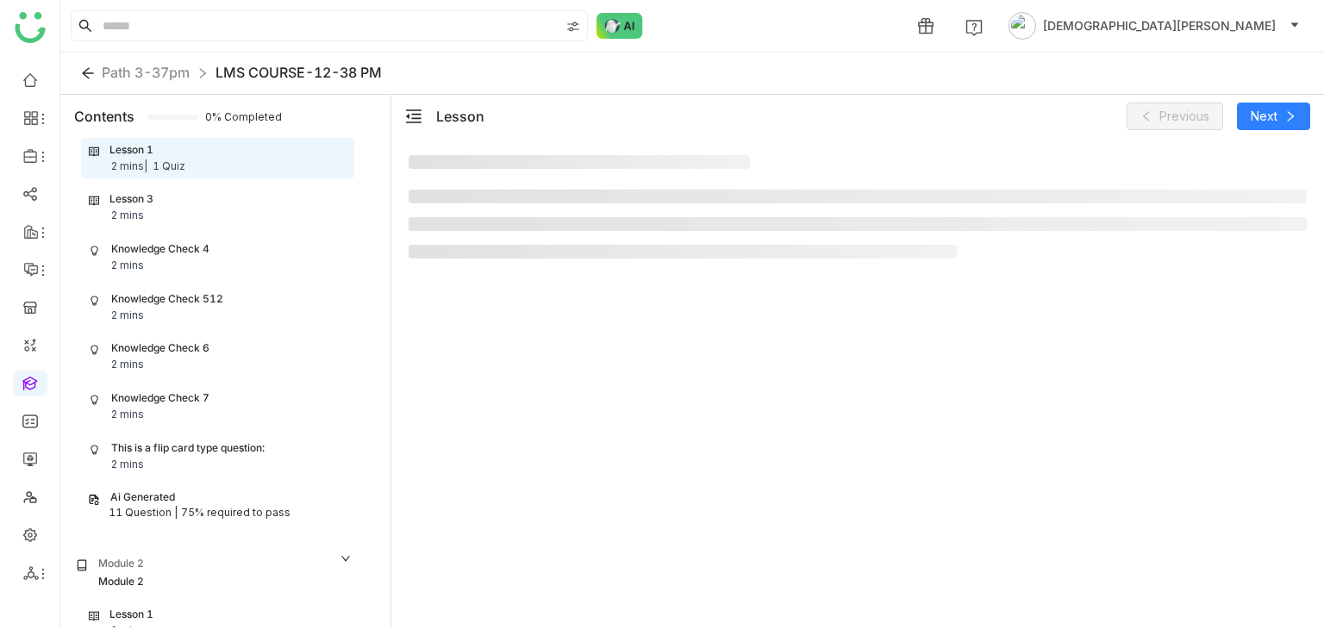
scroll to position [59, 0]
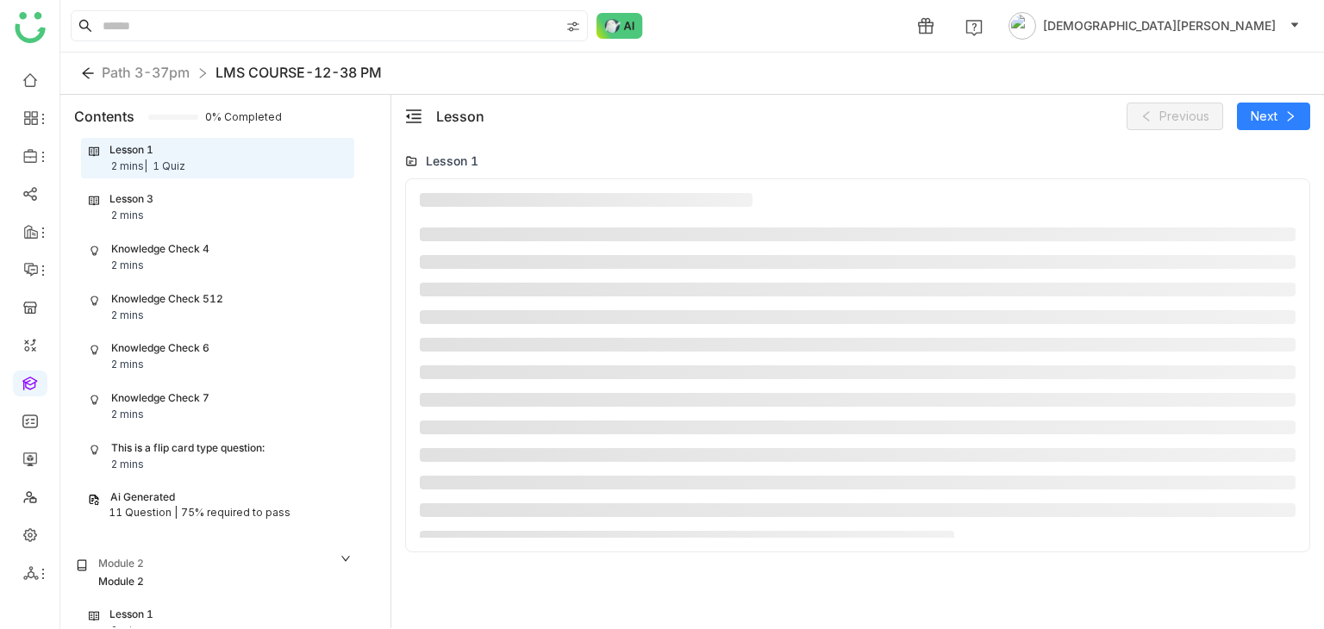
click at [209, 197] on div "Lesson 3 2 mins" at bounding box center [218, 207] width 258 height 33
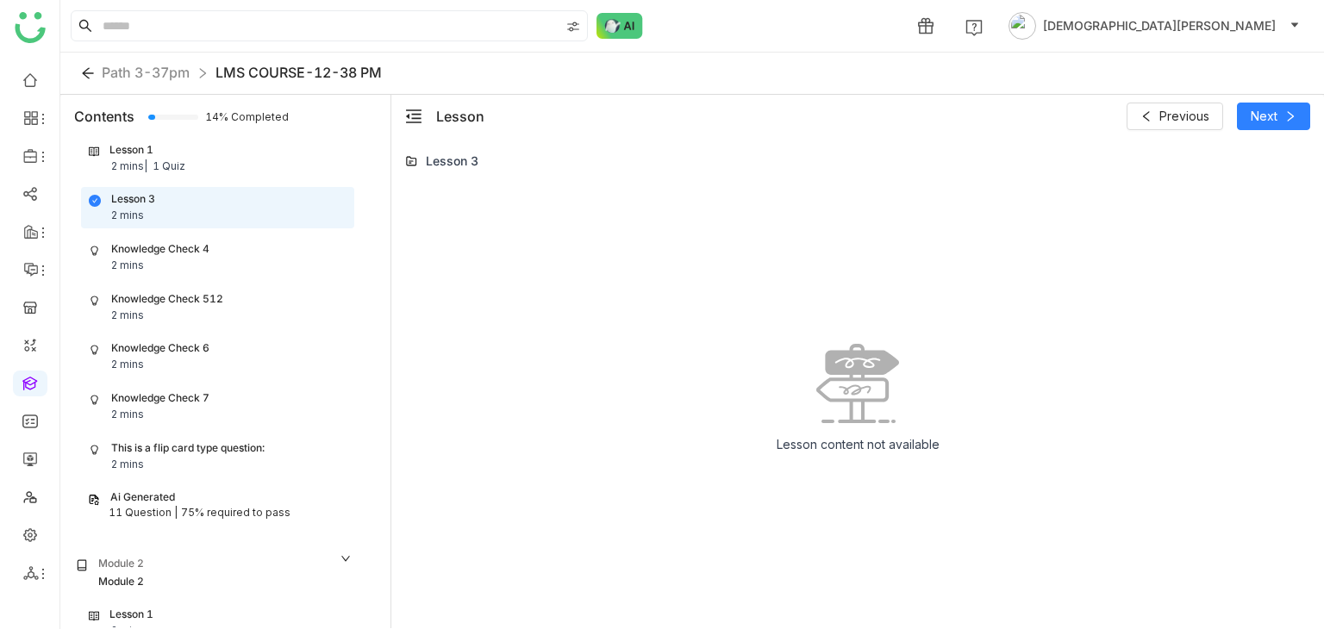
click at [262, 161] on div "Lesson 1 2 mins | 1 Quiz" at bounding box center [218, 158] width 258 height 33
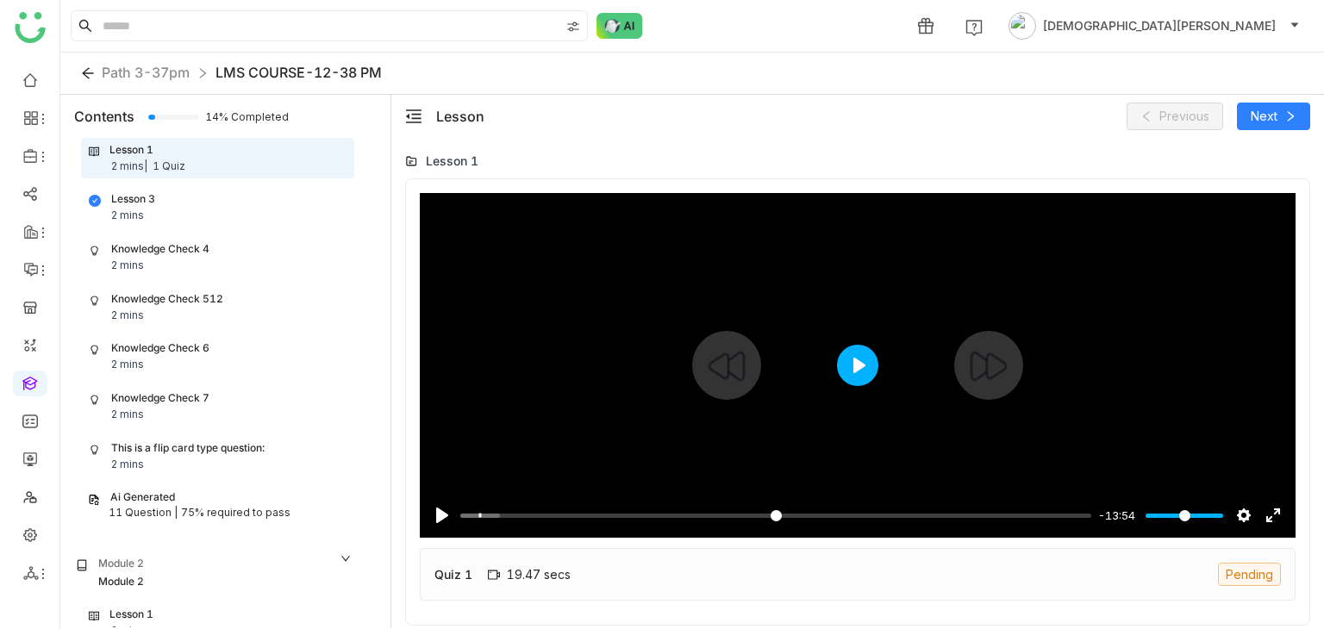
click at [865, 348] on button "Play" at bounding box center [857, 365] width 41 height 41
click at [478, 516] on input "Seek" at bounding box center [775, 516] width 631 height 16
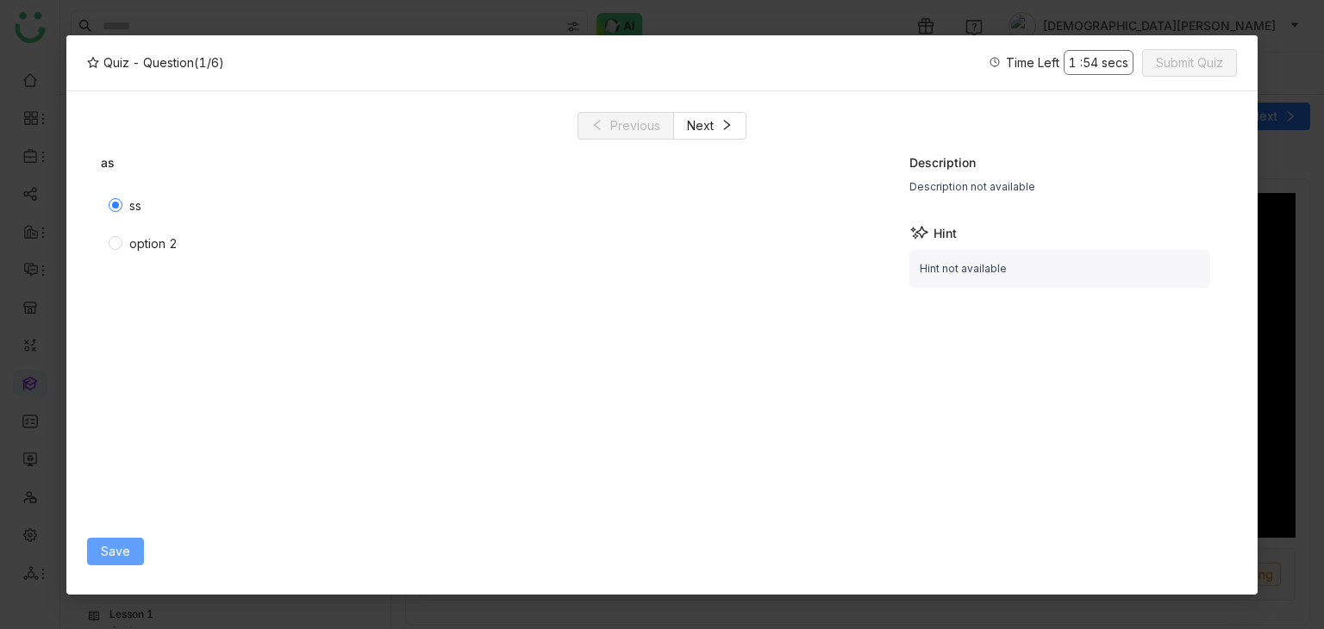
click at [121, 553] on span "Save" at bounding box center [115, 551] width 29 height 19
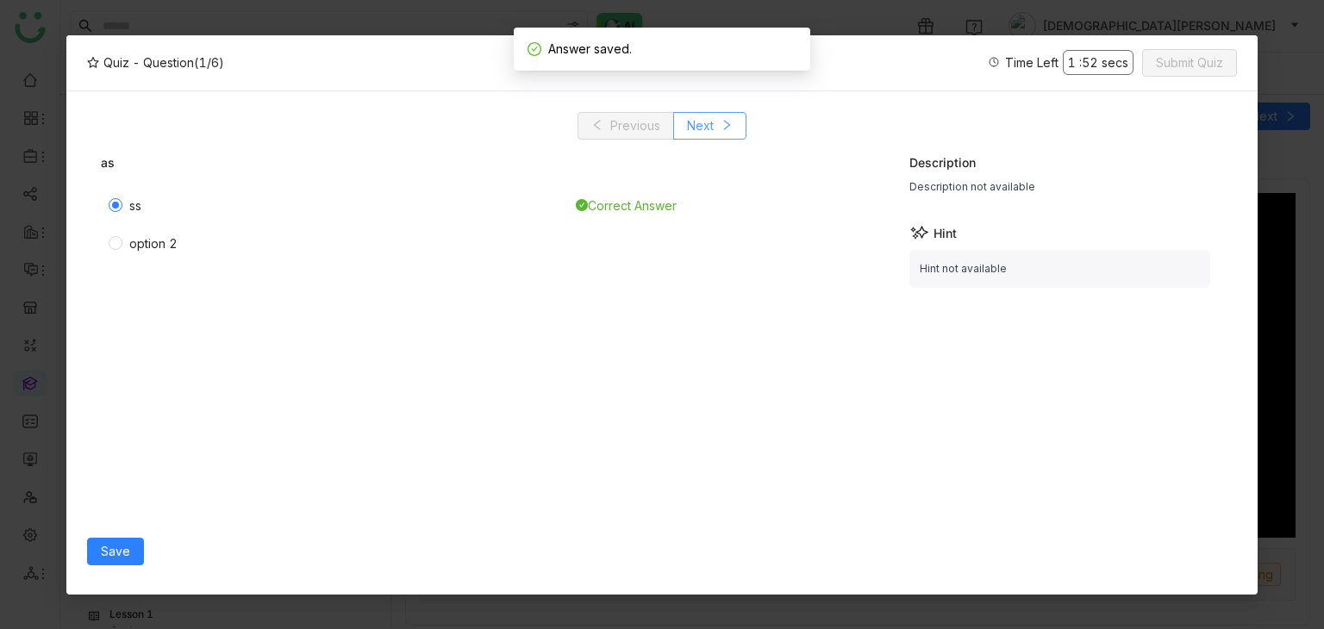
click at [728, 122] on icon at bounding box center [727, 125] width 12 height 12
click at [700, 119] on span "Next" at bounding box center [700, 125] width 27 height 19
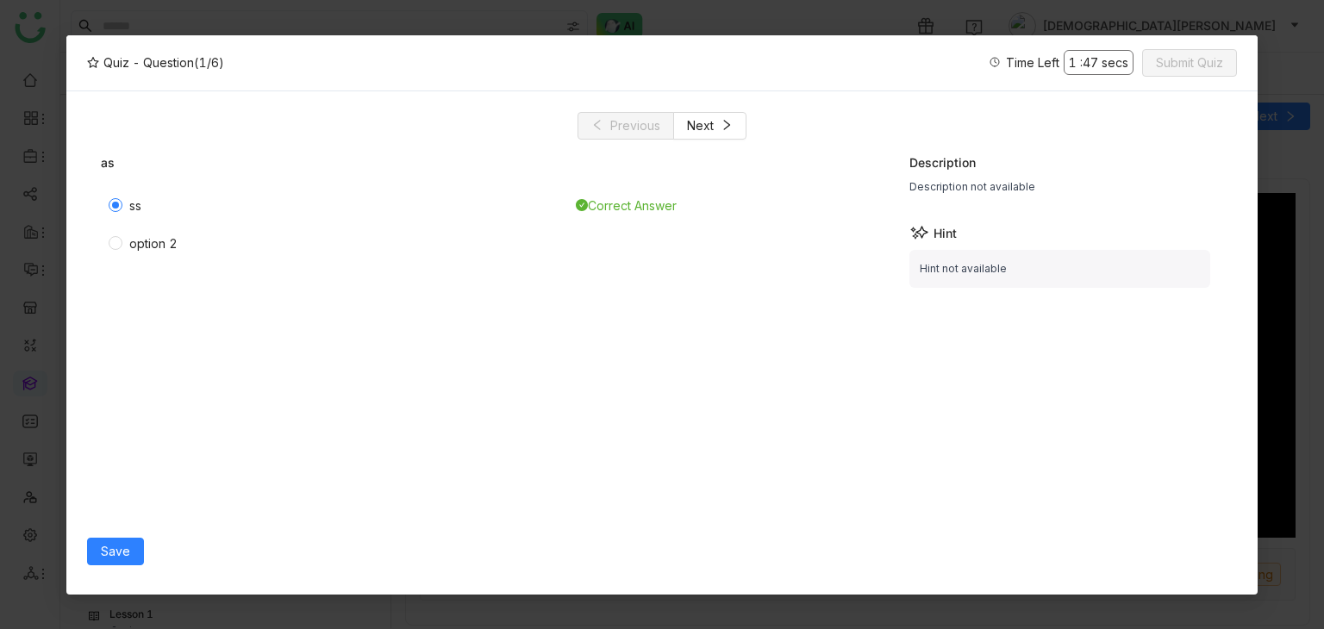
click at [717, 145] on div "as ss Correct Answer option 2 Description Description not available Hint Hint n…" at bounding box center [662, 335] width 1150 height 390
drag, startPoint x: 751, startPoint y: 135, endPoint x: 728, endPoint y: 132, distance: 23.5
click at [728, 132] on div "Previous Next" at bounding box center [662, 126] width 1150 height 28
click at [728, 132] on button "Next" at bounding box center [709, 126] width 73 height 28
click at [123, 558] on span "Save" at bounding box center [115, 551] width 29 height 19
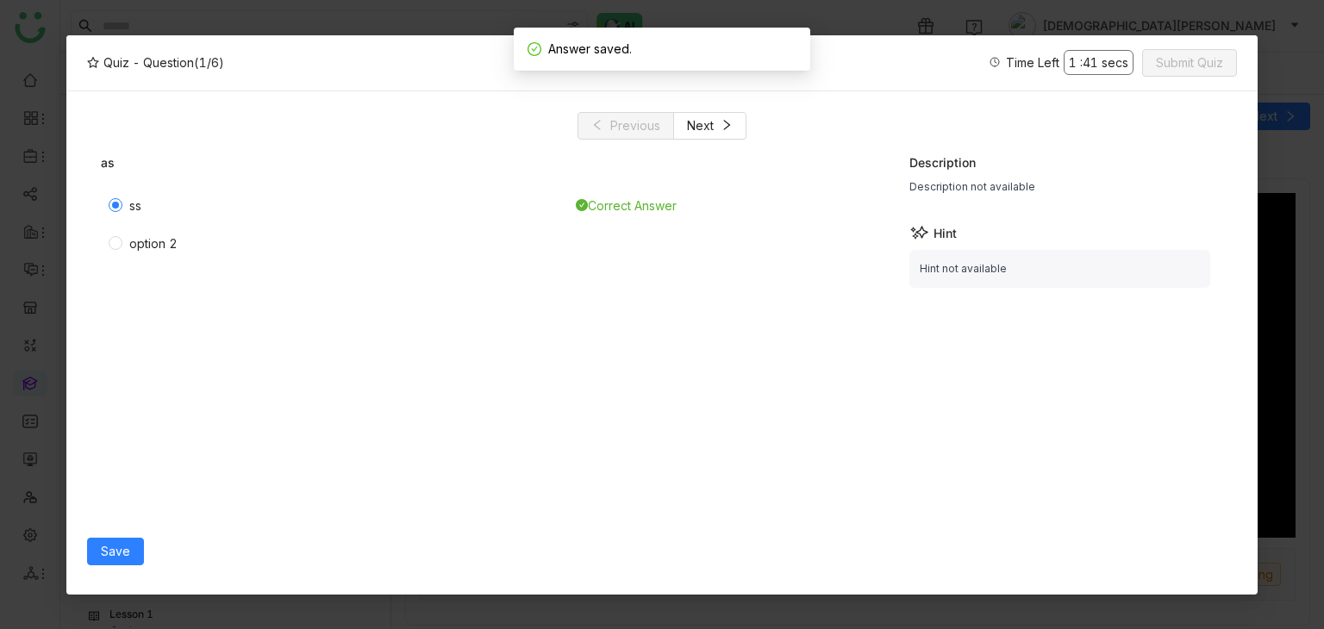
type input "****"
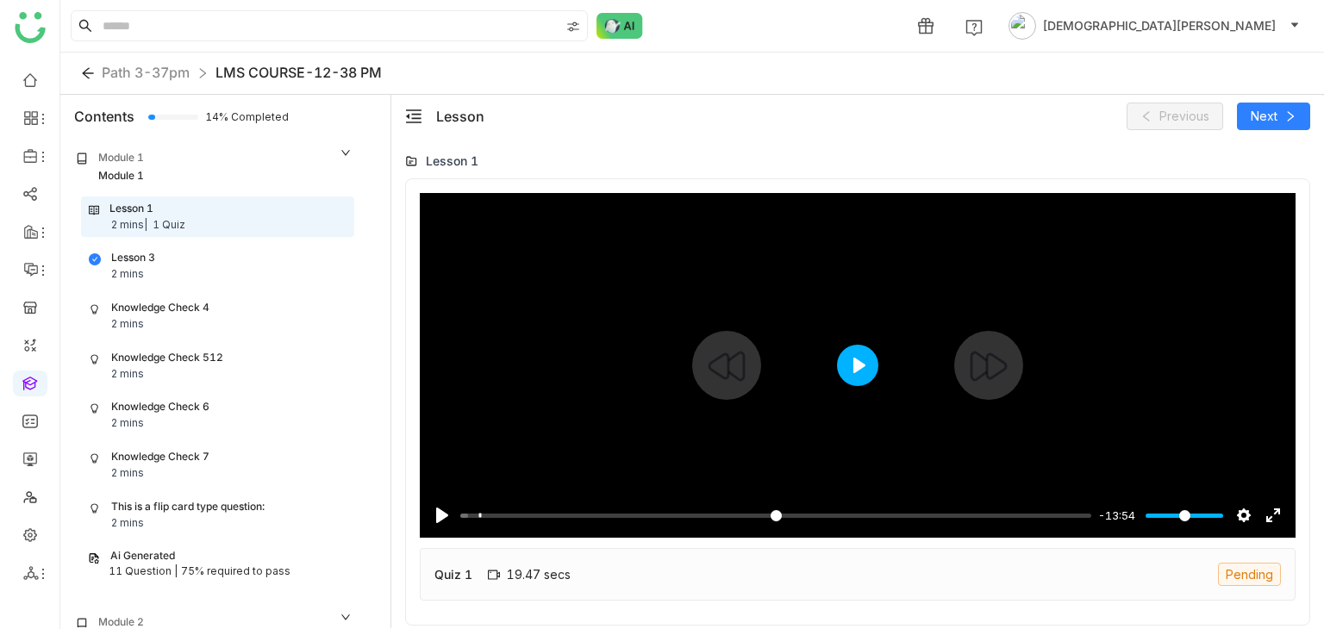
click at [864, 371] on button "Play" at bounding box center [857, 365] width 41 height 41
click at [474, 516] on input "Seek" at bounding box center [775, 516] width 631 height 16
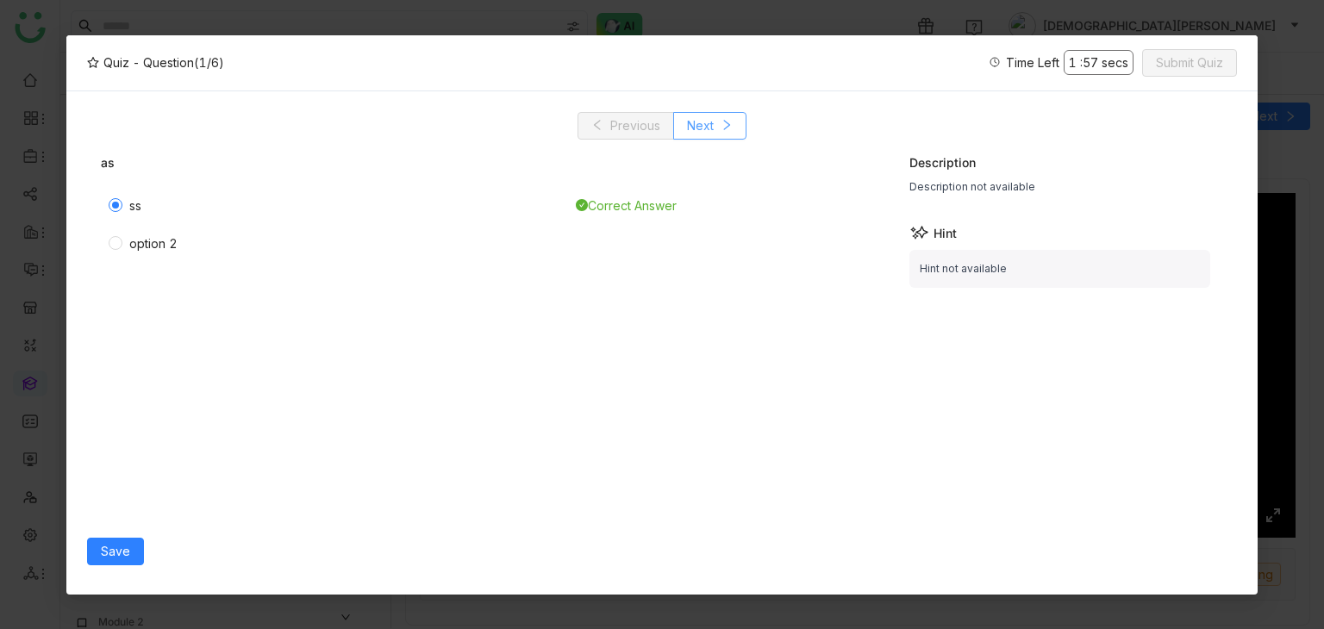
click at [721, 131] on button "Next" at bounding box center [709, 126] width 73 height 28
click at [125, 207] on span "ss" at bounding box center [135, 206] width 26 height 19
click at [711, 122] on span "Next" at bounding box center [700, 125] width 27 height 19
click at [153, 204] on div "Option 1" at bounding box center [153, 206] width 49 height 19
click at [124, 553] on span "Save" at bounding box center [115, 551] width 29 height 19
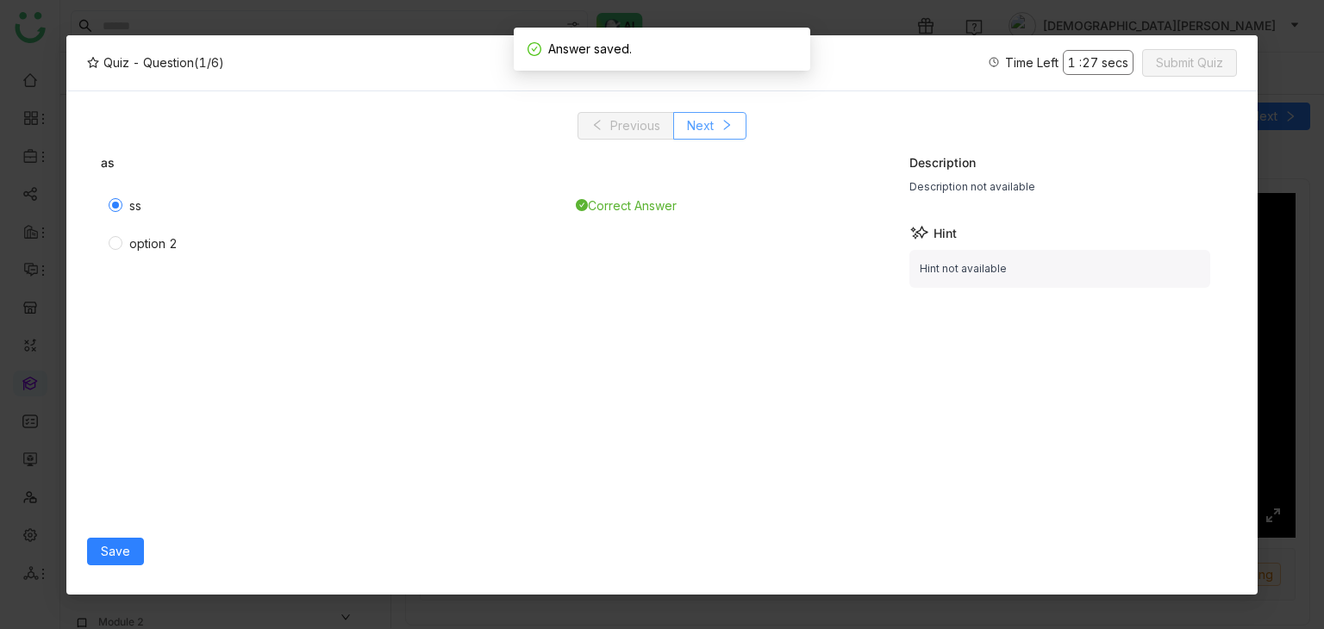
click at [724, 120] on icon at bounding box center [727, 125] width 12 height 12
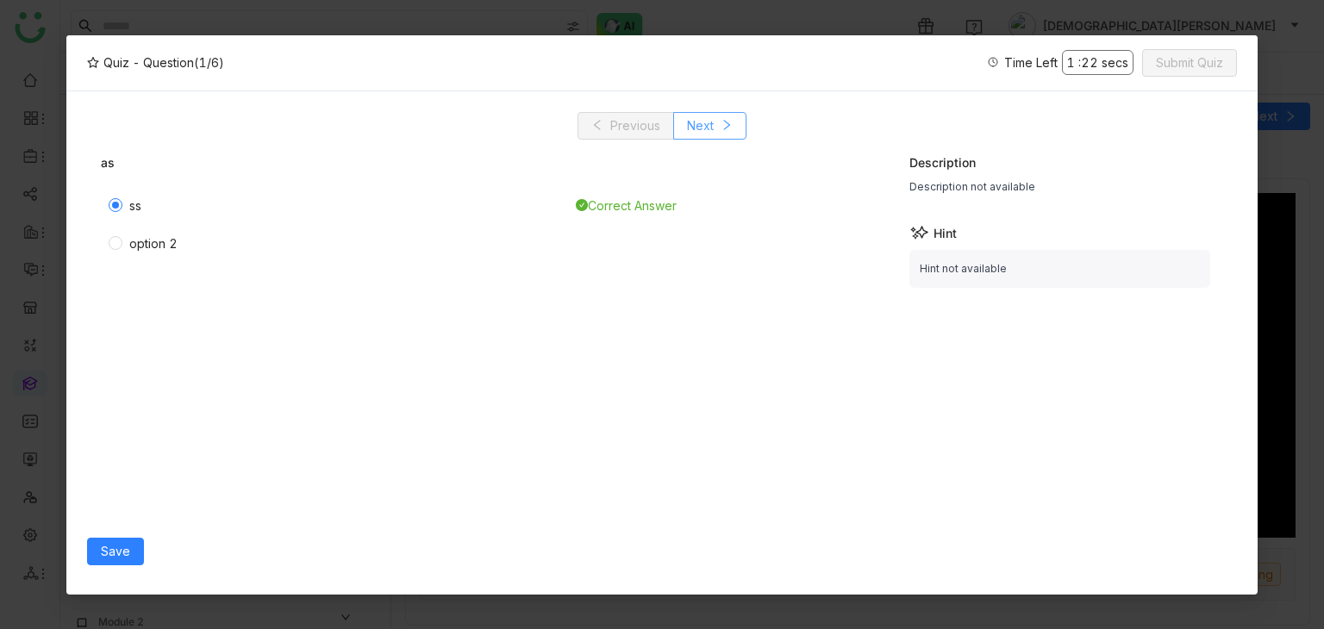
click at [731, 122] on icon at bounding box center [727, 125] width 12 height 12
type input "****"
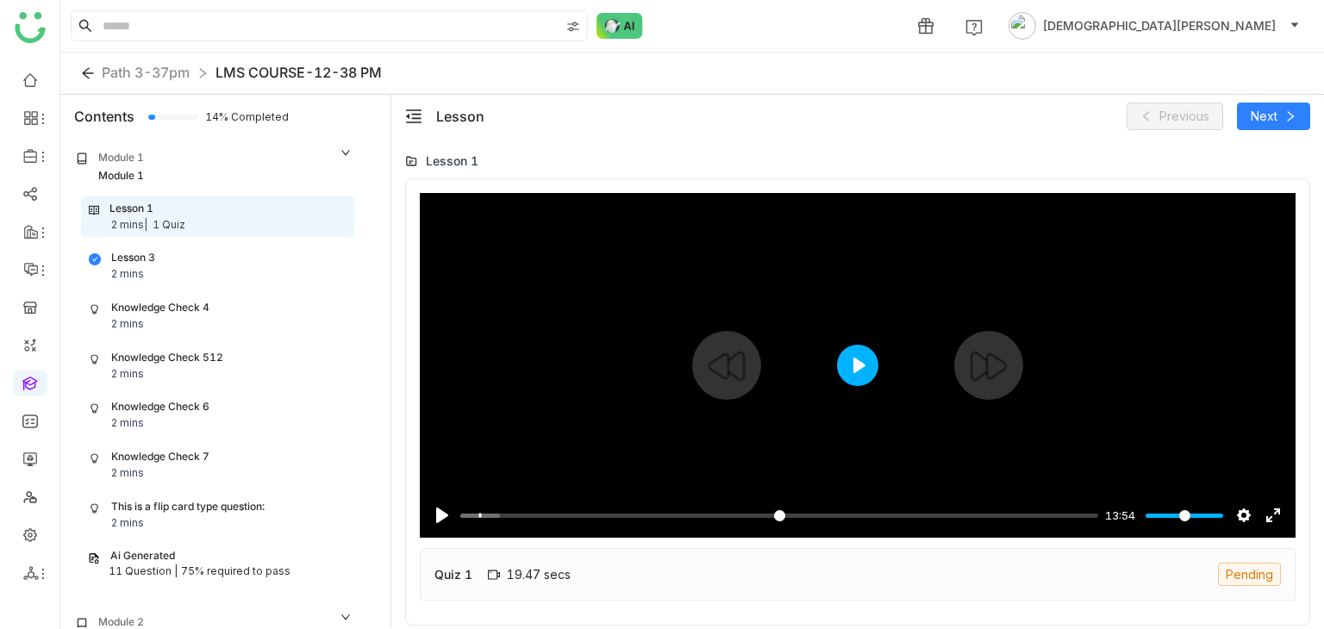
click at [877, 359] on button "Play" at bounding box center [857, 365] width 41 height 41
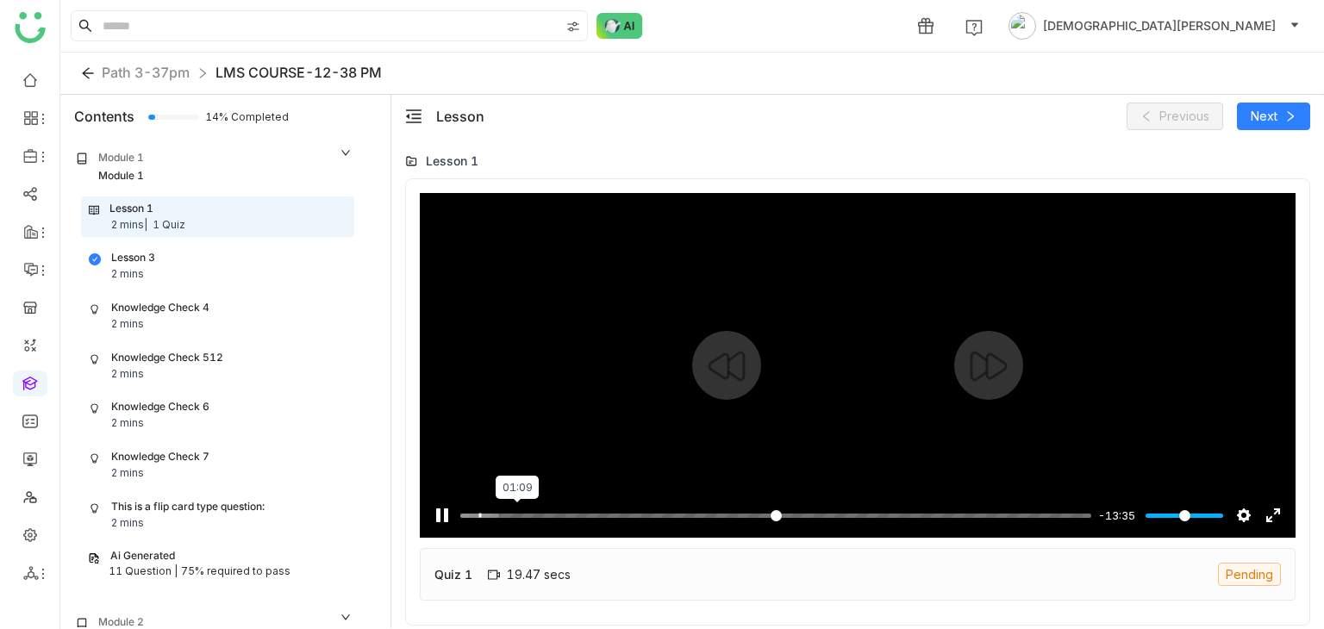
type input "****"
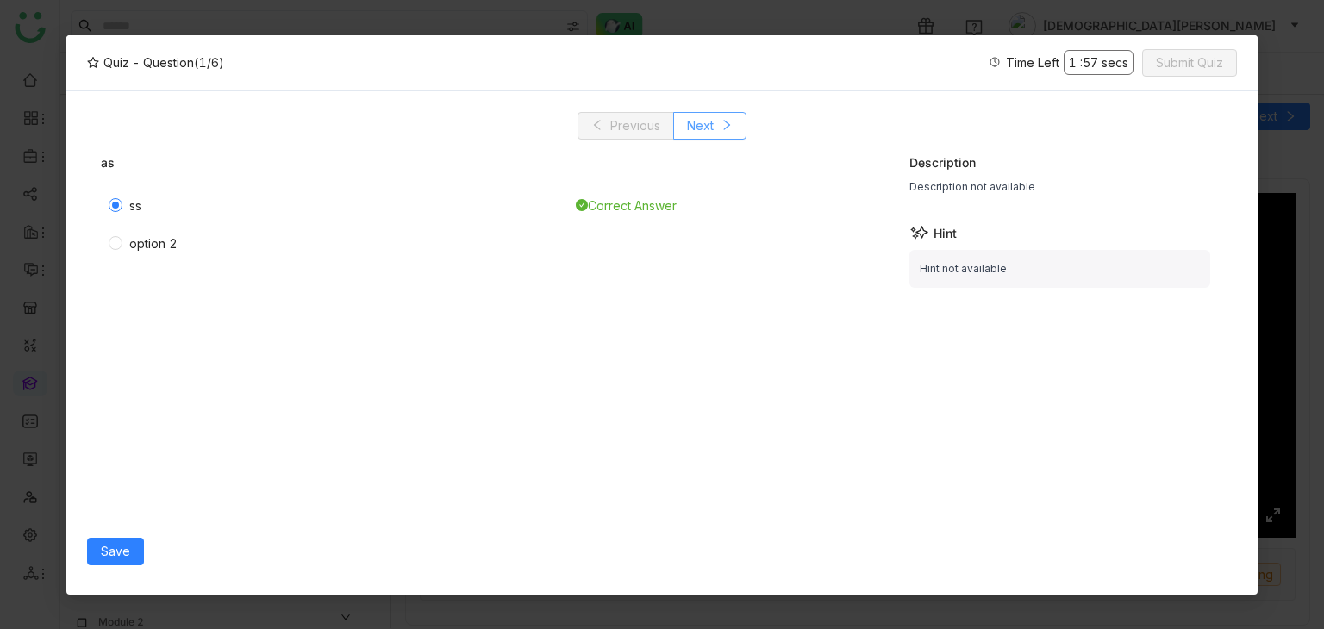
click at [715, 126] on button "Next" at bounding box center [709, 126] width 73 height 28
click at [153, 199] on div "Option 1" at bounding box center [153, 206] width 49 height 19
click at [128, 534] on div "Save" at bounding box center [489, 551] width 805 height 45
click at [121, 553] on span "Save" at bounding box center [115, 551] width 29 height 19
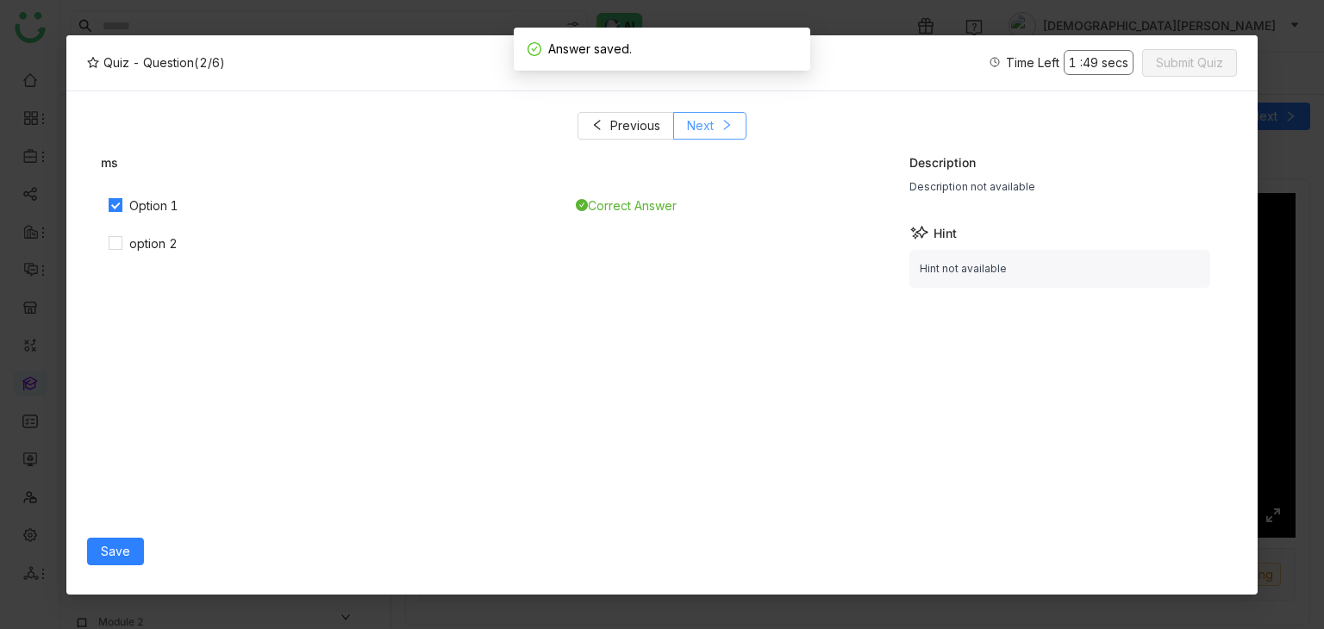
click at [704, 119] on span "Next" at bounding box center [700, 125] width 27 height 19
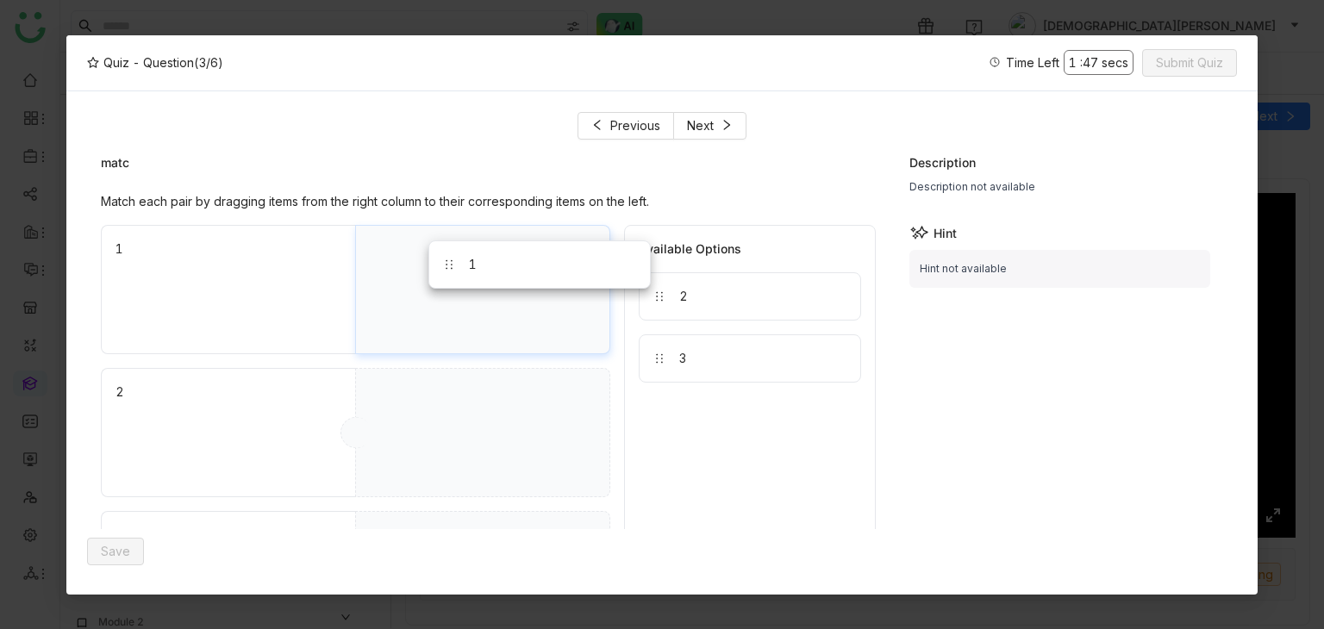
drag, startPoint x: 656, startPoint y: 415, endPoint x: 439, endPoint y: 257, distance: 269.0
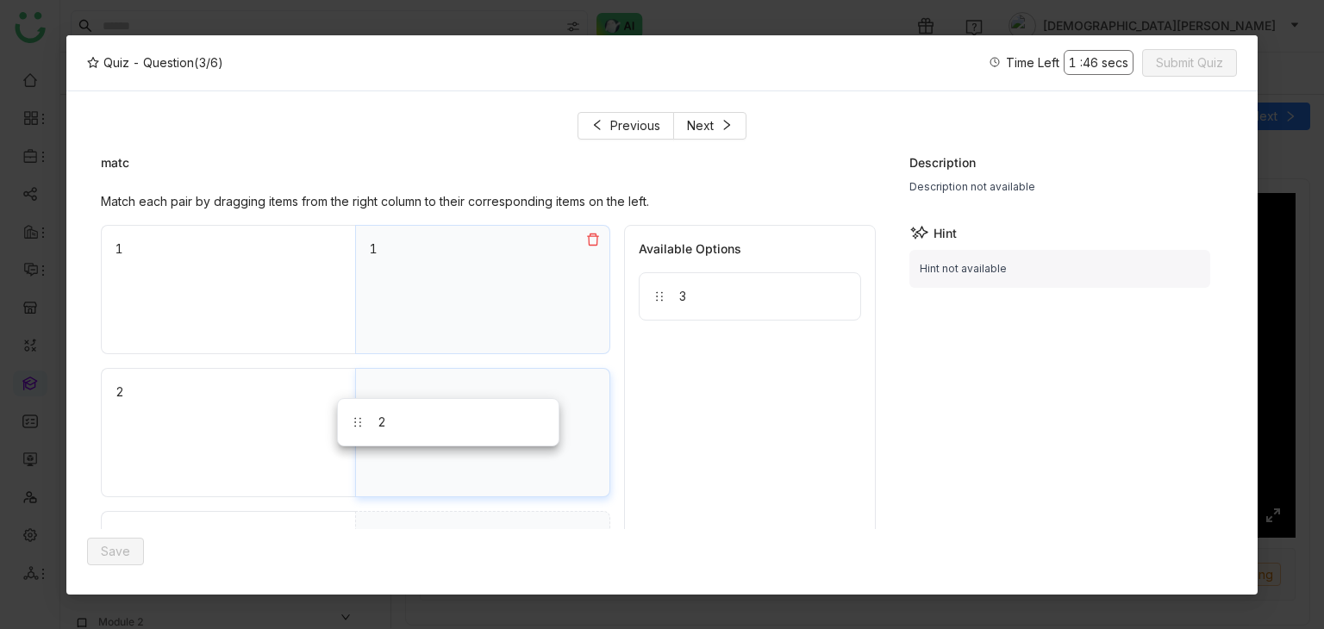
drag, startPoint x: 705, startPoint y: 281, endPoint x: 403, endPoint y: 409, distance: 327.9
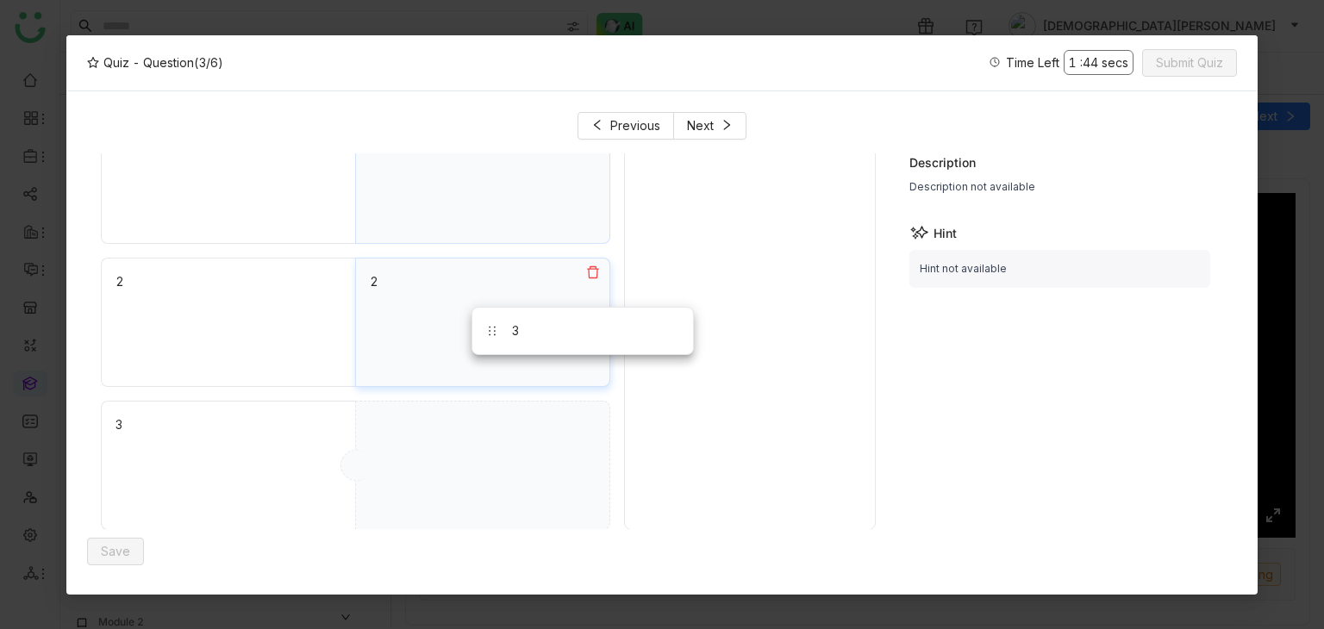
drag, startPoint x: 720, startPoint y: 189, endPoint x: 452, endPoint y: 442, distance: 368.9
click at [104, 556] on span "Save" at bounding box center [115, 551] width 29 height 19
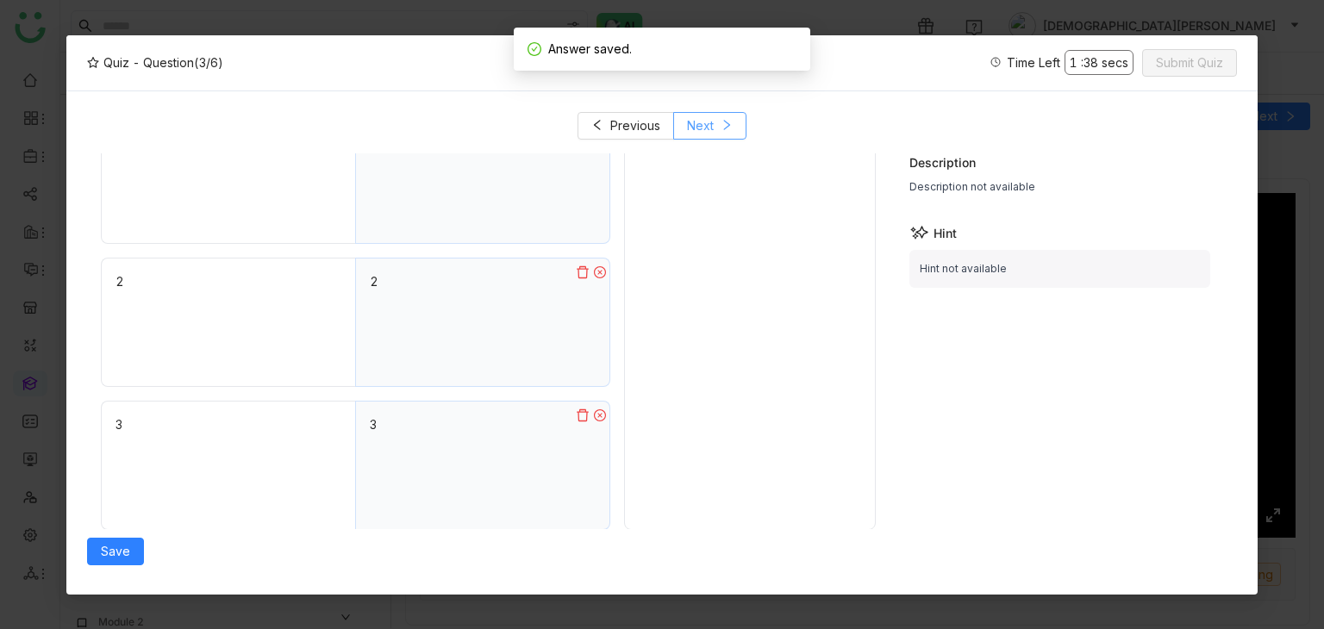
click at [704, 116] on span "Next" at bounding box center [700, 125] width 27 height 19
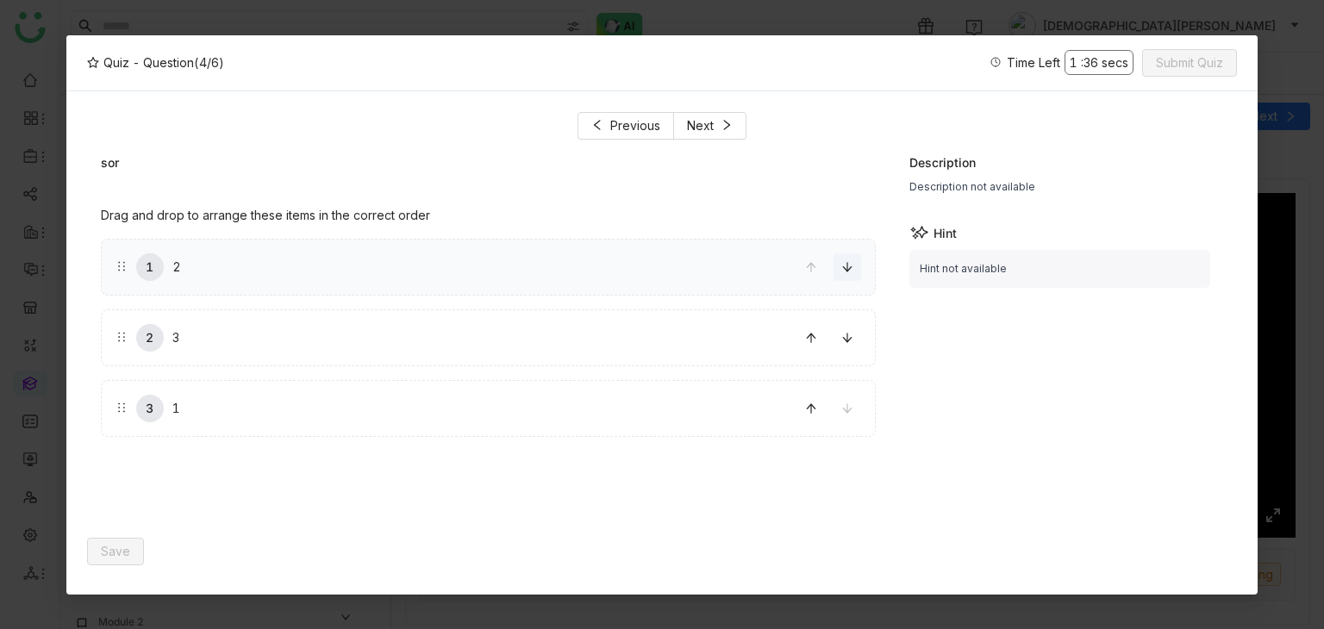
click at [851, 268] on icon at bounding box center [847, 267] width 12 height 12
click at [103, 553] on span "Save" at bounding box center [115, 551] width 29 height 19
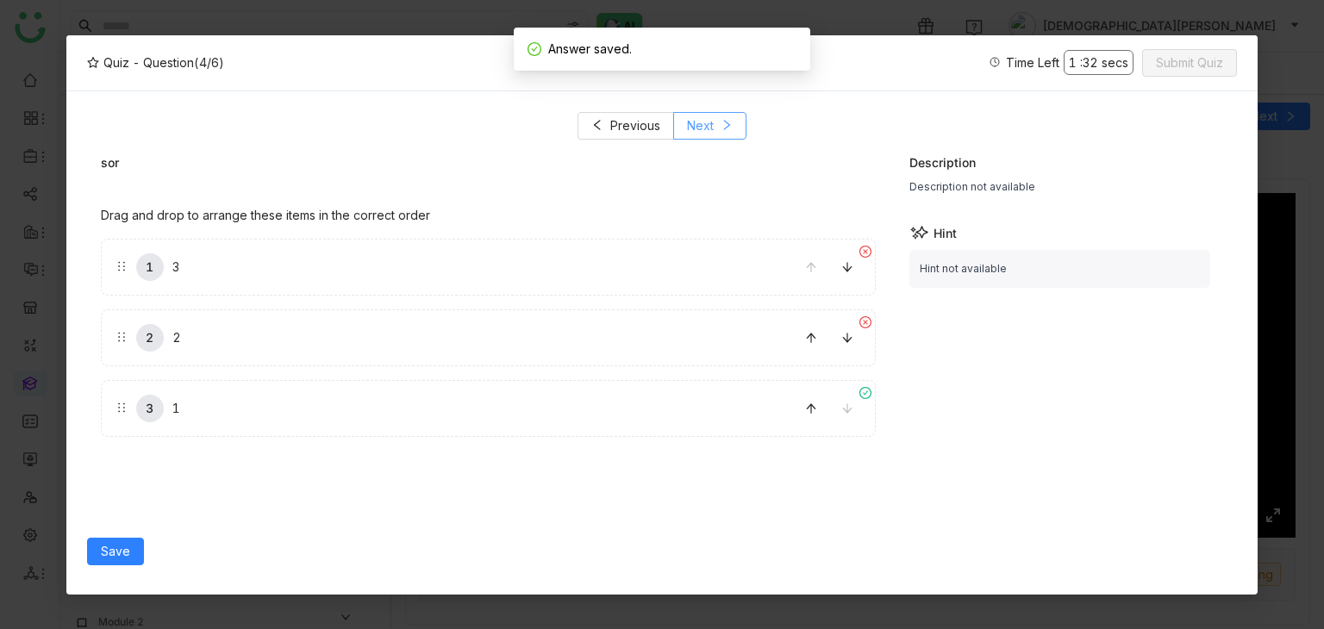
click at [719, 122] on button "Next" at bounding box center [709, 126] width 73 height 28
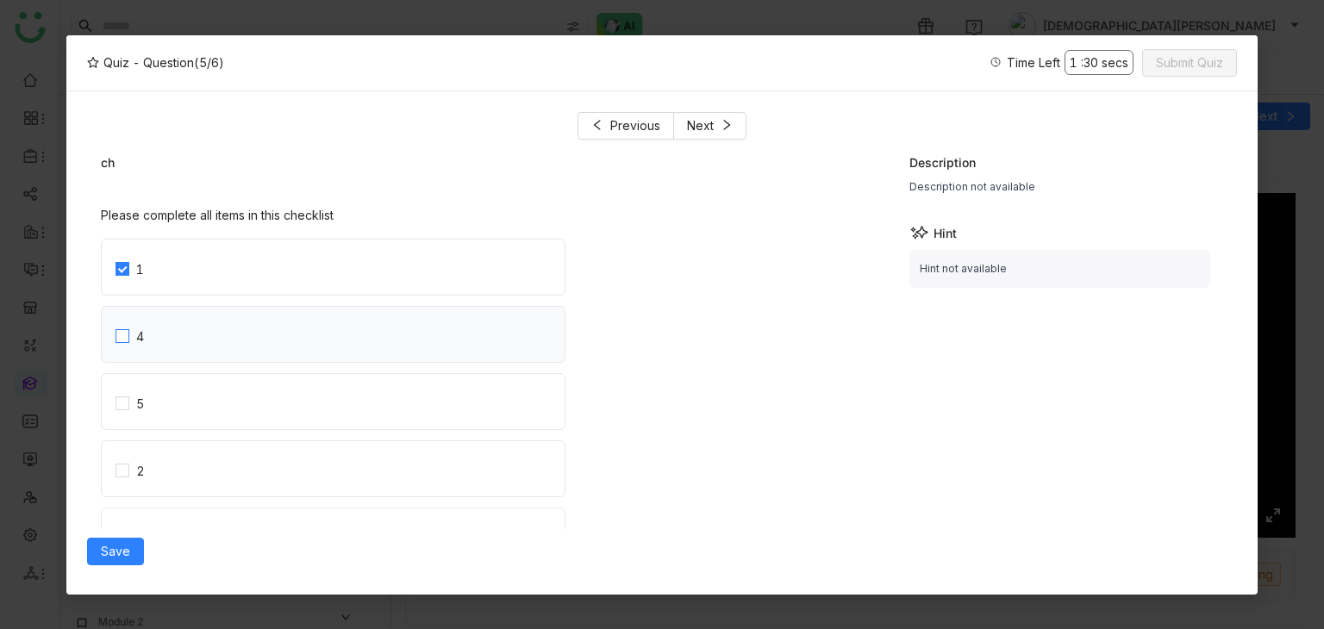
click at [127, 347] on label "4" at bounding box center [340, 334] width 449 height 55
click at [116, 538] on button "Save" at bounding box center [115, 552] width 57 height 28
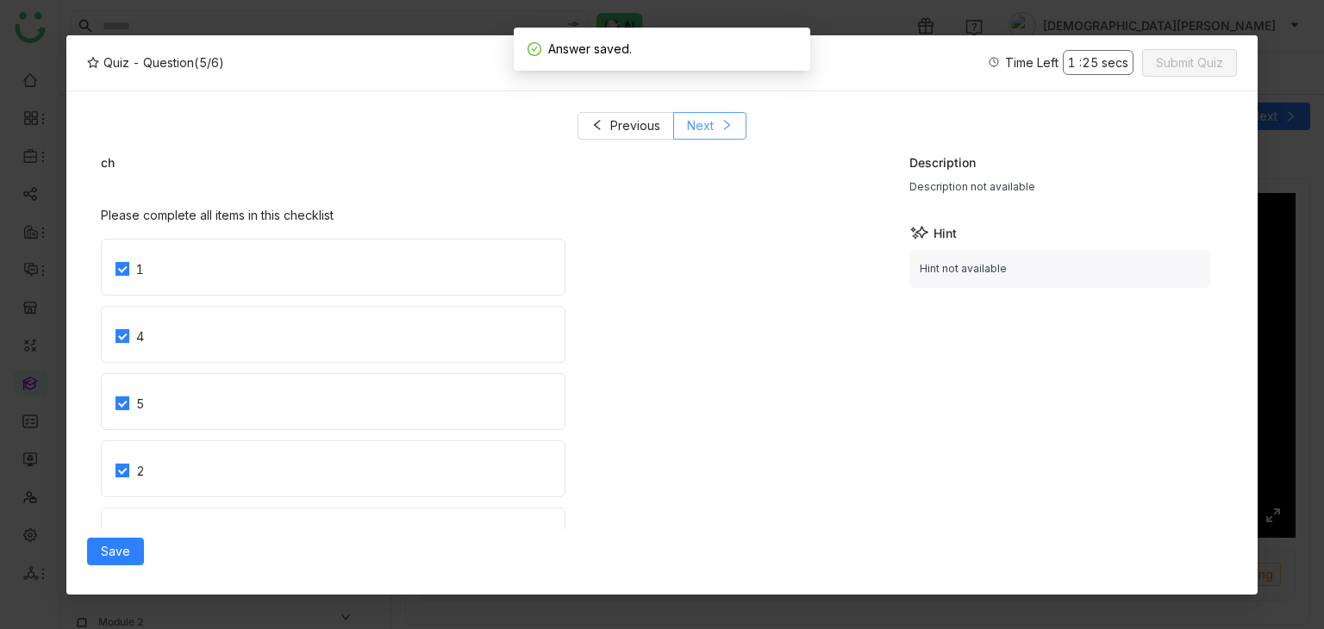
click at [721, 127] on icon at bounding box center [727, 125] width 12 height 12
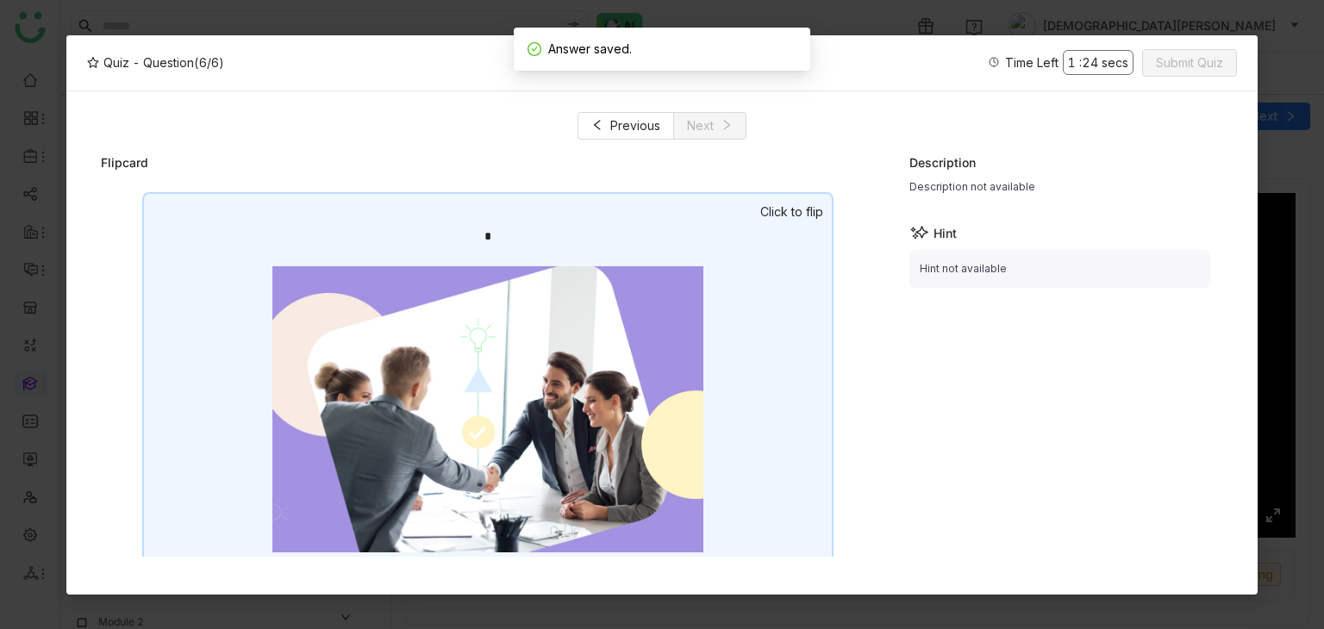
click at [605, 226] on div "*" at bounding box center [487, 380] width 691 height 377
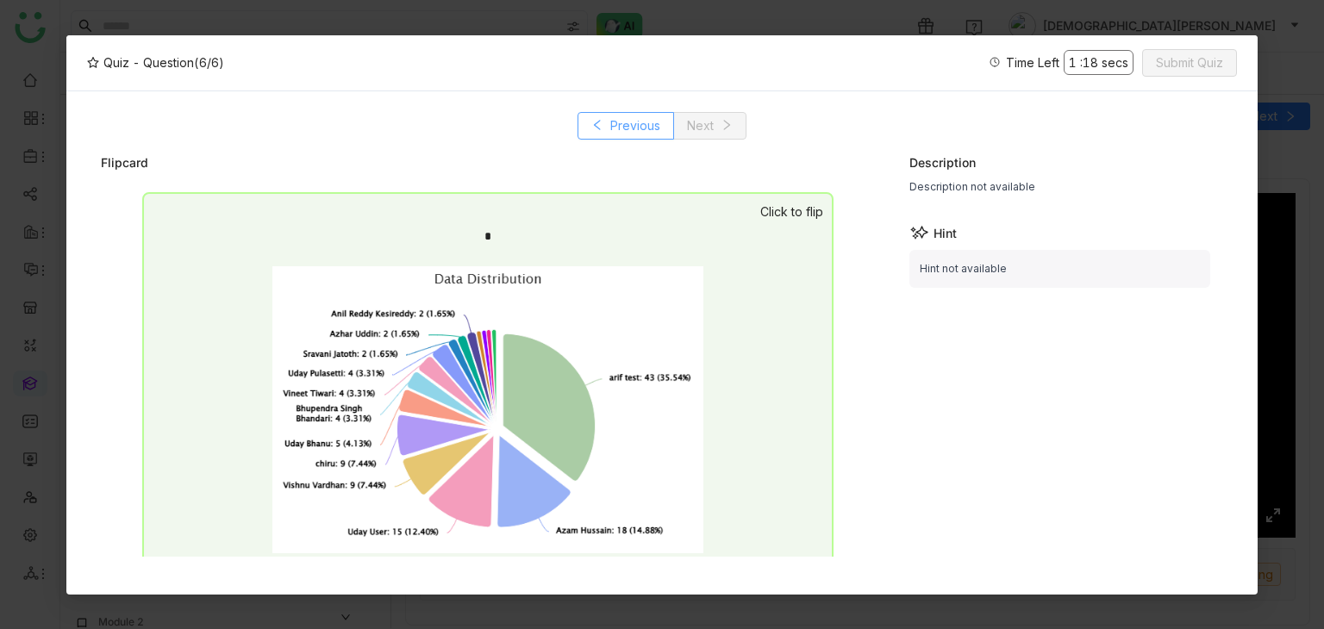
click at [618, 124] on span "Previous" at bounding box center [635, 125] width 50 height 19
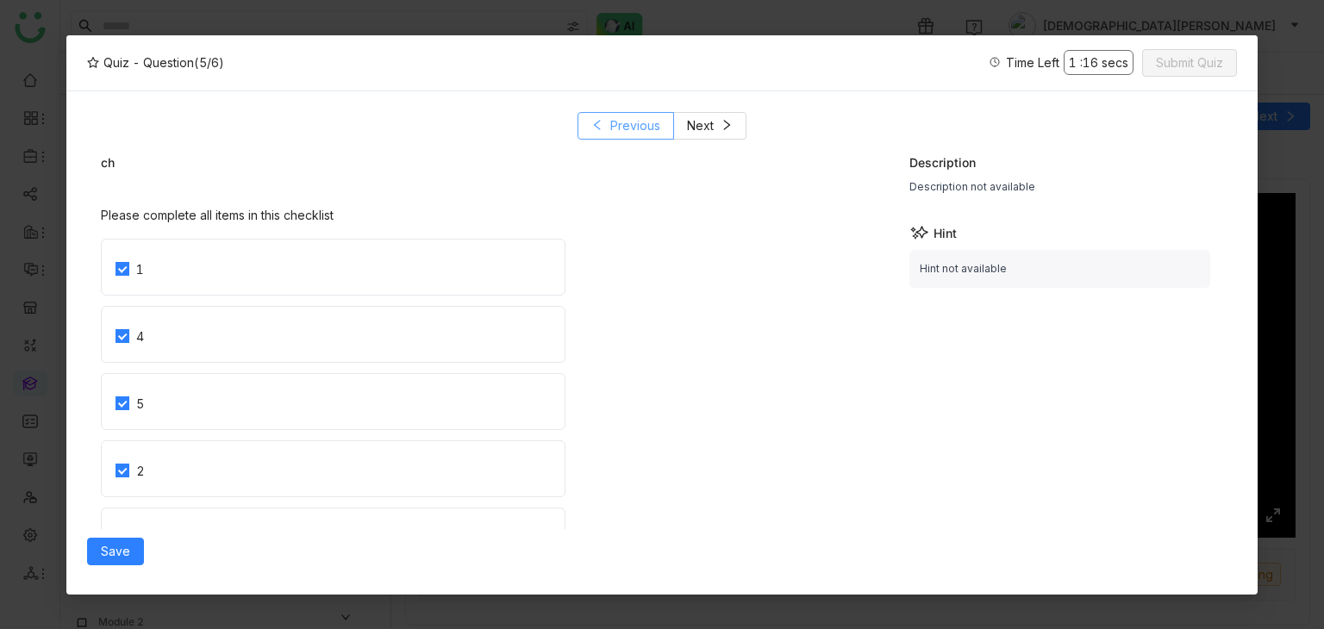
click at [624, 125] on span "Previous" at bounding box center [635, 125] width 50 height 19
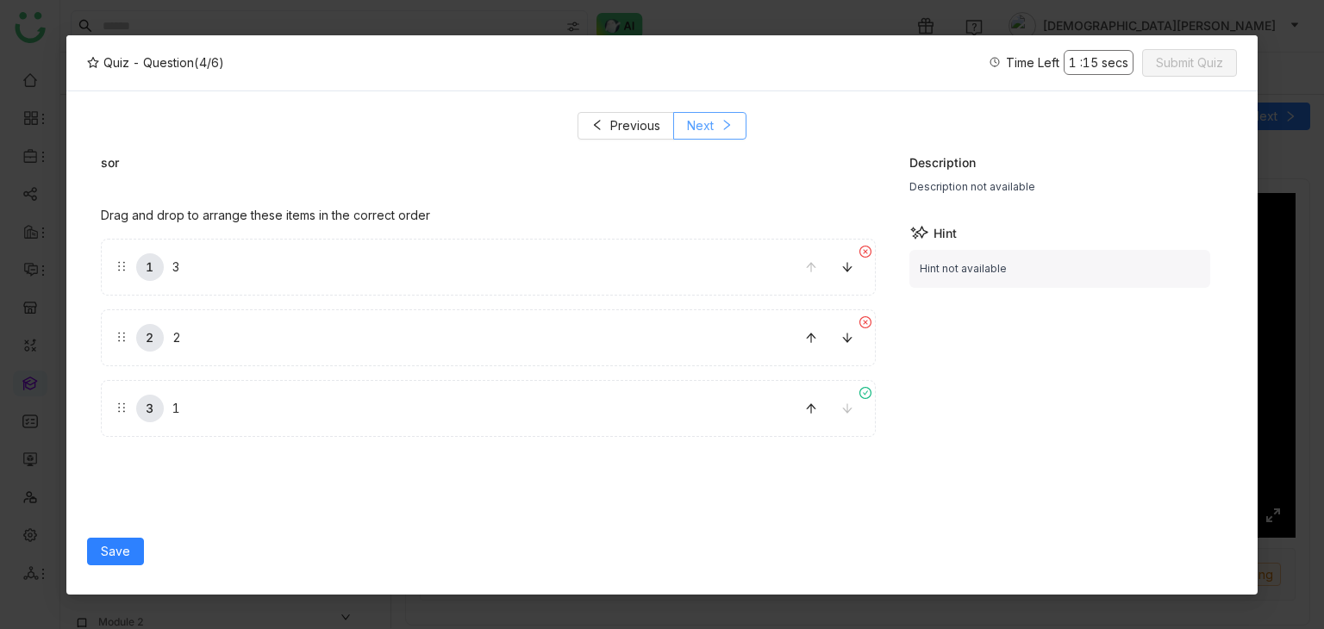
click at [721, 112] on button "Next" at bounding box center [709, 126] width 73 height 28
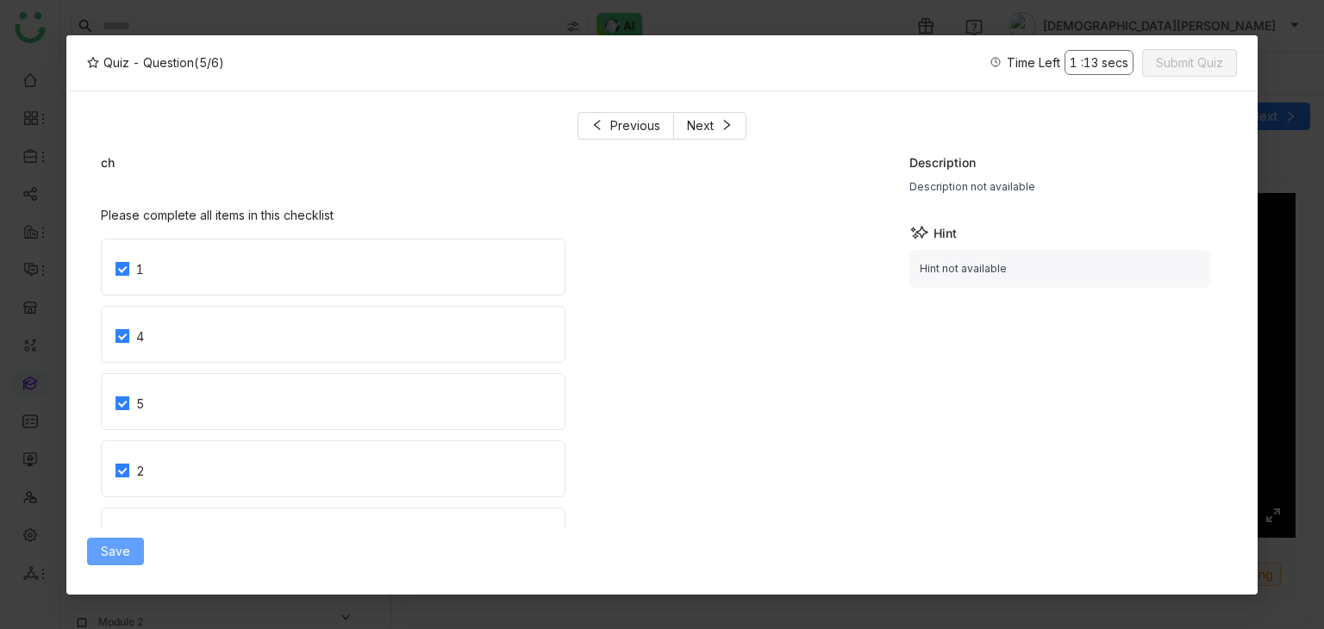
click at [108, 550] on span "Save" at bounding box center [115, 551] width 29 height 19
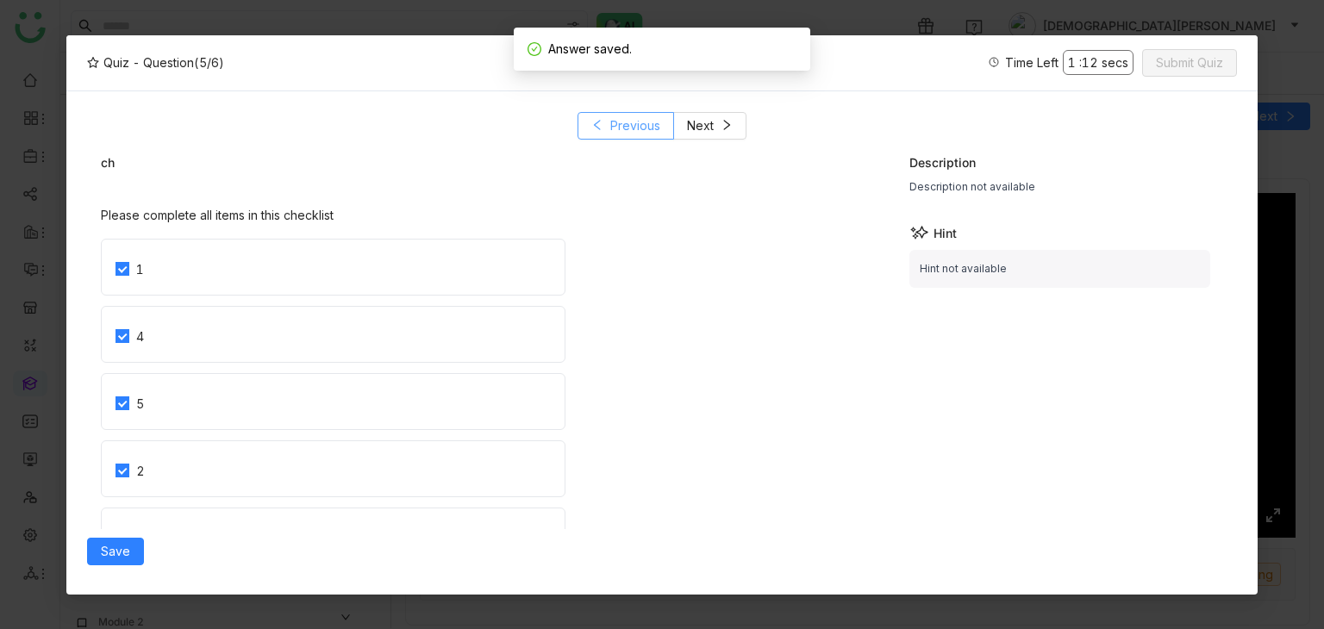
click at [628, 116] on span "Previous" at bounding box center [635, 125] width 50 height 19
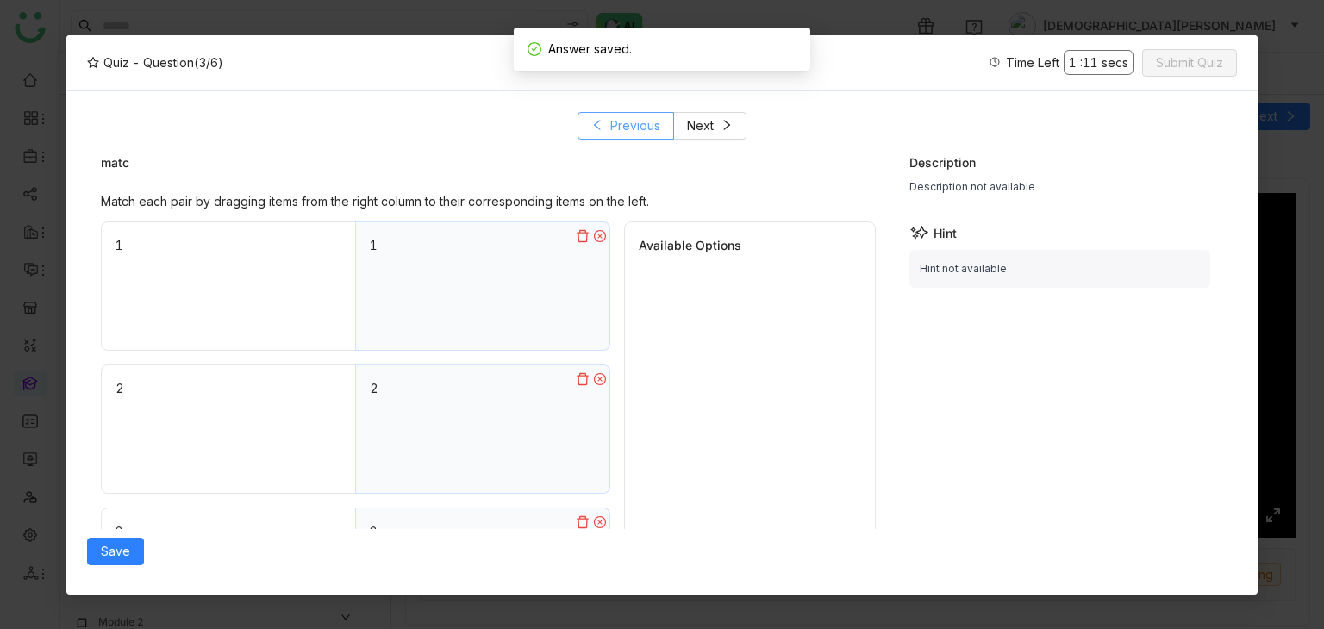
click at [628, 116] on span "Previous" at bounding box center [635, 125] width 50 height 19
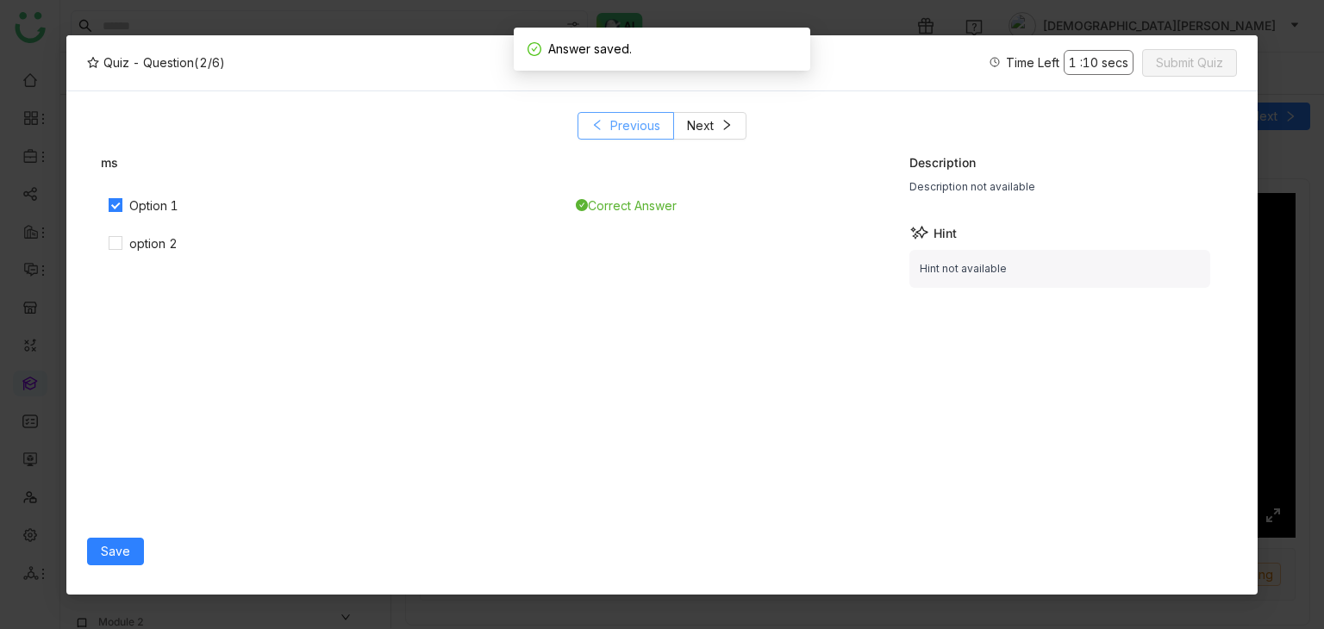
click at [628, 116] on span "Previous" at bounding box center [635, 125] width 50 height 19
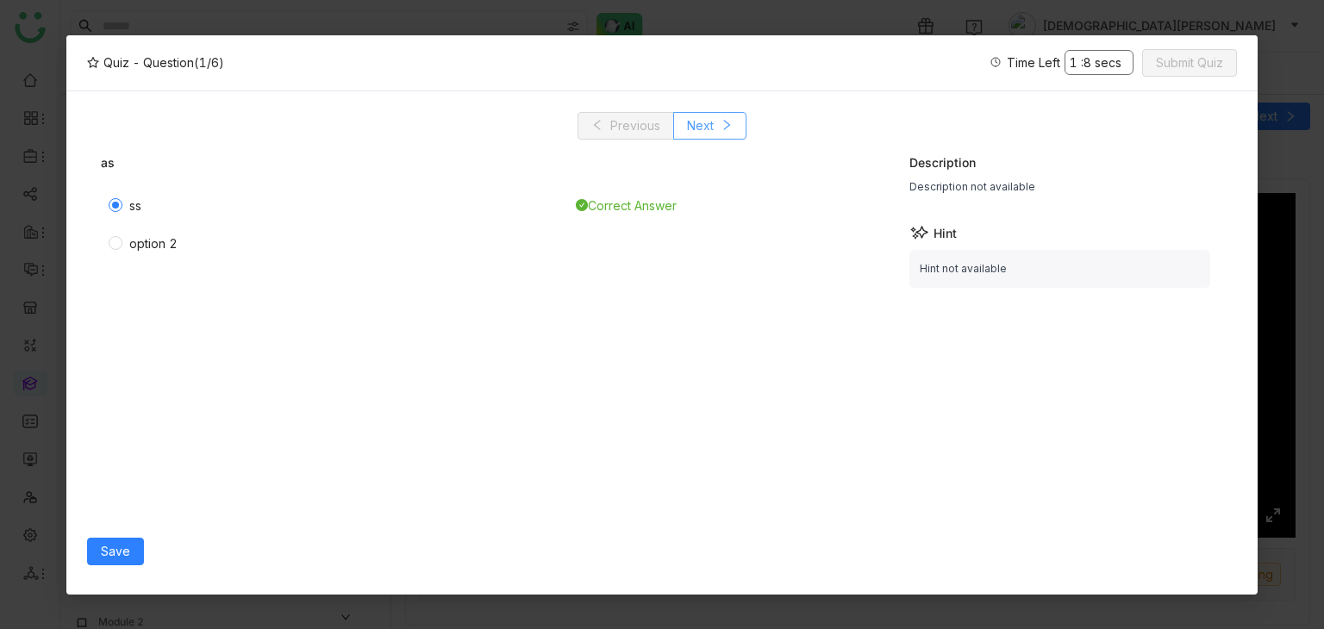
click at [690, 116] on span "Next" at bounding box center [700, 125] width 27 height 19
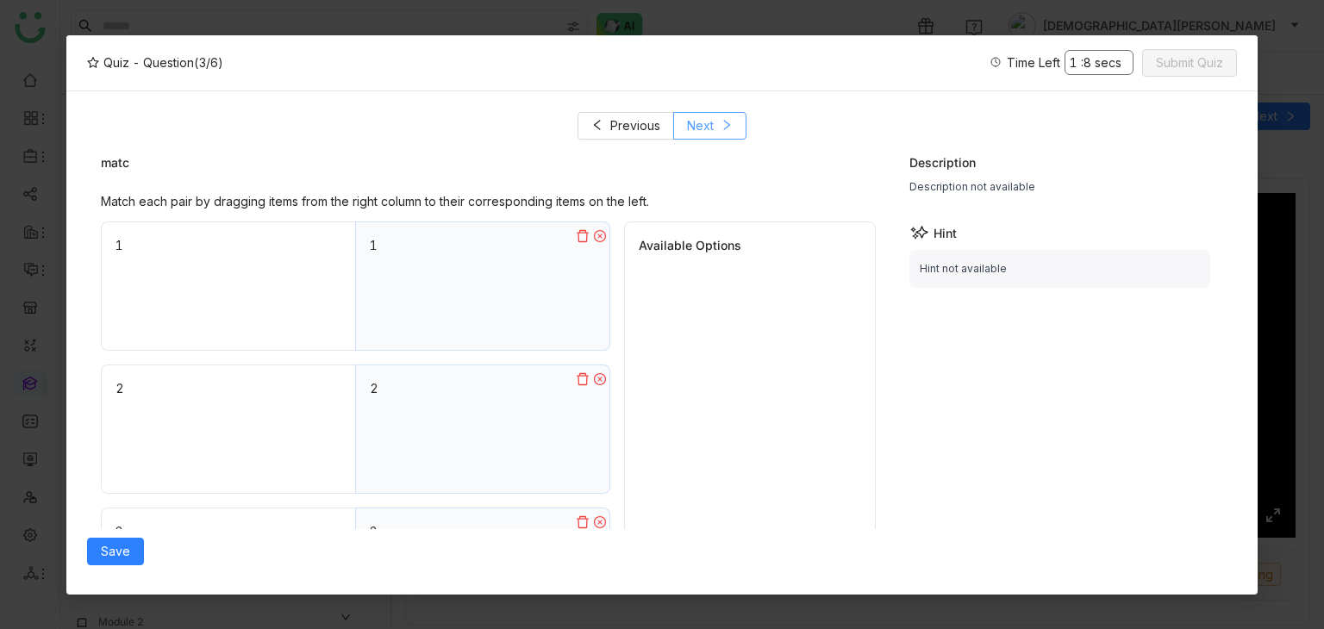
click at [690, 116] on span "Next" at bounding box center [700, 125] width 27 height 19
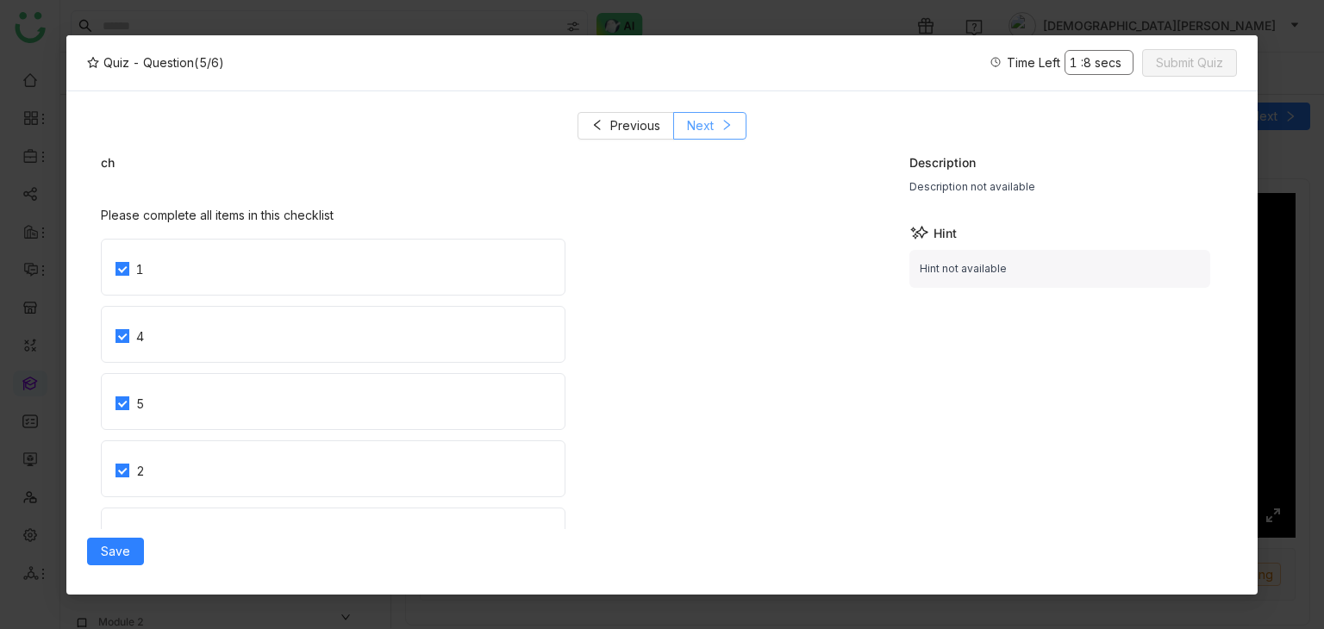
click at [690, 116] on span "Next" at bounding box center [700, 125] width 27 height 19
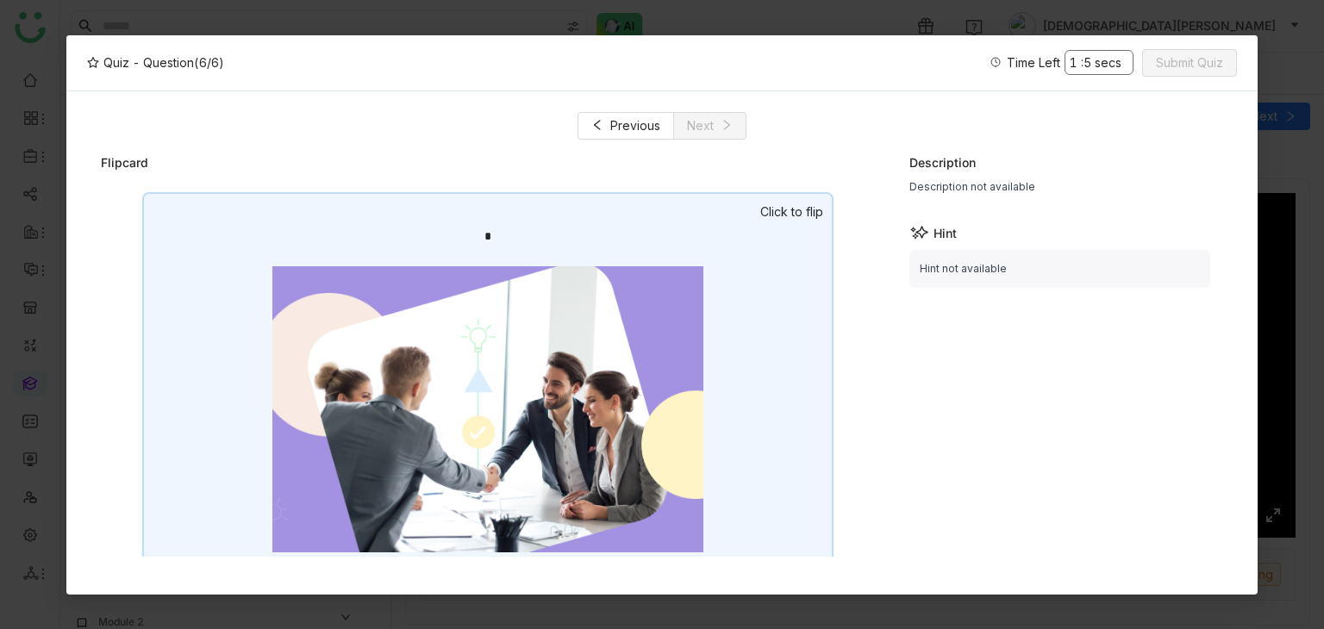
click at [642, 298] on img at bounding box center [487, 409] width 431 height 287
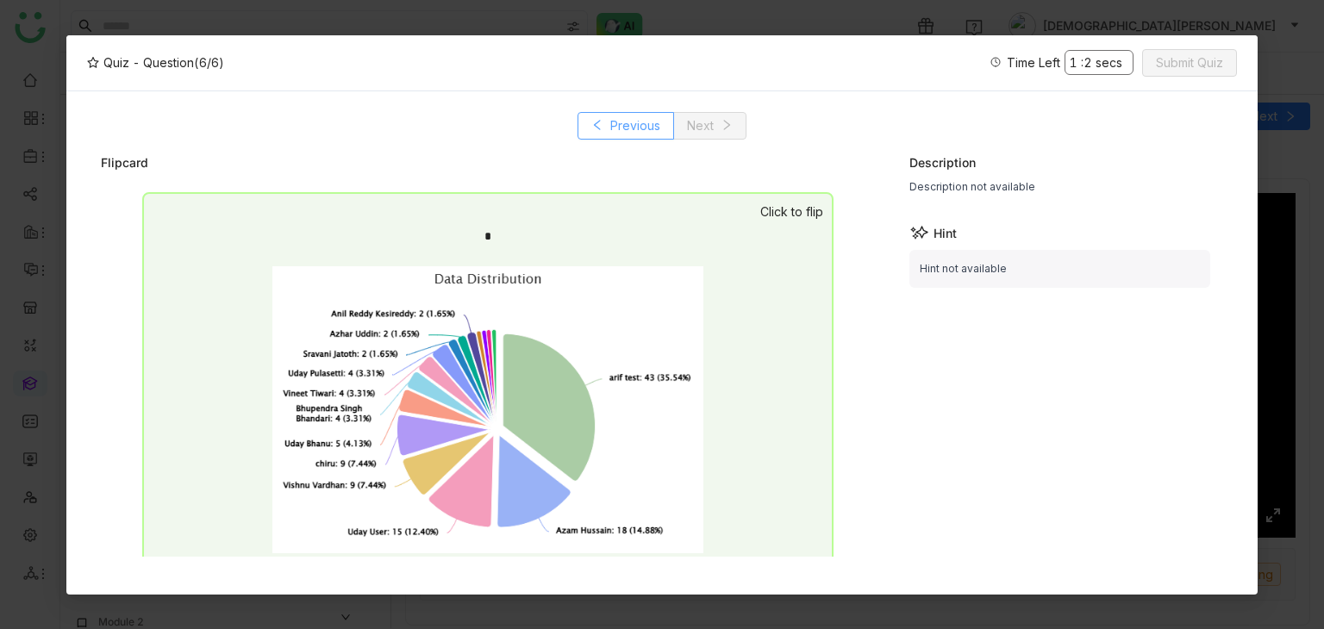
click at [634, 122] on span "Previous" at bounding box center [635, 125] width 50 height 19
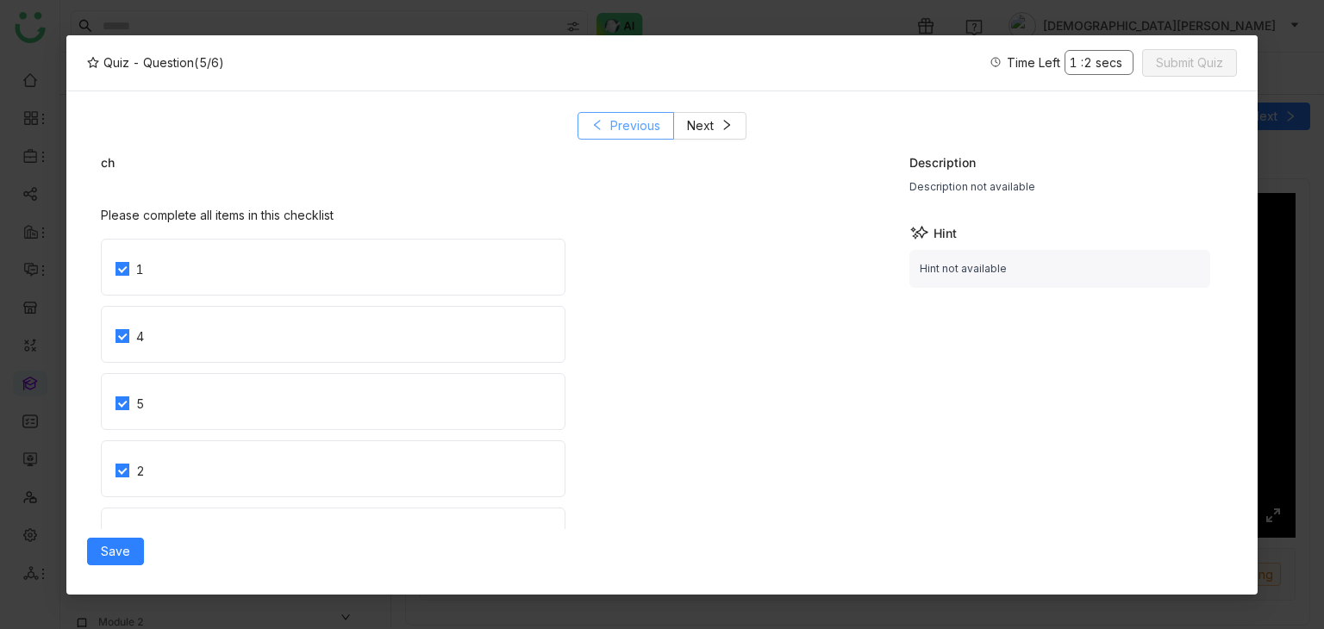
click at [634, 122] on span "Previous" at bounding box center [635, 125] width 50 height 19
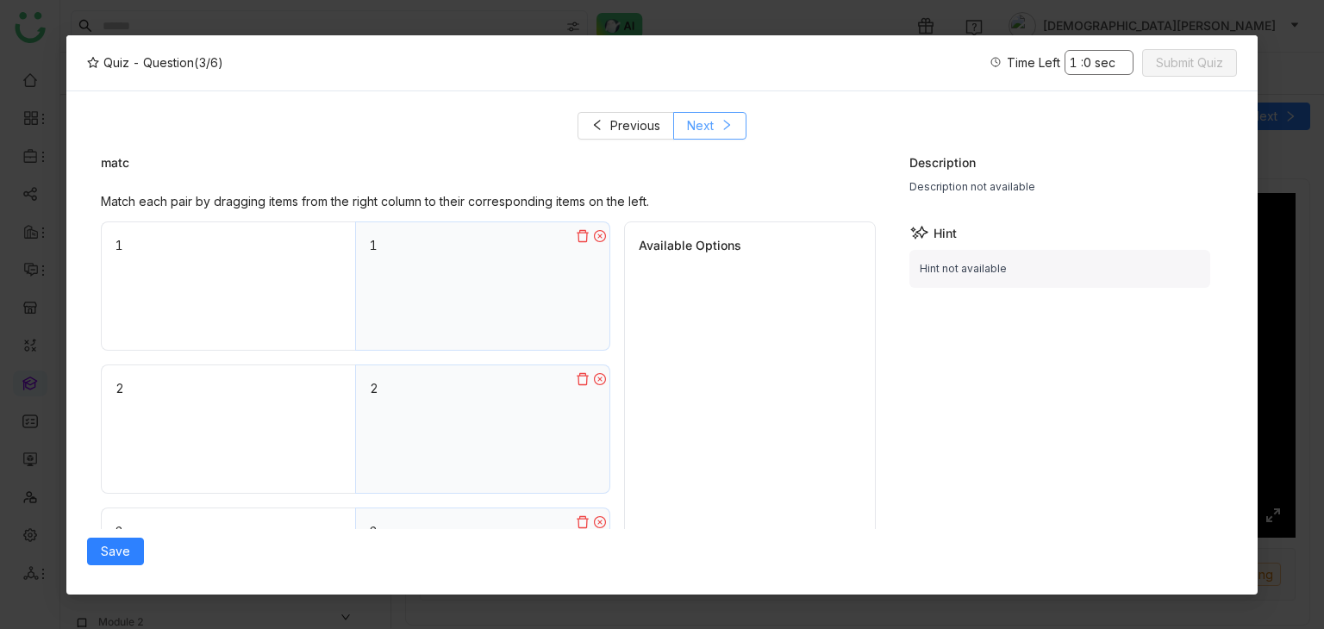
click at [734, 126] on button "Next" at bounding box center [709, 126] width 73 height 28
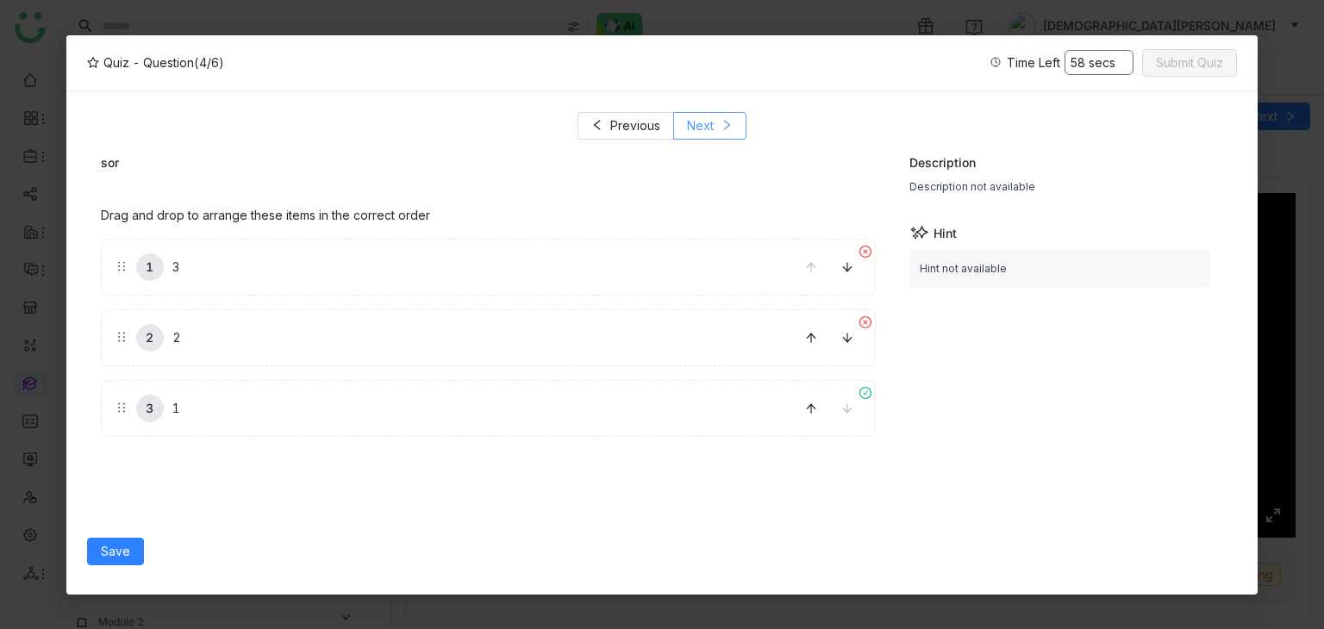
click at [679, 133] on button "Next" at bounding box center [709, 126] width 73 height 28
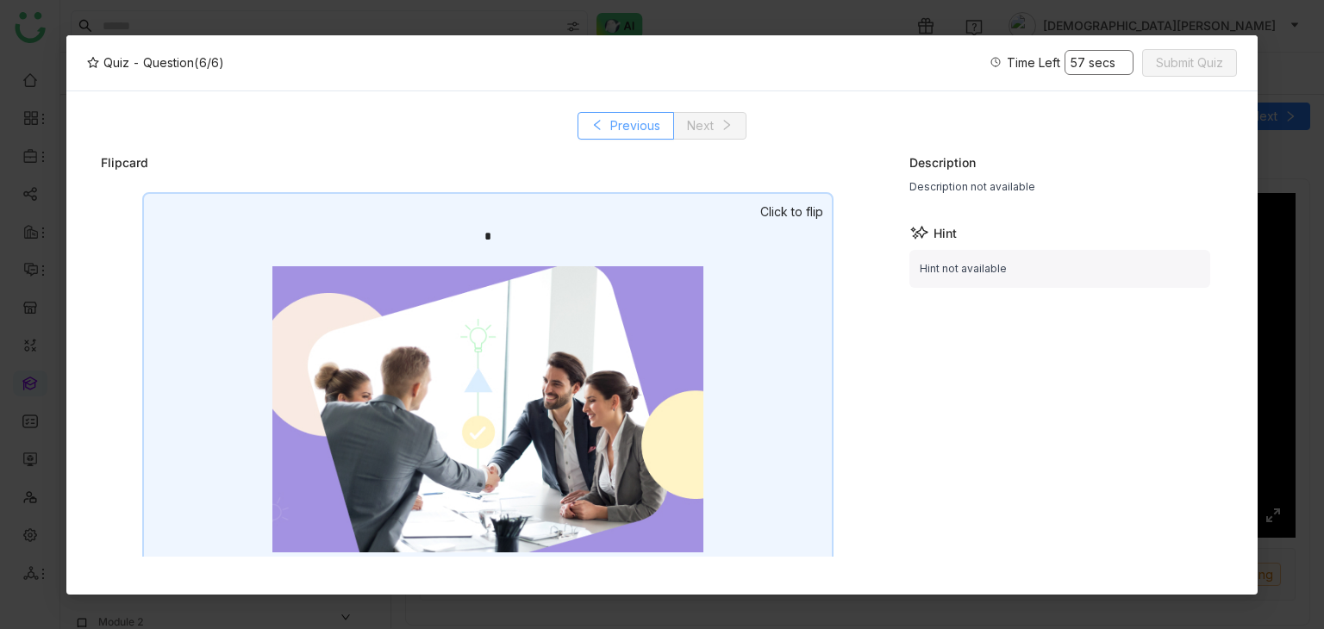
click at [631, 131] on span "Previous" at bounding box center [635, 125] width 50 height 19
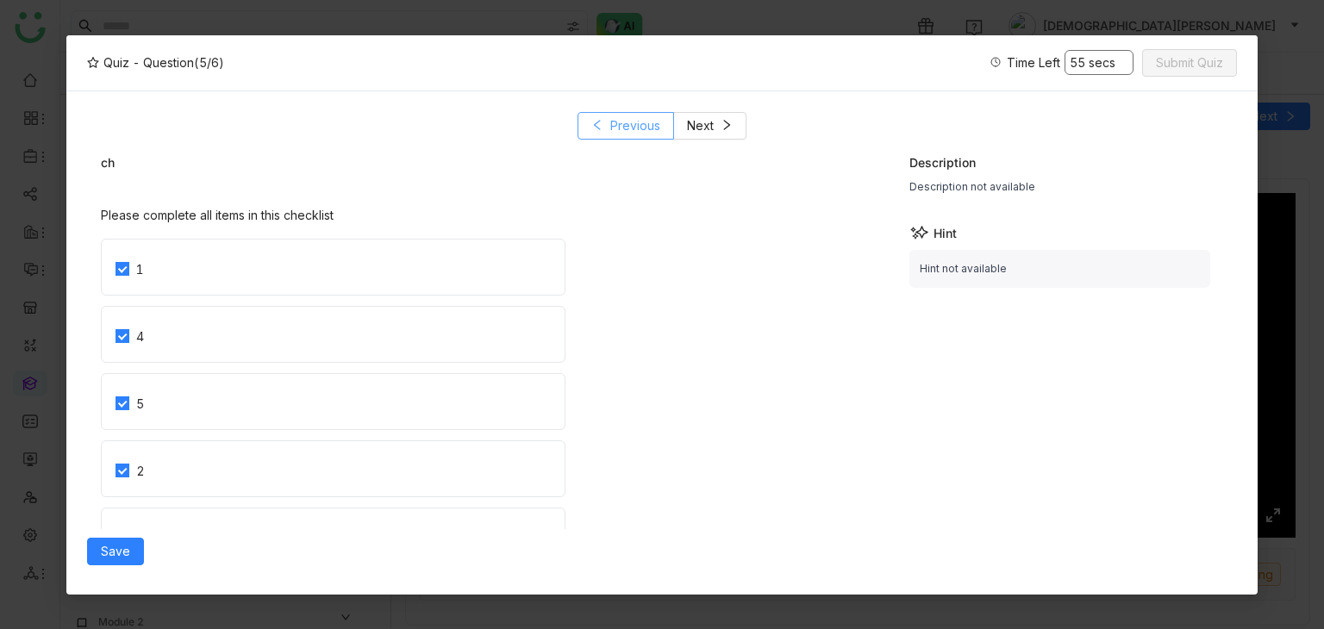
click at [631, 131] on span "Previous" at bounding box center [635, 125] width 50 height 19
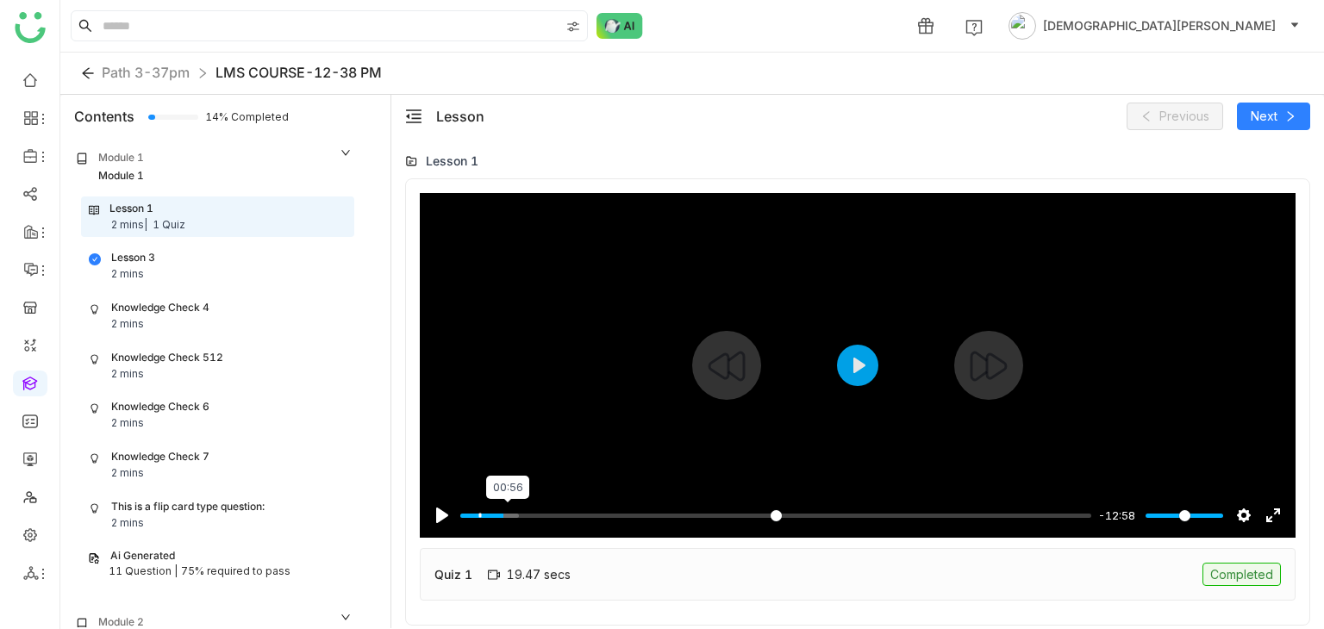
click at [508, 515] on input "Seek" at bounding box center [775, 516] width 631 height 16
click at [817, 425] on div at bounding box center [858, 365] width 876 height 345
type input "****"
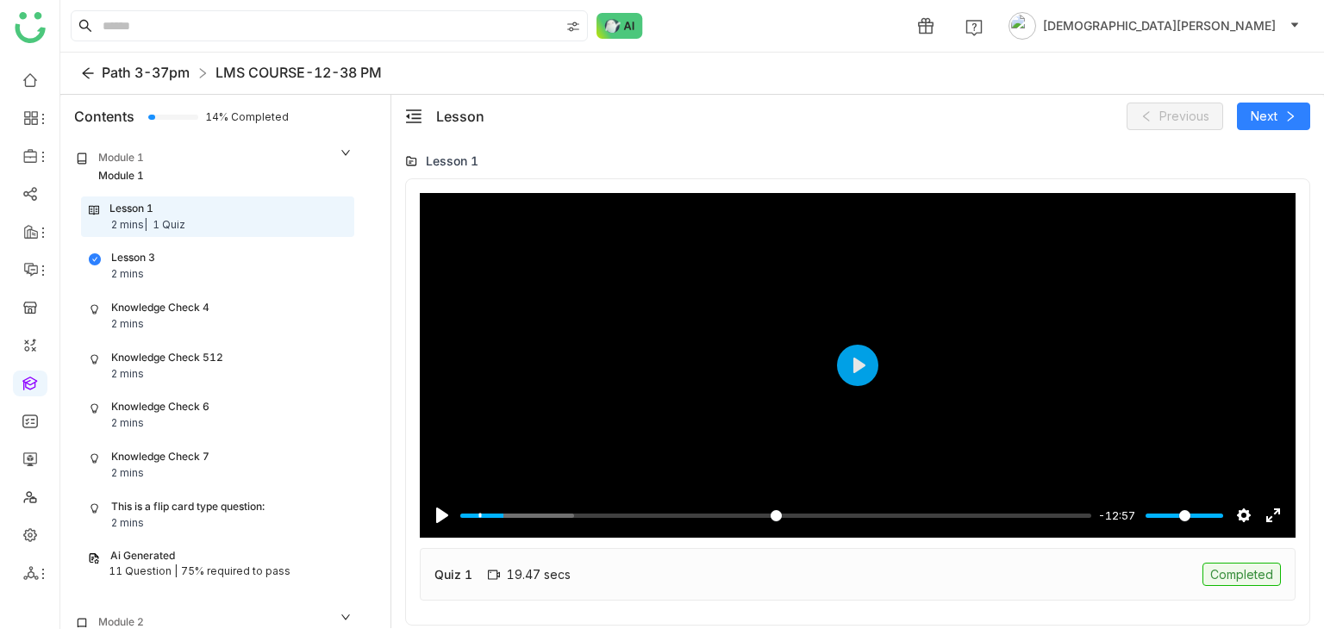
click at [114, 69] on span "Path 3-37pm" at bounding box center [146, 72] width 88 height 17
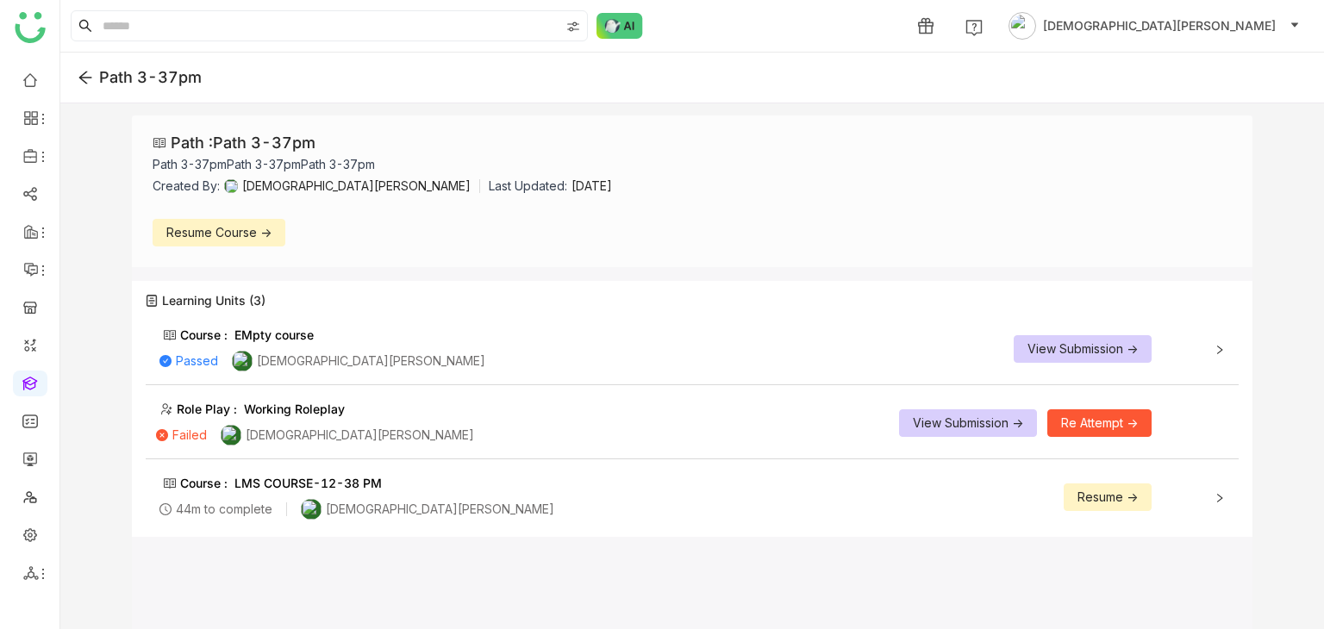
click at [244, 242] on button "Resume Course ->" at bounding box center [219, 233] width 133 height 28
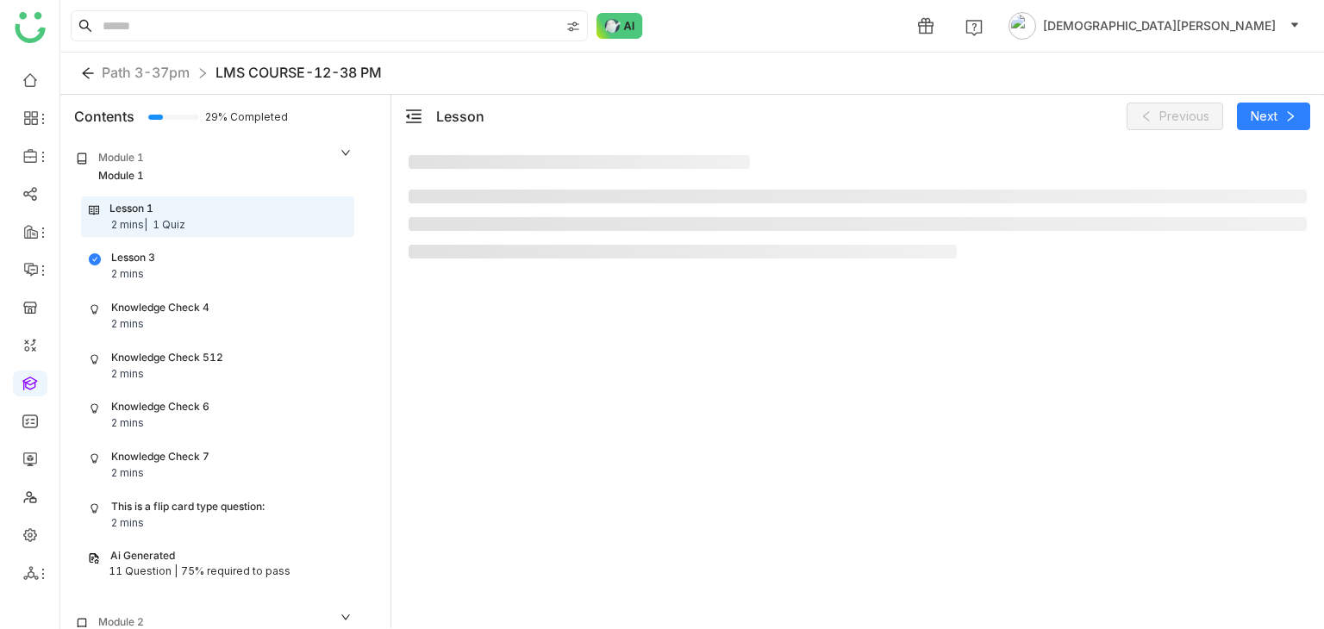
scroll to position [59, 0]
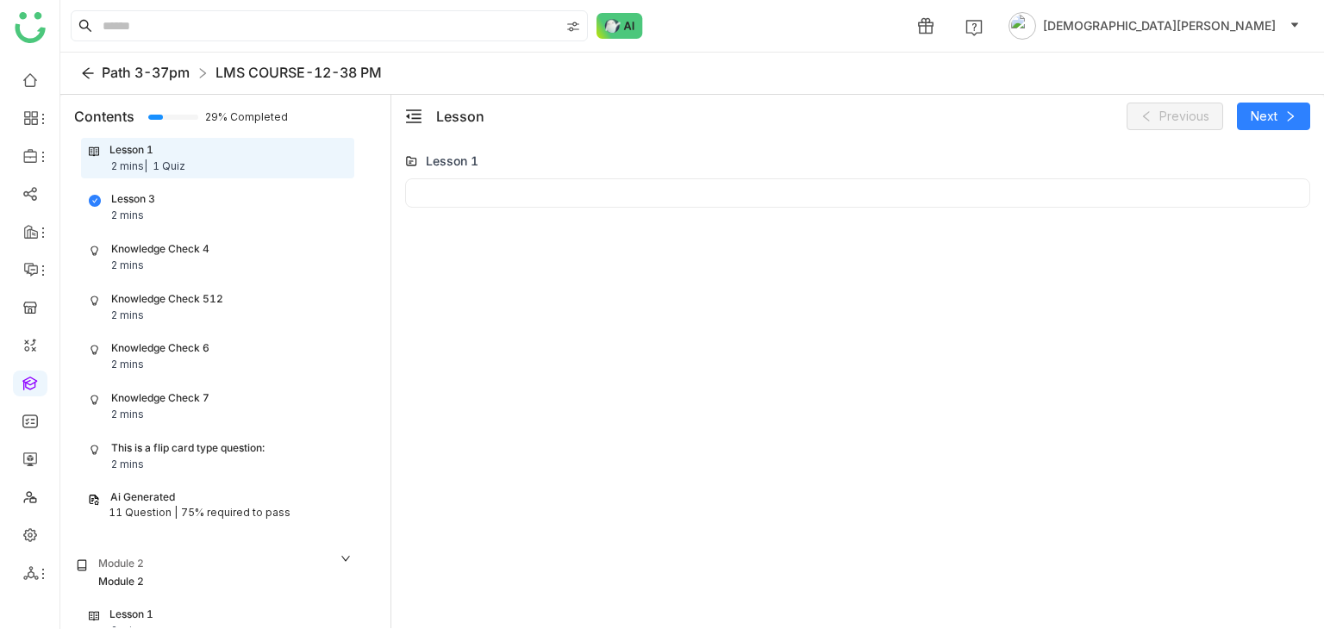
click at [118, 66] on span "Path 3-37pm" at bounding box center [146, 72] width 88 height 17
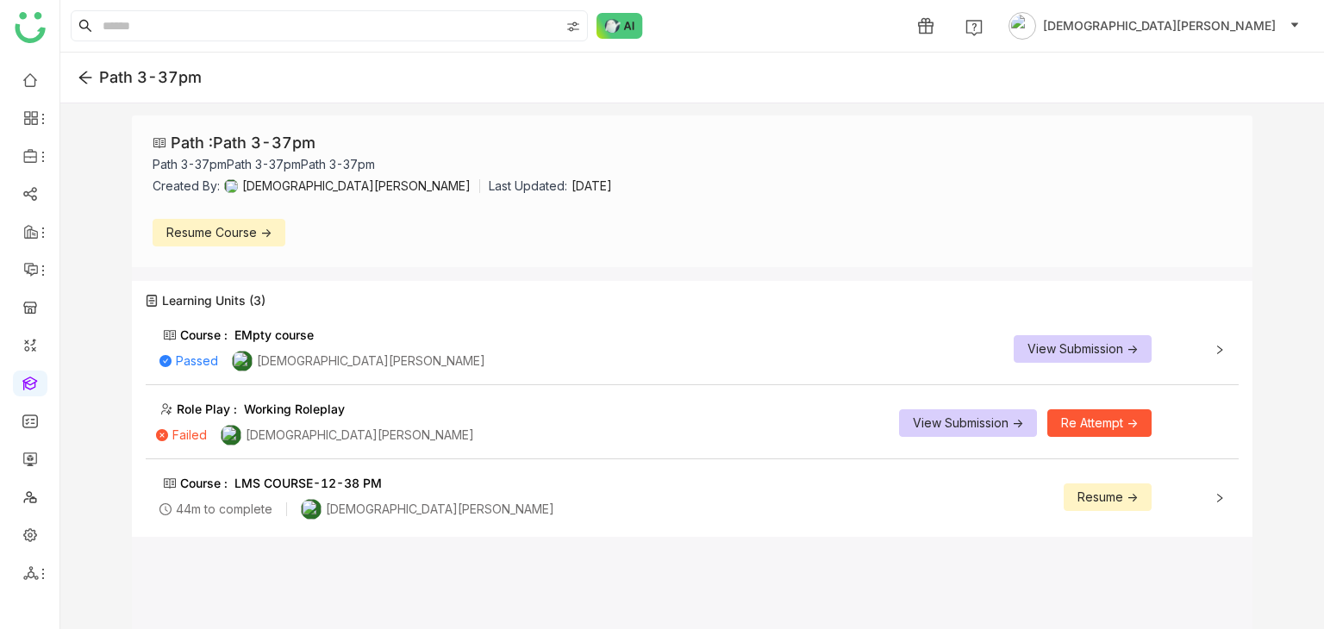
click at [66, 74] on div "Path 3-37pm" at bounding box center [692, 78] width 1264 height 51
click at [87, 73] on icon at bounding box center [86, 78] width 16 height 16
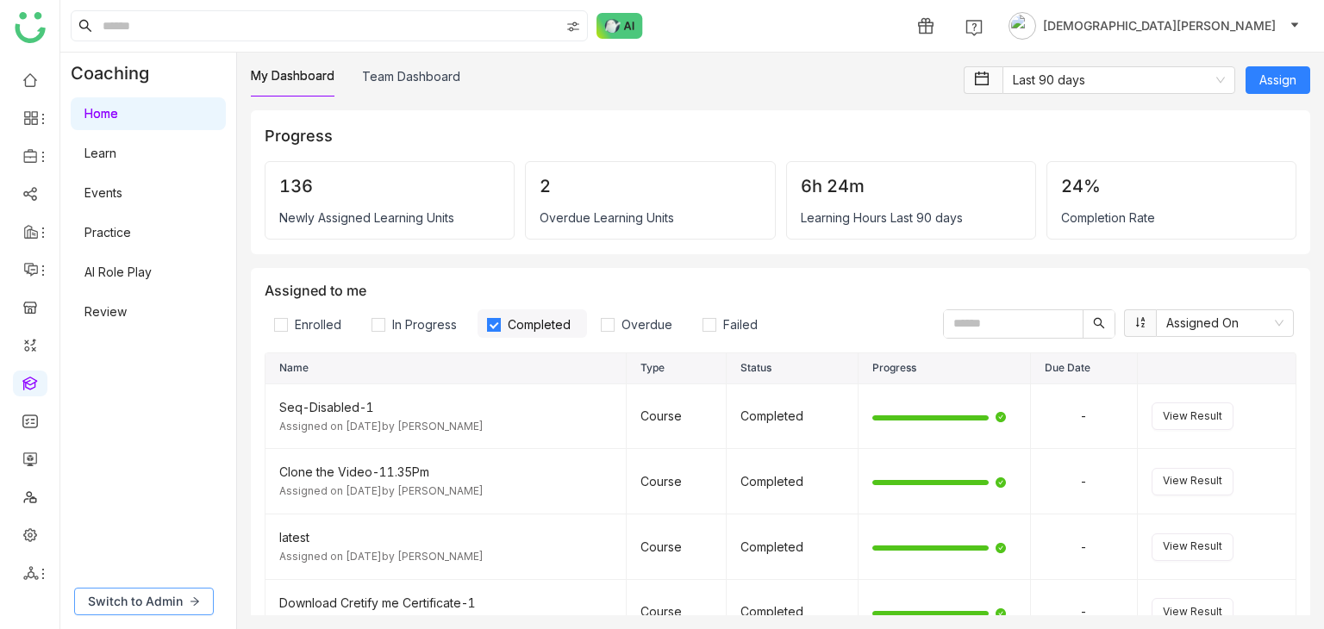
click at [181, 594] on span "Switch to Admin" at bounding box center [135, 601] width 95 height 19
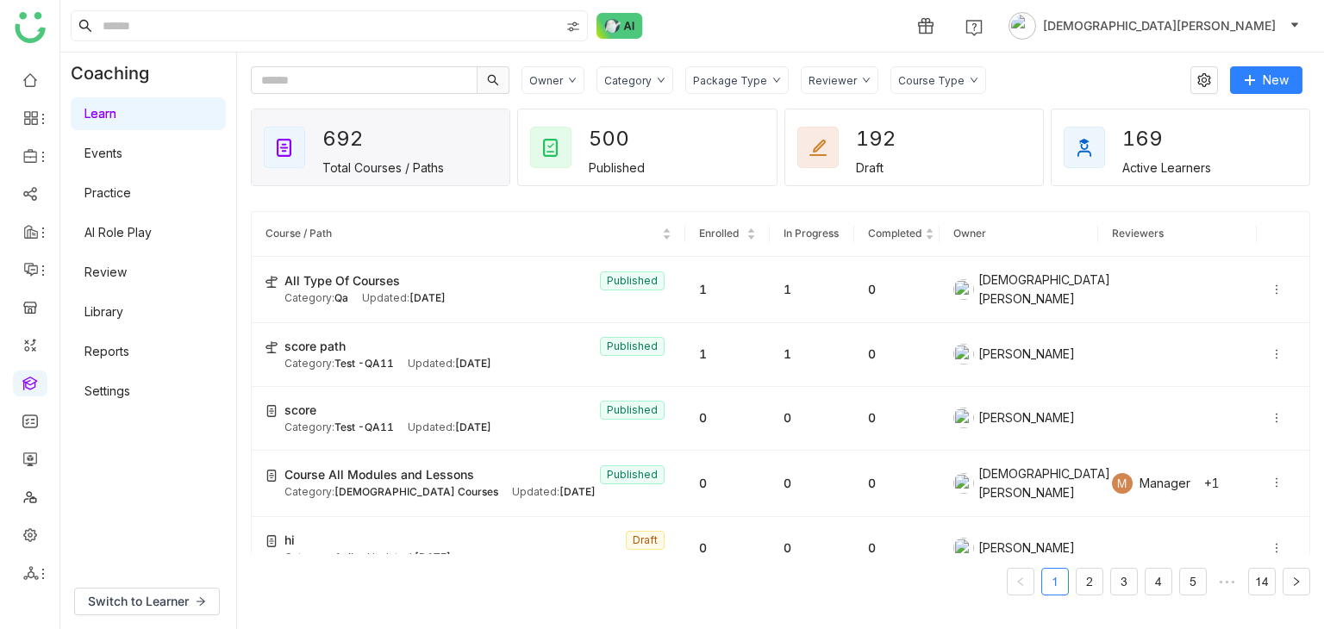
click at [636, 78] on div "Category" at bounding box center [627, 80] width 47 height 13
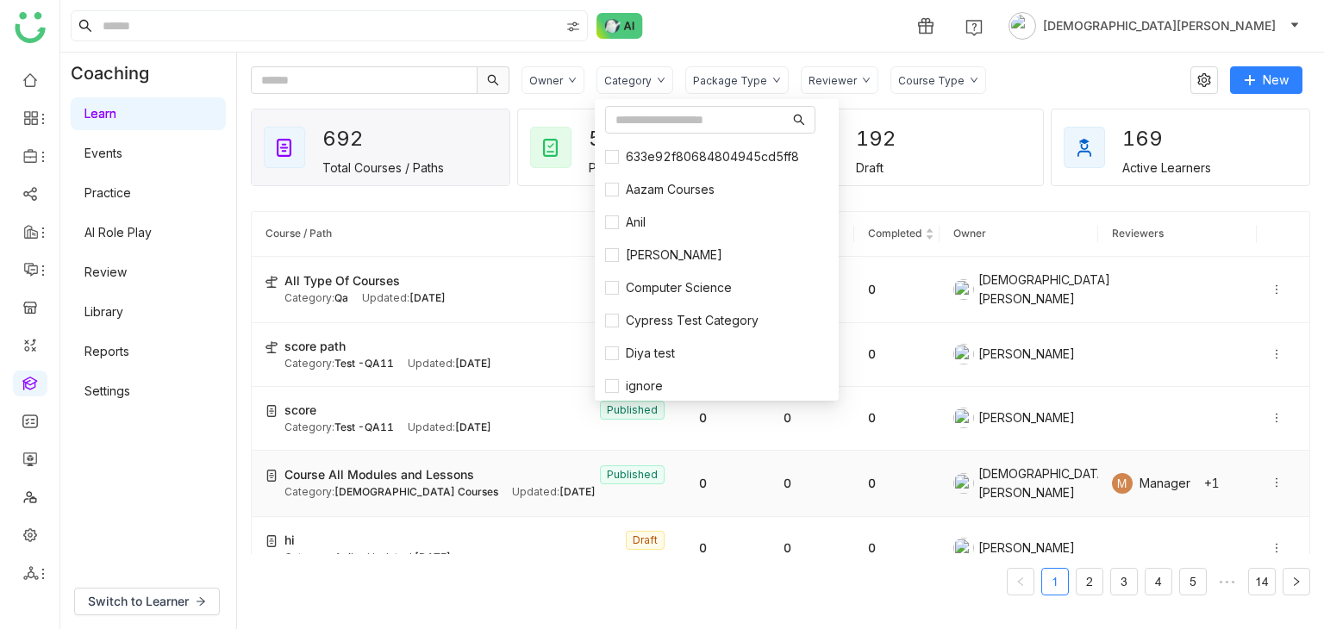
click at [1271, 477] on icon at bounding box center [1277, 483] width 12 height 12
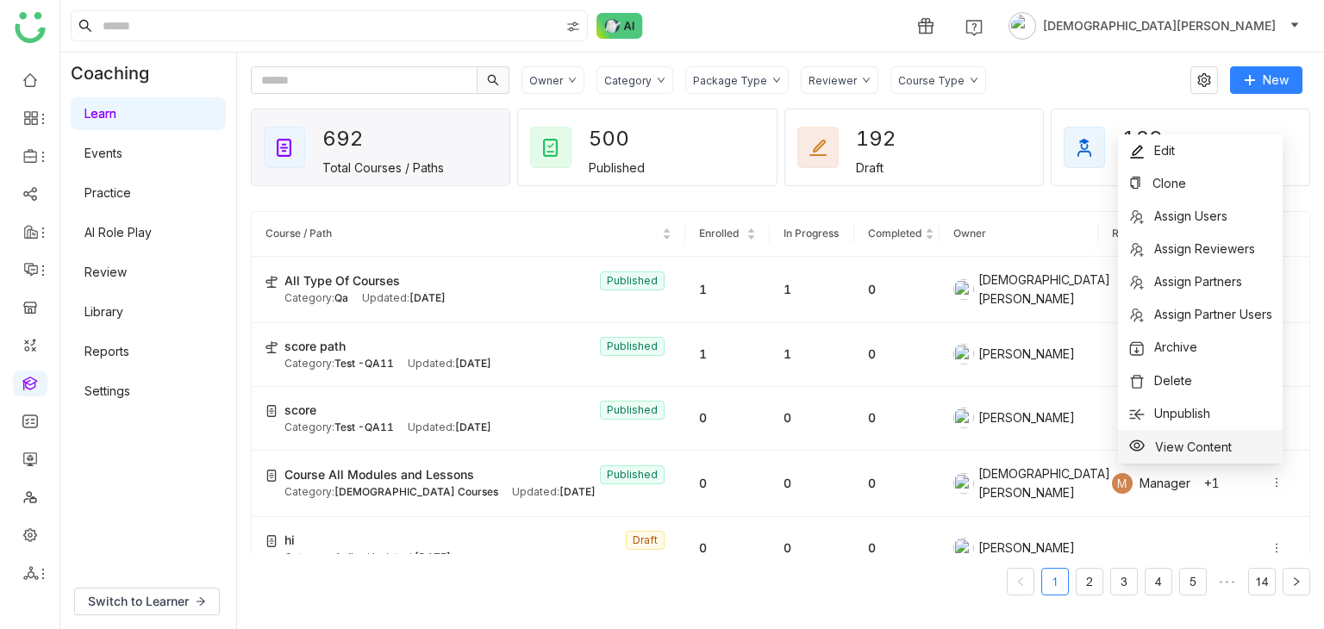
click at [1214, 442] on span "View Content" at bounding box center [1193, 447] width 77 height 15
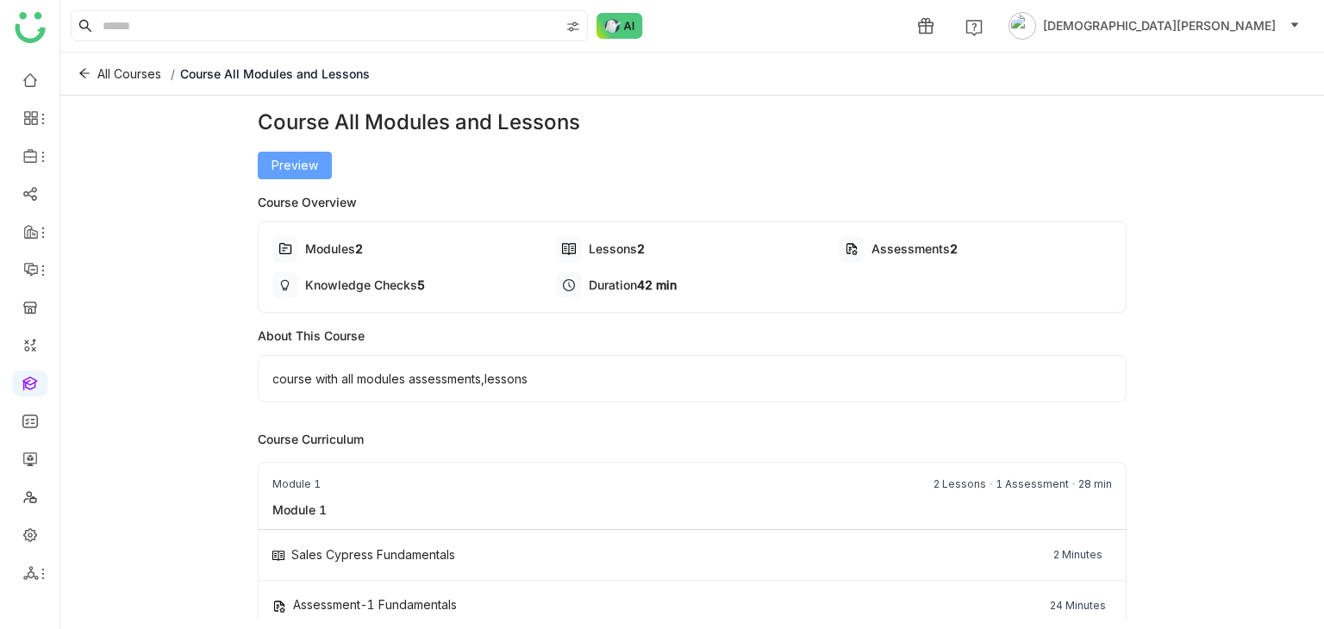
click at [288, 166] on span "Preview" at bounding box center [295, 165] width 47 height 19
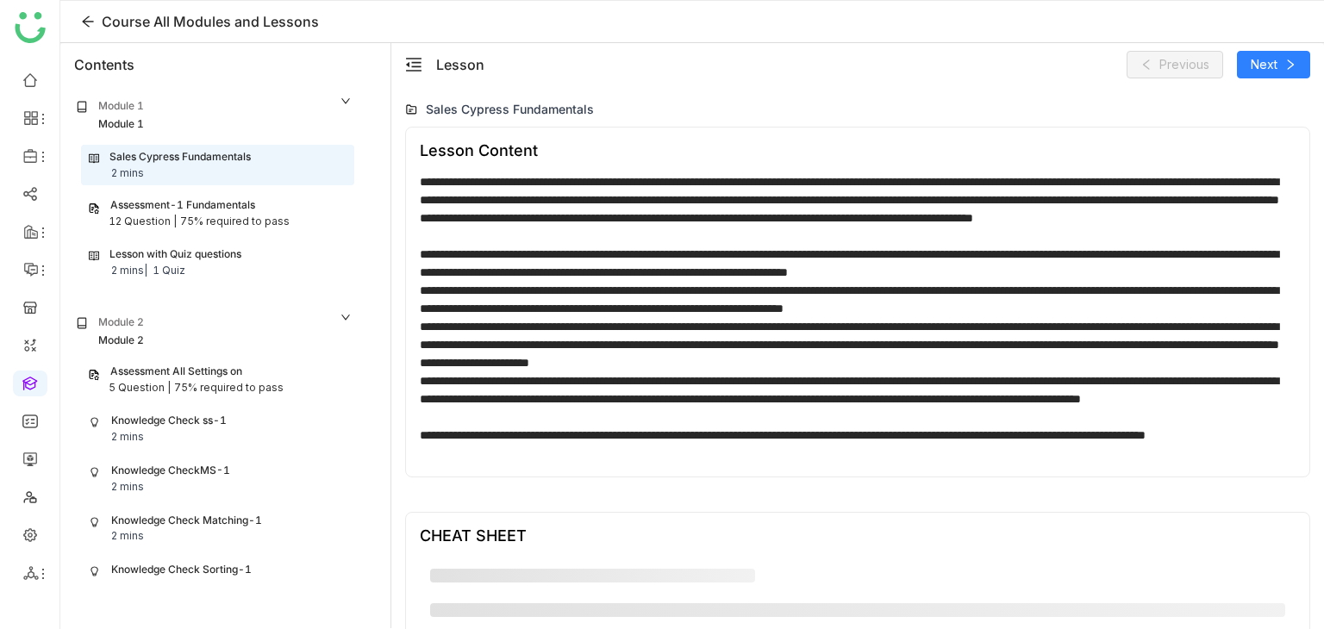
click at [197, 207] on div "Assessment-1 Fundamentals" at bounding box center [182, 205] width 145 height 16
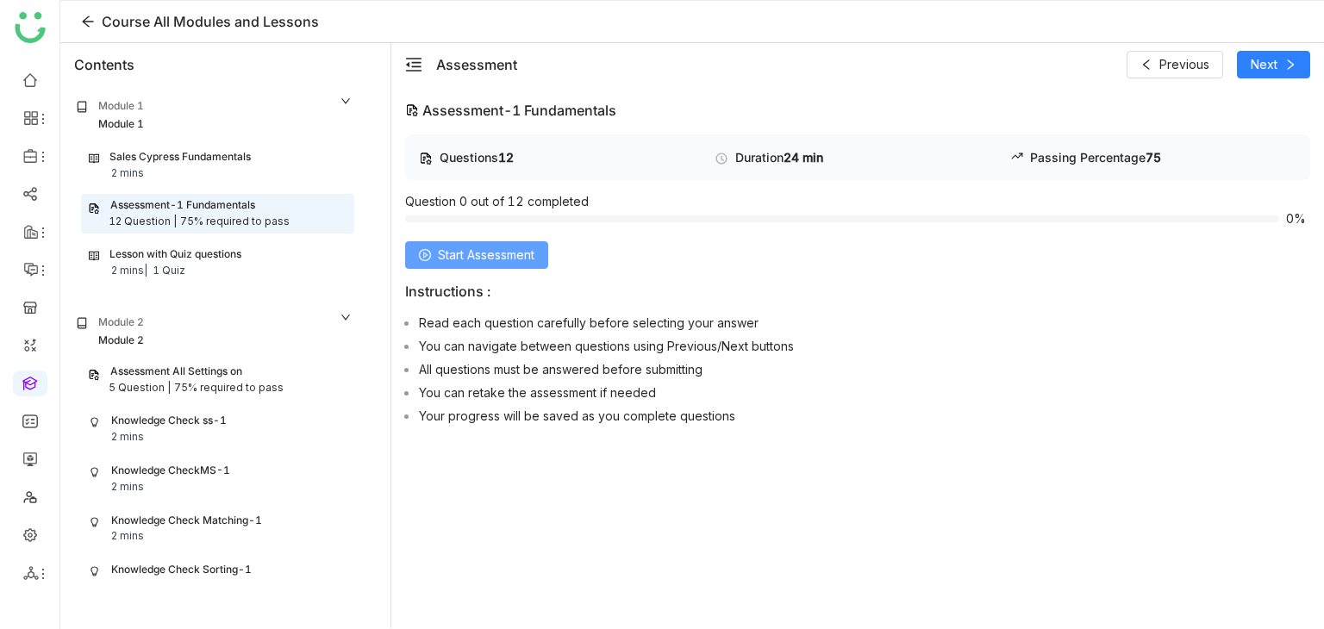
click at [447, 250] on span "Start Assessment" at bounding box center [486, 255] width 97 height 19
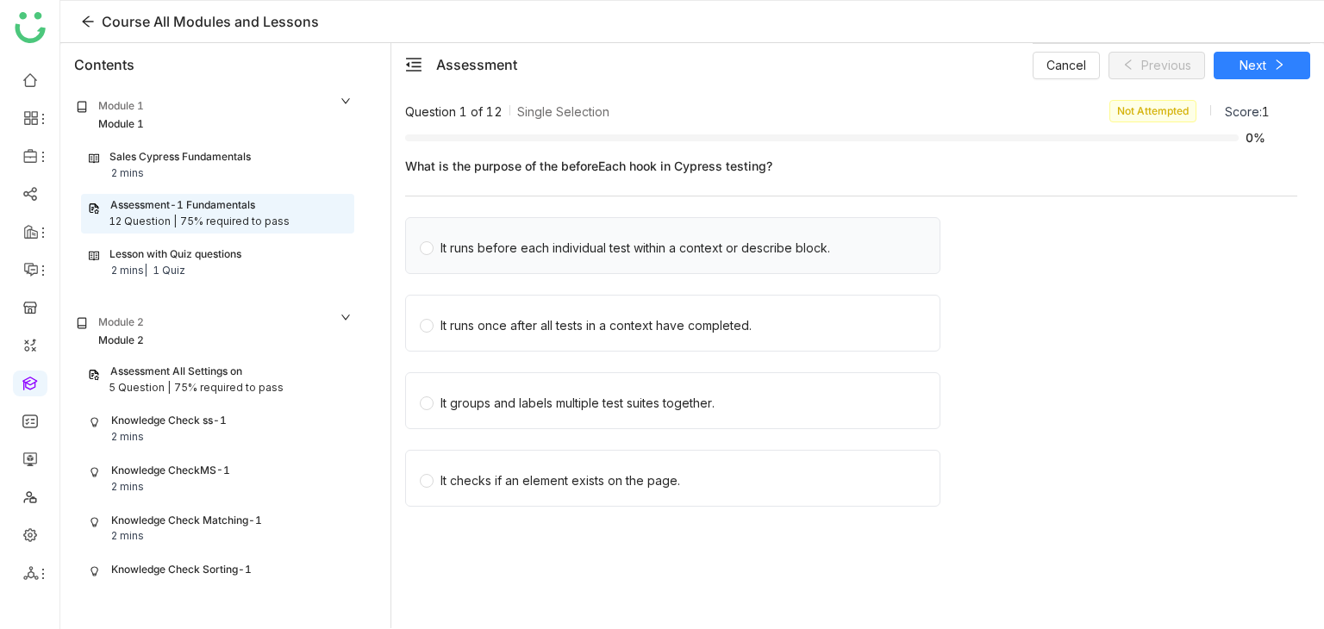
click at [541, 239] on div "It runs before each individual test within a context or describe block." at bounding box center [635, 248] width 390 height 19
click at [1243, 59] on span "Next" at bounding box center [1253, 65] width 27 height 19
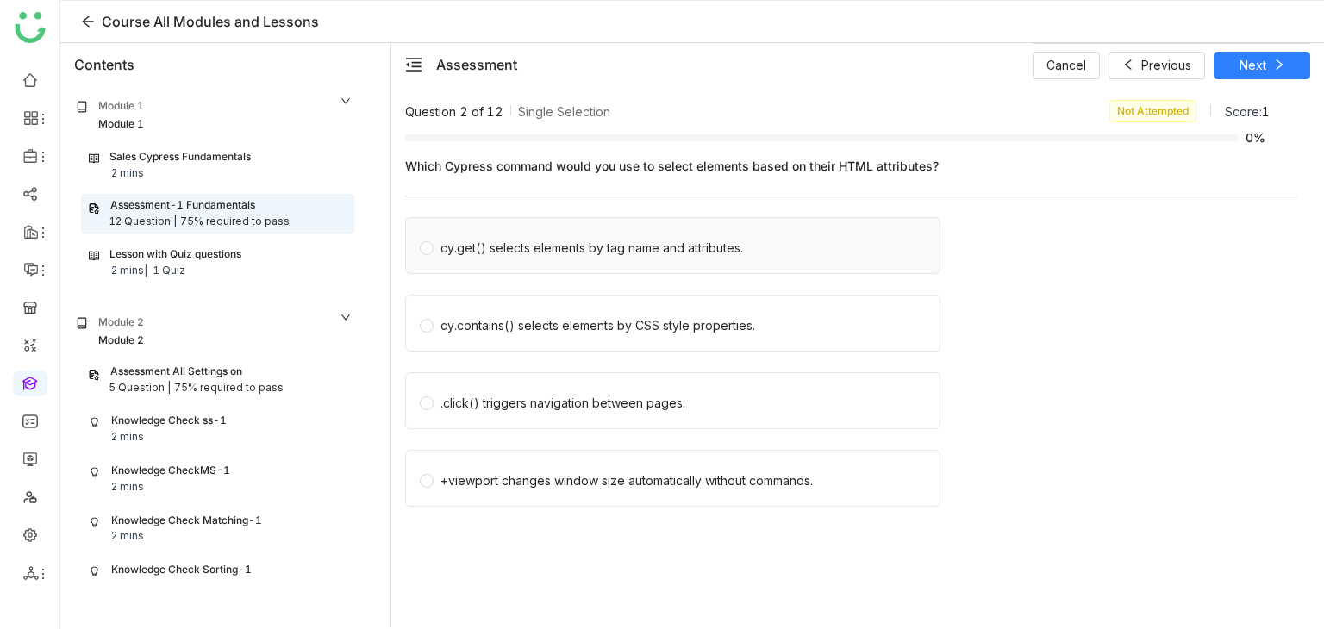
click at [547, 261] on div "cy.get() selects elements by tag name and attributes." at bounding box center [672, 245] width 535 height 57
click at [518, 242] on div "cy.get() selects elements by tag name and attributes." at bounding box center [591, 248] width 303 height 19
click at [1265, 72] on button "Next" at bounding box center [1262, 66] width 97 height 28
click at [449, 242] on div "beforeEach - runs before each individual test in a group" at bounding box center [601, 248] width 322 height 19
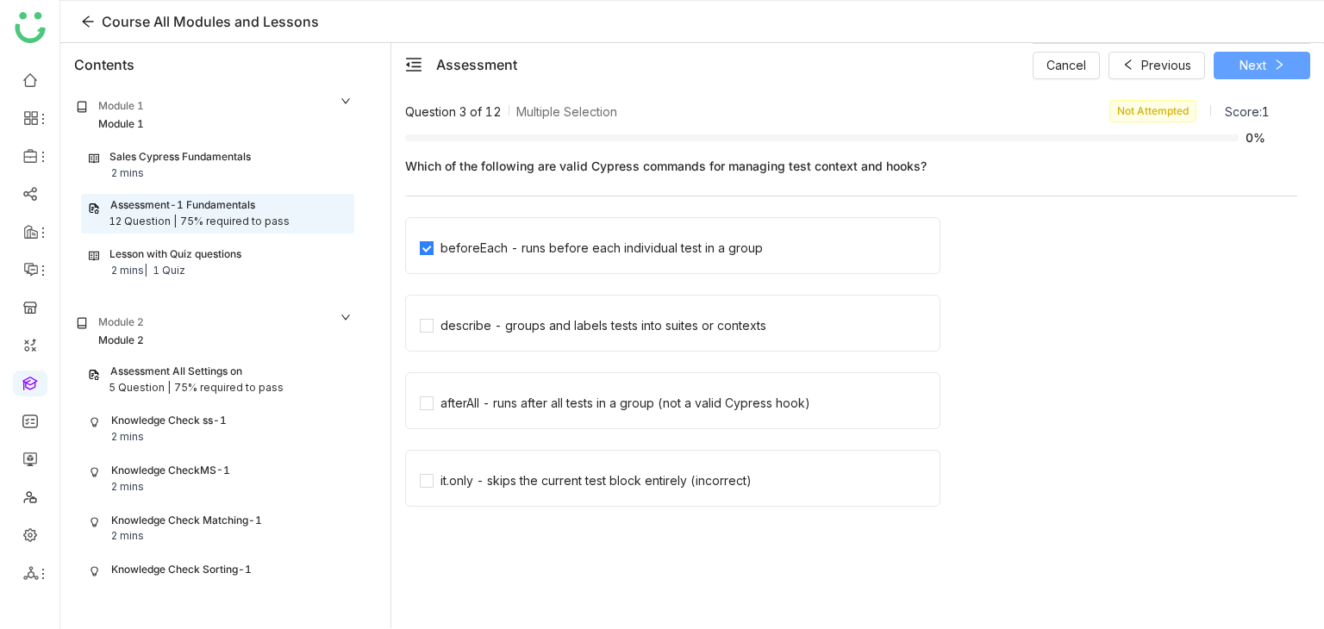
click at [1283, 59] on icon at bounding box center [1279, 65] width 12 height 12
click at [1278, 65] on icon at bounding box center [1279, 65] width 12 height 12
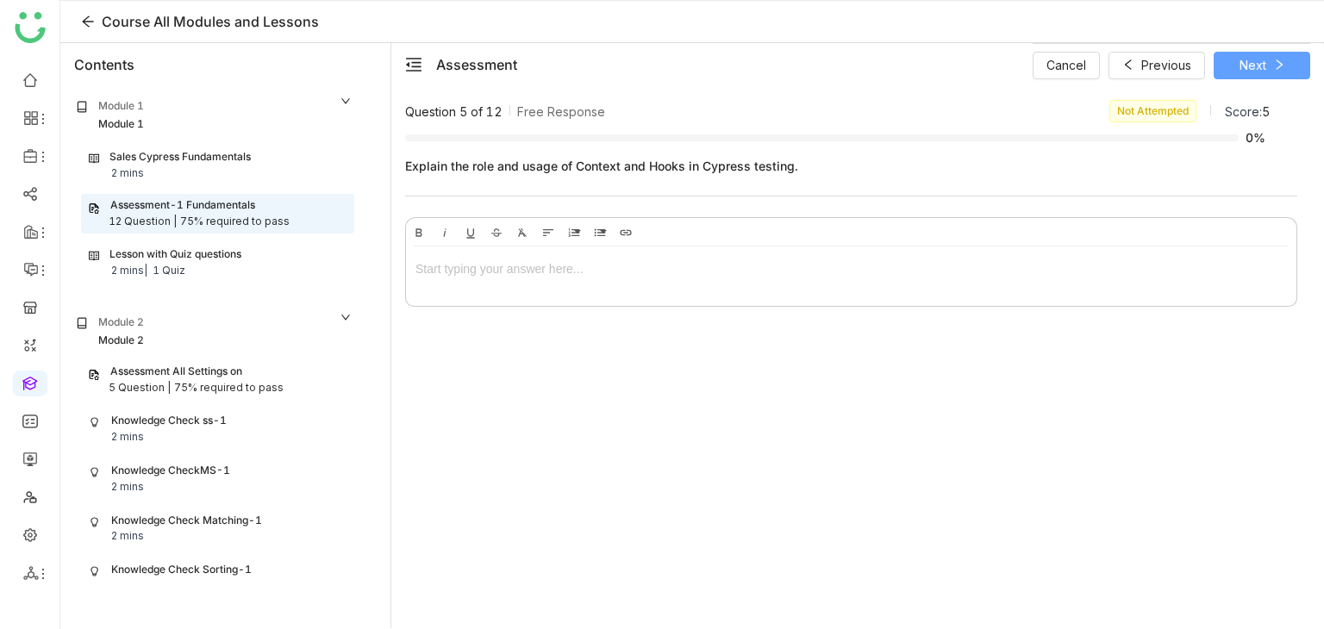
click at [1278, 65] on icon at bounding box center [1279, 65] width 12 height 12
click at [1273, 72] on button "Next" at bounding box center [1262, 66] width 97 height 28
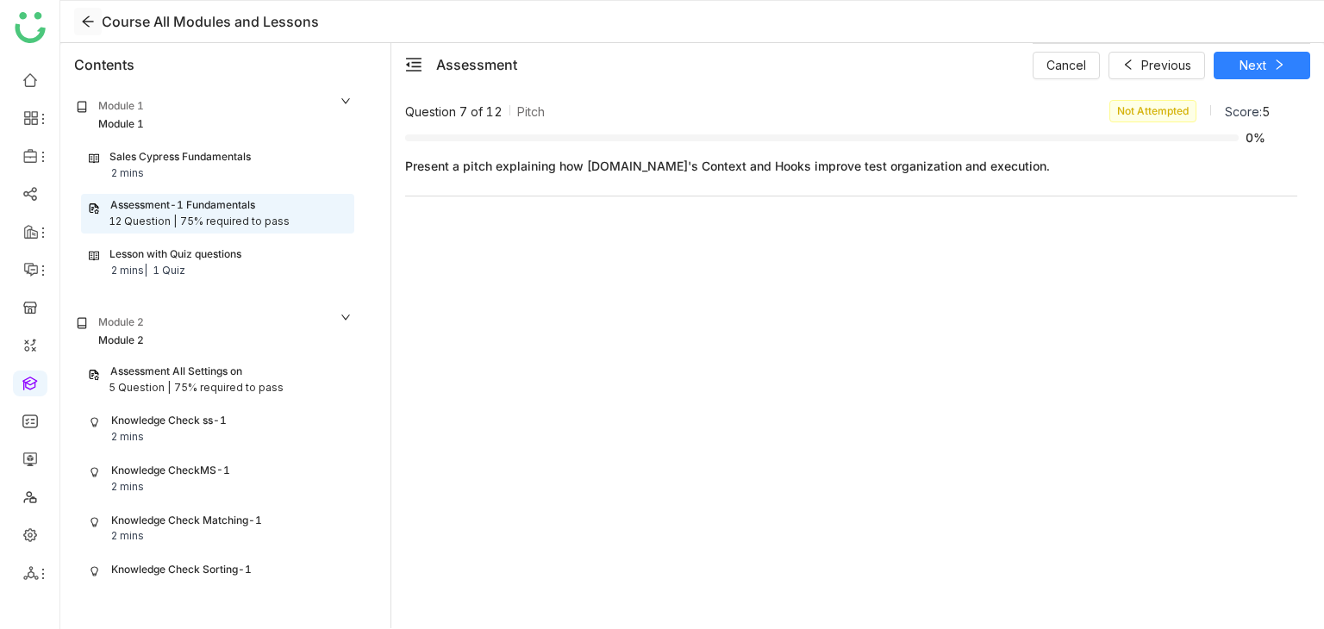
click at [85, 18] on icon at bounding box center [88, 22] width 14 height 14
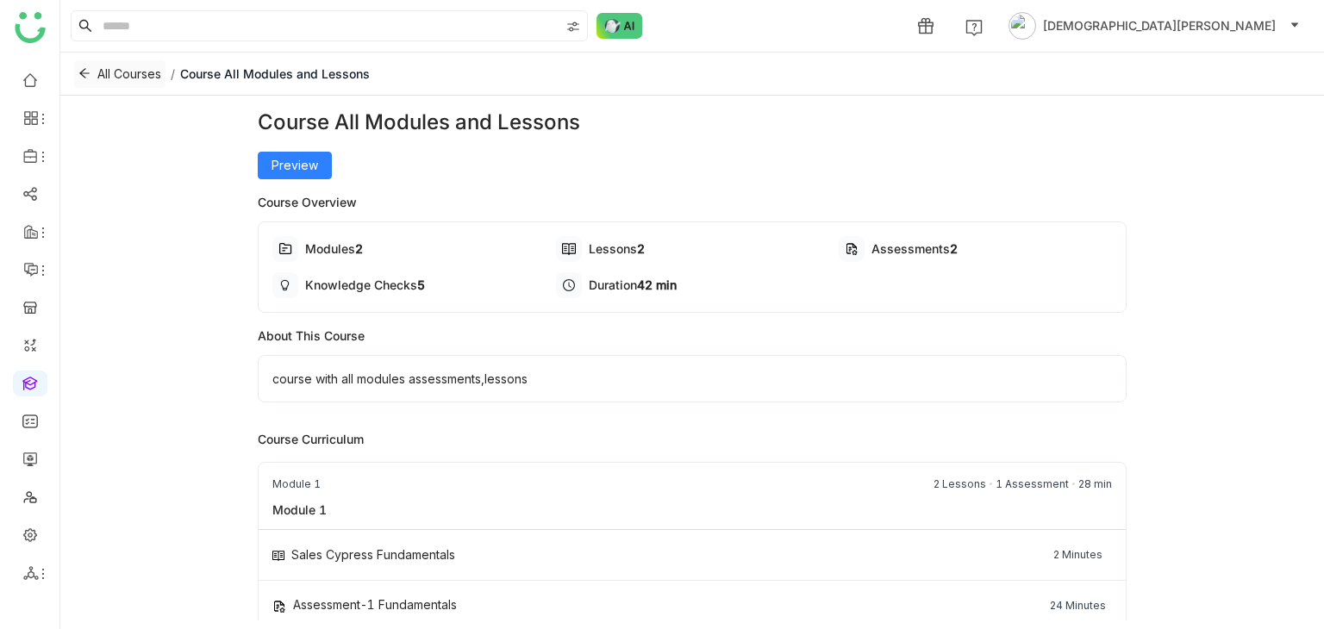
click at [117, 70] on span "All Courses" at bounding box center [129, 74] width 64 height 19
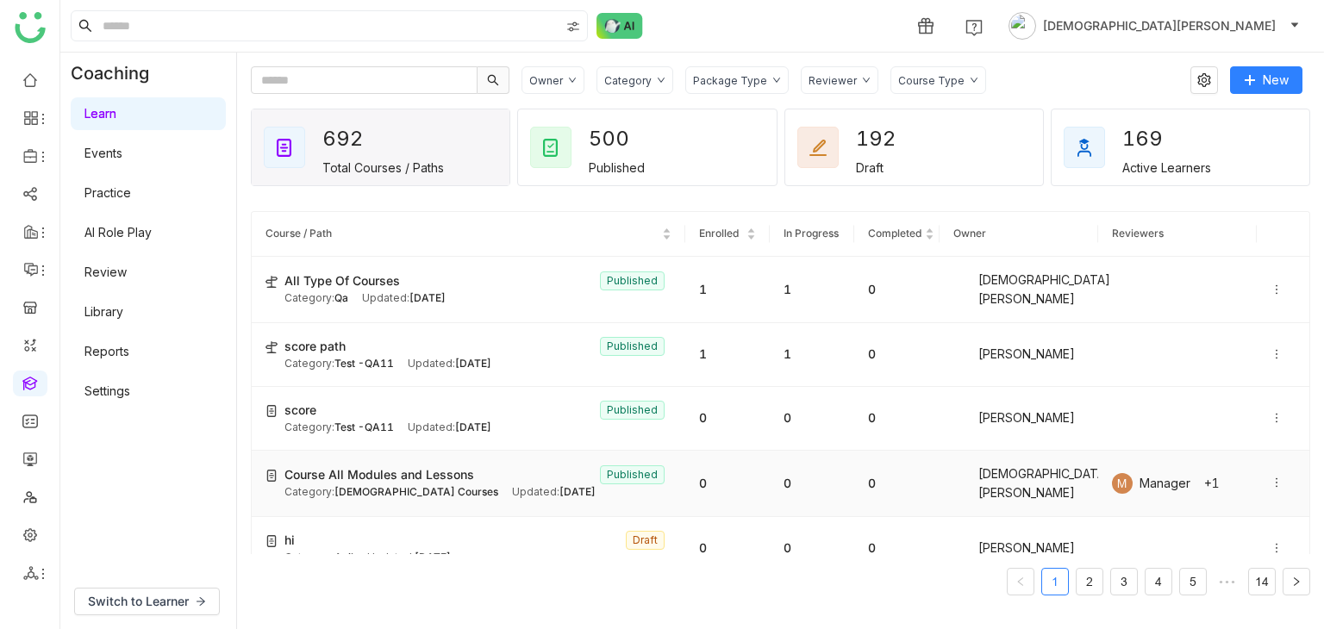
click at [401, 494] on div "Category: [DEMOGRAPHIC_DATA] Courses" at bounding box center [391, 492] width 214 height 16
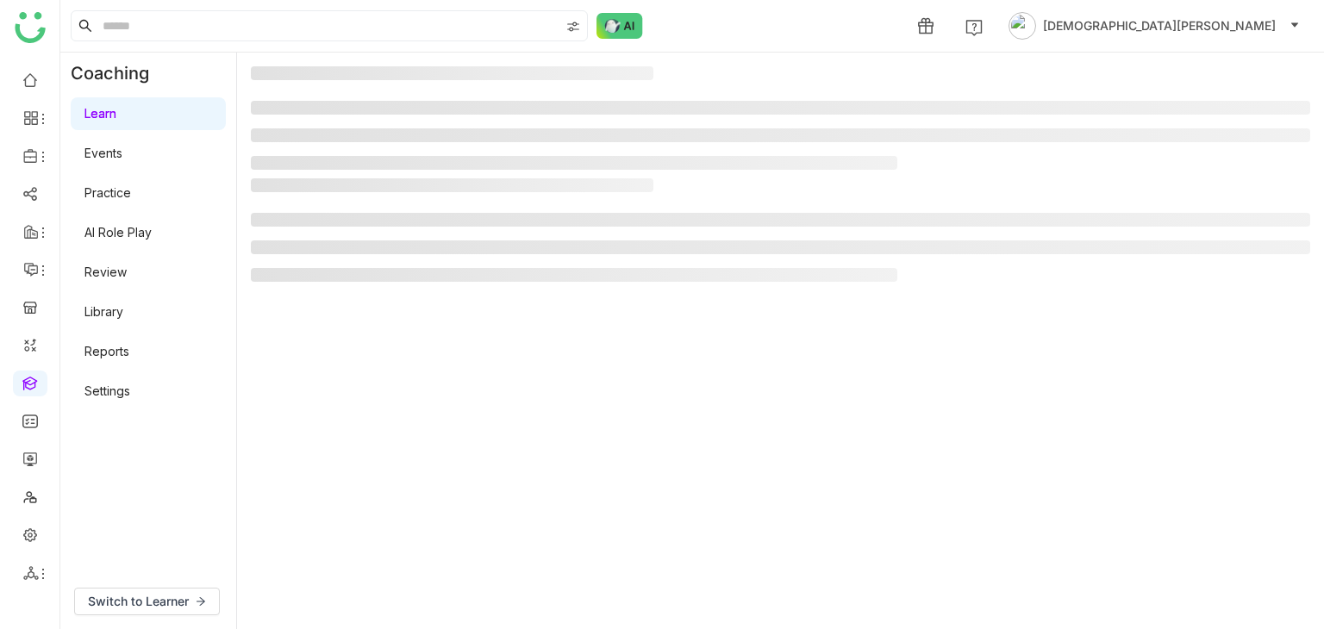
click at [401, 494] on gtmb-manage-detail-wrapper at bounding box center [780, 340] width 1059 height 549
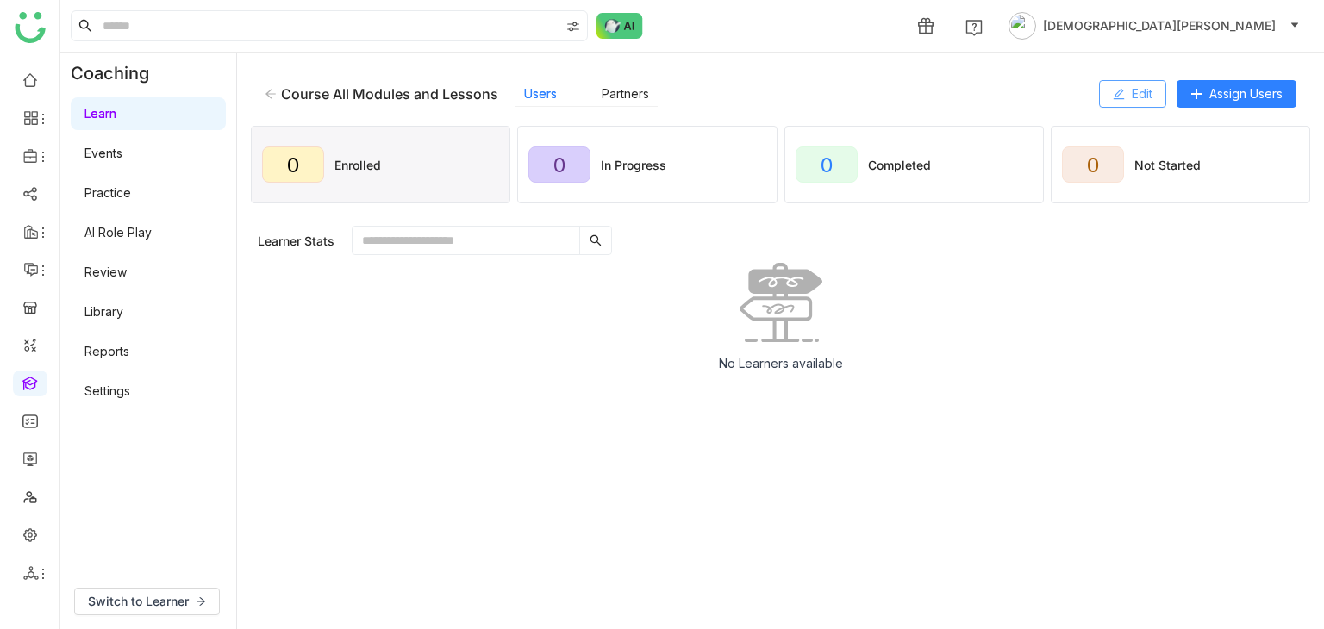
click at [1151, 91] on span "Edit" at bounding box center [1142, 93] width 21 height 19
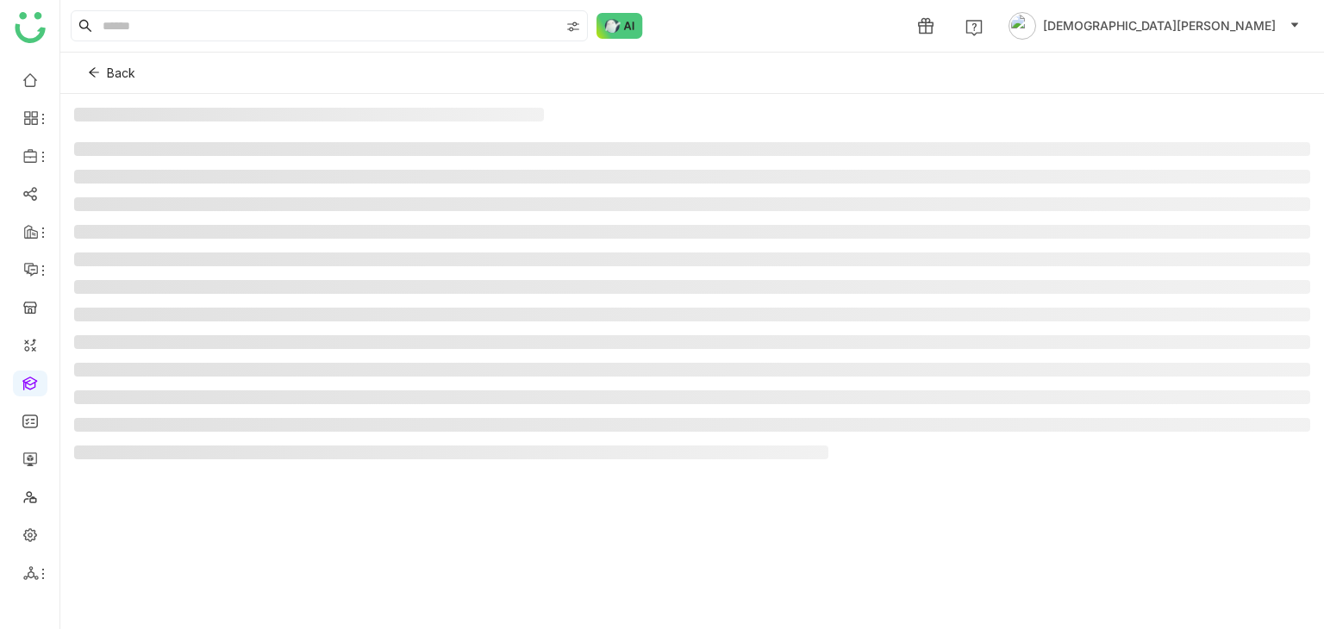
click at [1103, 85] on div "Back" at bounding box center [692, 73] width 1264 height 41
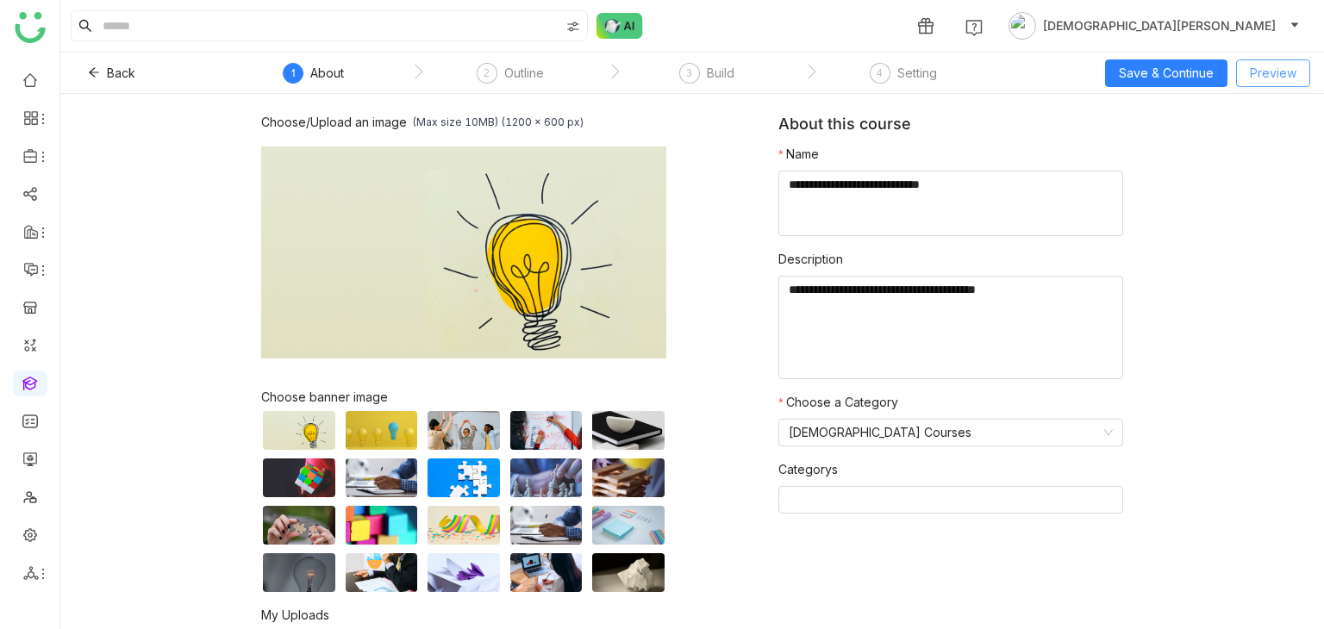
click at [1265, 71] on span "Preview" at bounding box center [1273, 73] width 47 height 19
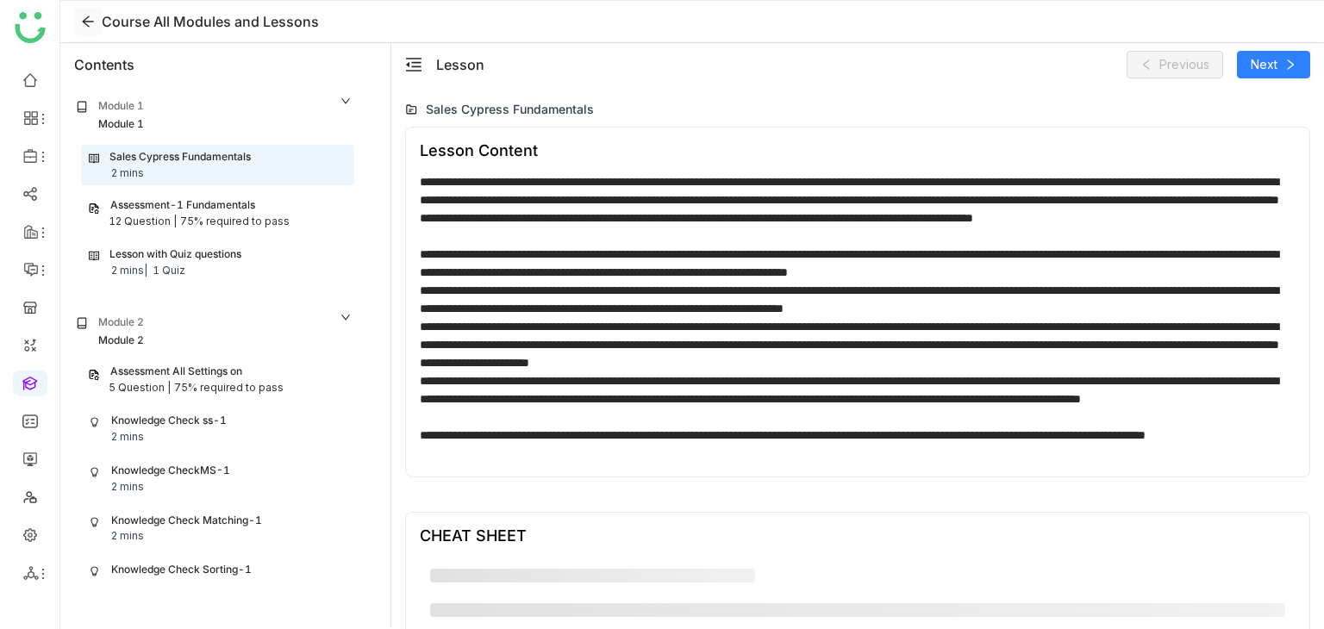
click at [86, 20] on icon at bounding box center [88, 22] width 14 height 14
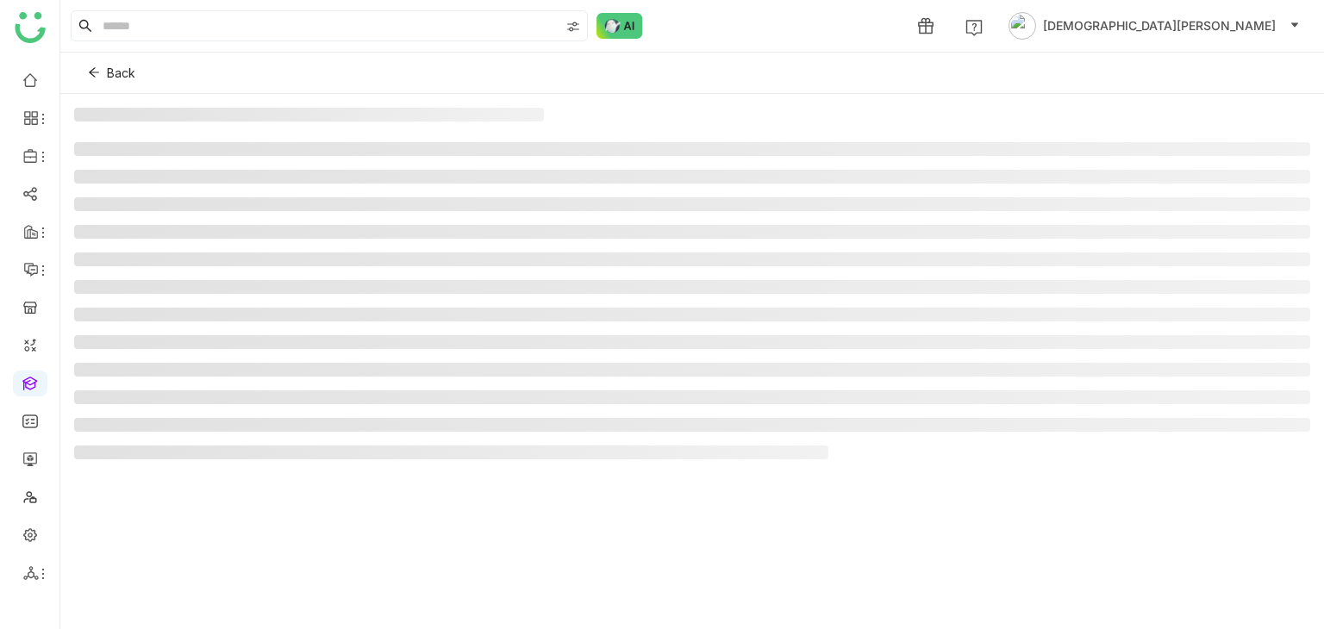
click at [86, 20] on icon at bounding box center [85, 26] width 14 height 14
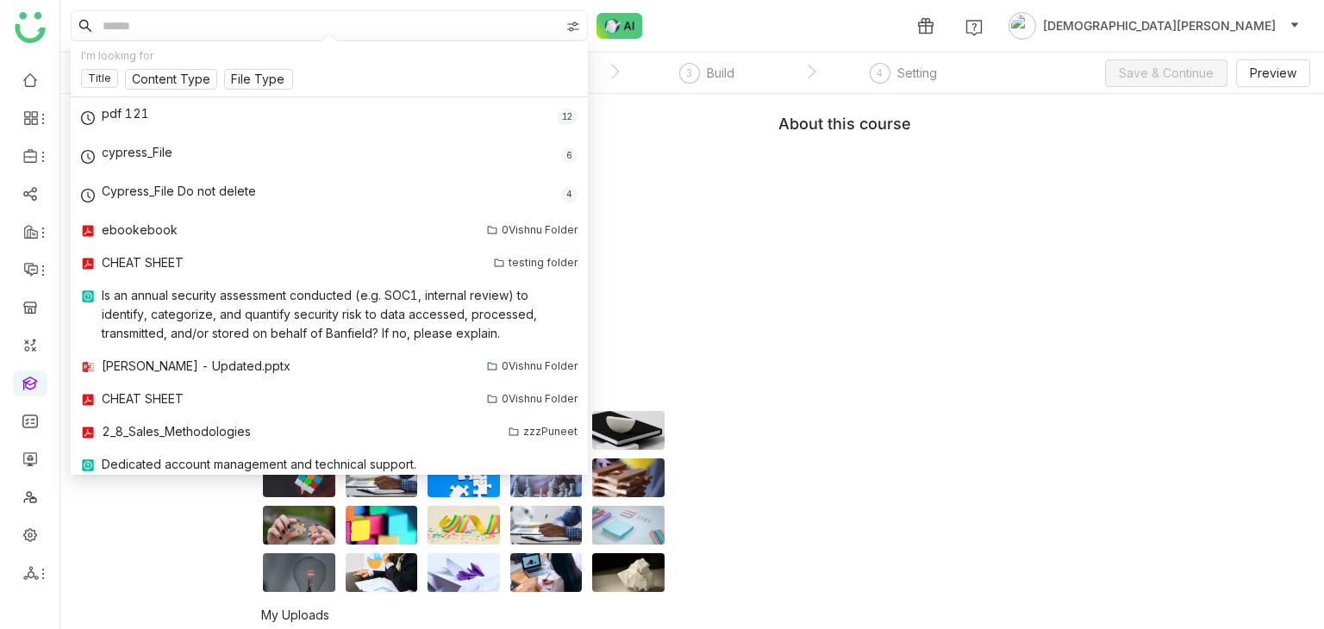
click at [789, 115] on div "About this course" at bounding box center [950, 130] width 345 height 30
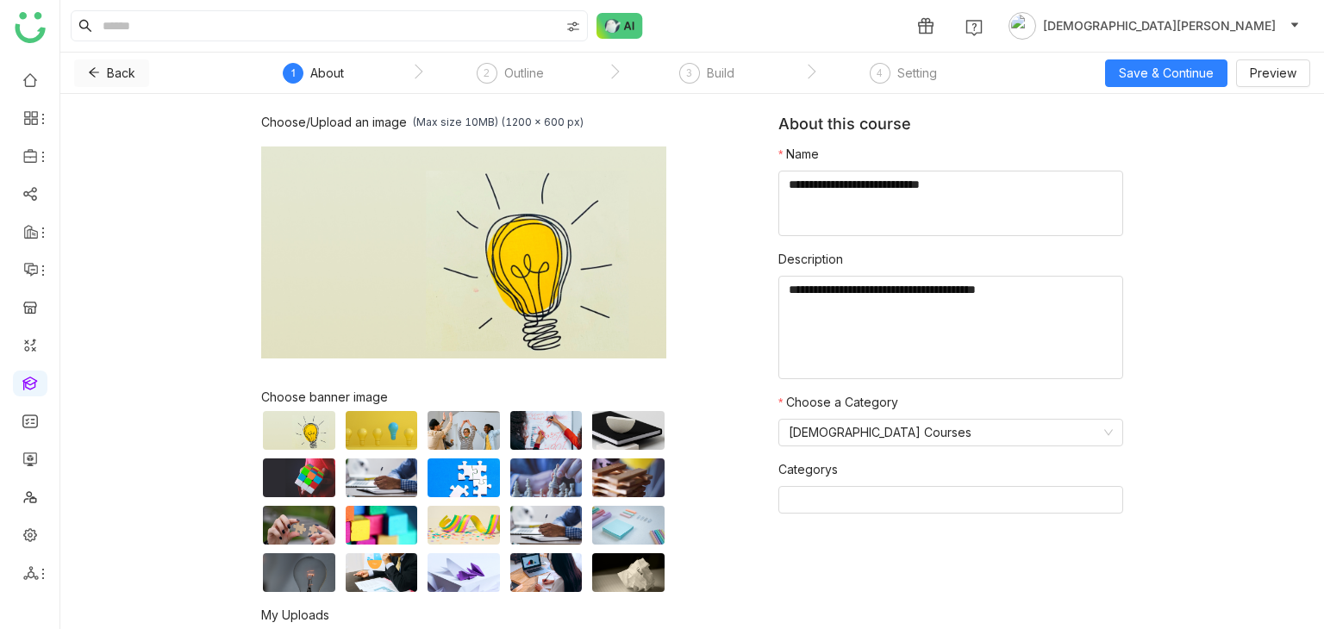
click at [97, 73] on icon at bounding box center [94, 72] width 12 height 12
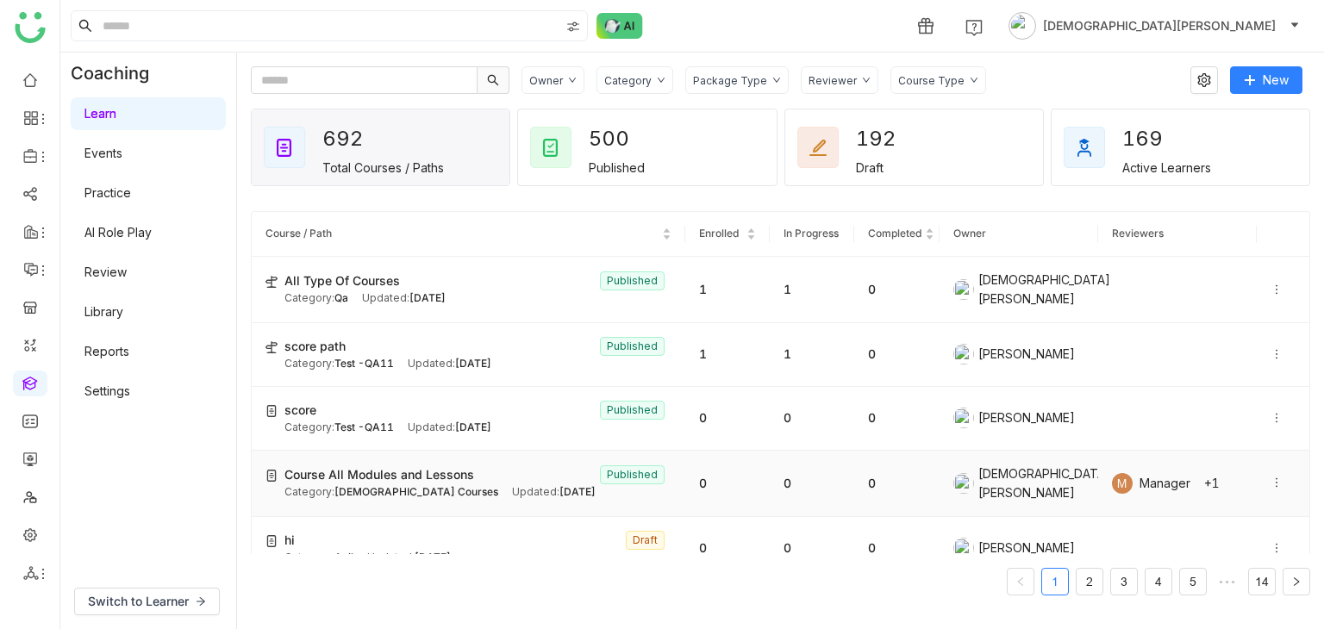
click at [1271, 478] on icon at bounding box center [1277, 483] width 12 height 12
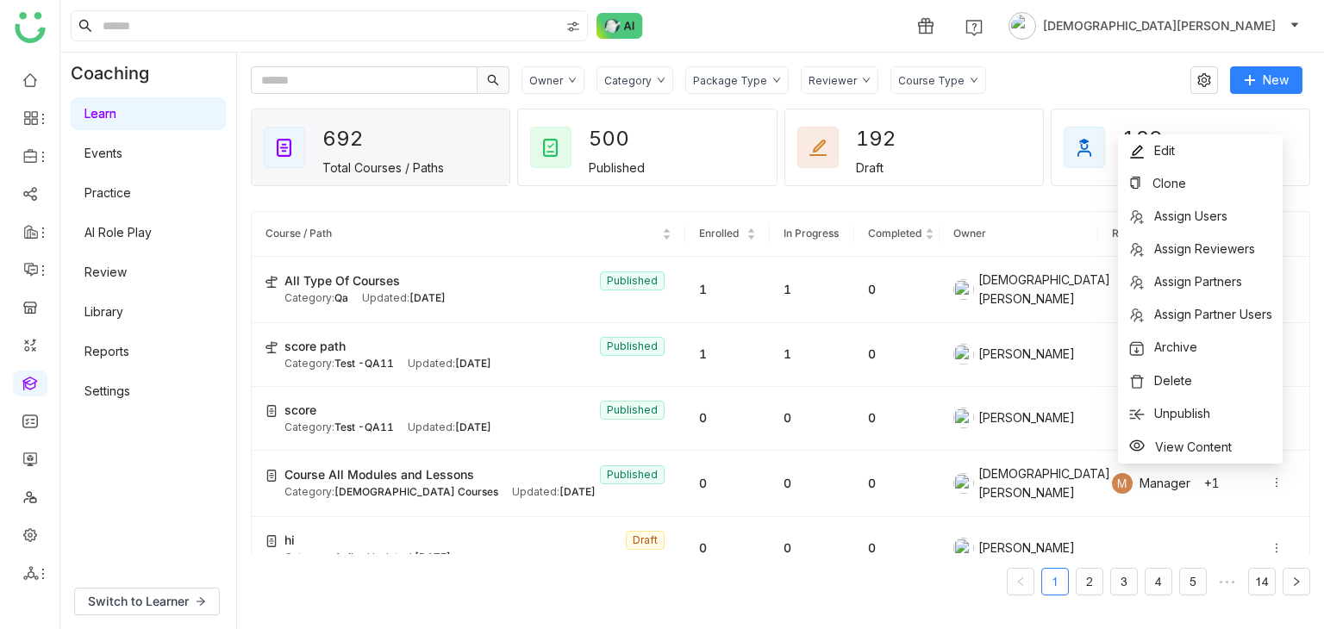
click at [334, 580] on nz-pagination "1 2 3 4 5 ••• 14" at bounding box center [780, 582] width 1059 height 28
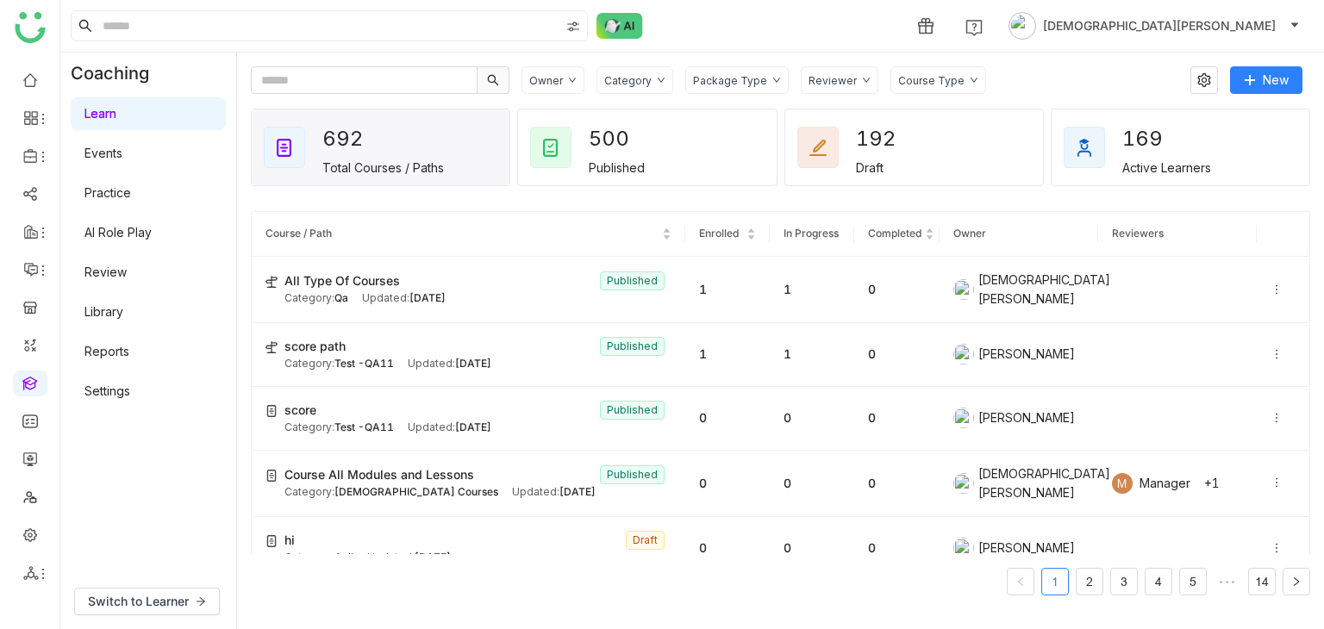
click at [715, 76] on div "Package Type" at bounding box center [730, 80] width 74 height 13
click at [718, 119] on span "Course" at bounding box center [732, 115] width 55 height 19
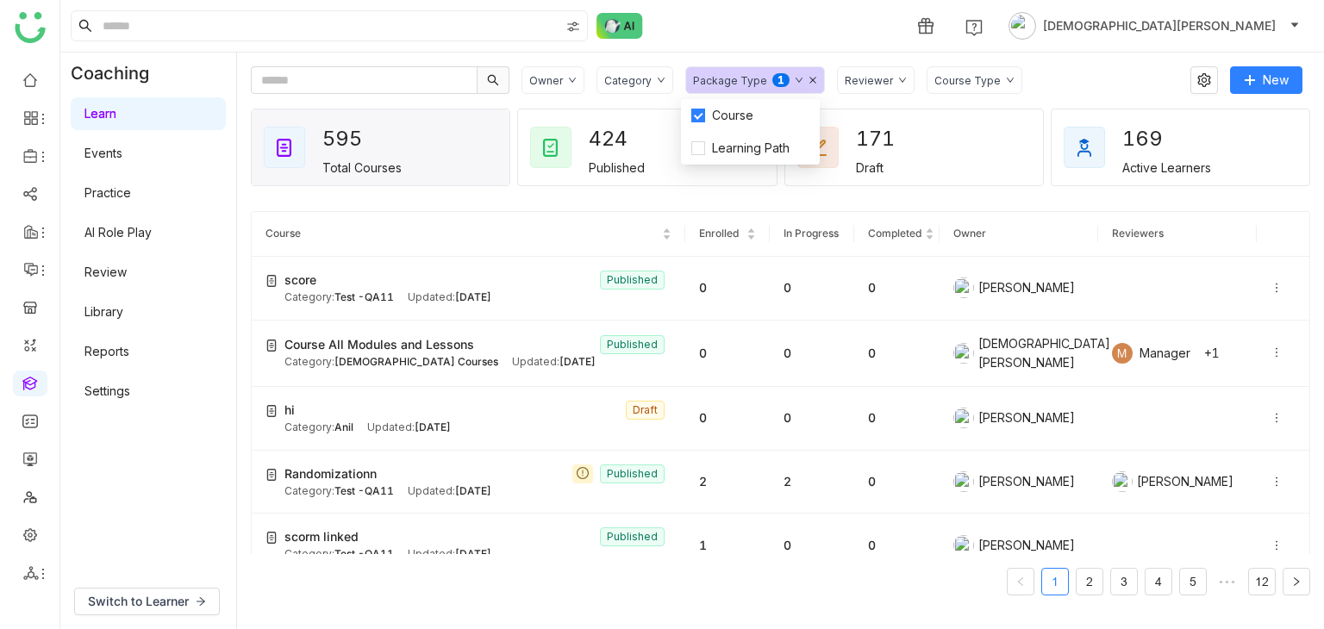
click at [809, 77] on icon at bounding box center [813, 80] width 9 height 9
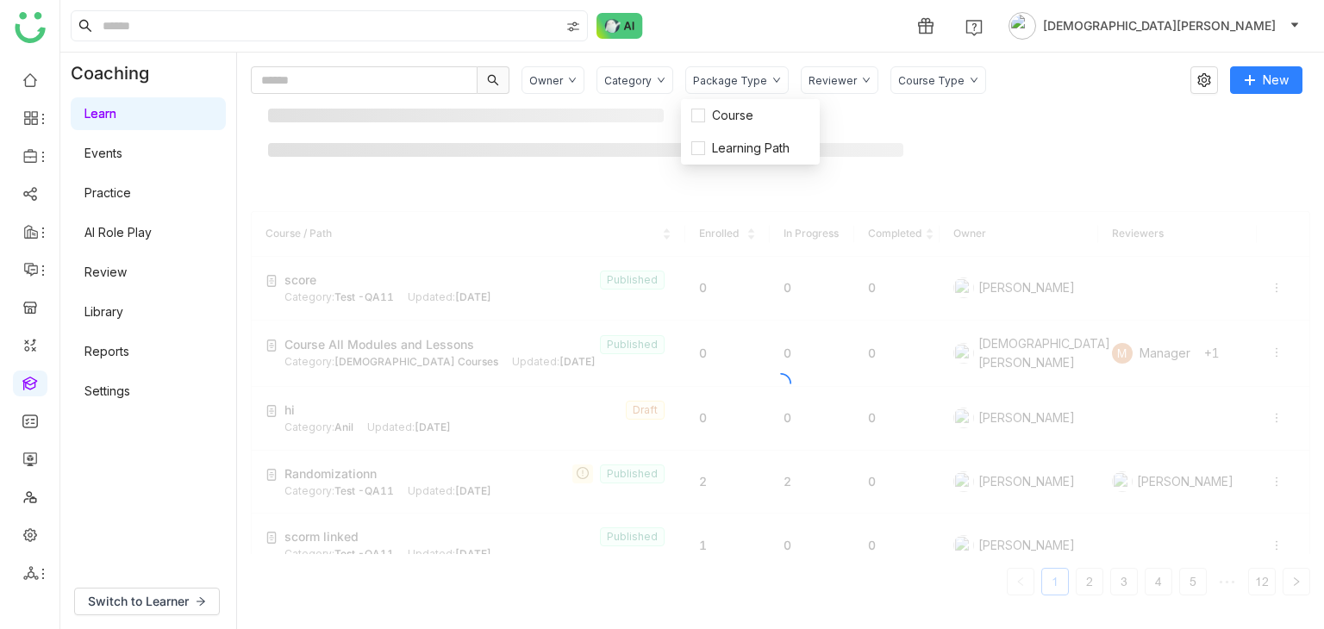
click at [962, 79] on div "Course Type" at bounding box center [938, 80] width 96 height 28
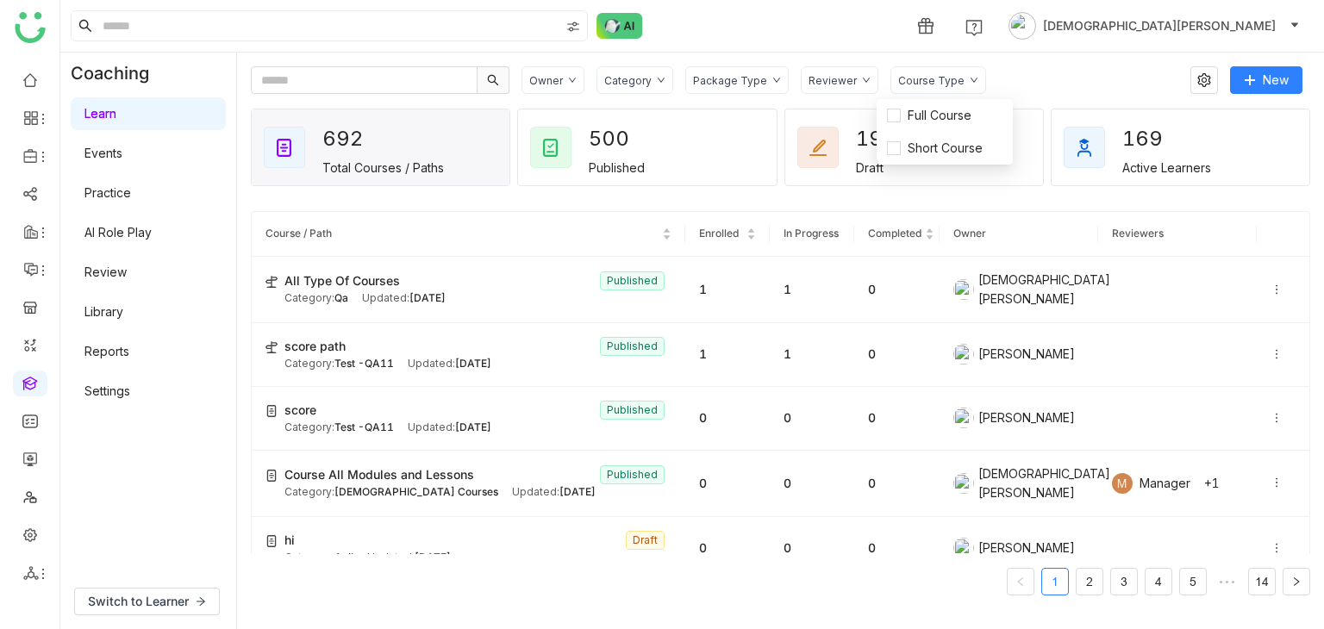
click at [949, 80] on div "Course Type" at bounding box center [938, 80] width 96 height 28
click at [921, 88] on div "Owner Category Package Type Reviewer Course Type New 692 Total Courses / Paths …" at bounding box center [780, 340] width 1059 height 549
click at [921, 88] on div "Course Type" at bounding box center [938, 80] width 96 height 28
click at [909, 151] on span "Short Course" at bounding box center [945, 148] width 89 height 19
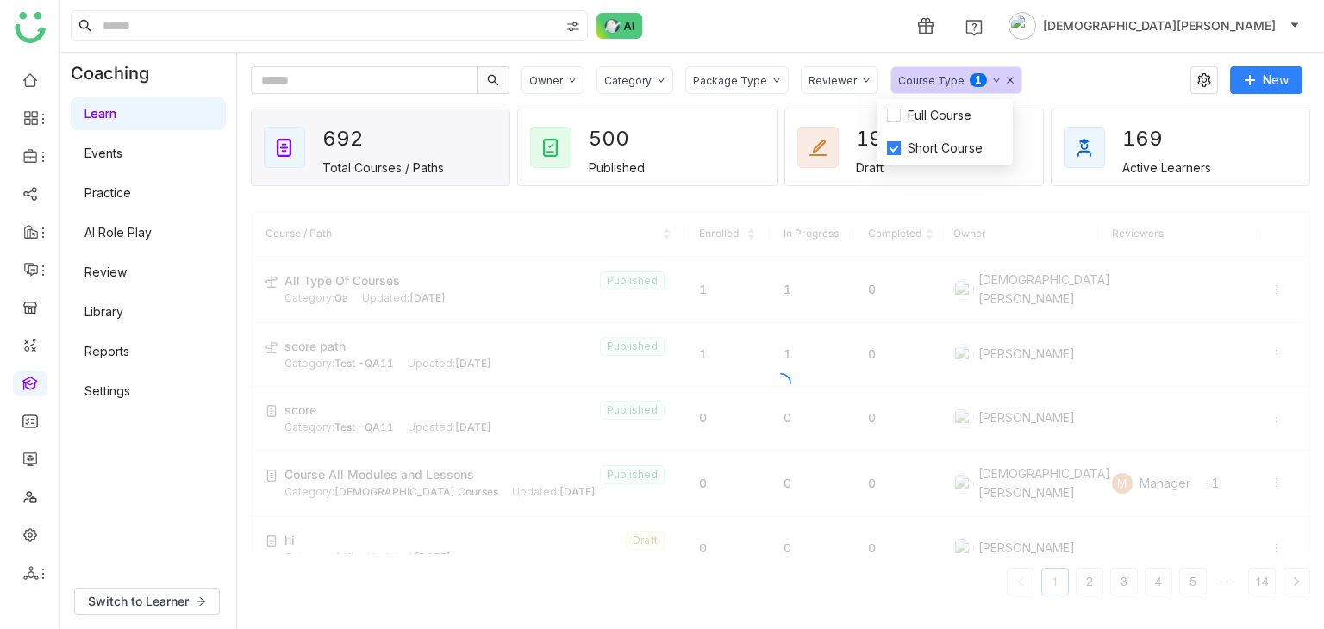
click at [1059, 70] on div "Owner Category Package Type Reviewer Course Type 0 1 2 3 4 5 6 7 8 9" at bounding box center [850, 80] width 657 height 28
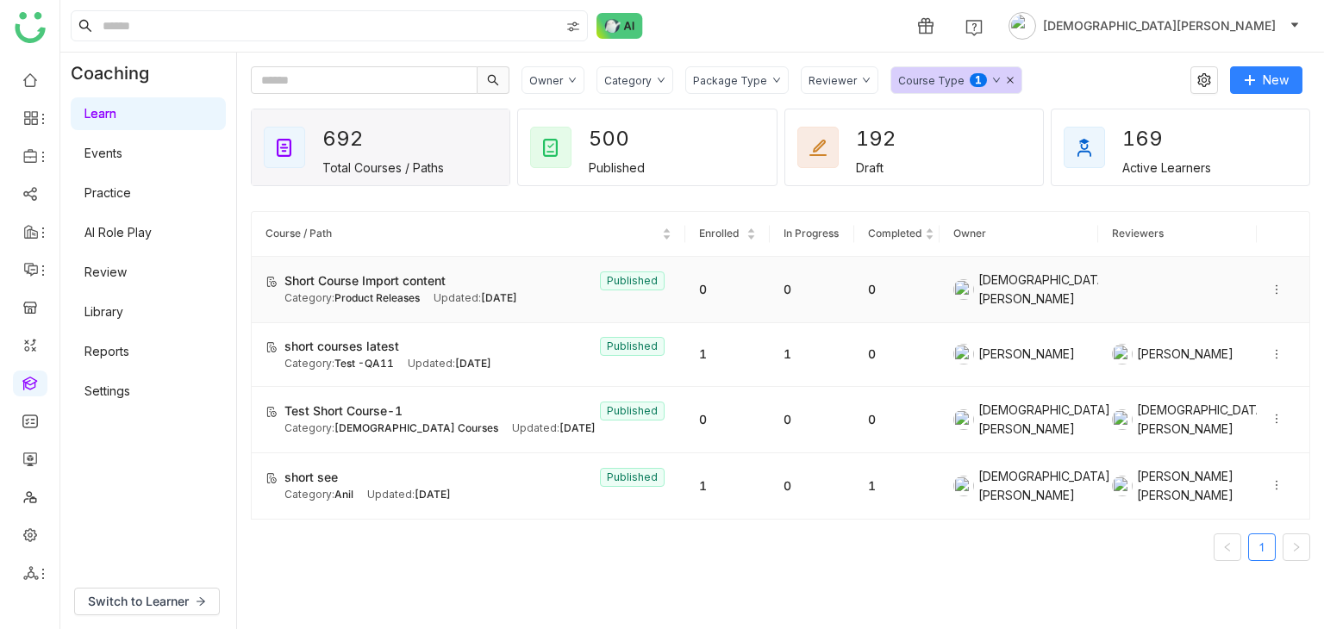
click at [1276, 284] on icon at bounding box center [1277, 288] width 2 height 9
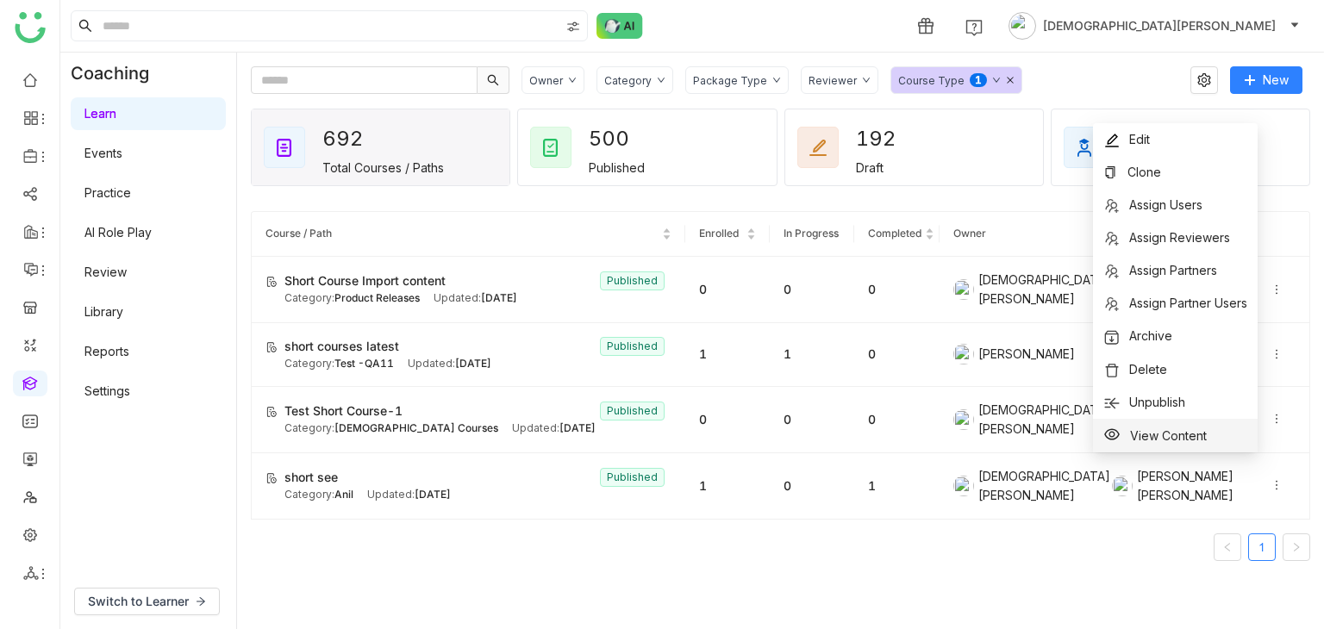
click at [1127, 432] on span "View Content" at bounding box center [1154, 436] width 103 height 20
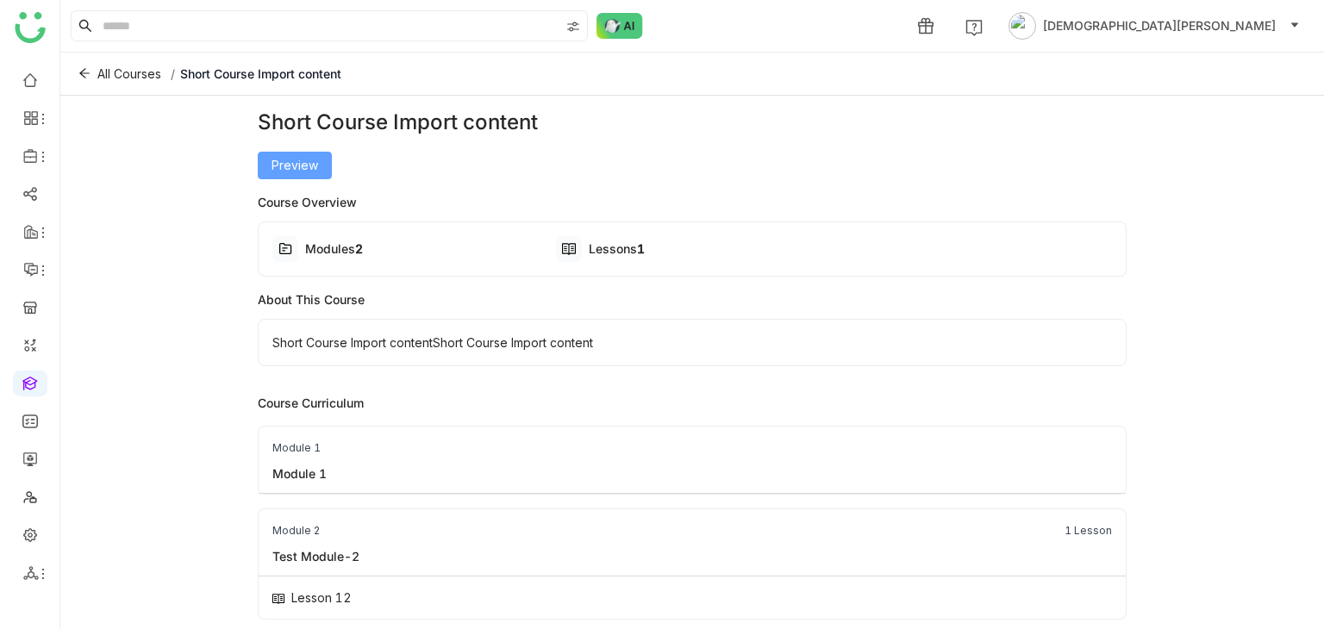
click at [288, 175] on button "Preview" at bounding box center [295, 166] width 74 height 28
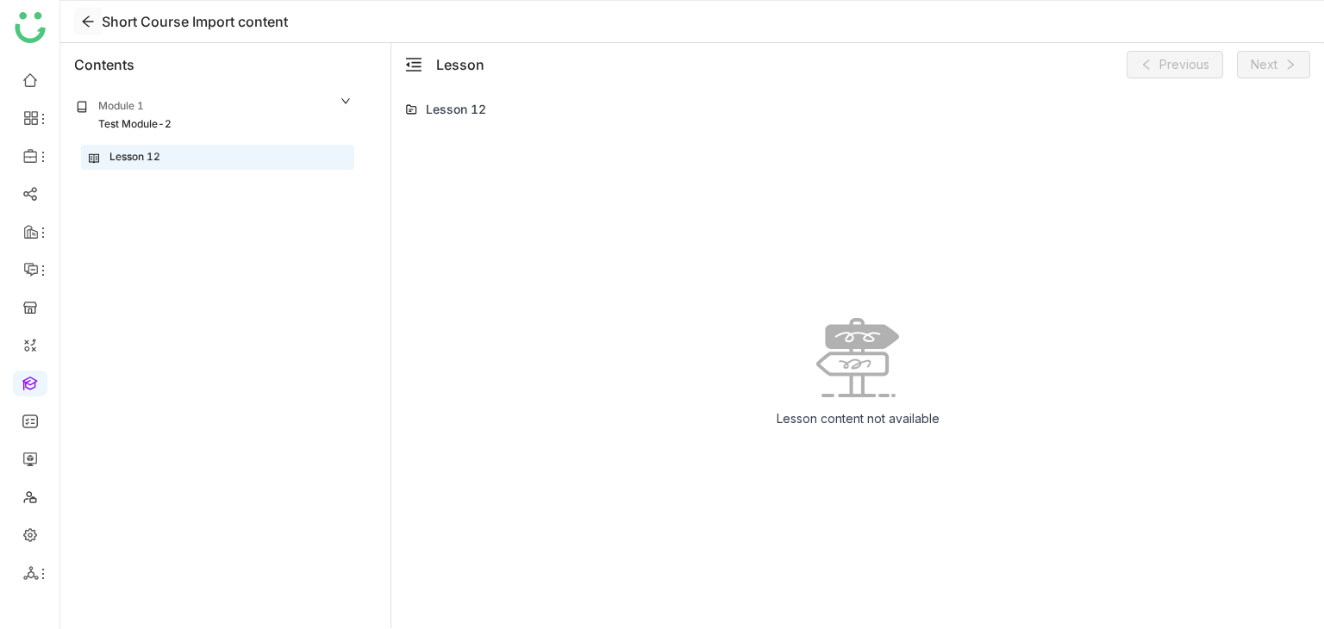
click at [86, 22] on icon at bounding box center [88, 22] width 14 height 14
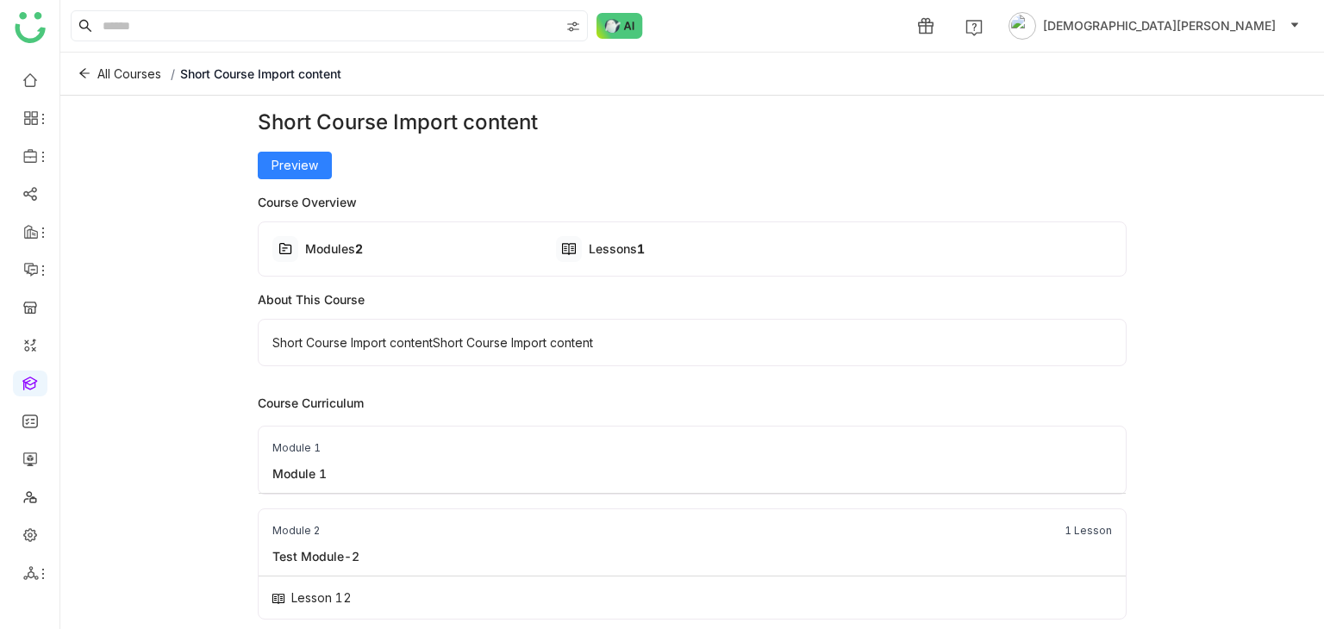
scroll to position [7, 0]
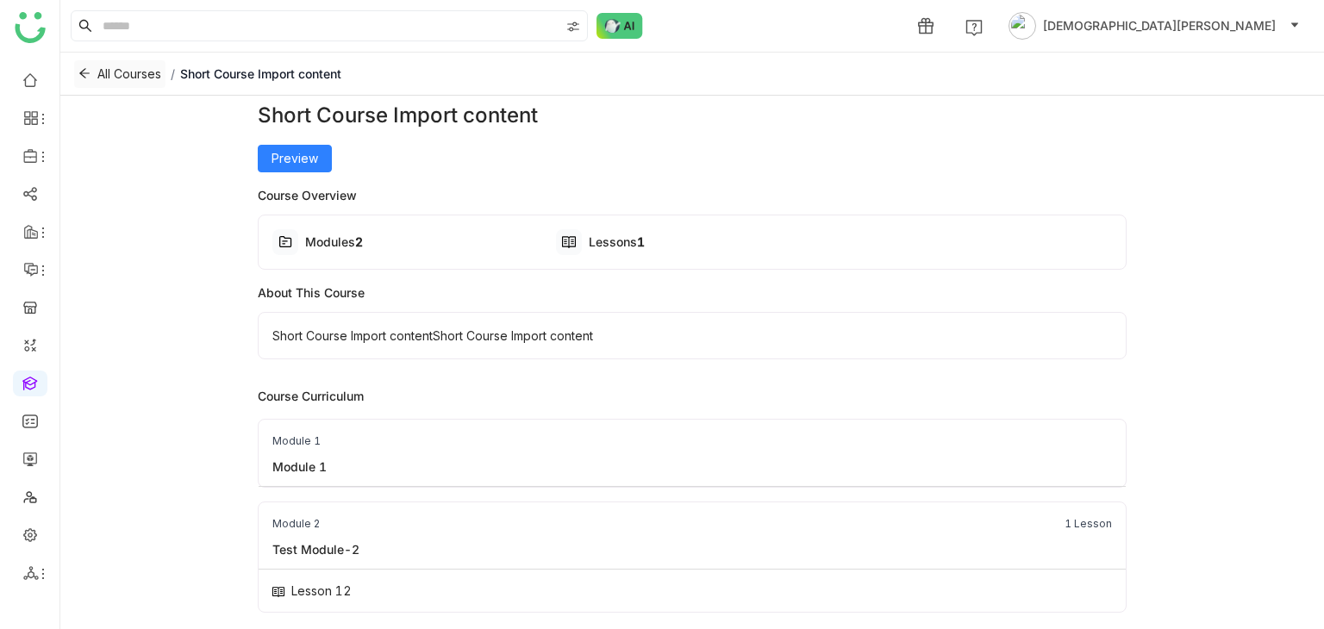
click at [95, 72] on button "All Courses" at bounding box center [119, 74] width 91 height 28
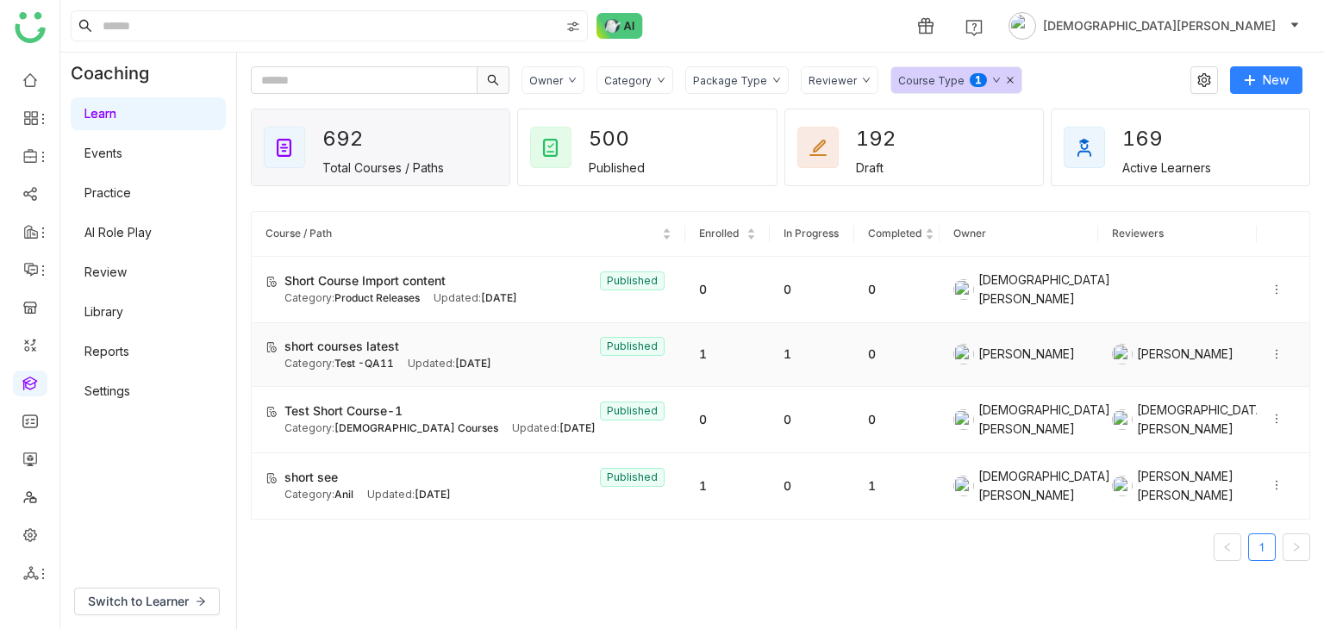
click at [1271, 349] on icon at bounding box center [1277, 354] width 12 height 12
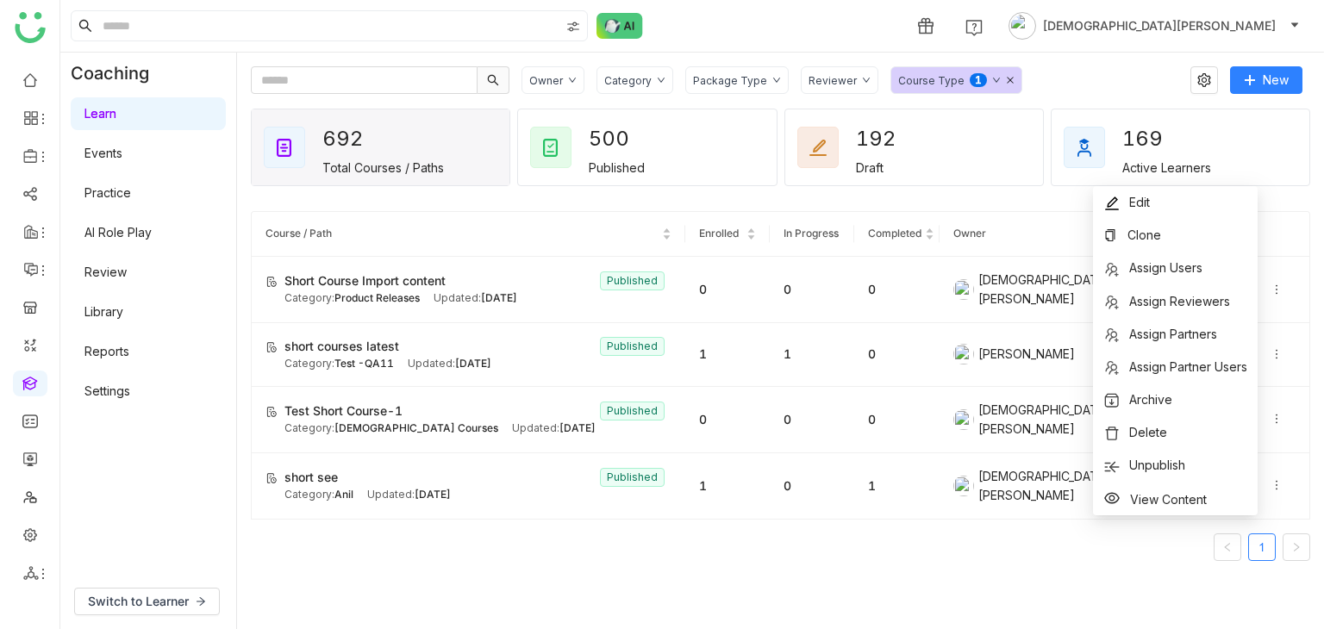
click at [987, 80] on div "Course Type 0 1 2 3 4 5 6 7 8 9" at bounding box center [956, 80] width 132 height 28
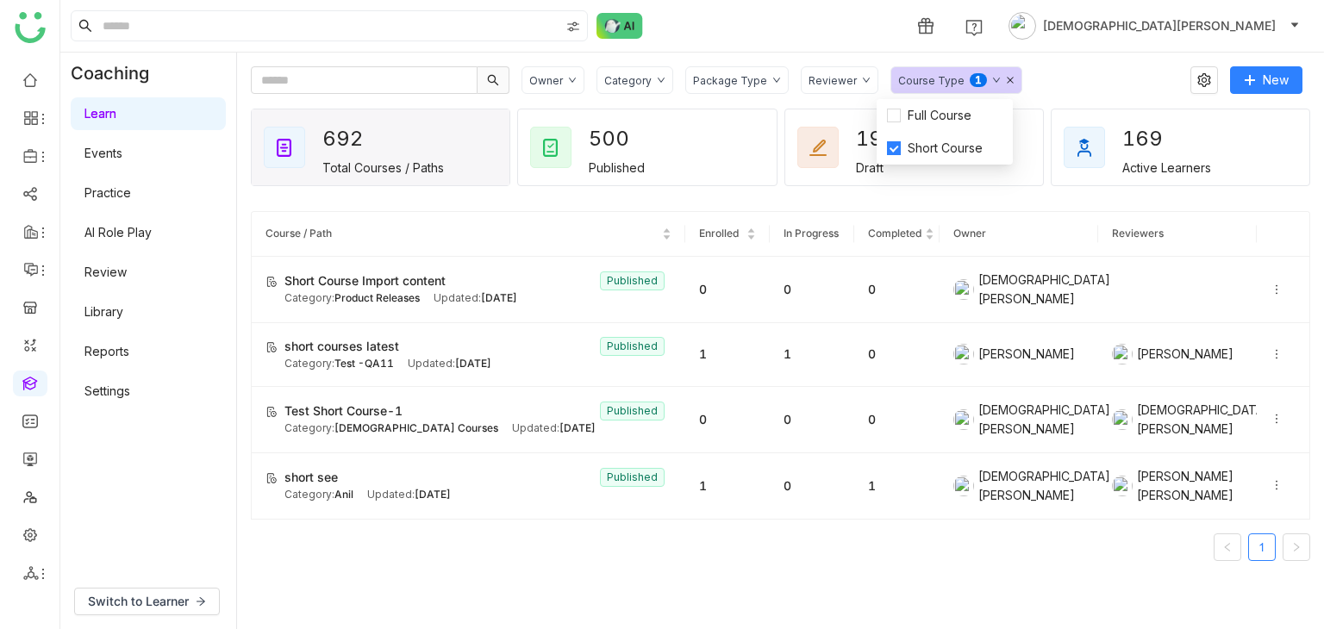
click at [1006, 80] on icon at bounding box center [1010, 80] width 9 height 9
